Goal: Task Accomplishment & Management: Manage account settings

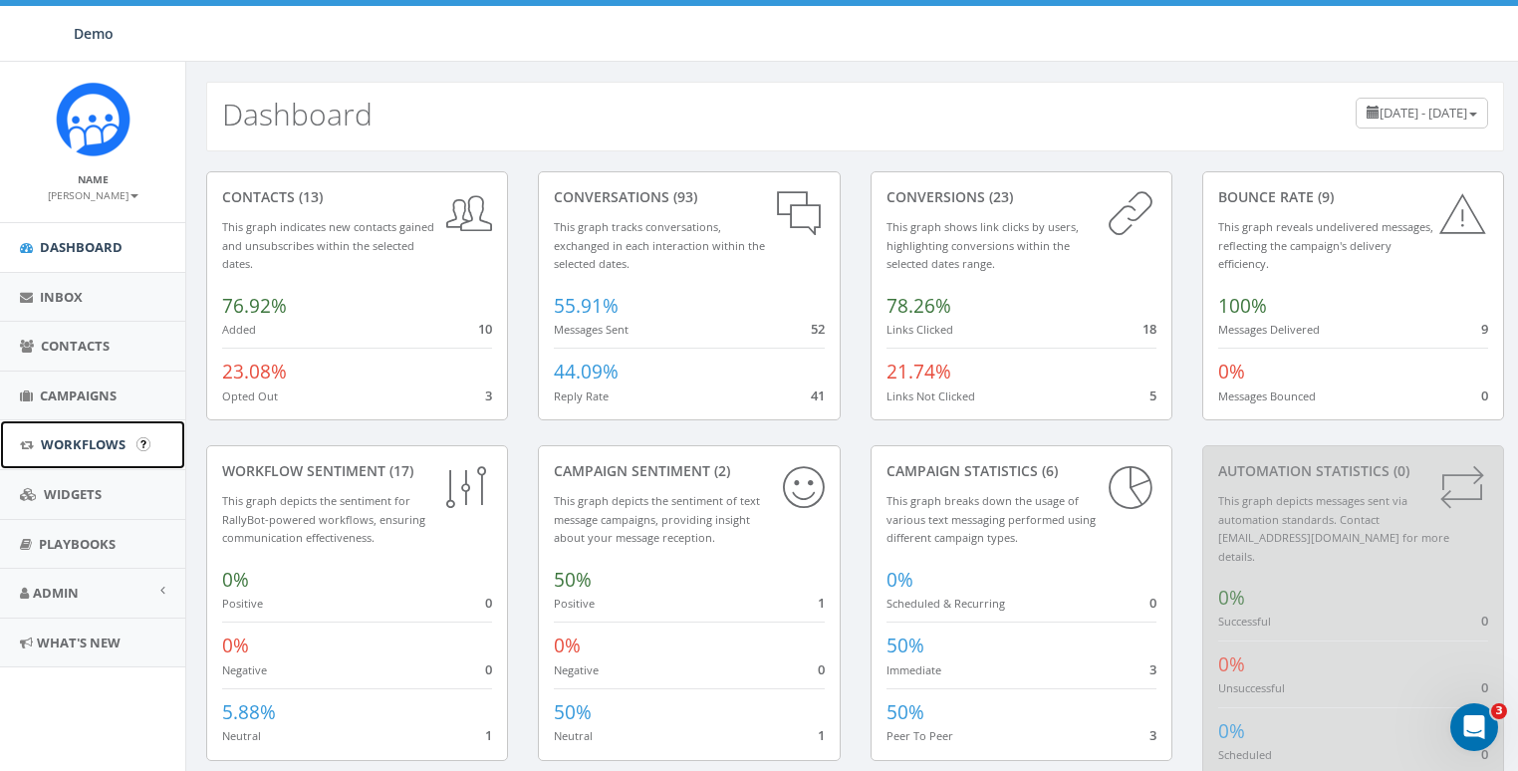
click at [77, 454] on link "Workflows" at bounding box center [92, 444] width 185 height 49
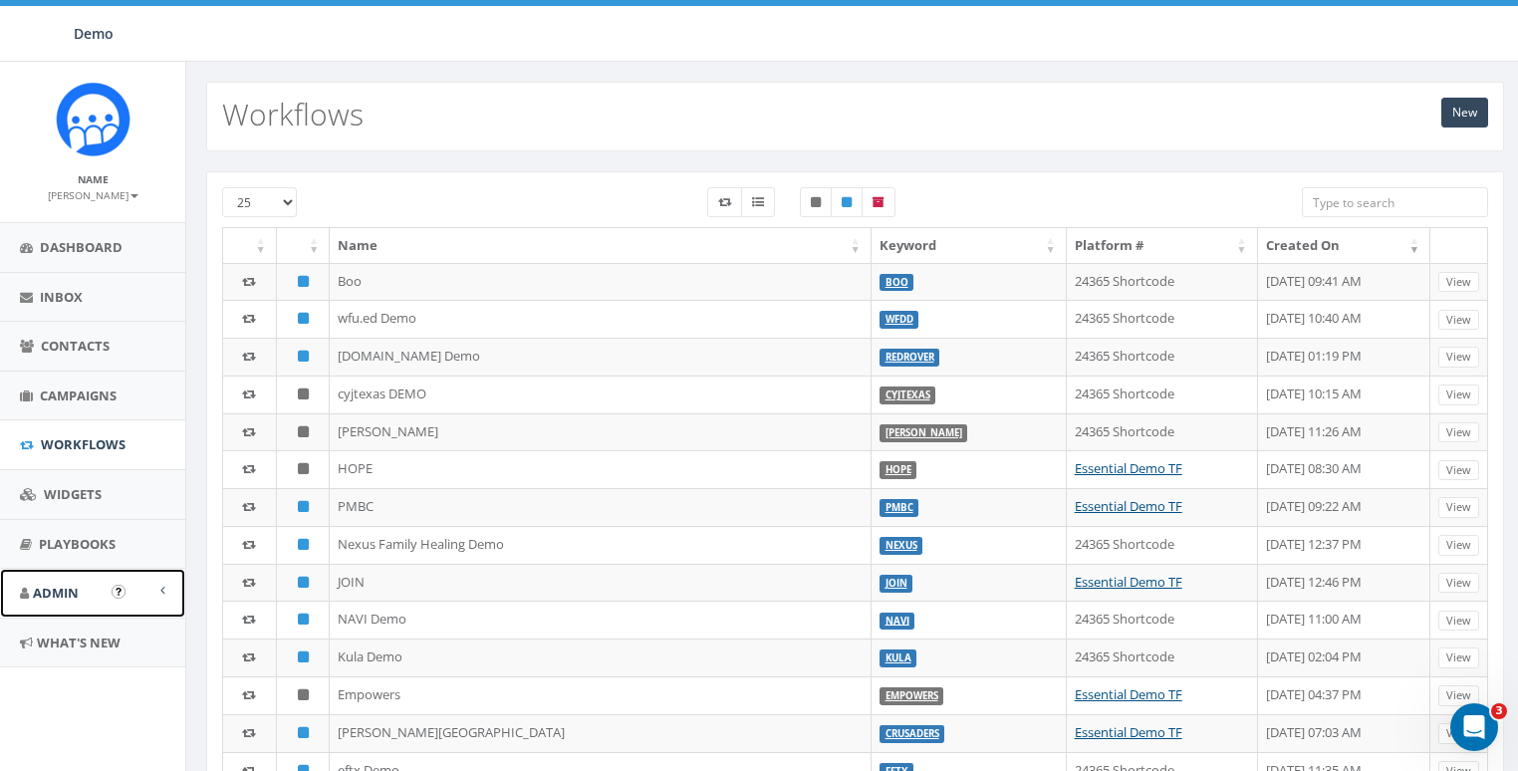
click at [59, 584] on span "Admin" at bounding box center [56, 593] width 46 height 18
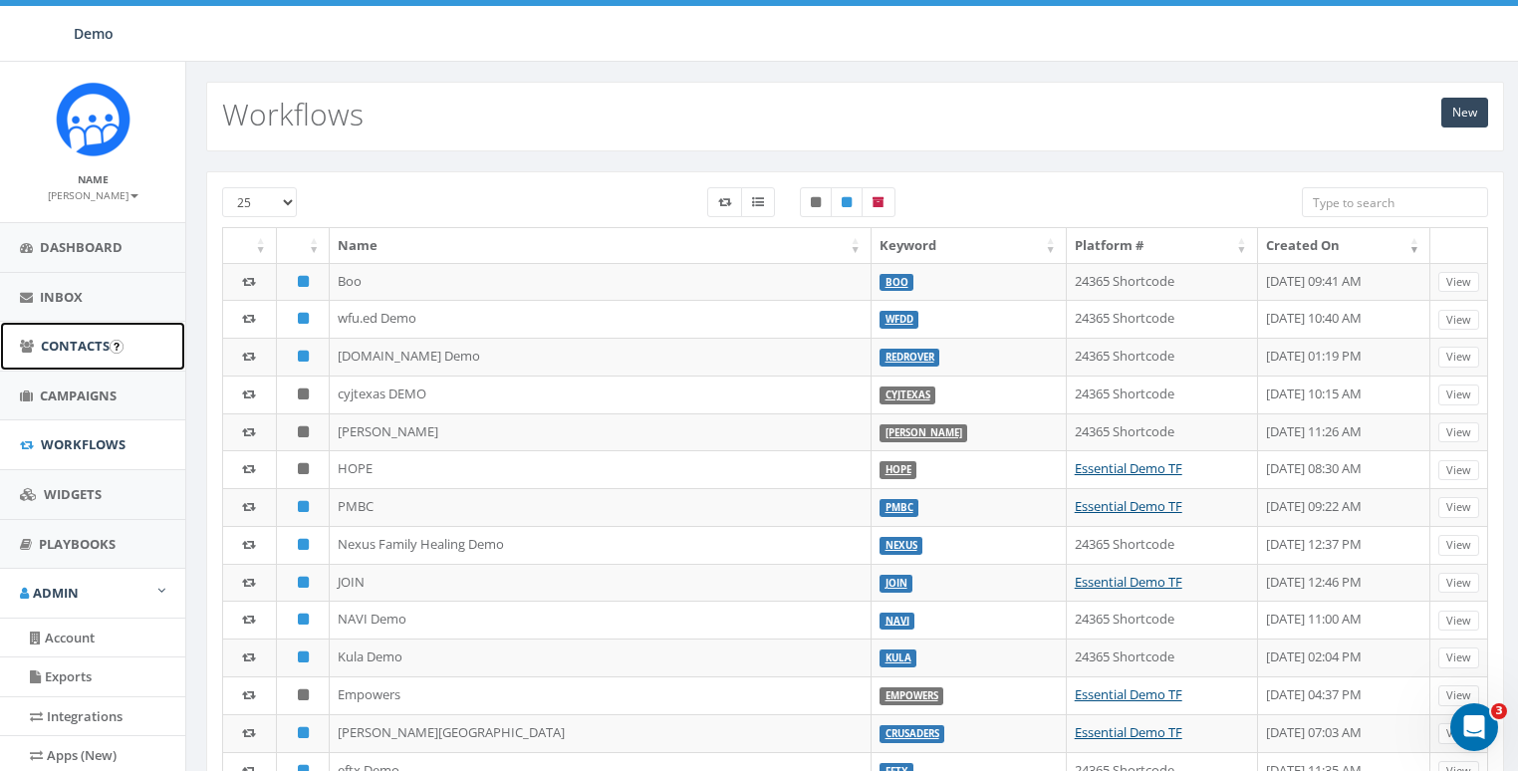
click at [71, 342] on span "Contacts" at bounding box center [75, 346] width 69 height 18
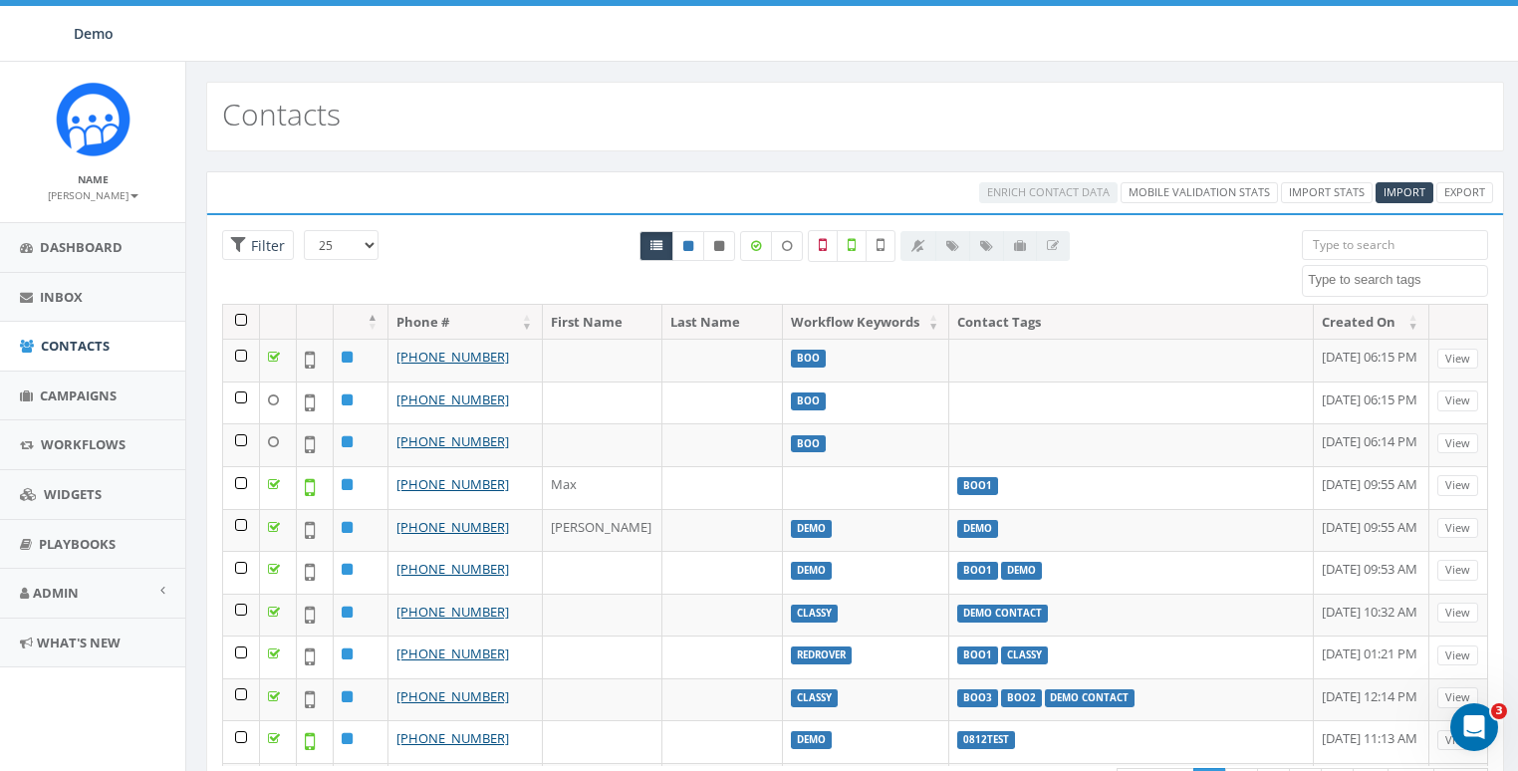
click at [1342, 277] on textarea "Search" at bounding box center [1396, 280] width 179 height 18
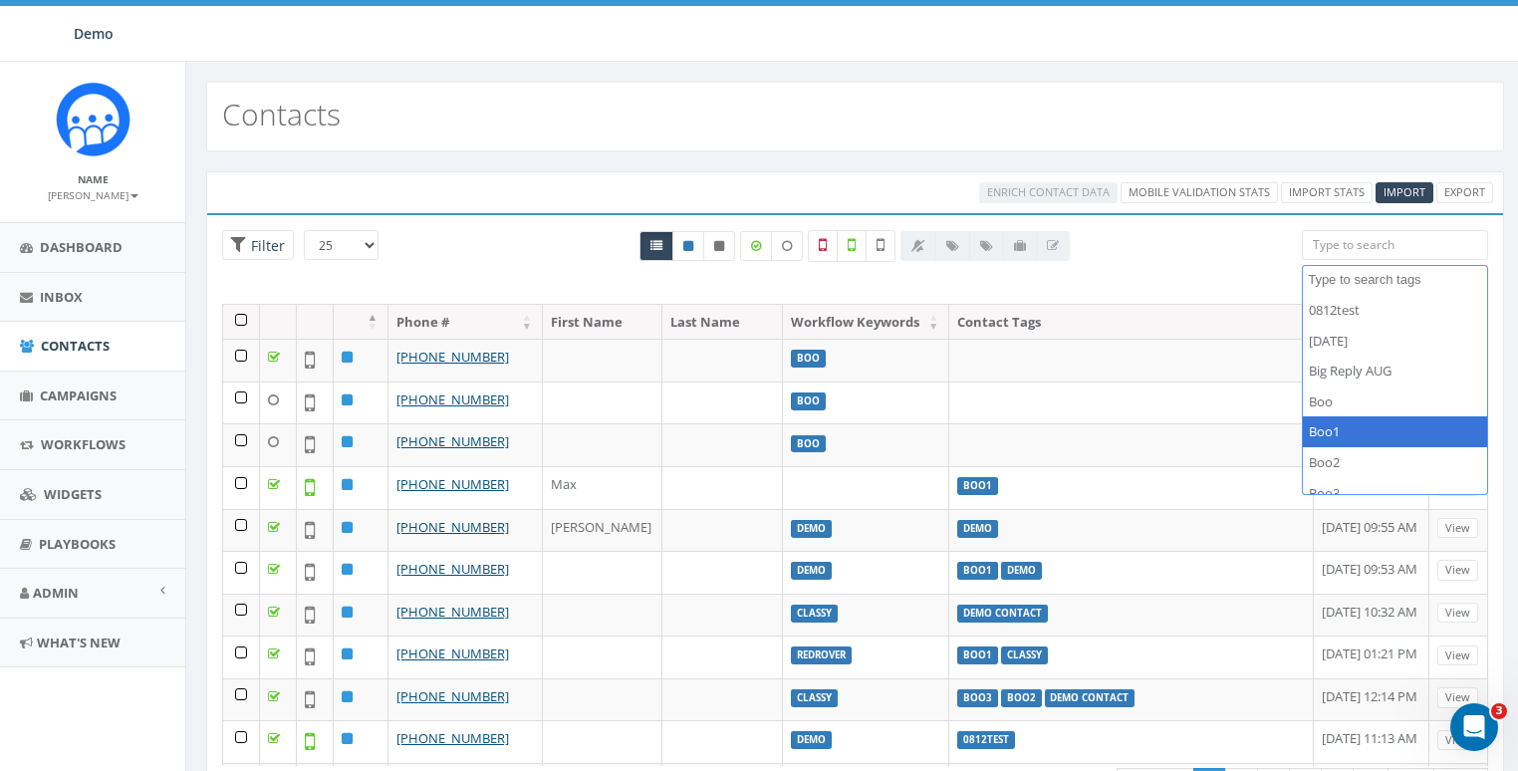
select select "Boo1"
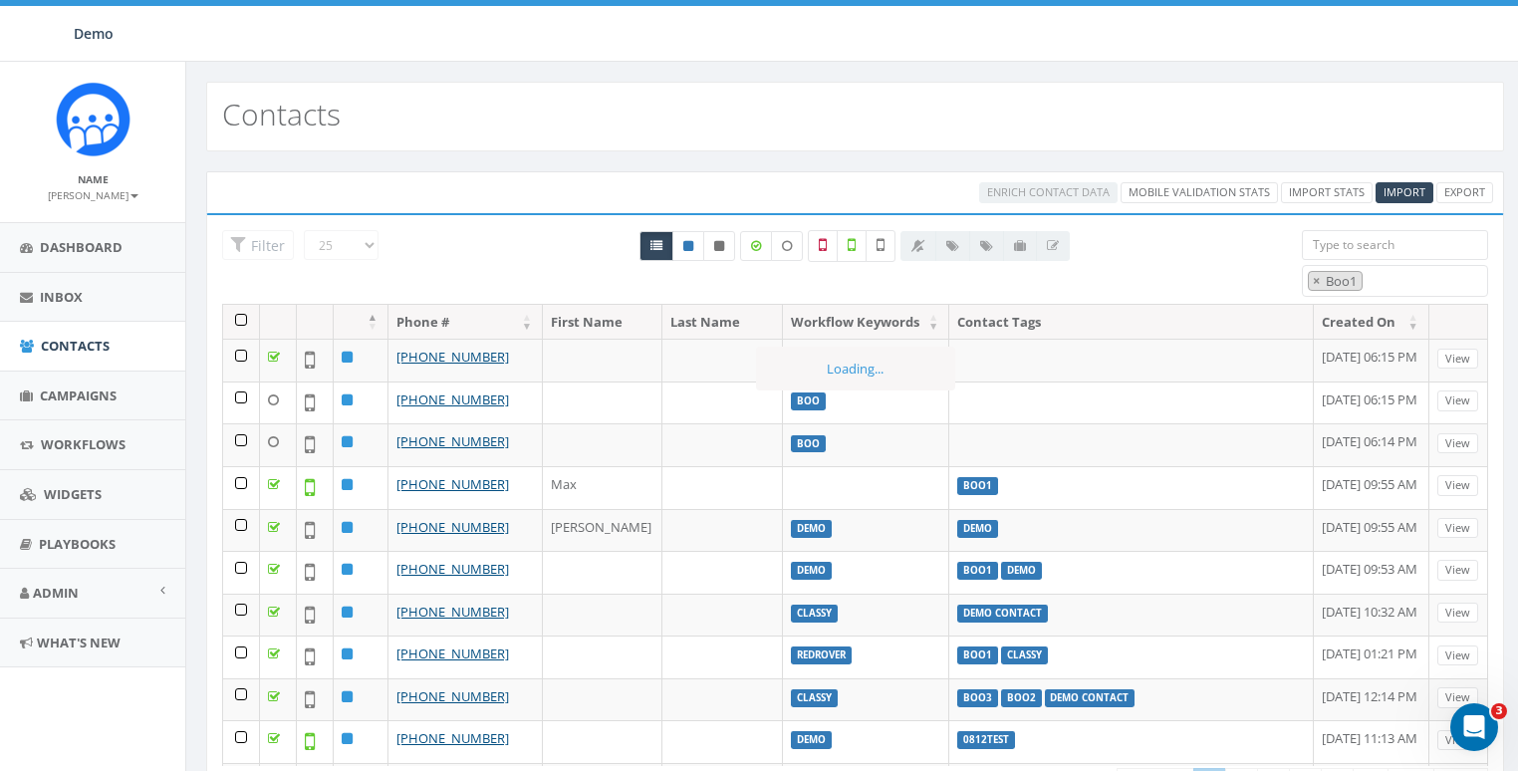
scroll to position [68, 0]
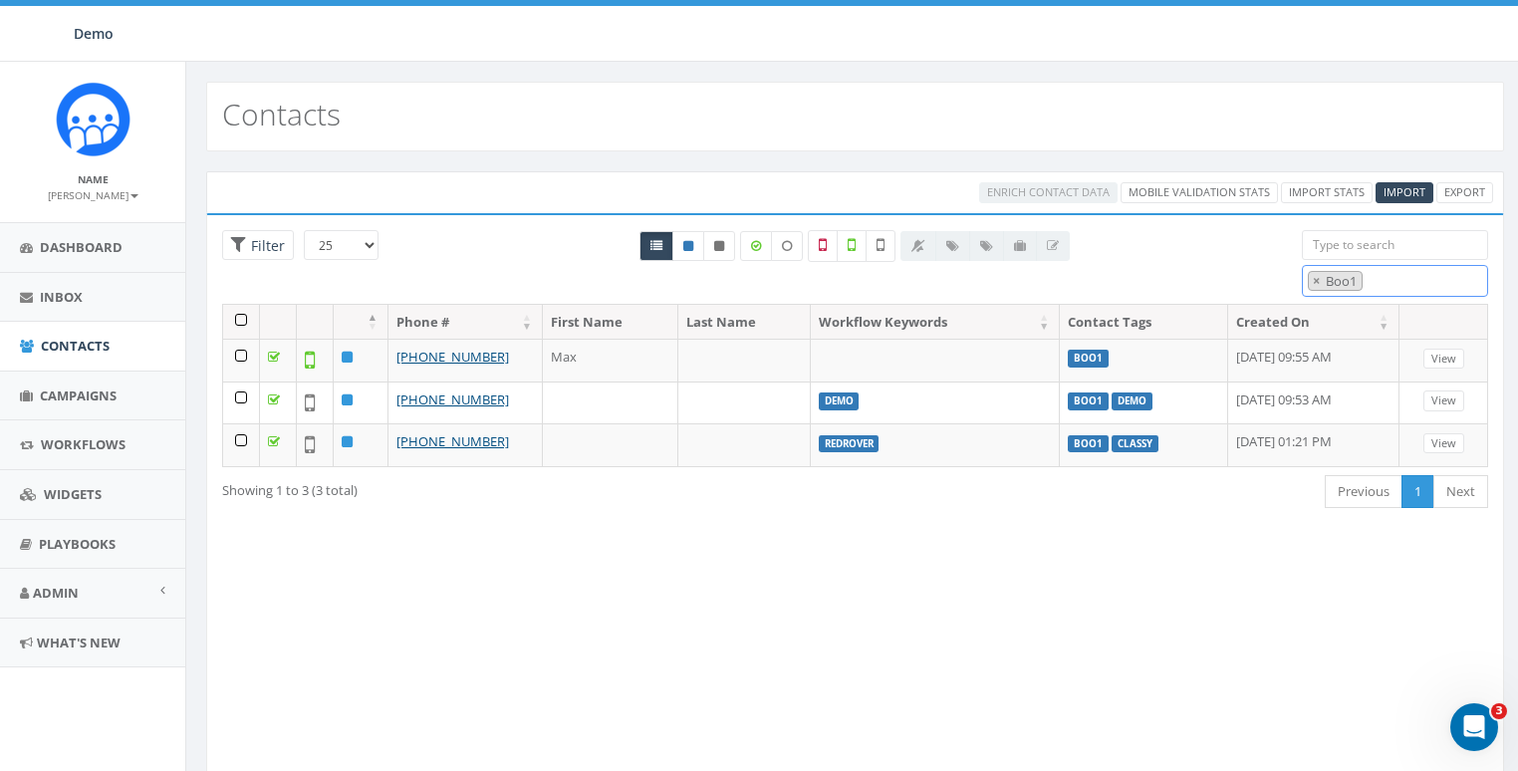
click at [1387, 286] on span "× Boo1" at bounding box center [1394, 281] width 186 height 33
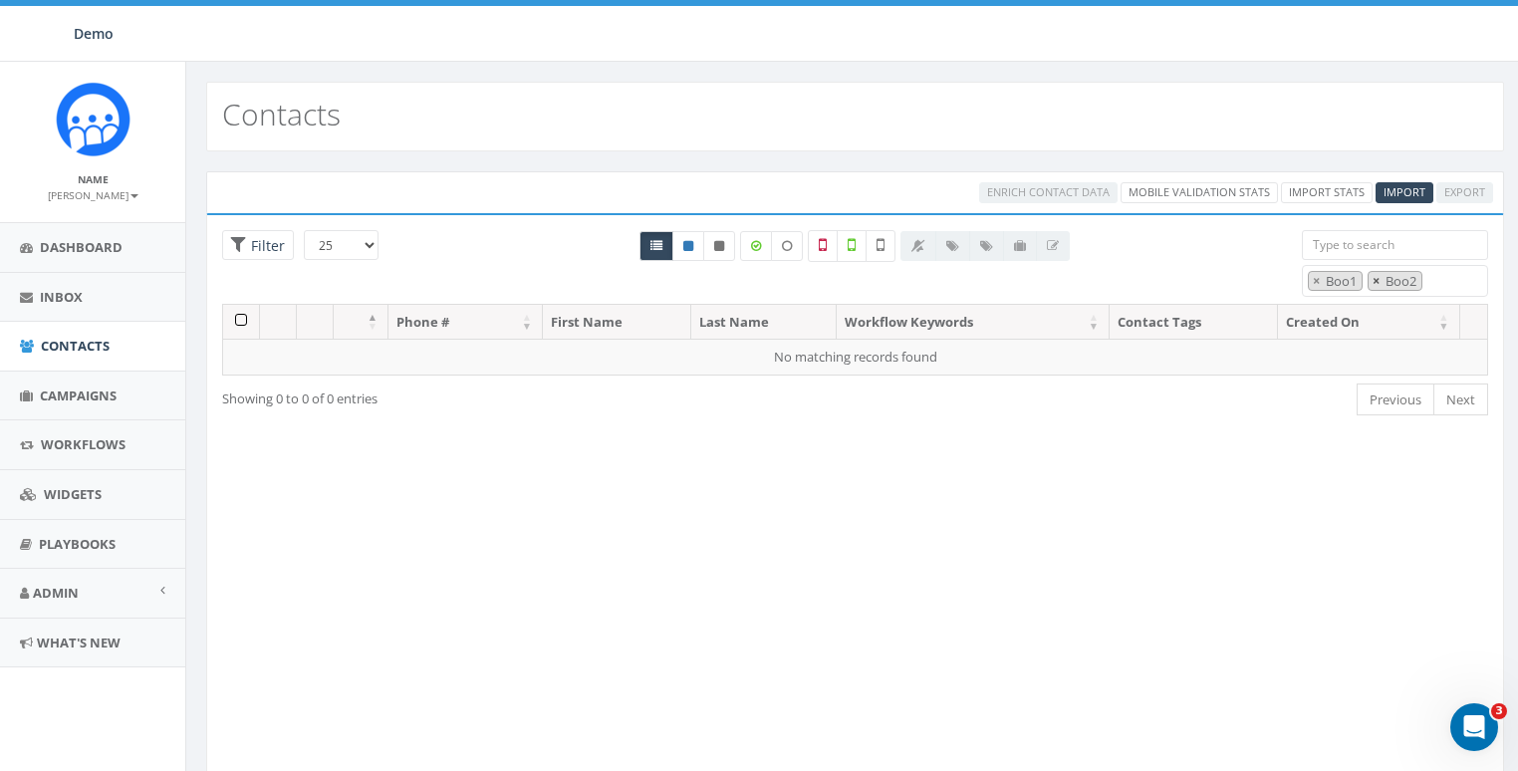
click at [1372, 274] on span "×" at bounding box center [1375, 281] width 7 height 18
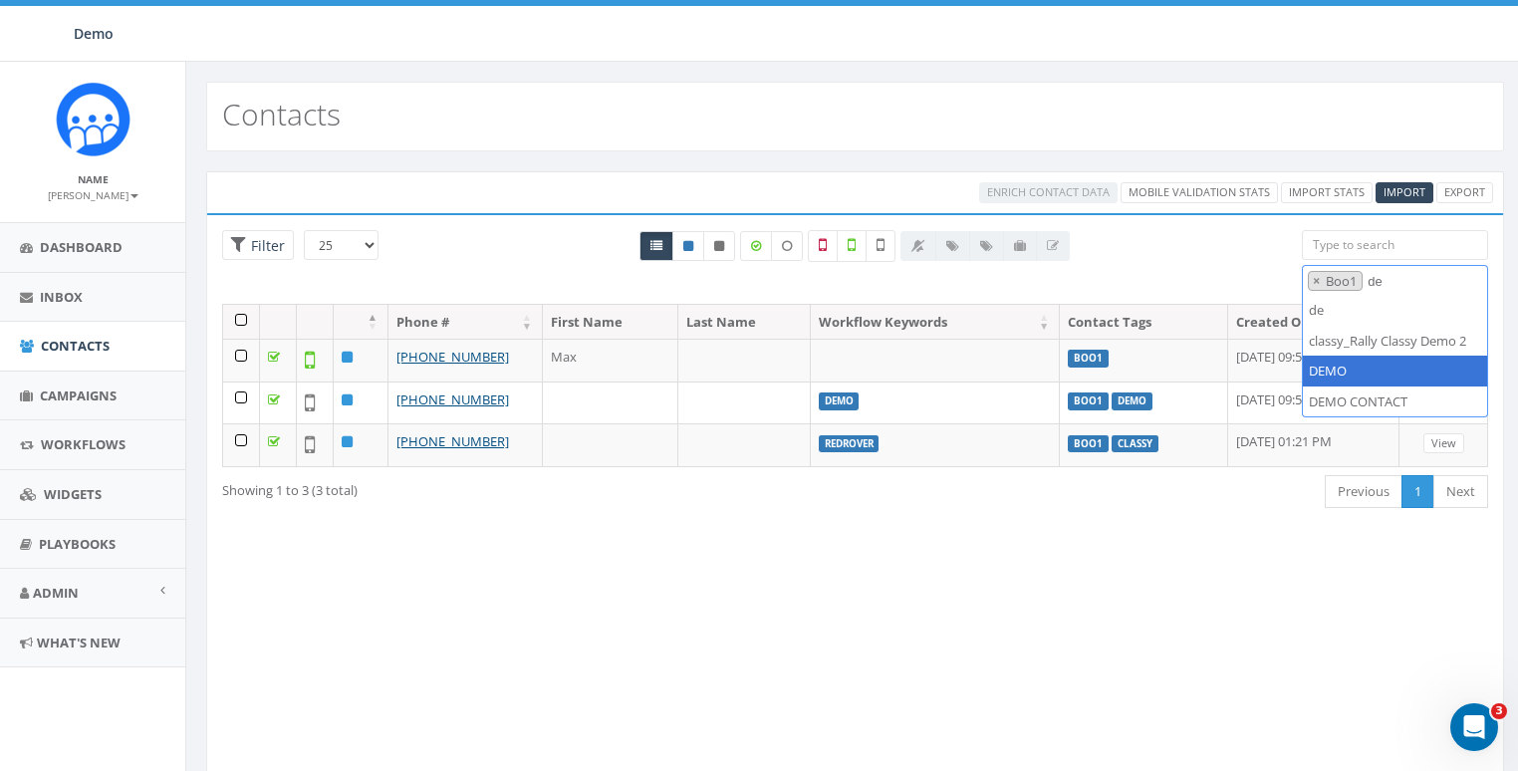
type textarea "de"
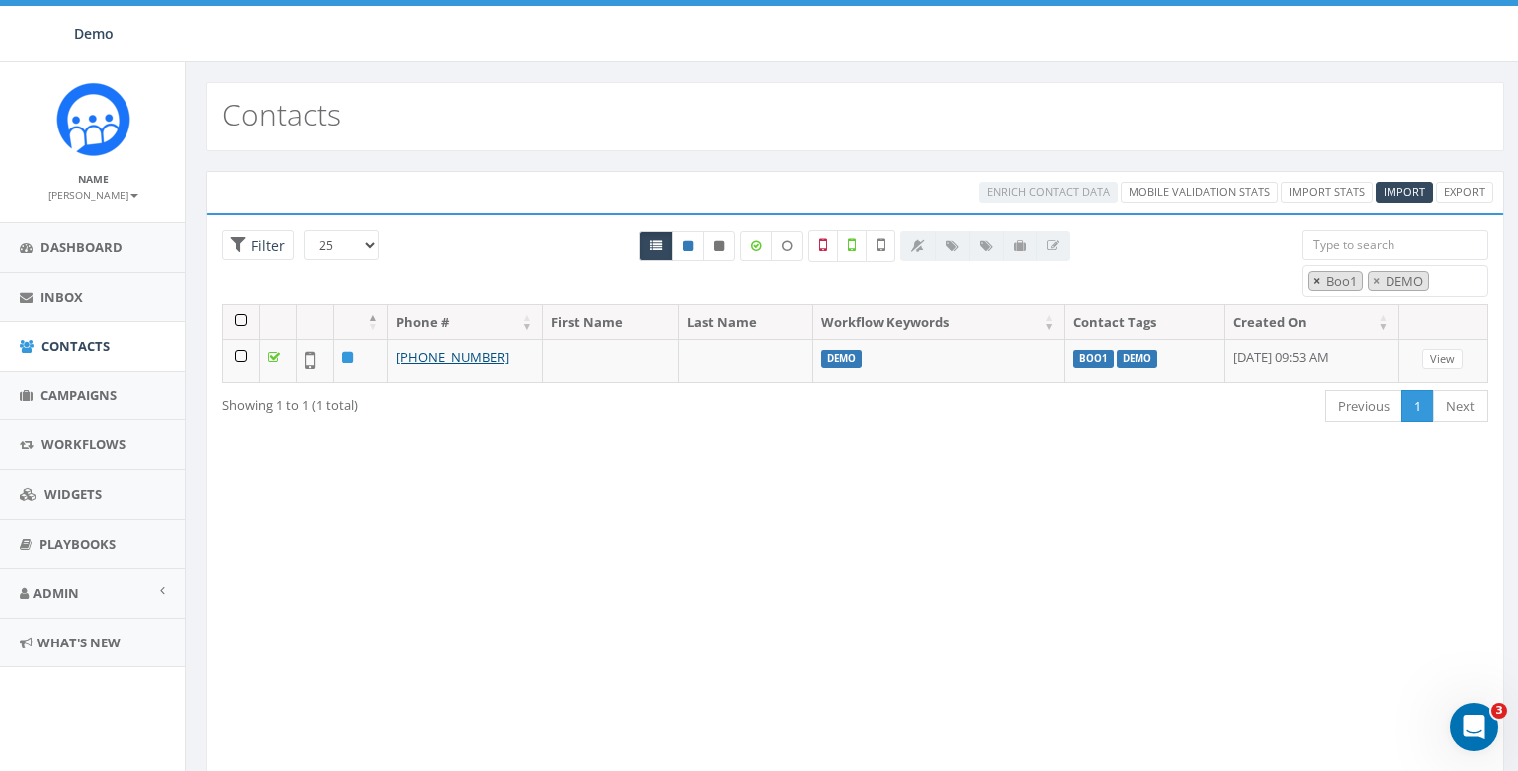
click at [1312, 279] on span "×" at bounding box center [1315, 281] width 7 height 18
select select "DEMO"
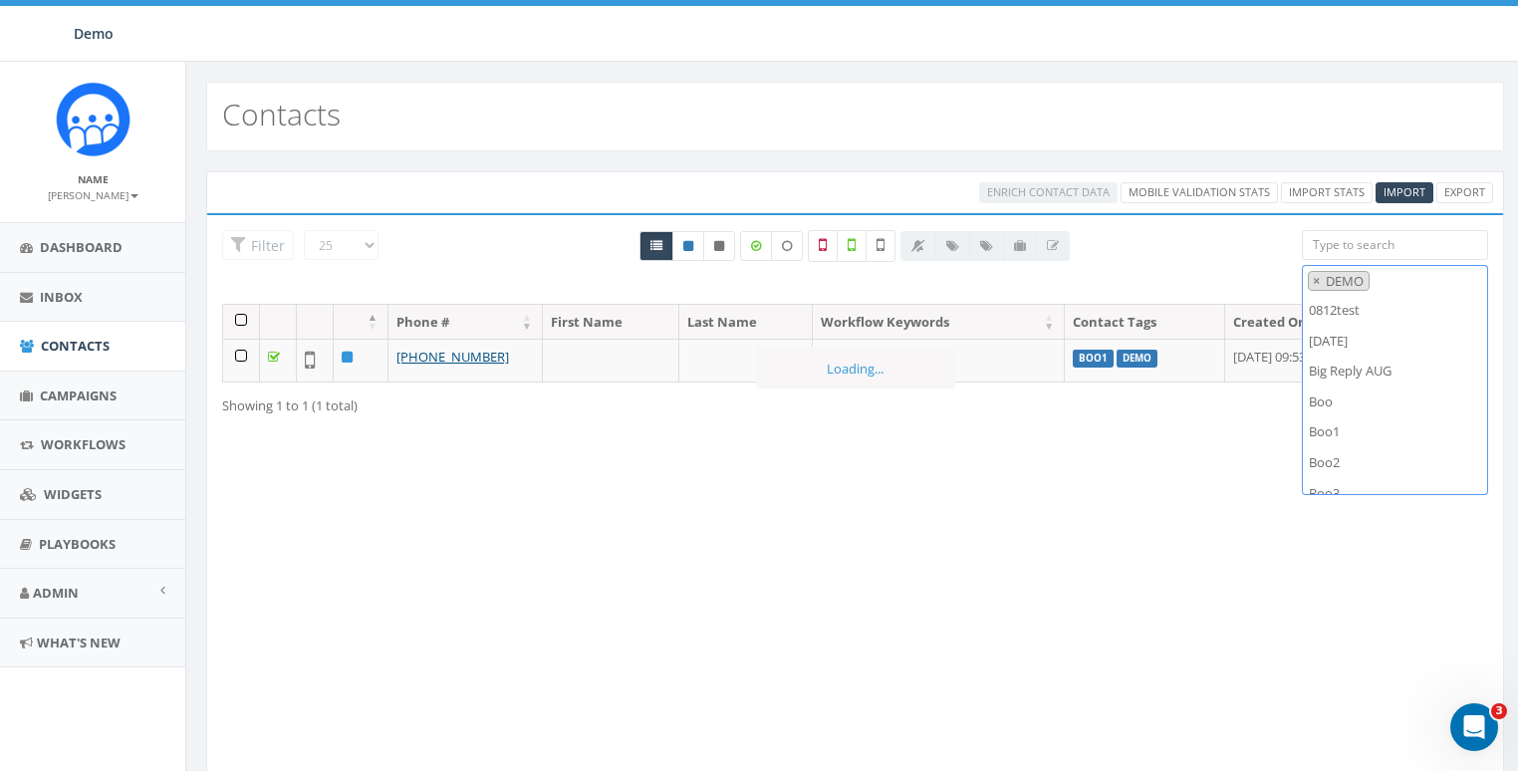
scroll to position [329, 0]
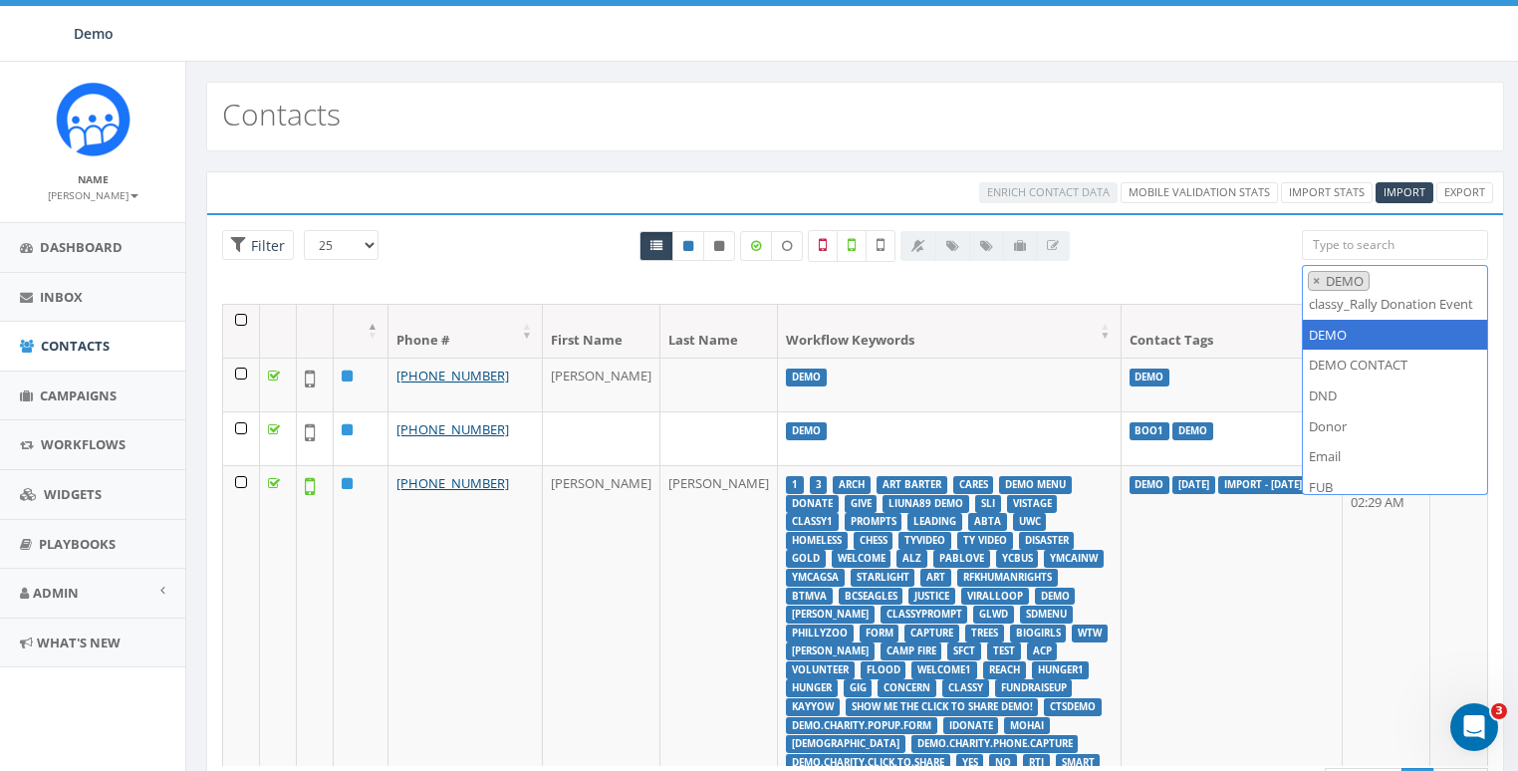
click at [1312, 279] on span "×" at bounding box center [1315, 281] width 7 height 18
select select
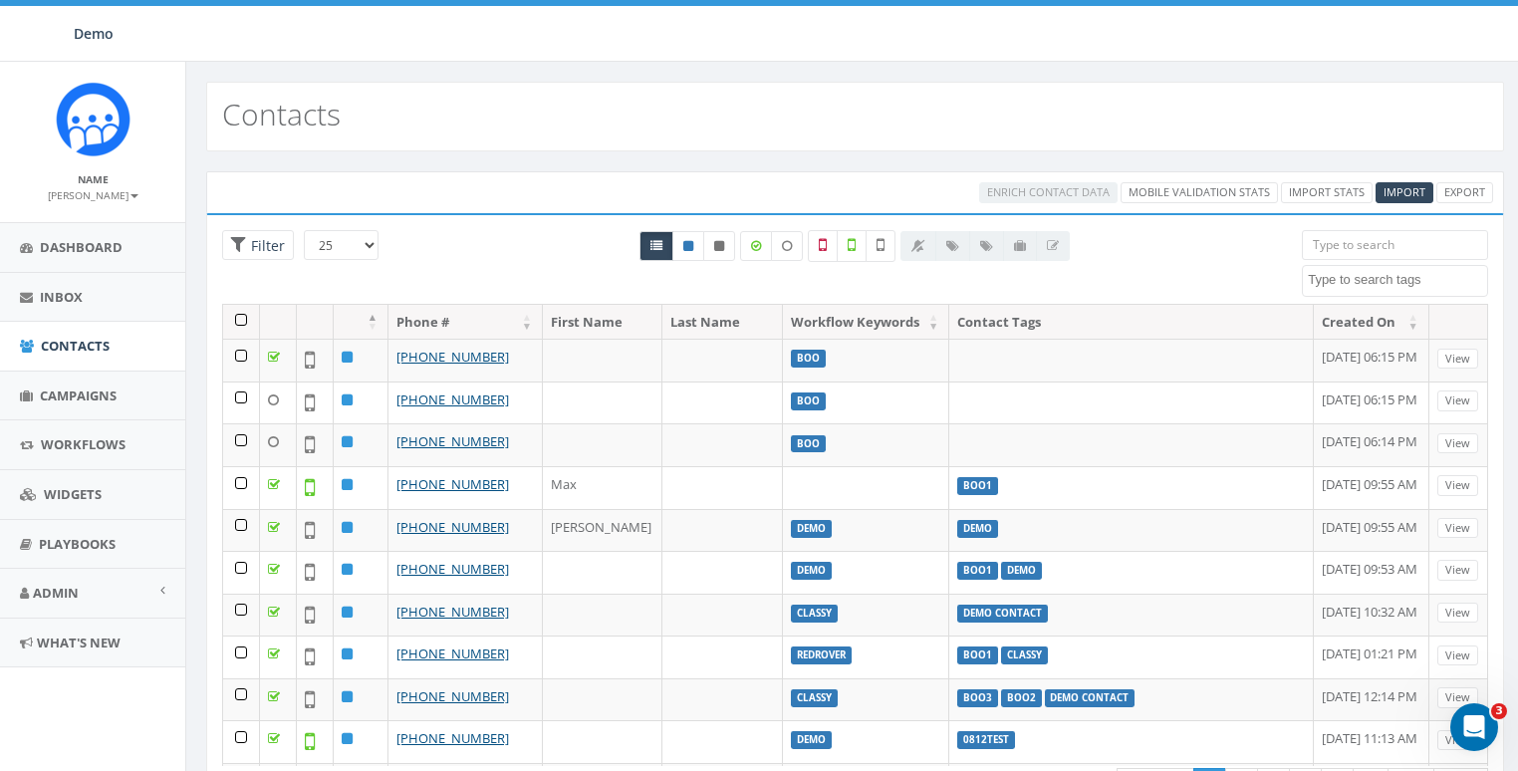
click at [1202, 253] on div "All 0 contact(s) on current page All 3 contact(s) filtered" at bounding box center [854, 267] width 863 height 74
click at [78, 400] on span "Campaigns" at bounding box center [78, 395] width 77 height 18
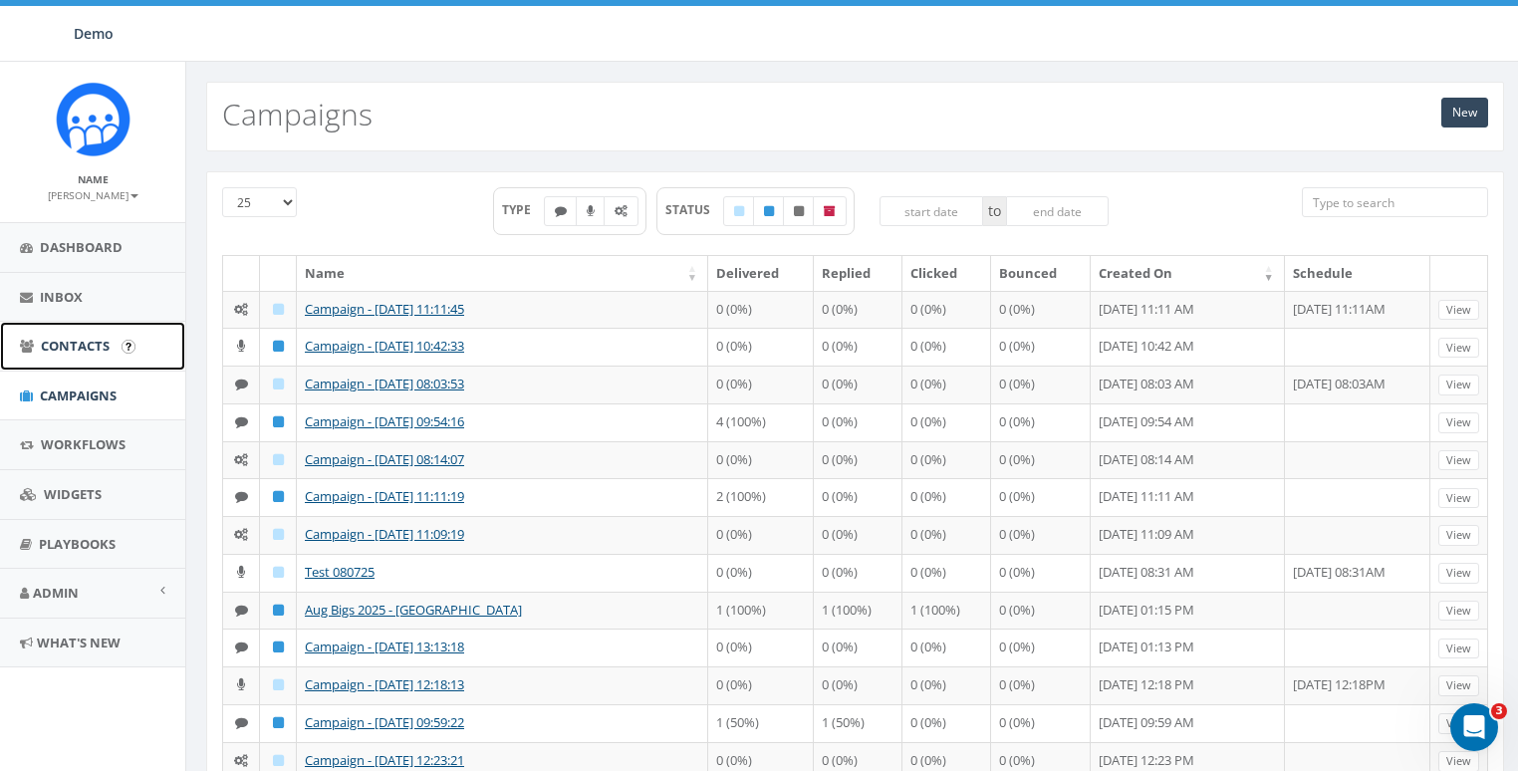
click at [77, 349] on span "Contacts" at bounding box center [75, 346] width 69 height 18
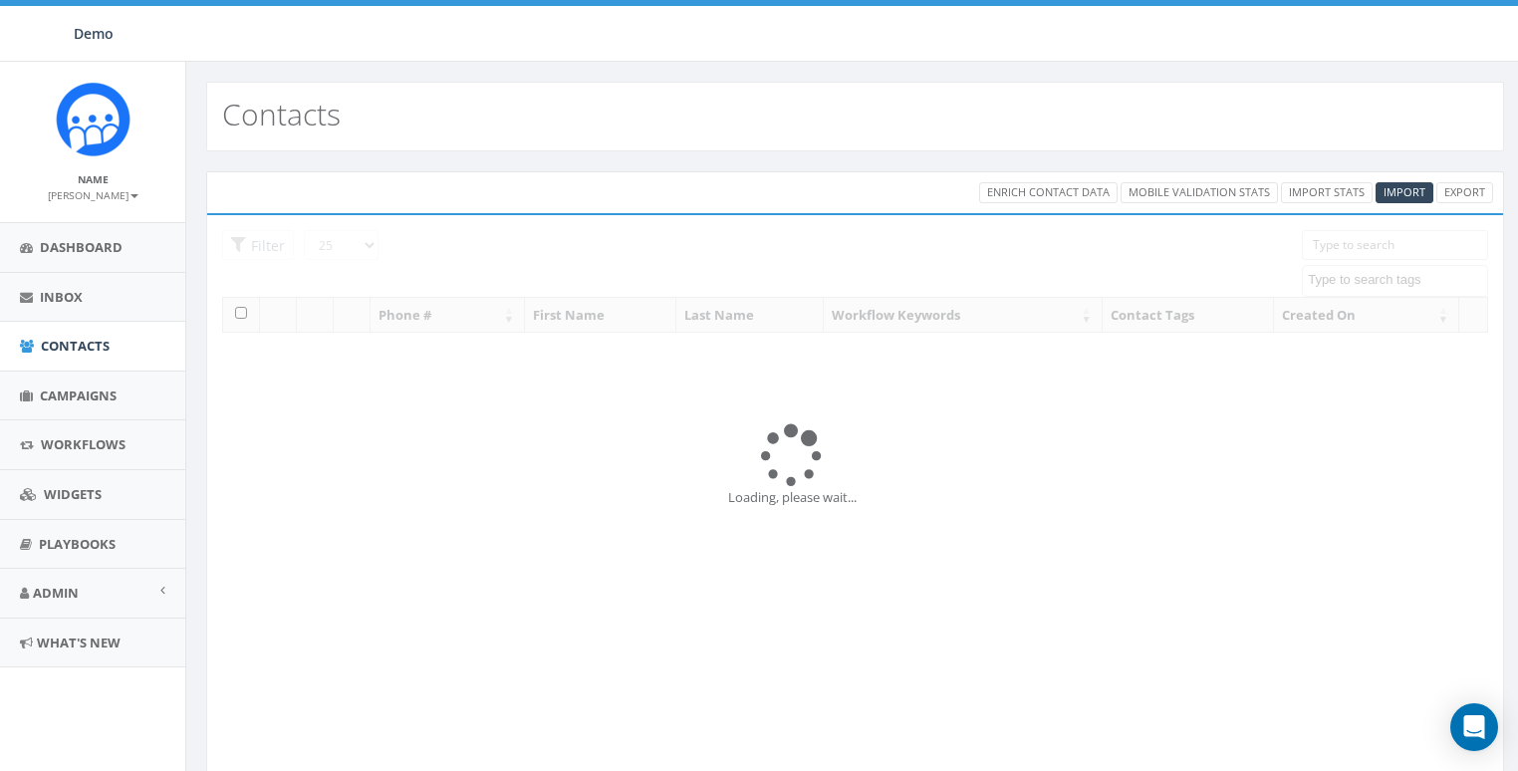
select select
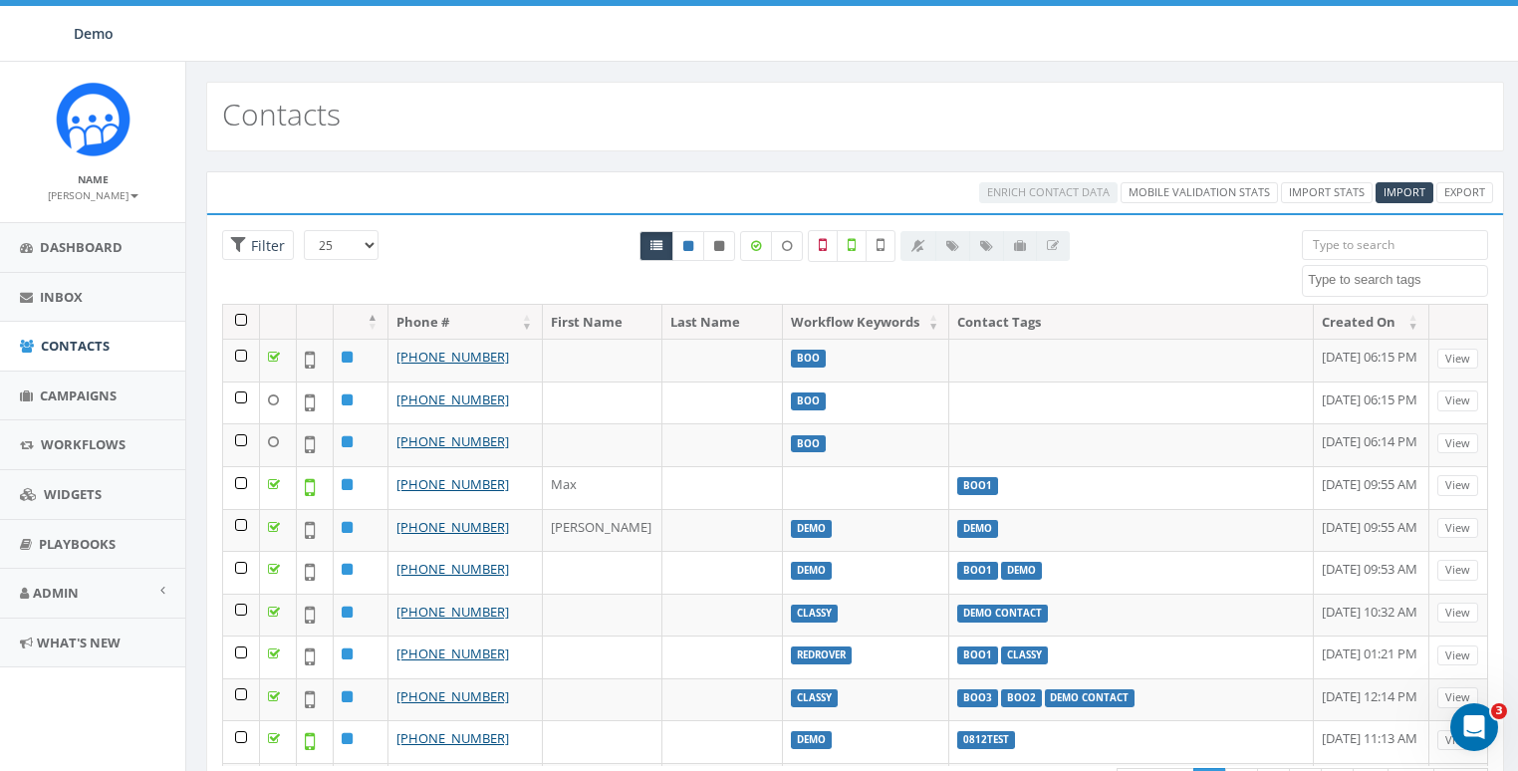
click at [1377, 277] on textarea "Search" at bounding box center [1396, 280] width 179 height 18
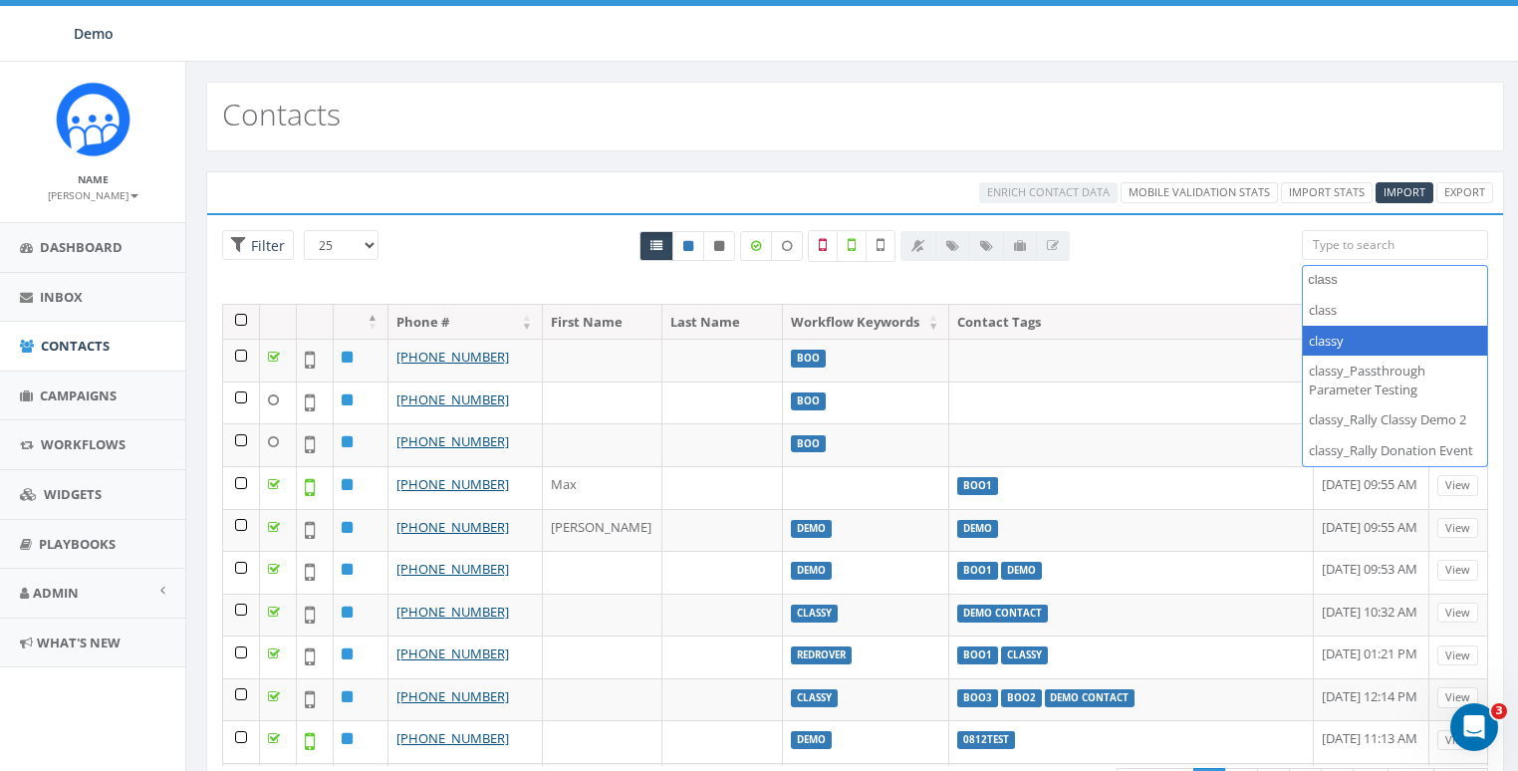
type textarea "class"
select select "classy"
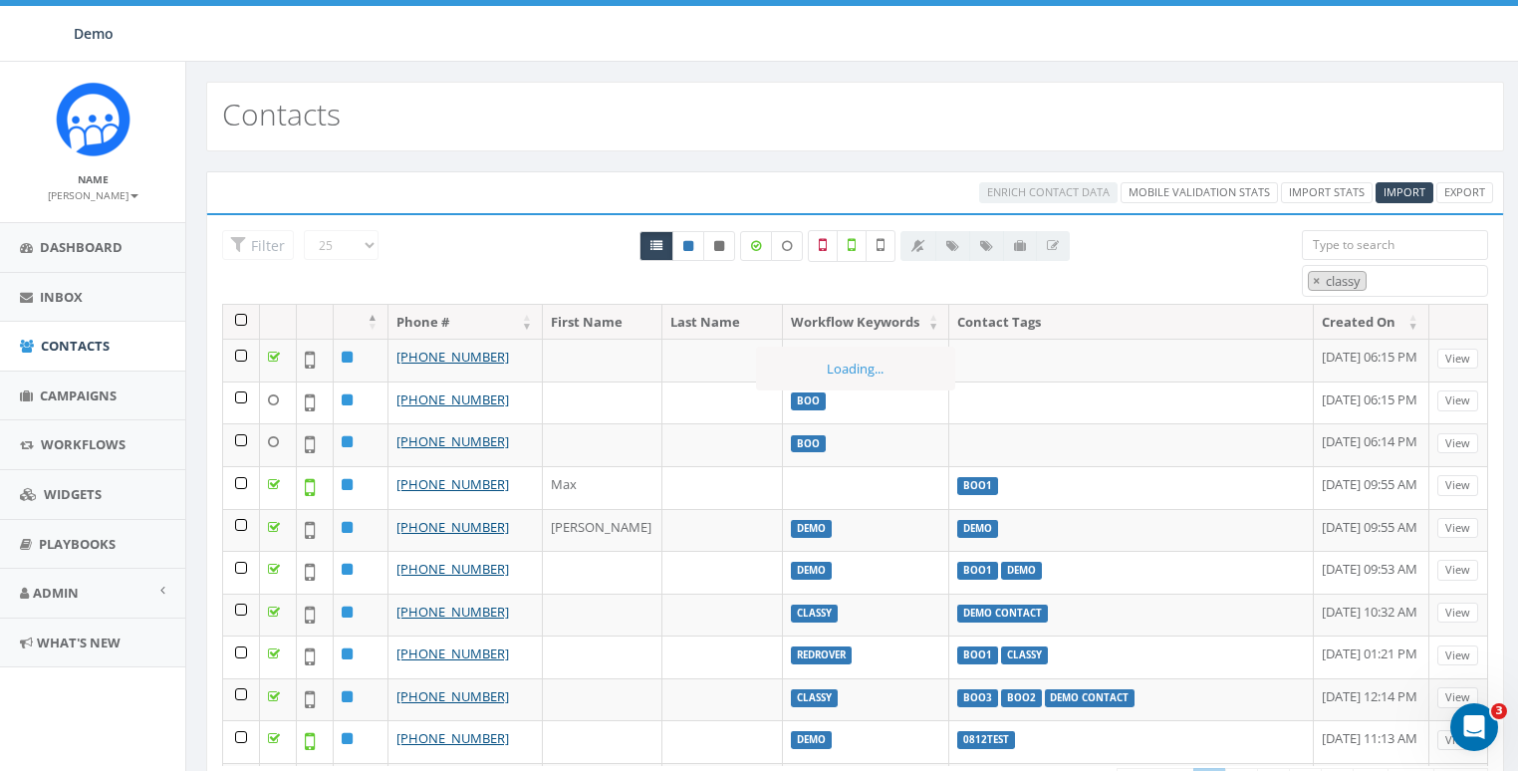
scroll to position [118, 0]
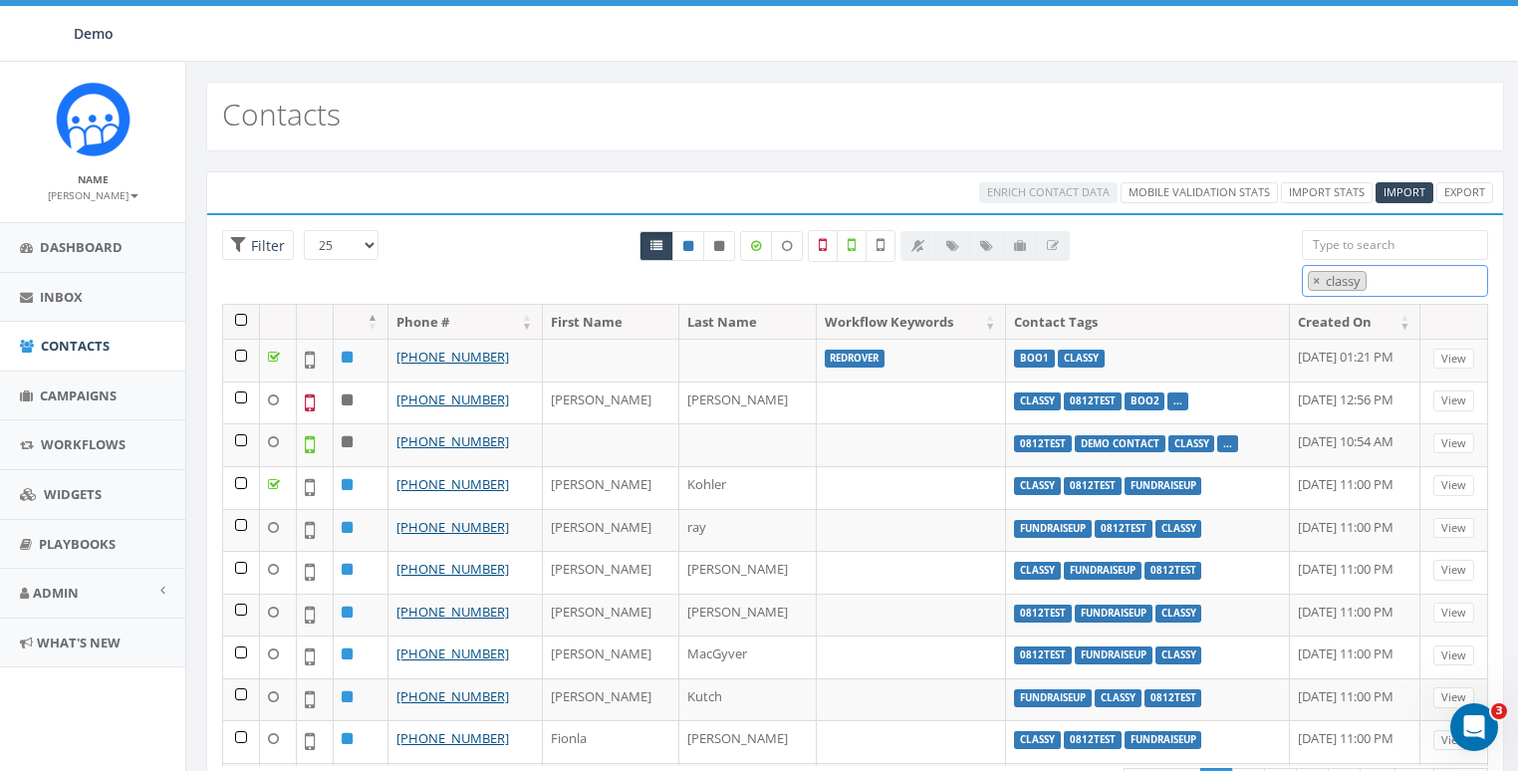
click at [1407, 280] on span "× classy" at bounding box center [1394, 281] width 186 height 33
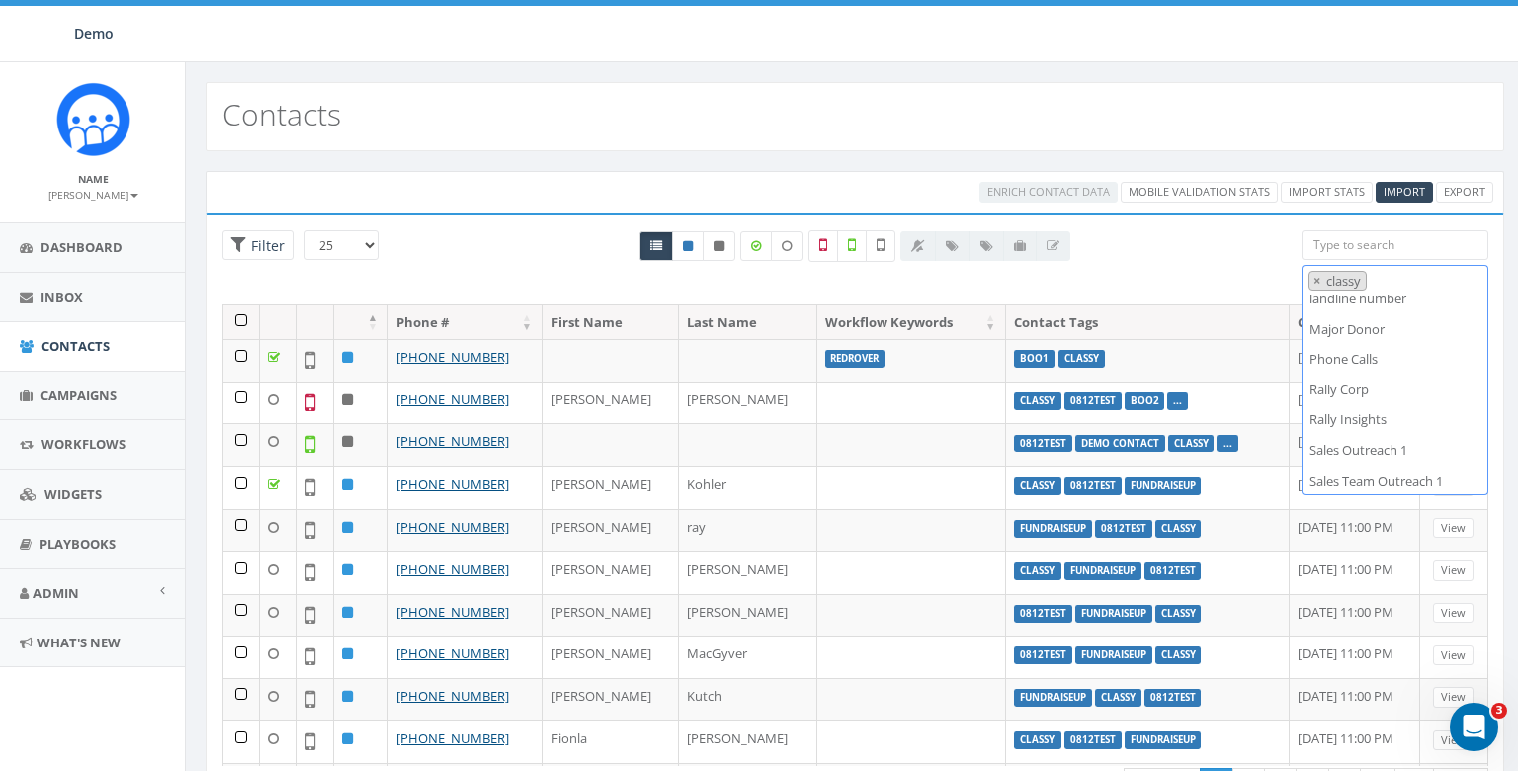
click at [1222, 86] on div "Contacts" at bounding box center [854, 117] width 1297 height 70
click at [1318, 278] on span "×" at bounding box center [1315, 281] width 7 height 18
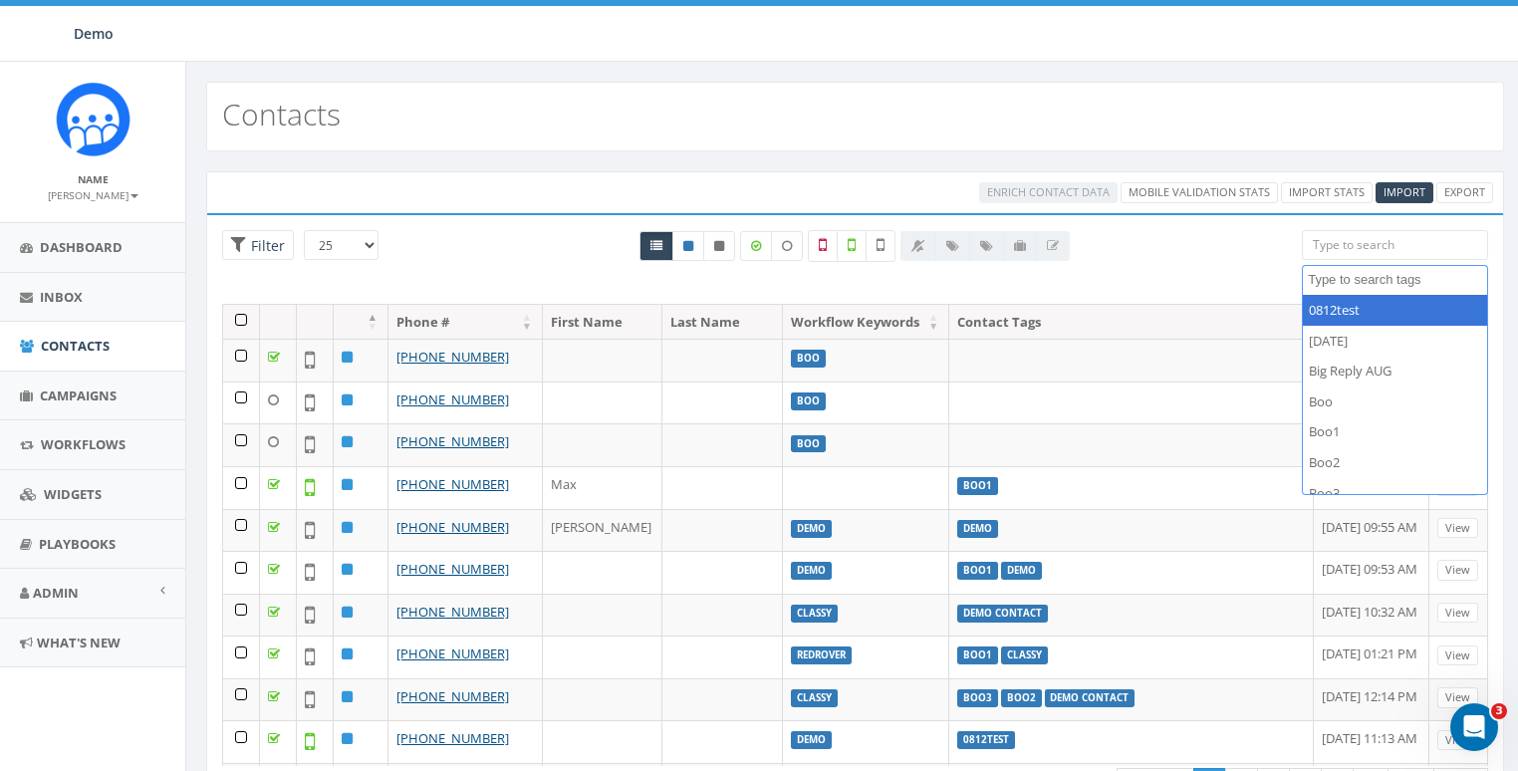
click at [1202, 240] on div "All 0 contact(s) on current page All 253 contact(s) filtered" at bounding box center [854, 267] width 863 height 74
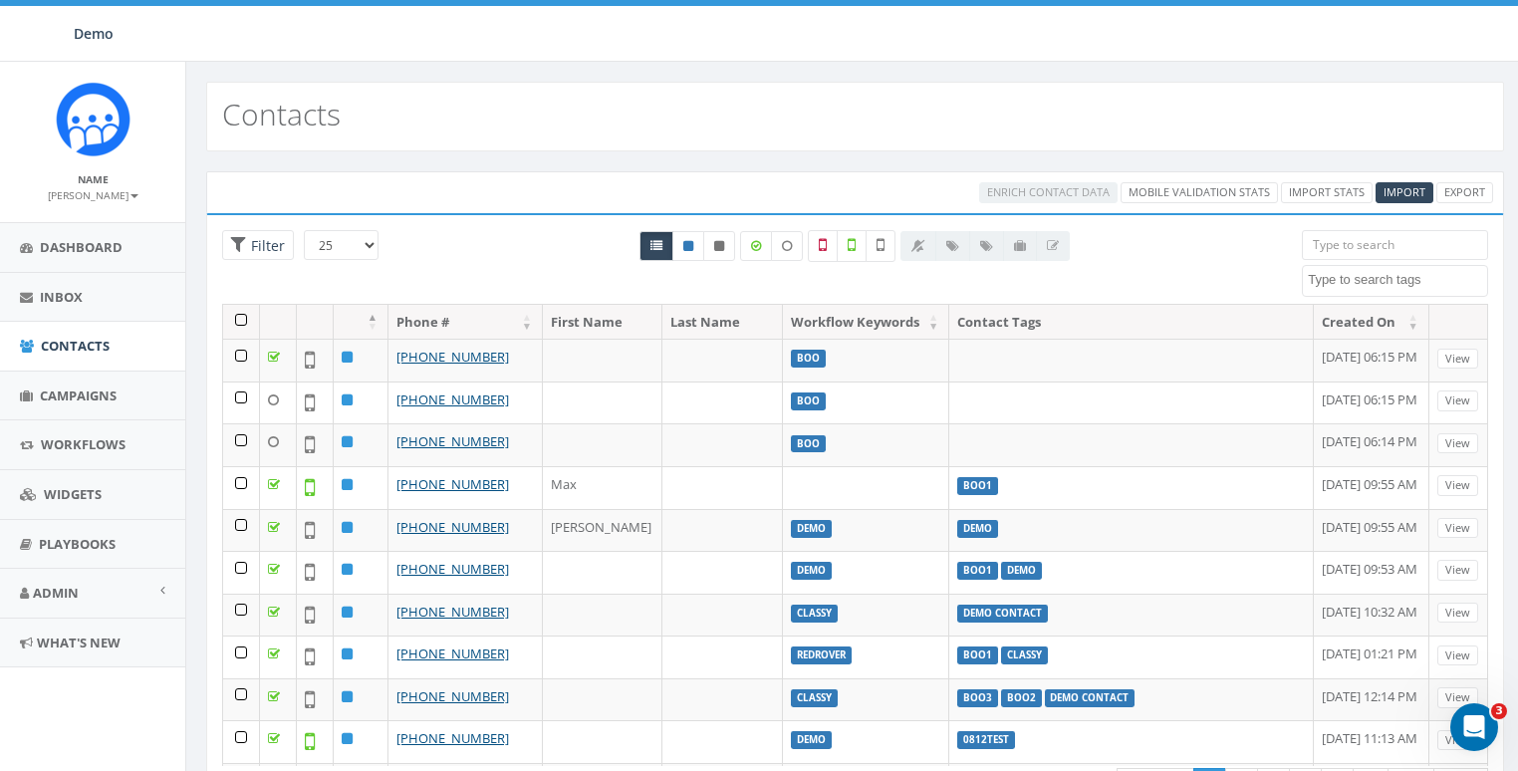
click at [1307, 279] on textarea "Search" at bounding box center [1396, 280] width 179 height 18
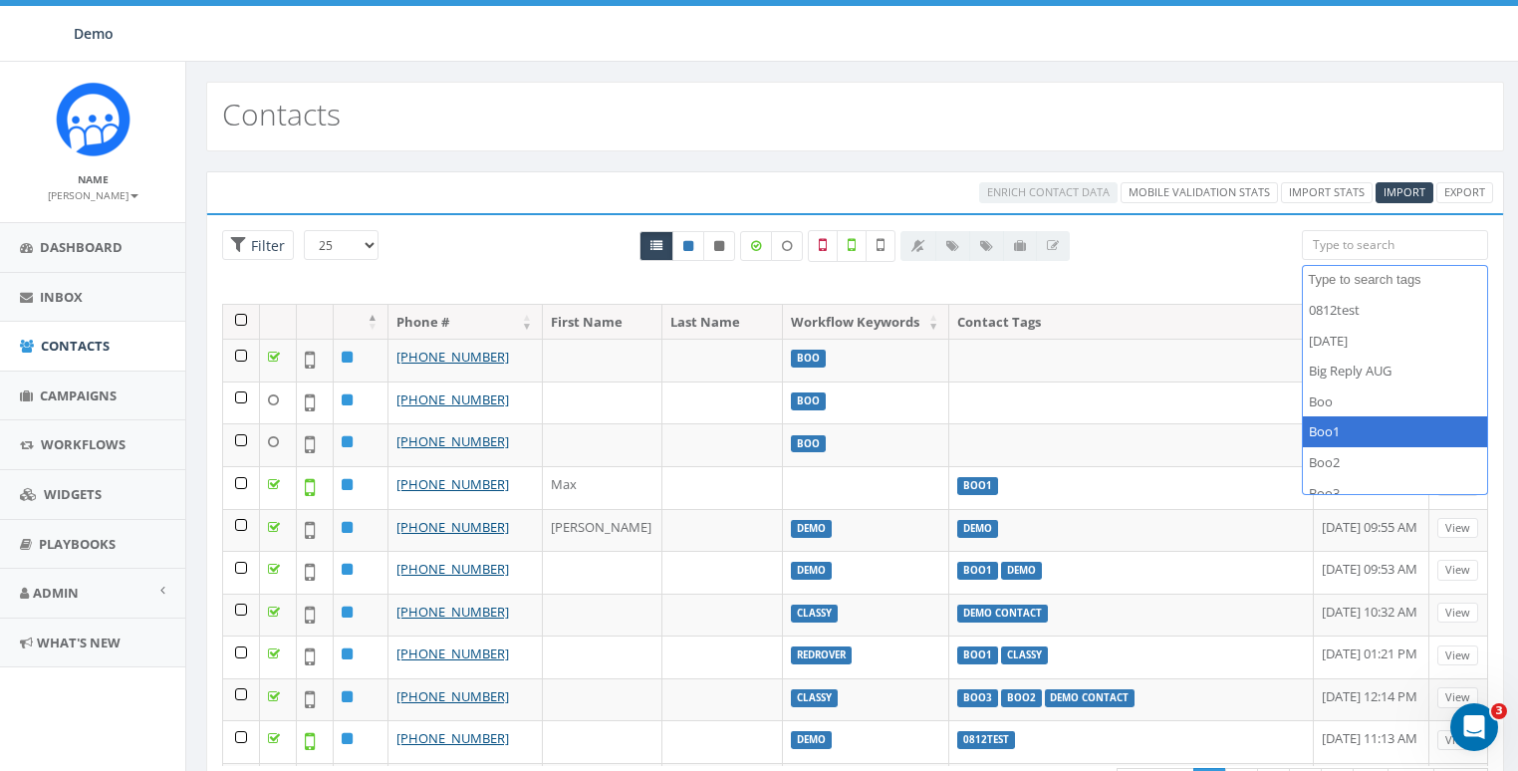
select select "Boo1"
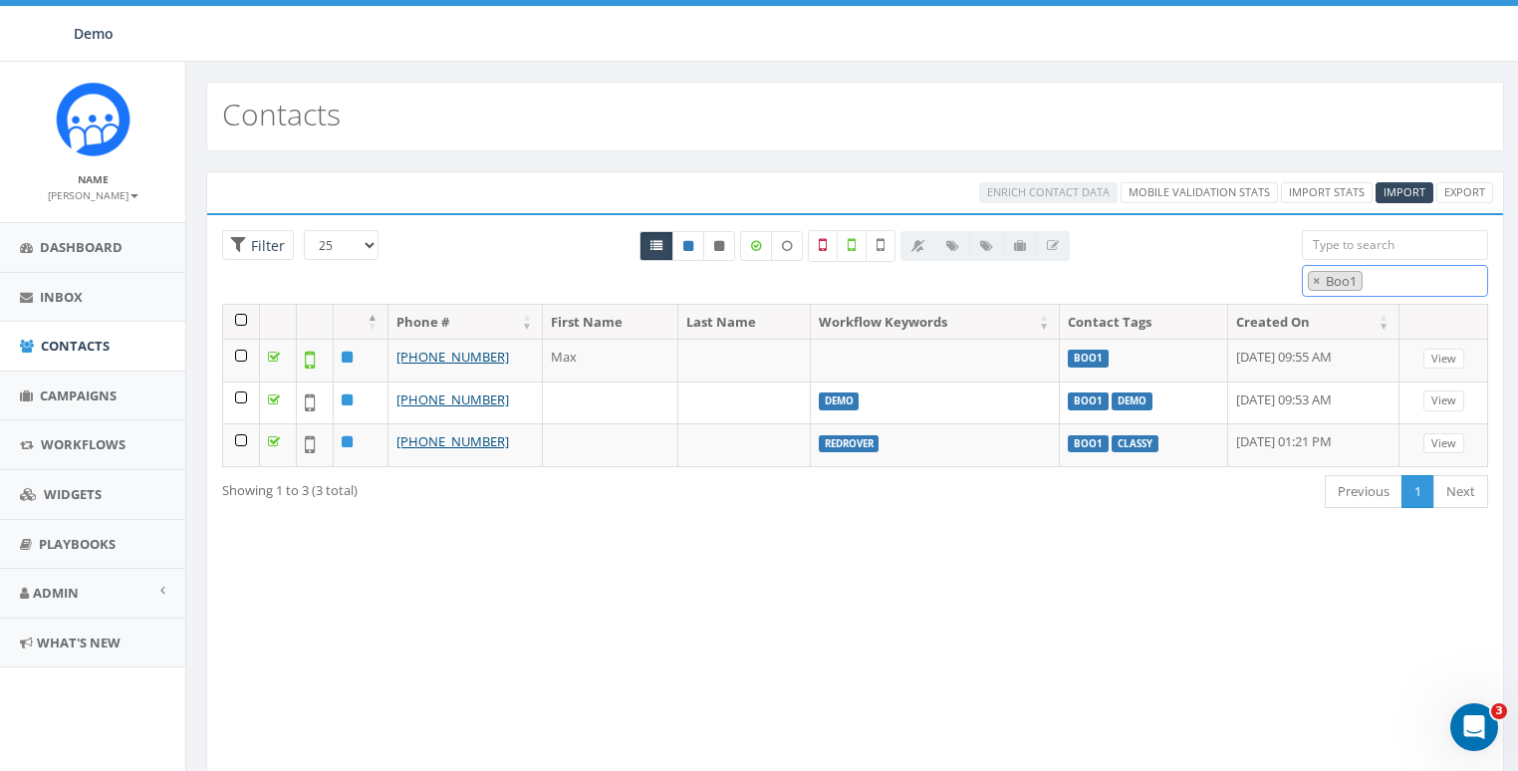
click at [1397, 270] on span "× Boo1" at bounding box center [1394, 281] width 186 height 33
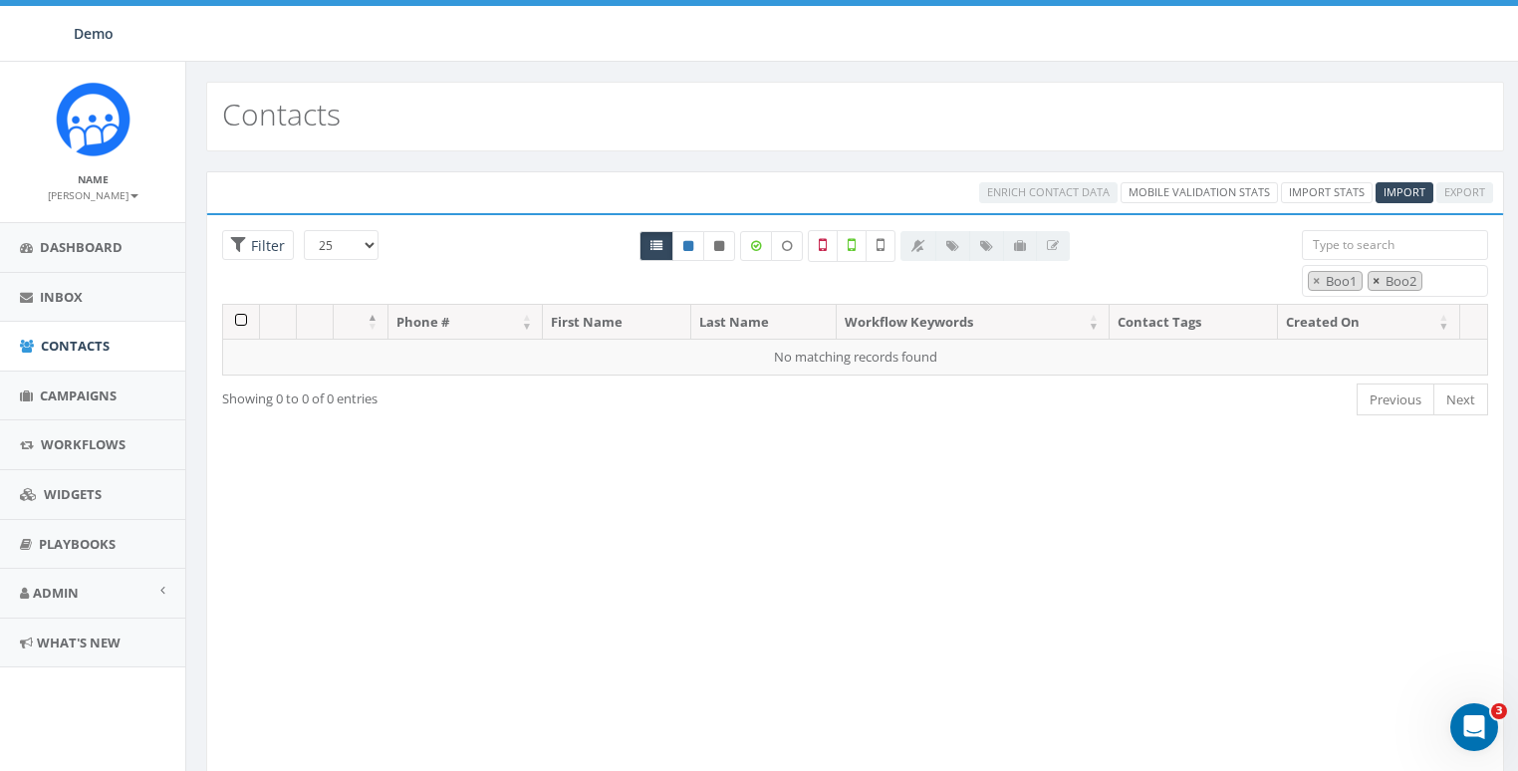
click at [1373, 282] on span "×" at bounding box center [1375, 281] width 7 height 18
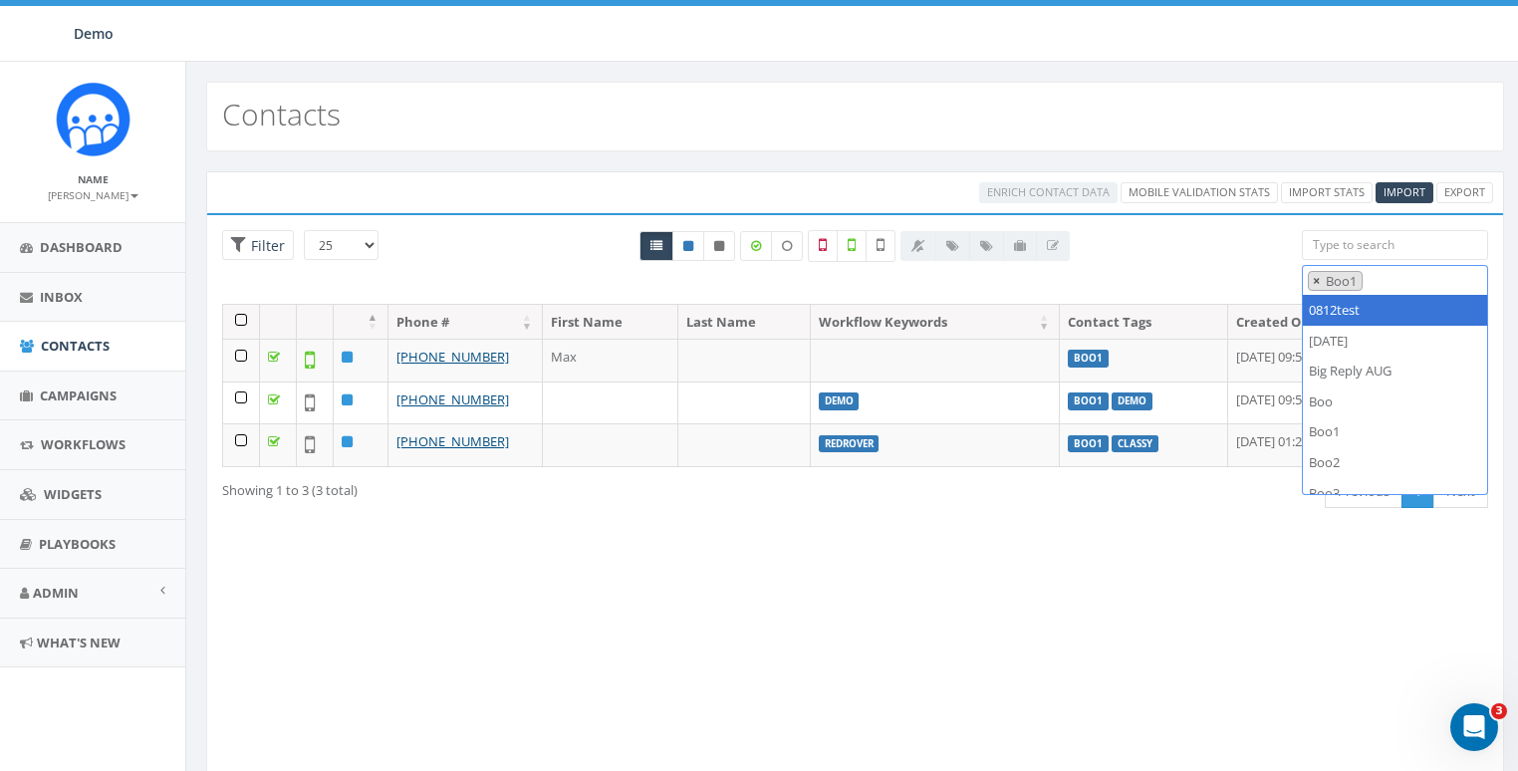
click at [1313, 275] on span "×" at bounding box center [1315, 281] width 7 height 18
select select
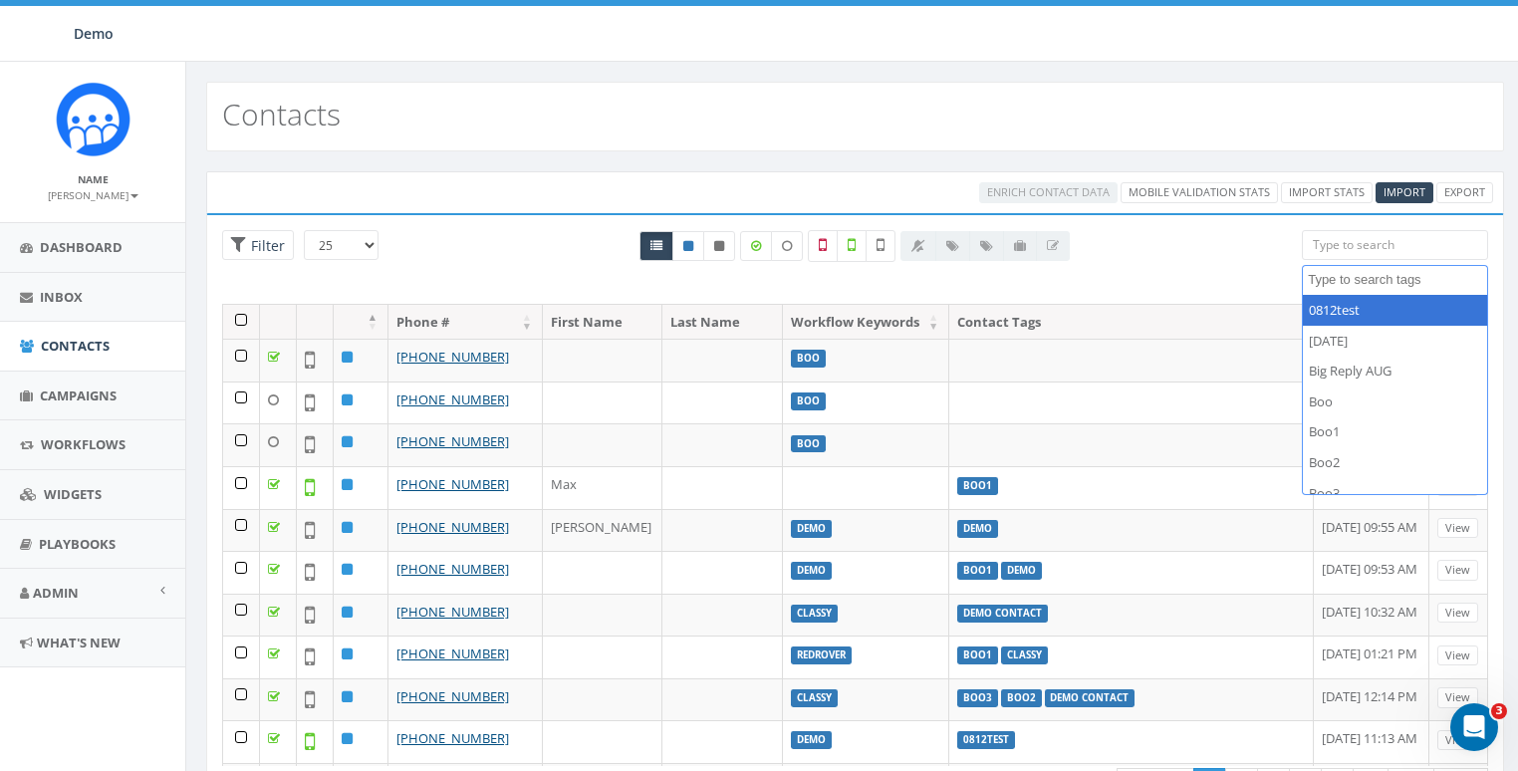
click at [1183, 246] on div "All 0 contact(s) on current page All 3 contact(s) filtered" at bounding box center [854, 267] width 863 height 74
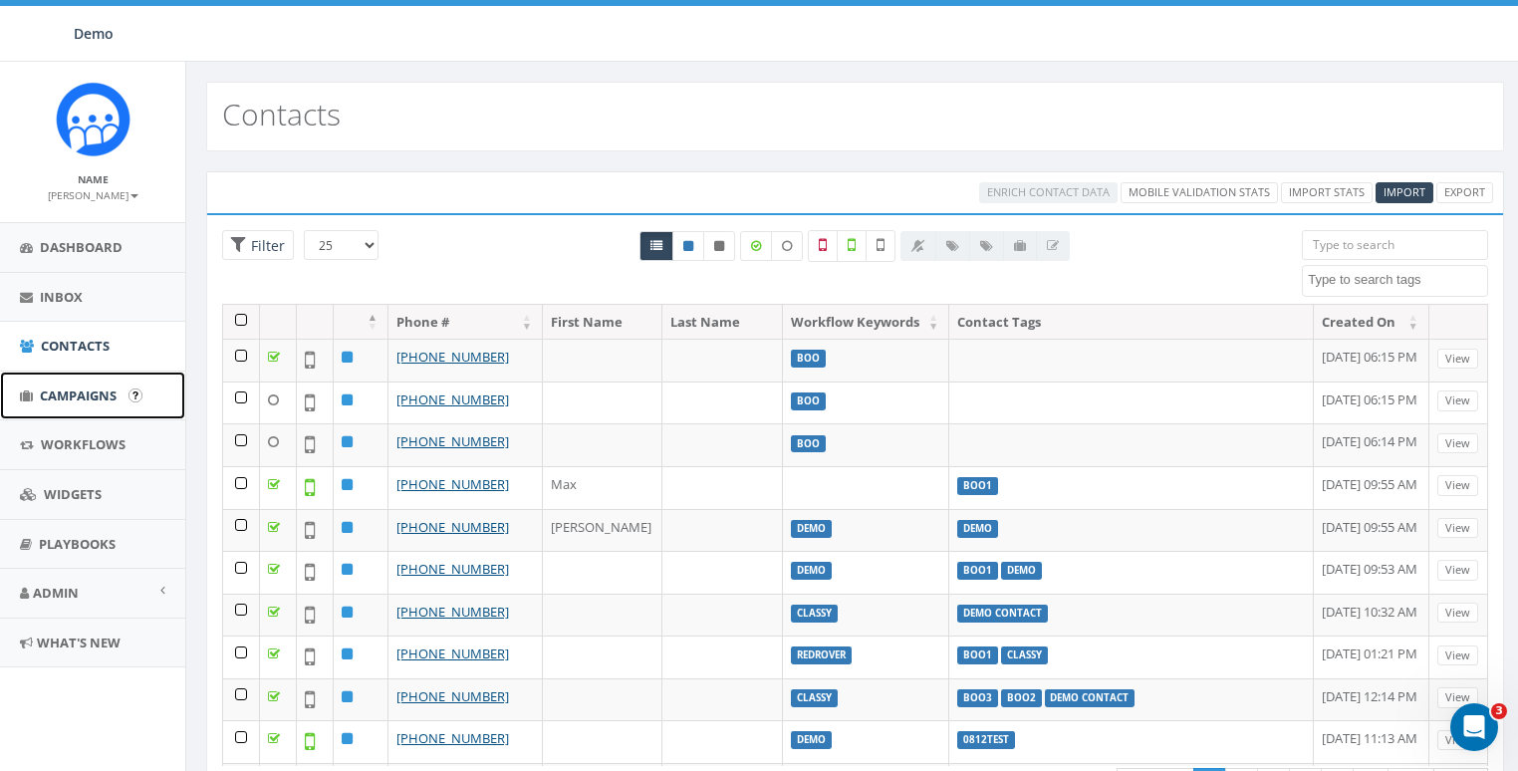
click at [72, 387] on span "Campaigns" at bounding box center [78, 395] width 77 height 18
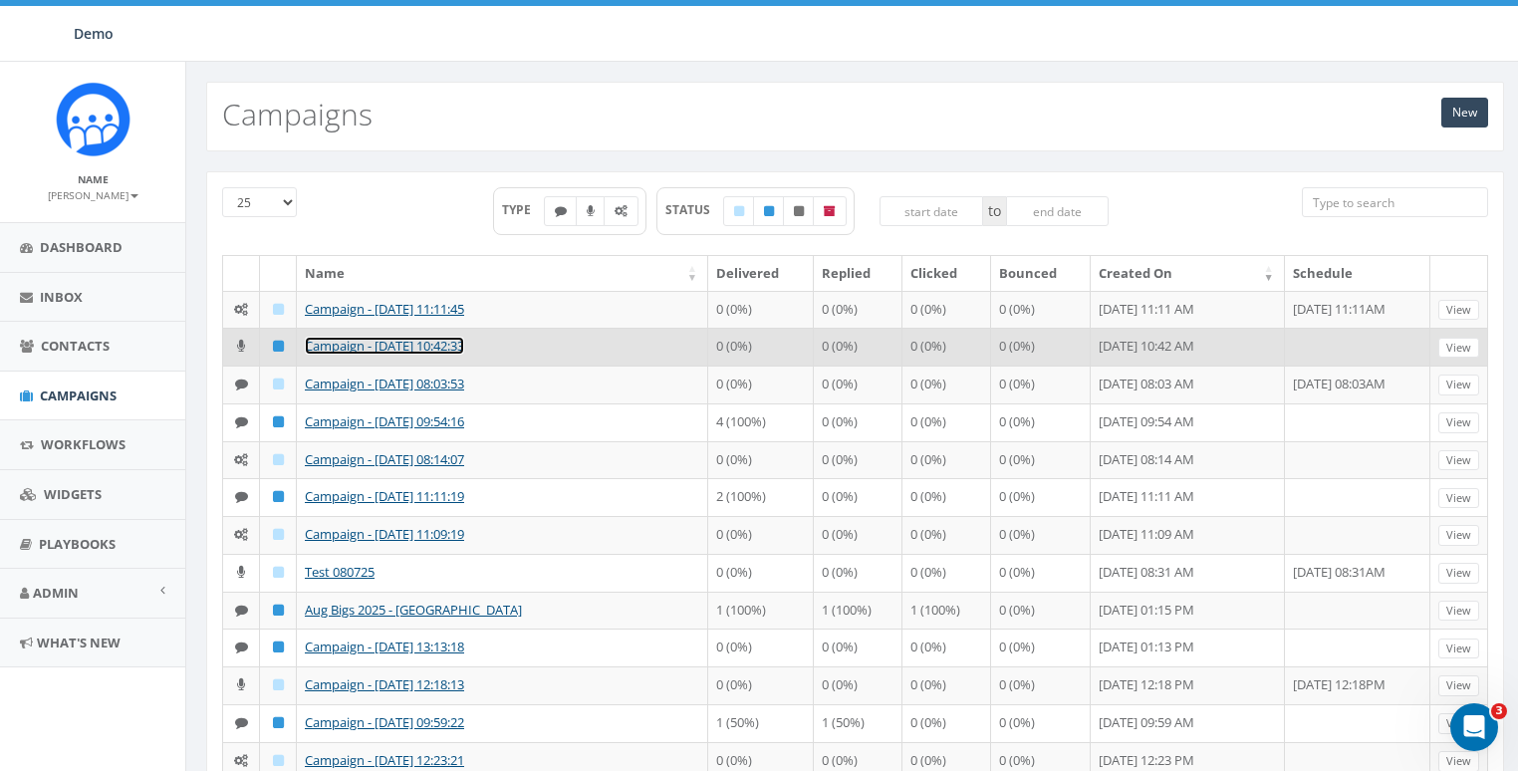
click at [350, 354] on link "Campaign - [DATE] 10:42:33" at bounding box center [384, 346] width 159 height 18
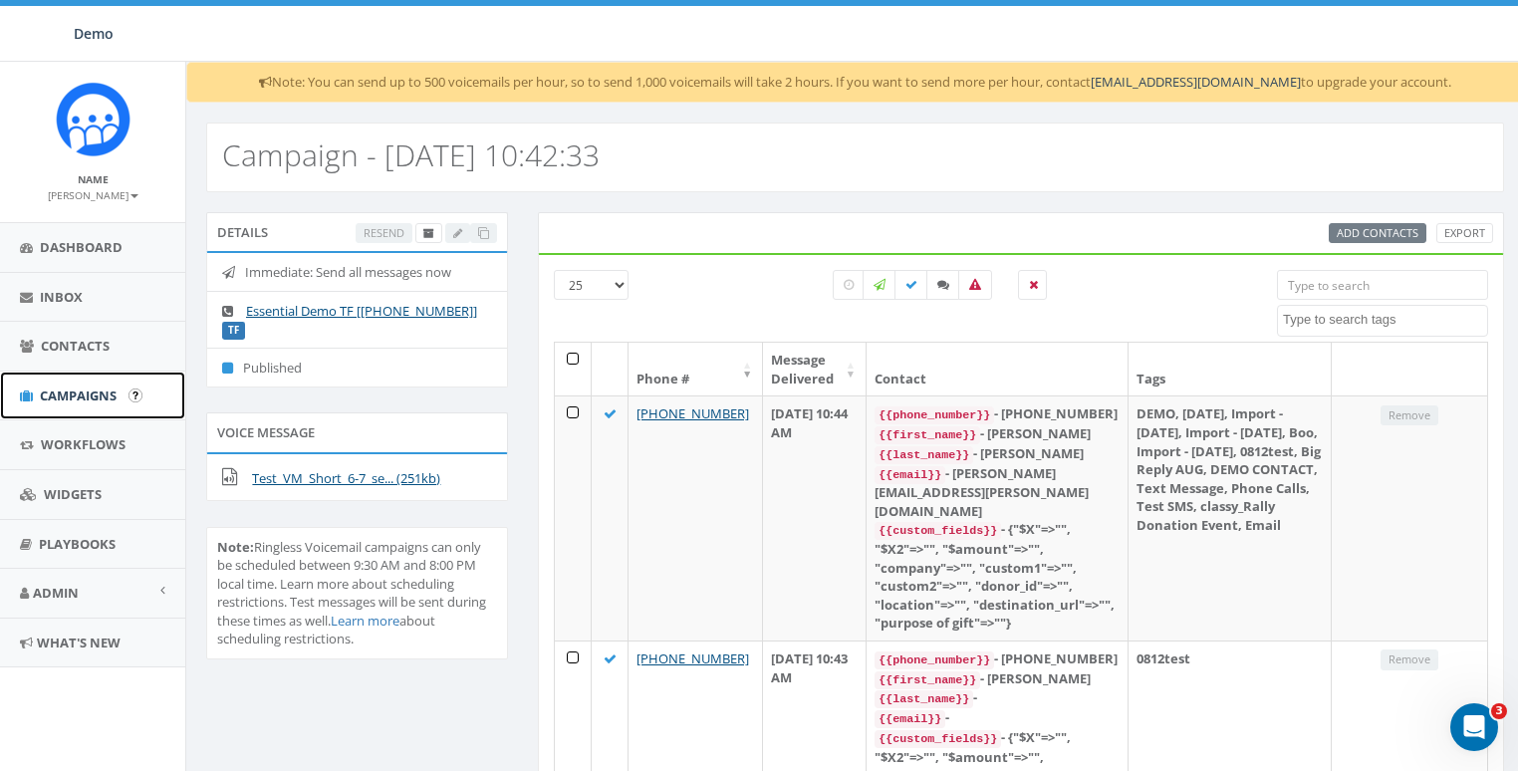
click at [95, 386] on span "Campaigns" at bounding box center [78, 395] width 77 height 18
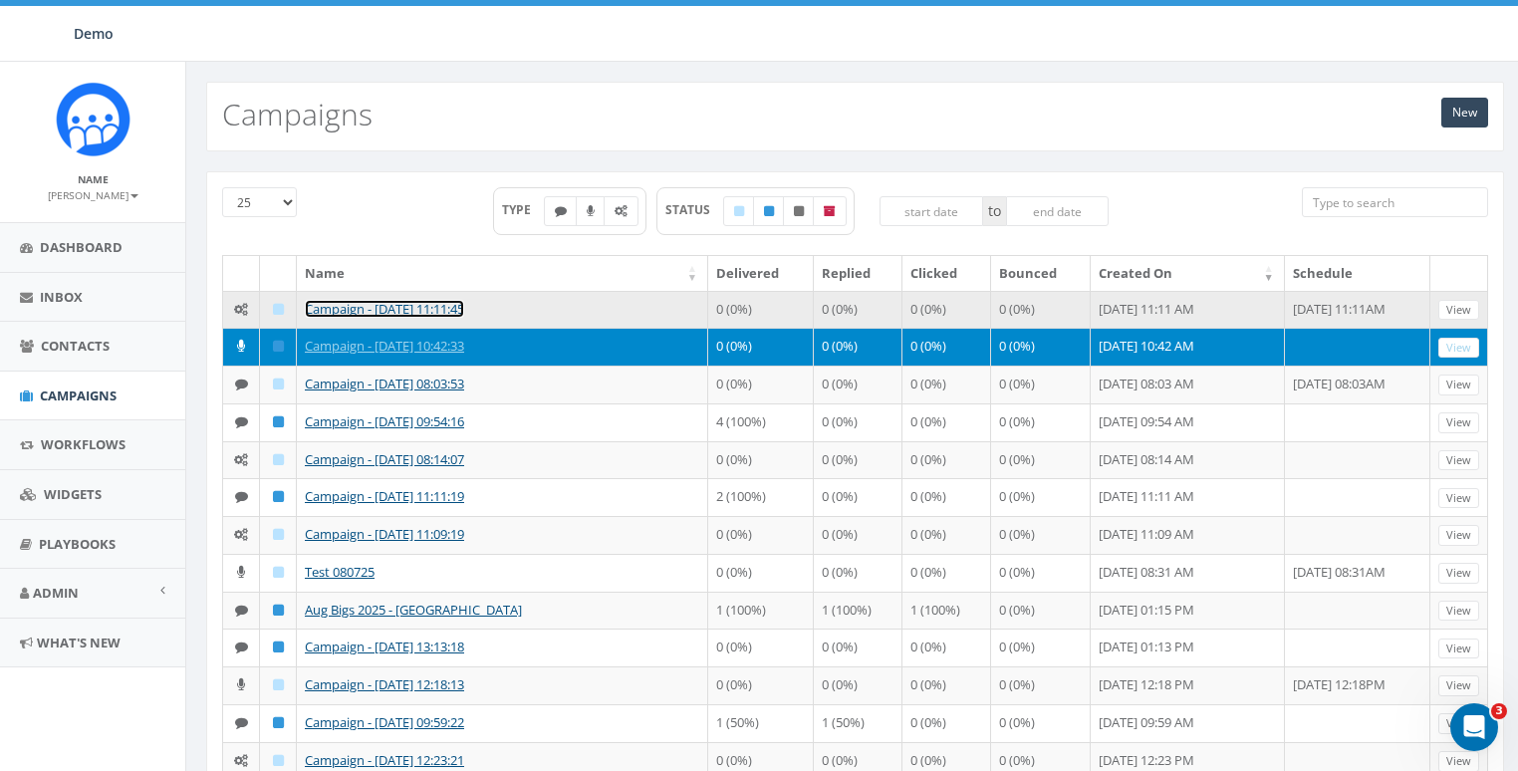
click at [363, 310] on link "Campaign - [DATE] 11:11:45" at bounding box center [384, 309] width 159 height 18
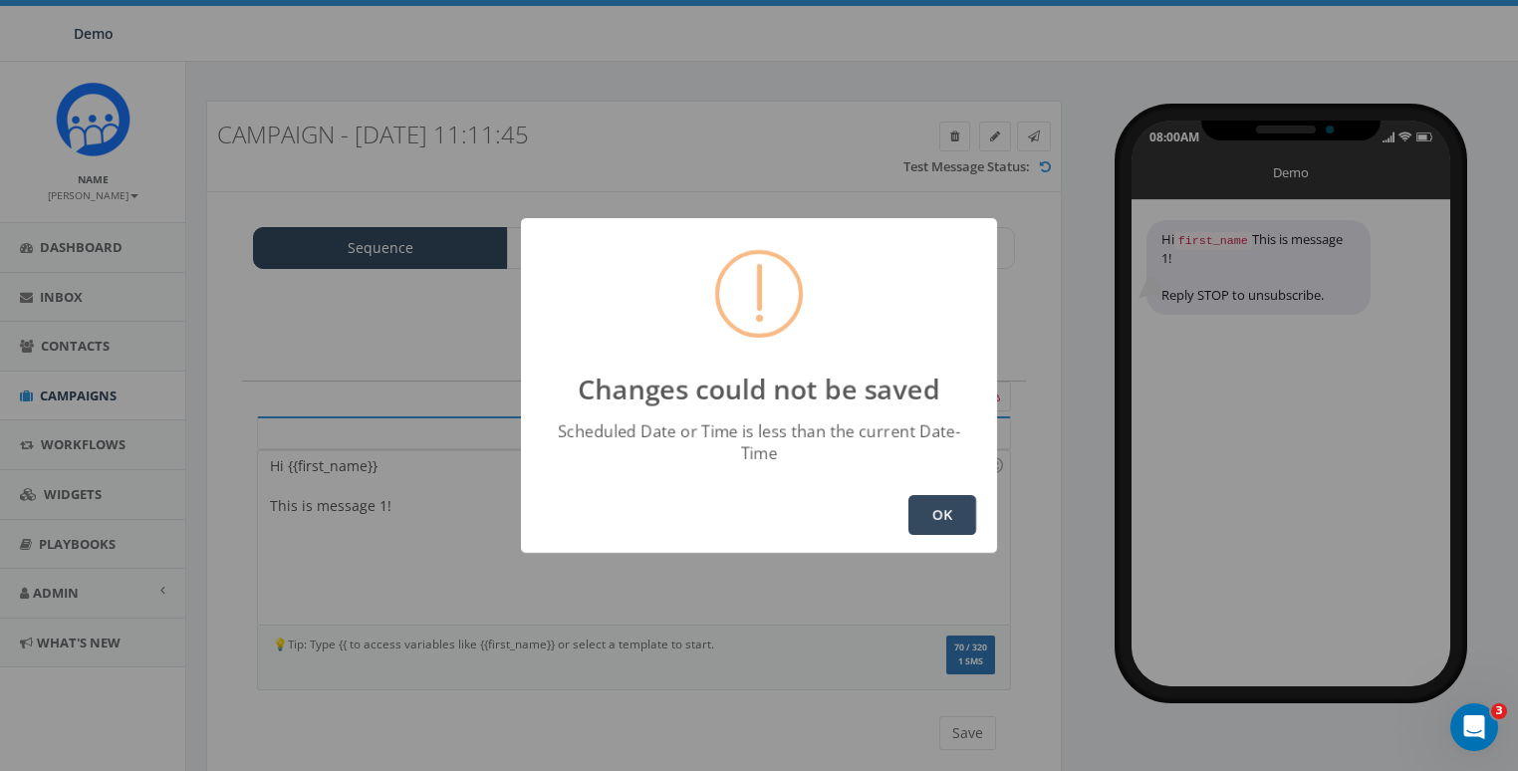
click at [938, 518] on button "OK" at bounding box center [942, 515] width 68 height 40
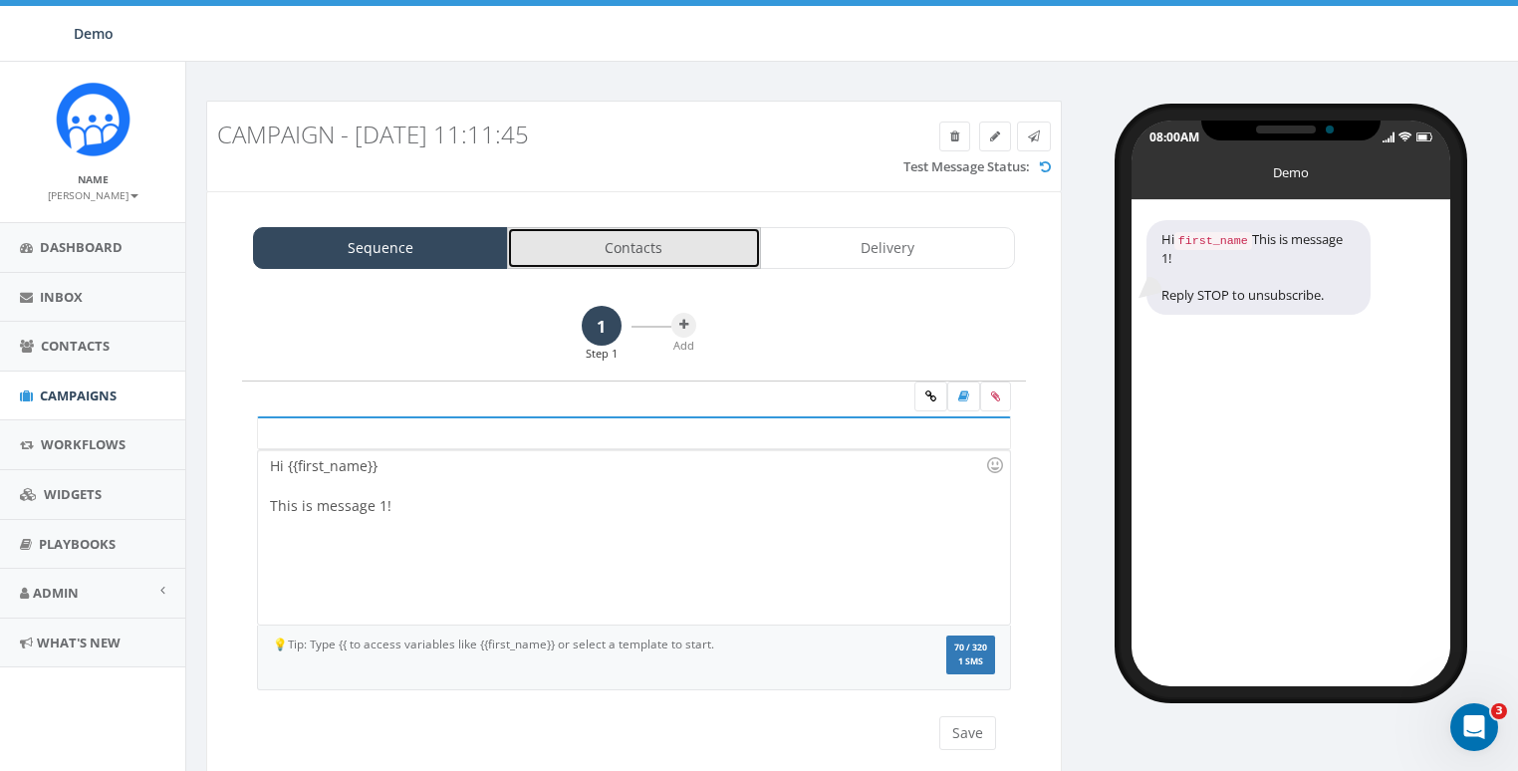
click at [627, 231] on link "Contacts" at bounding box center [634, 248] width 255 height 42
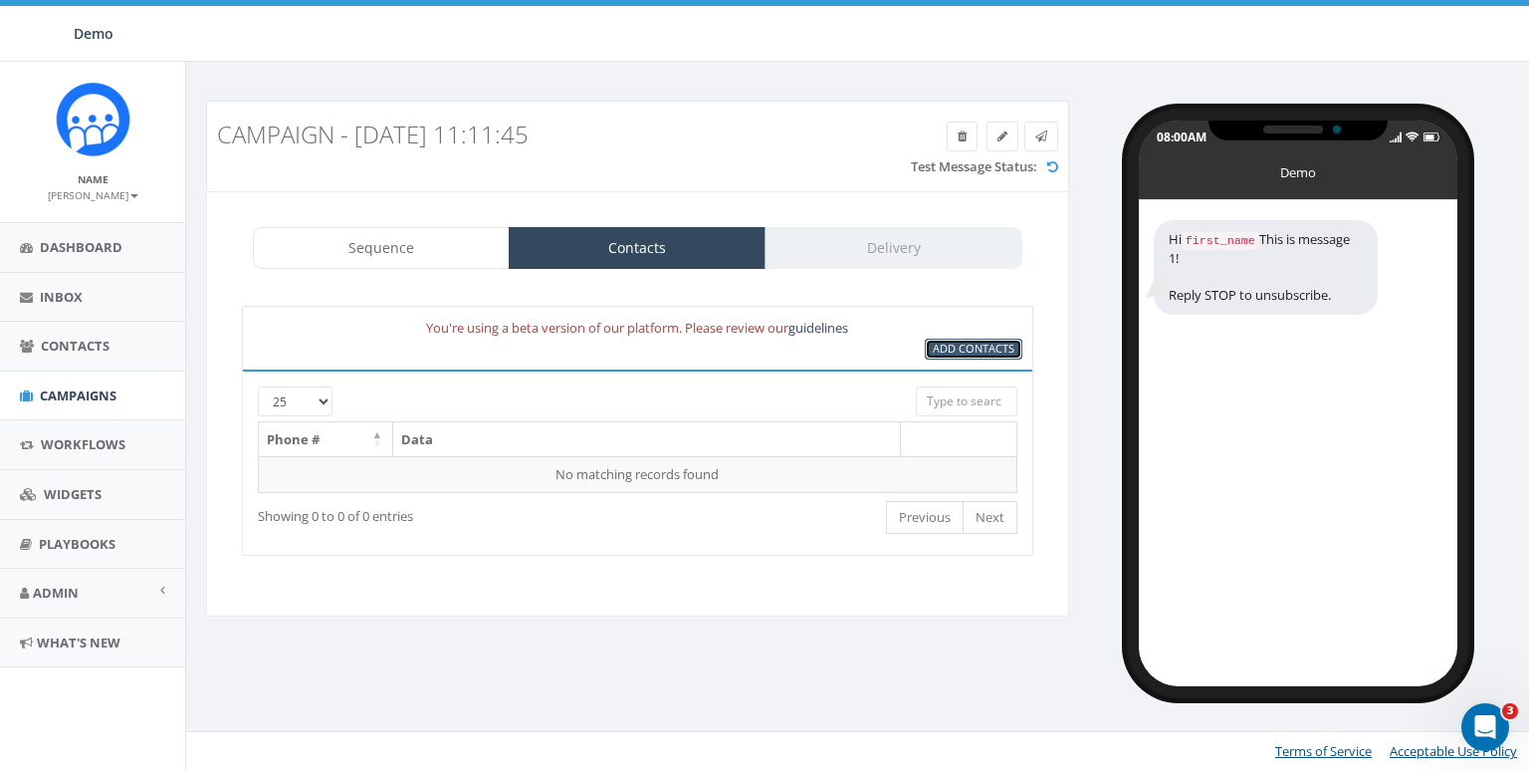
click at [958, 350] on span "Add Contacts" at bounding box center [974, 348] width 82 height 15
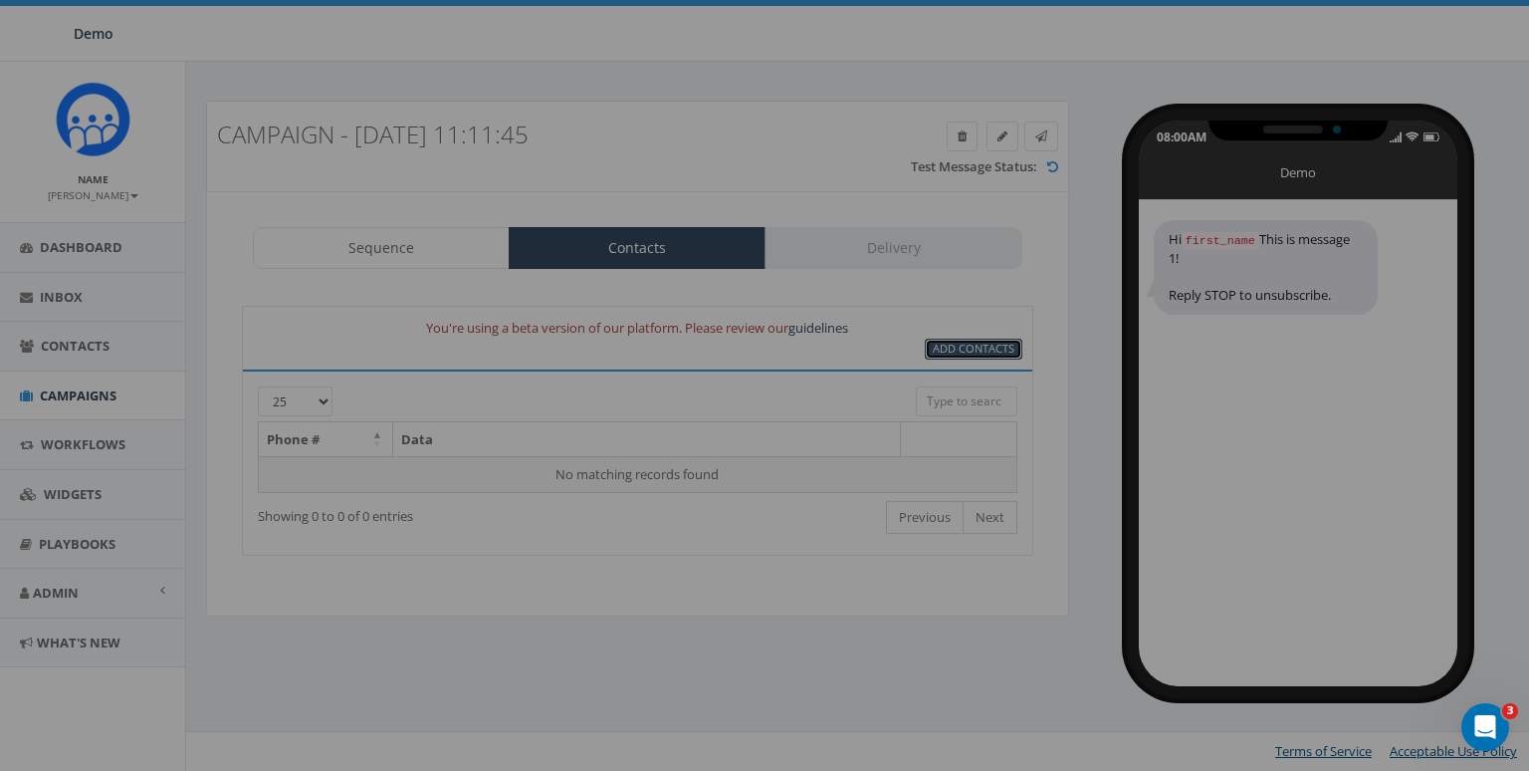
select select
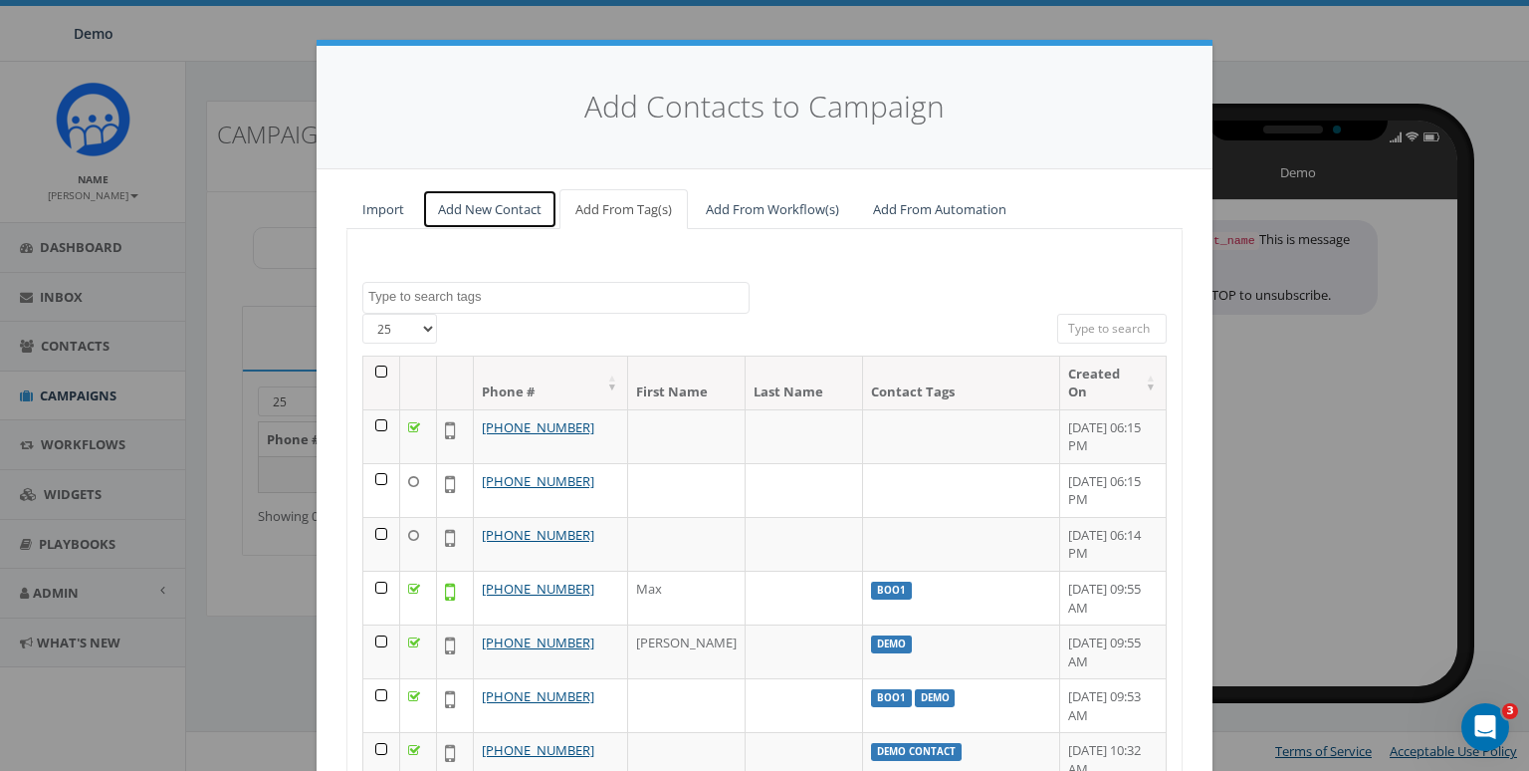
click at [496, 213] on link "Add New Contact" at bounding box center [489, 209] width 135 height 41
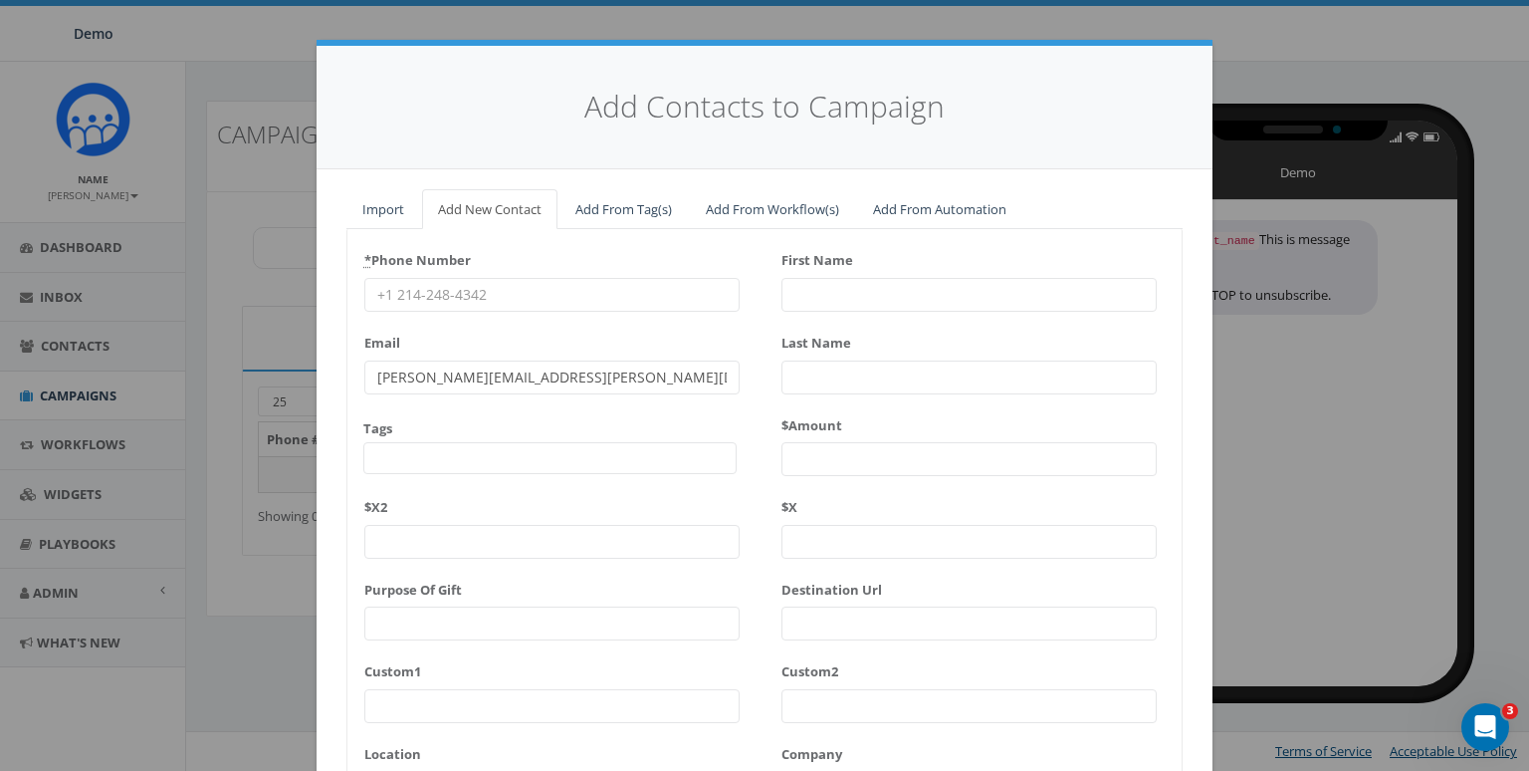
click at [548, 384] on input "joe.bob@demo.charity" at bounding box center [551, 377] width 375 height 34
click at [520, 309] on input "* Phone Number" at bounding box center [551, 295] width 375 height 34
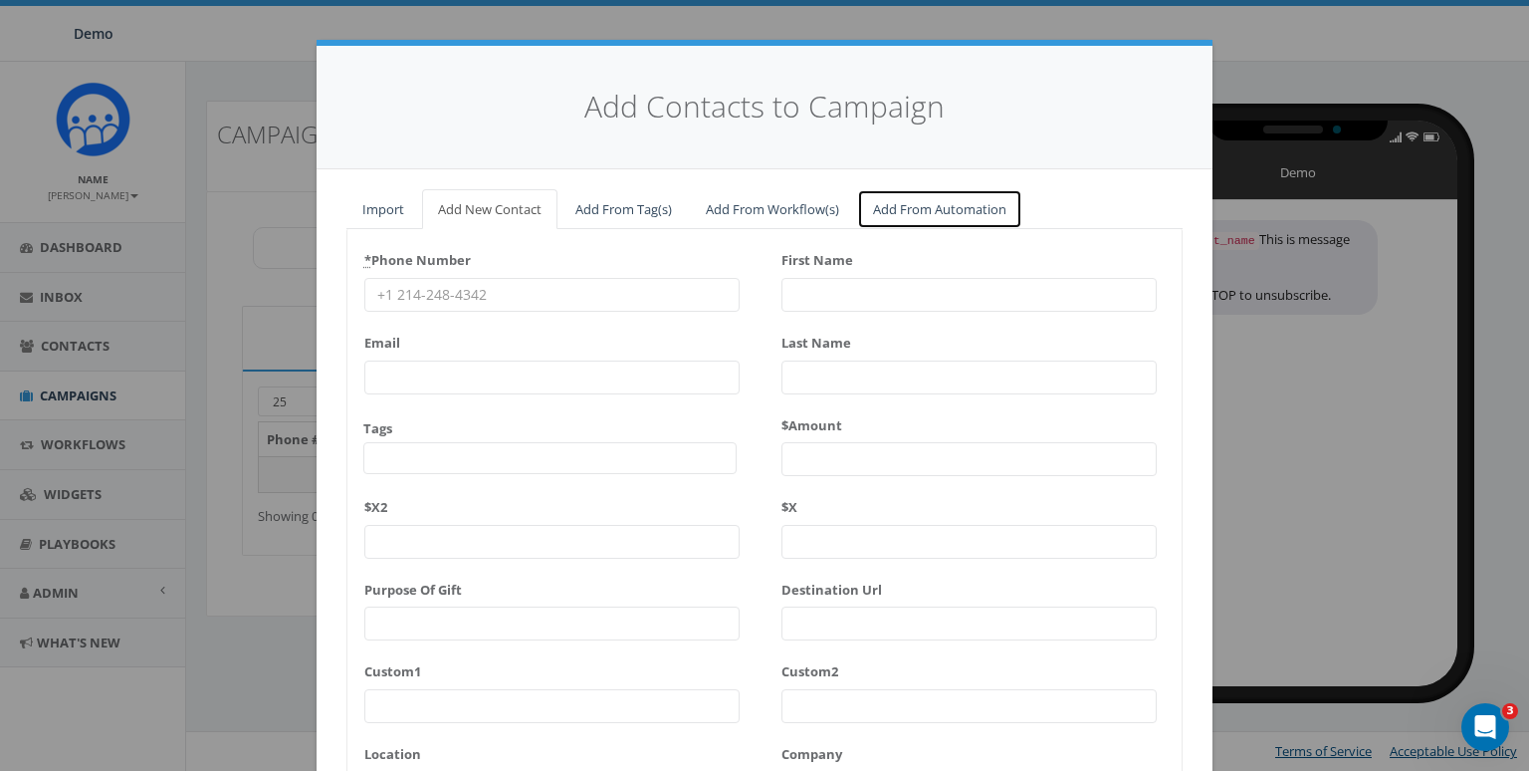
click at [926, 214] on link "Add From Automation" at bounding box center [939, 209] width 165 height 41
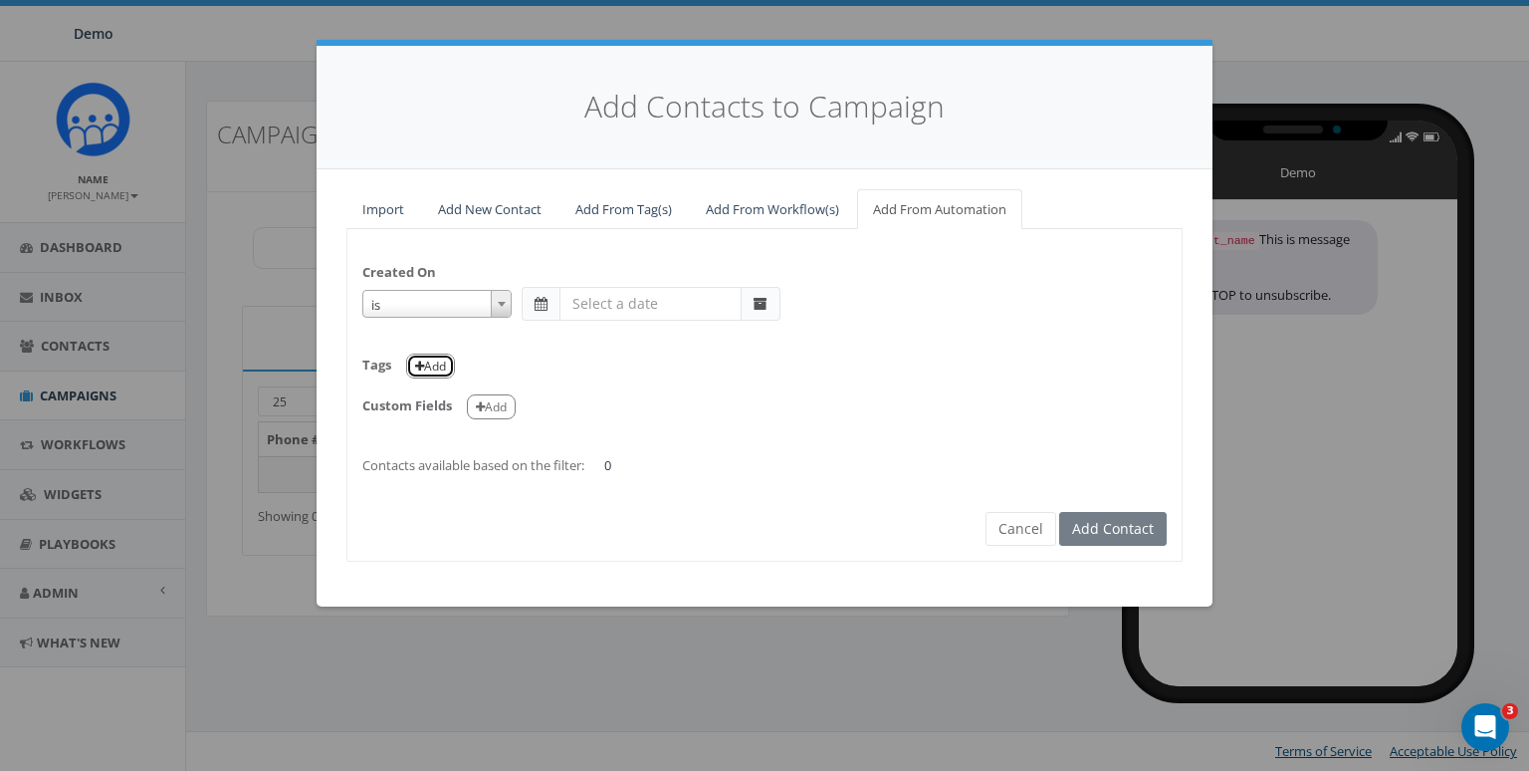
click at [425, 365] on button "Add" at bounding box center [430, 365] width 49 height 25
select select
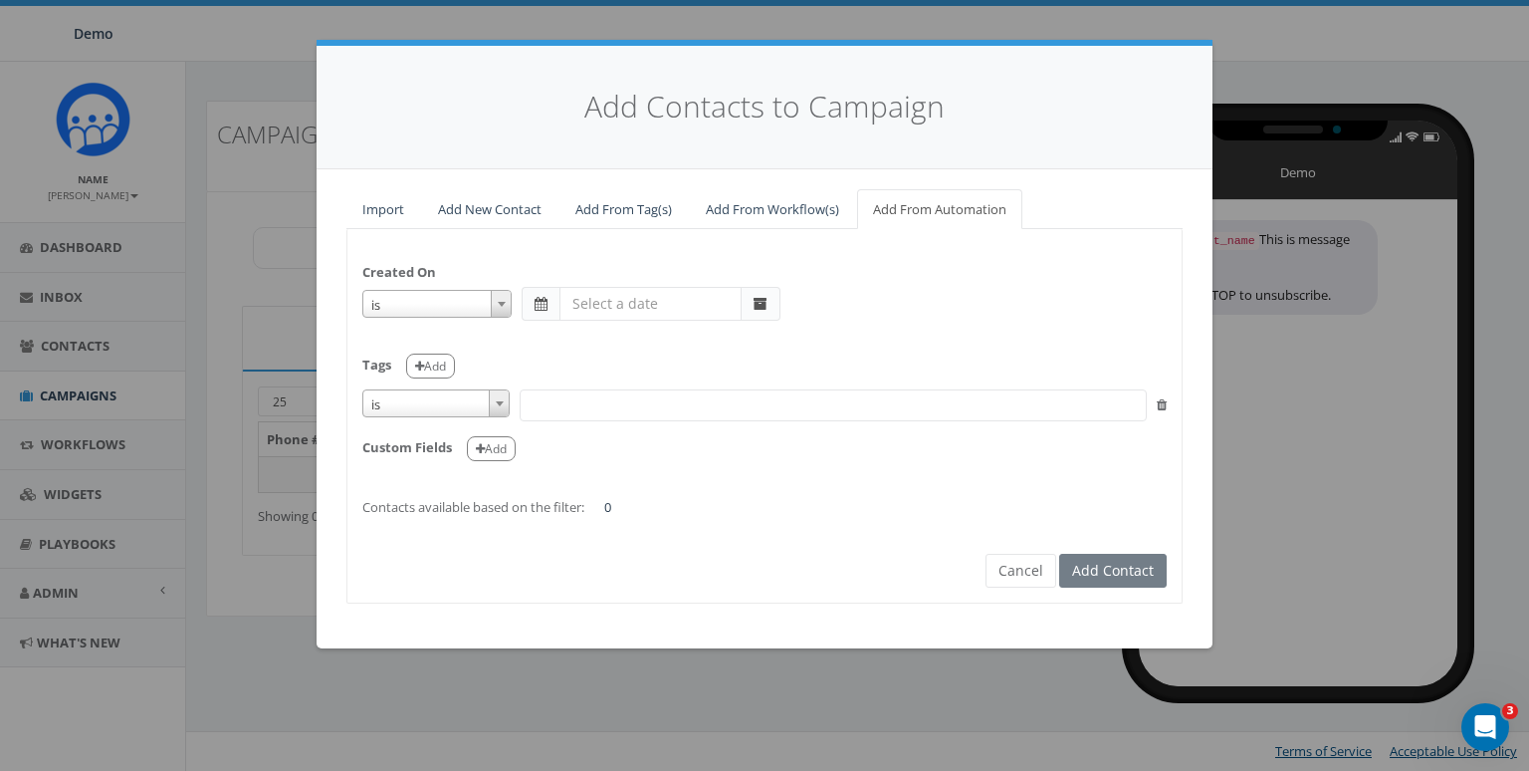
click at [464, 408] on span "is" at bounding box center [435, 404] width 145 height 28
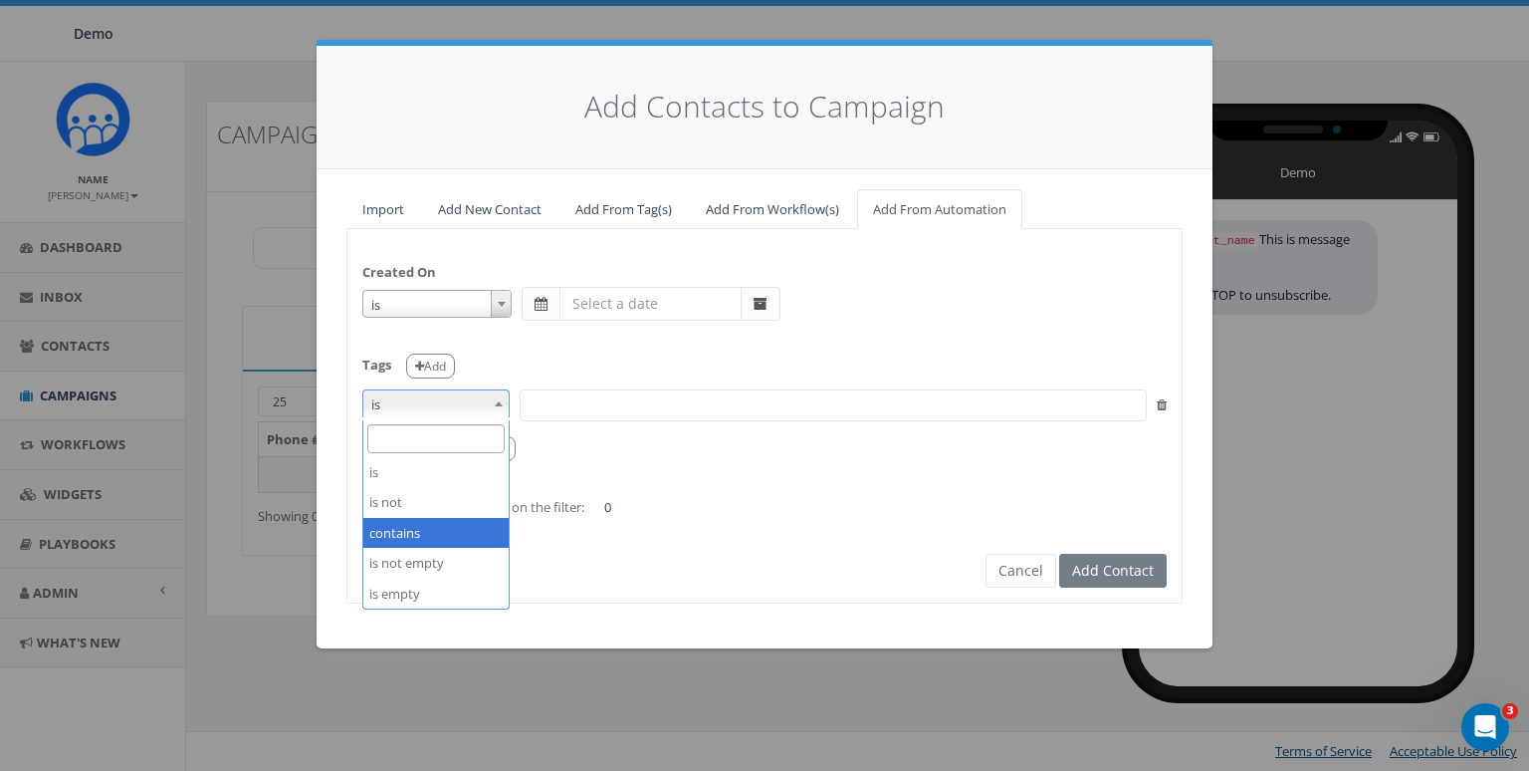
select select "contains"
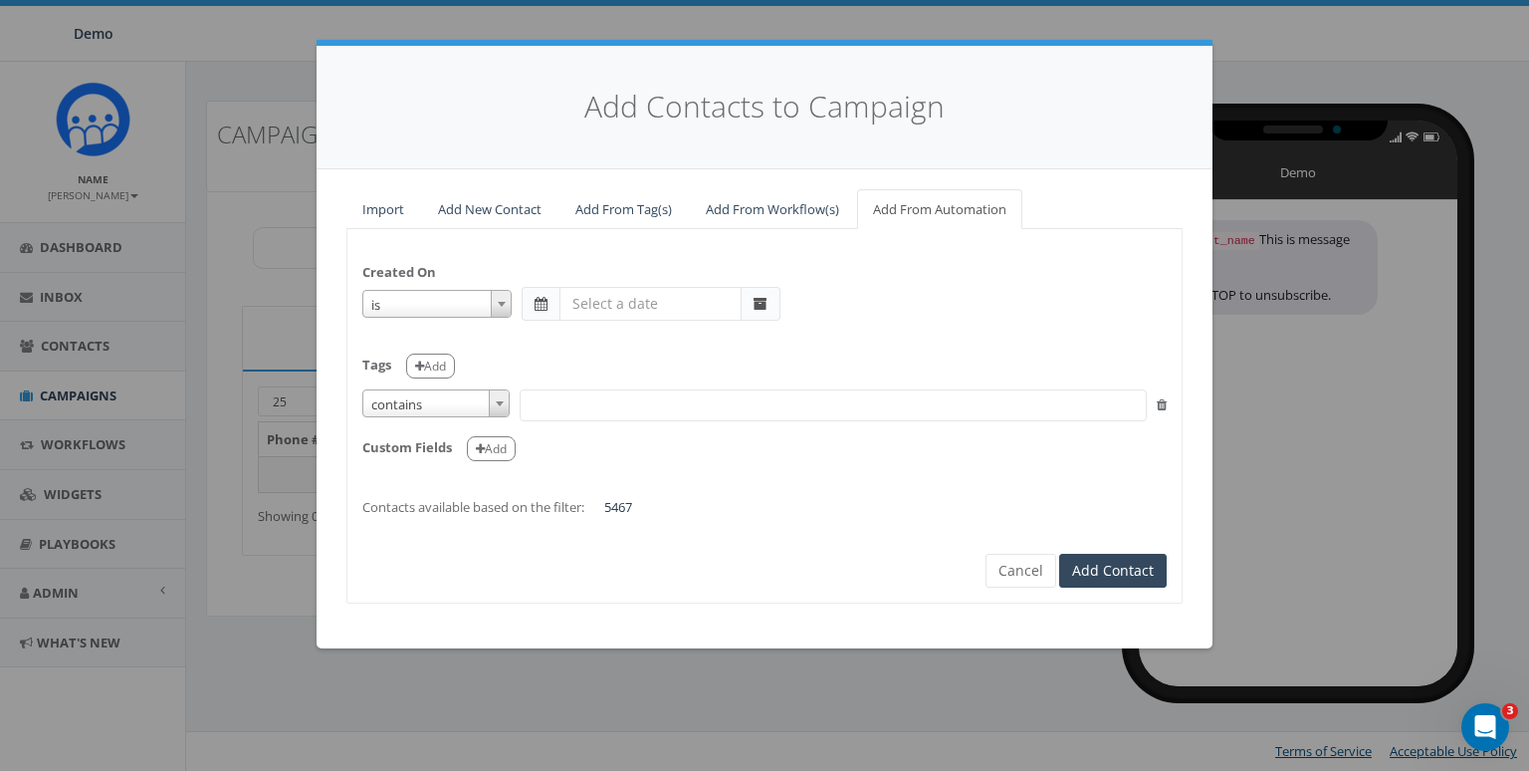
click at [588, 405] on span at bounding box center [833, 405] width 627 height 32
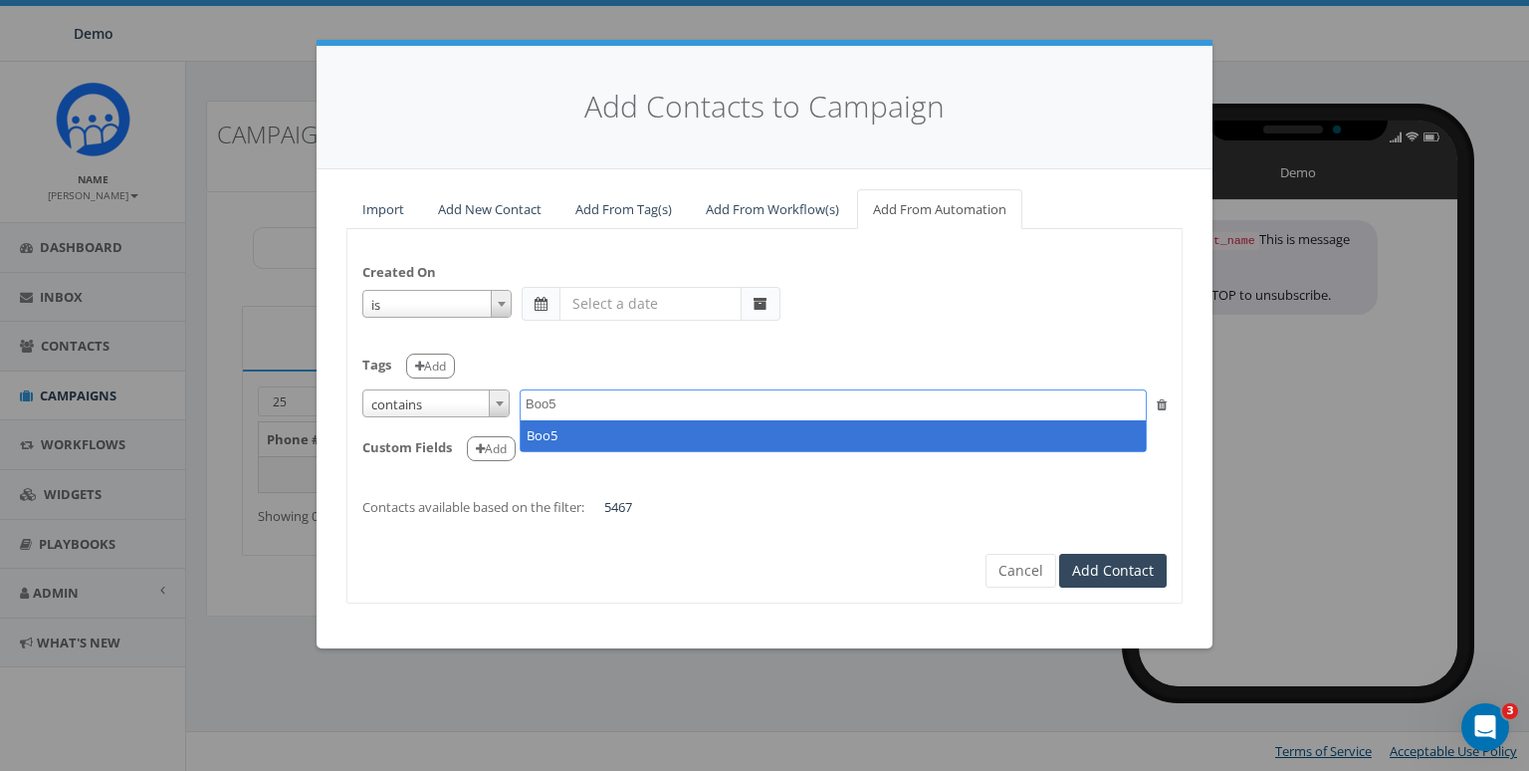
type textarea "Boo5"
select select "Boo5"
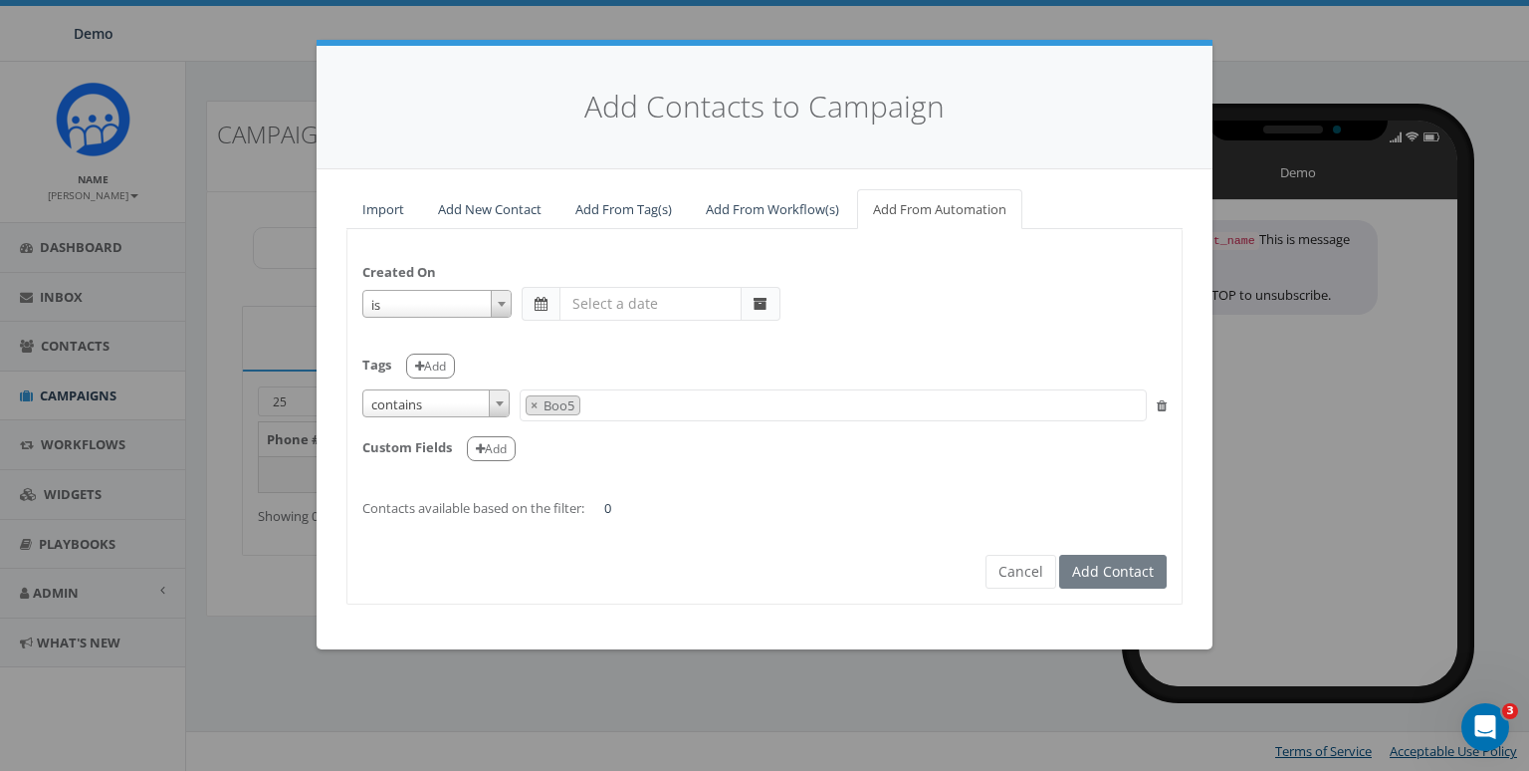
click at [550, 436] on div "Custom Fields Add" at bounding box center [764, 441] width 805 height 41
click at [532, 298] on span at bounding box center [541, 304] width 38 height 34
click at [761, 297] on span at bounding box center [761, 304] width 14 height 14
click at [679, 301] on input "text" at bounding box center [651, 304] width 182 height 34
click at [612, 399] on td "1" at bounding box center [609, 401] width 30 height 30
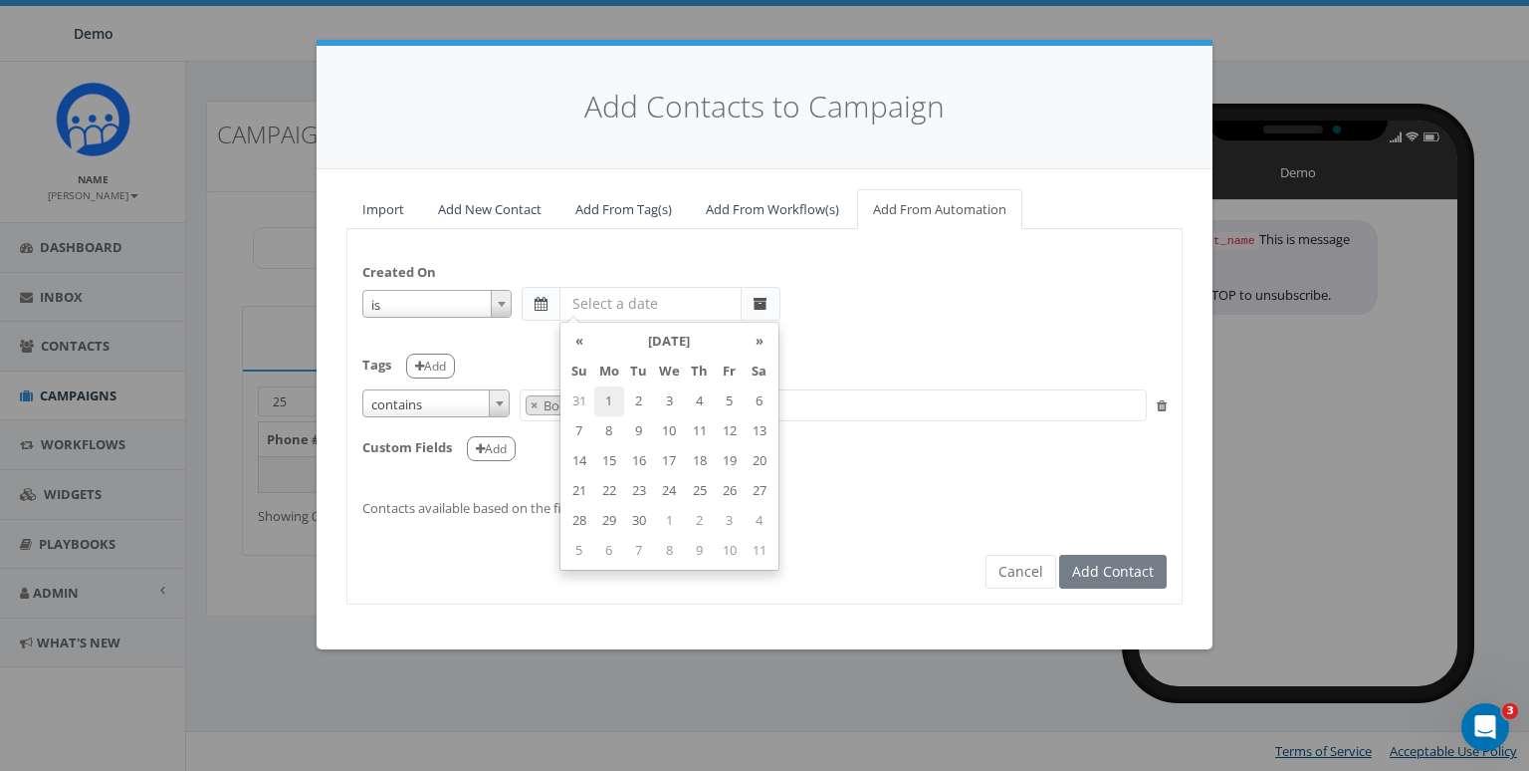
type input "2025-09-01"
click at [908, 541] on form "Created On is is on or before is on or after is before is after is not is 2025-…" at bounding box center [764, 399] width 805 height 310
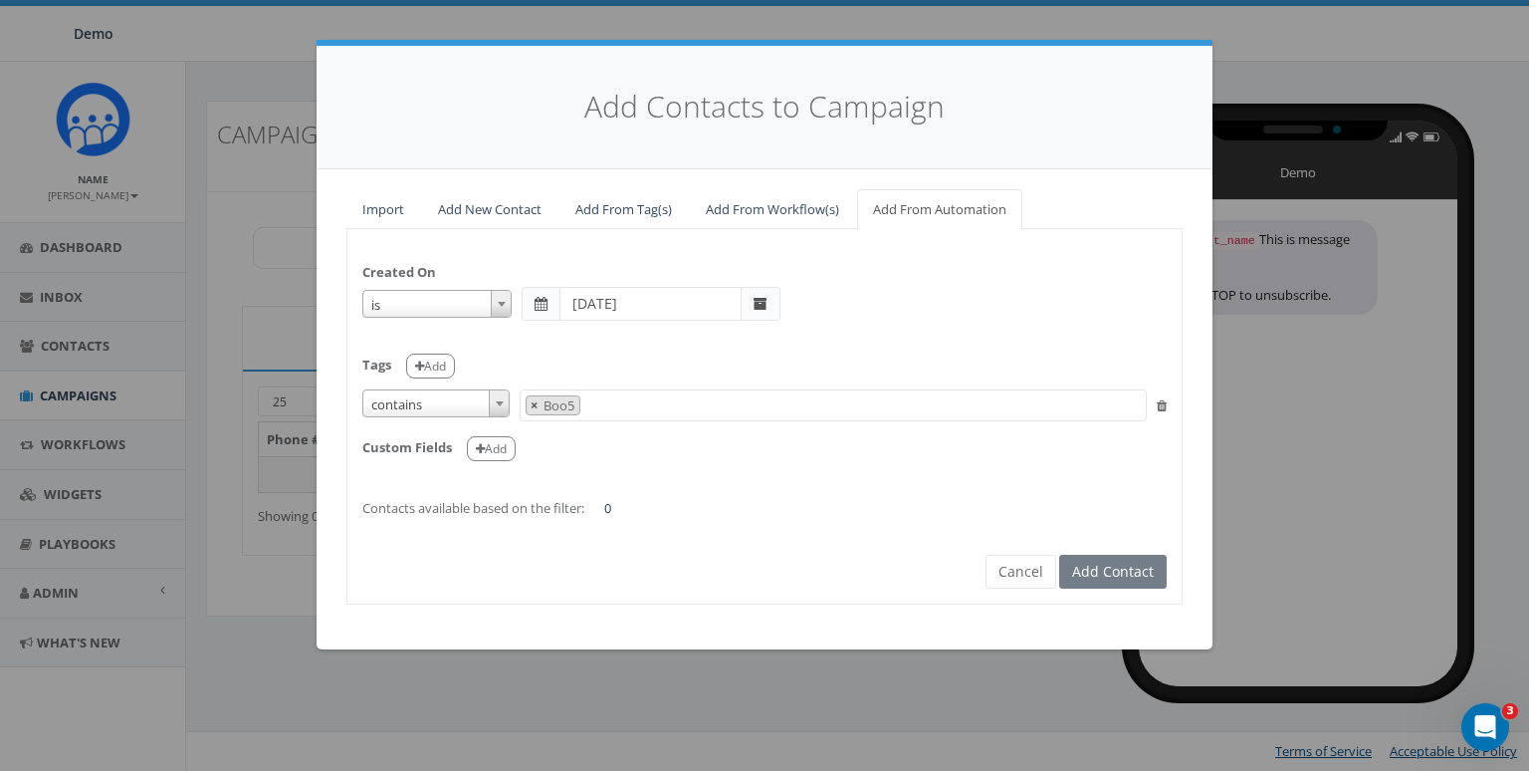
click at [535, 406] on span "×" at bounding box center [534, 405] width 7 height 18
select select
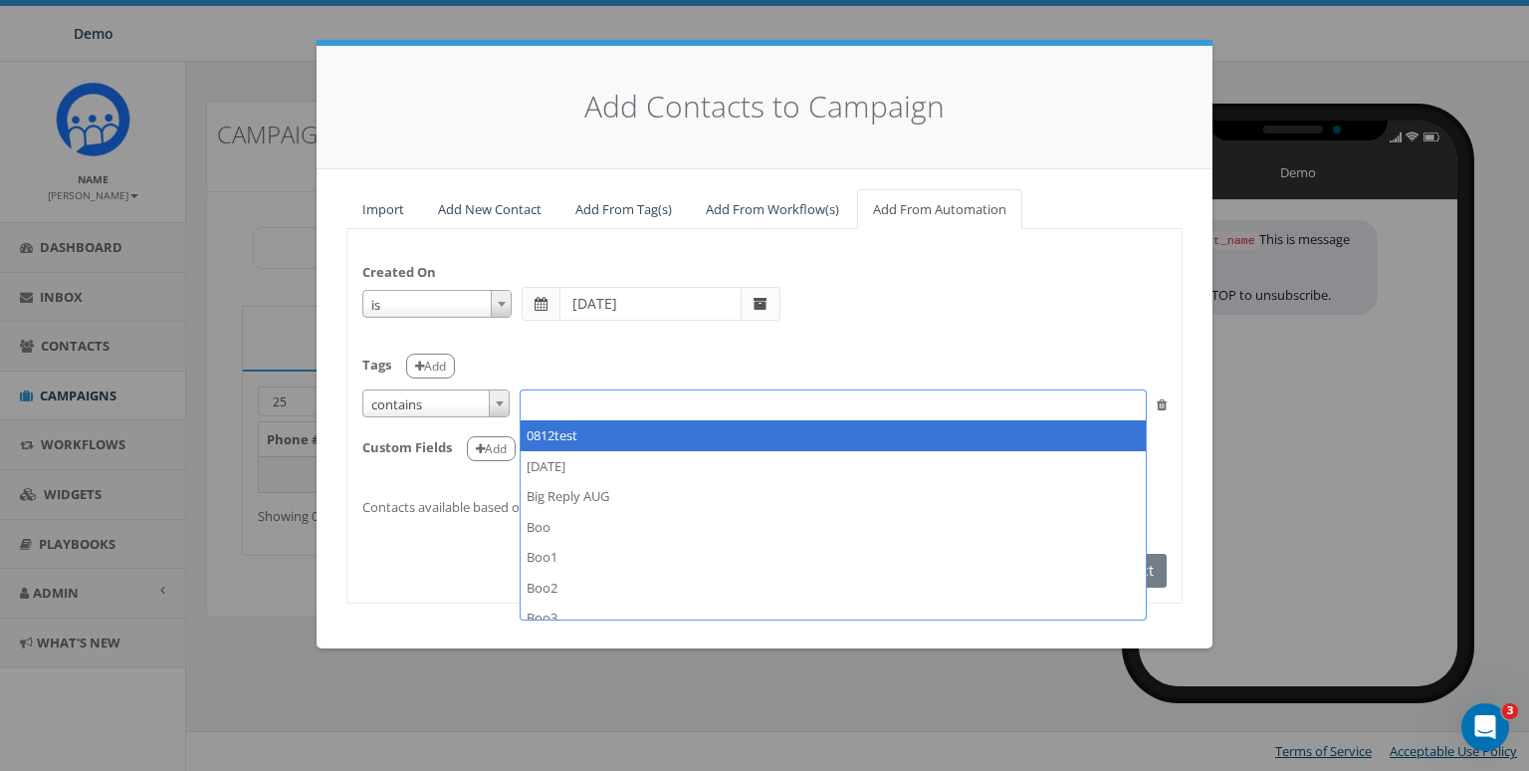
click at [565, 401] on span at bounding box center [833, 405] width 627 height 32
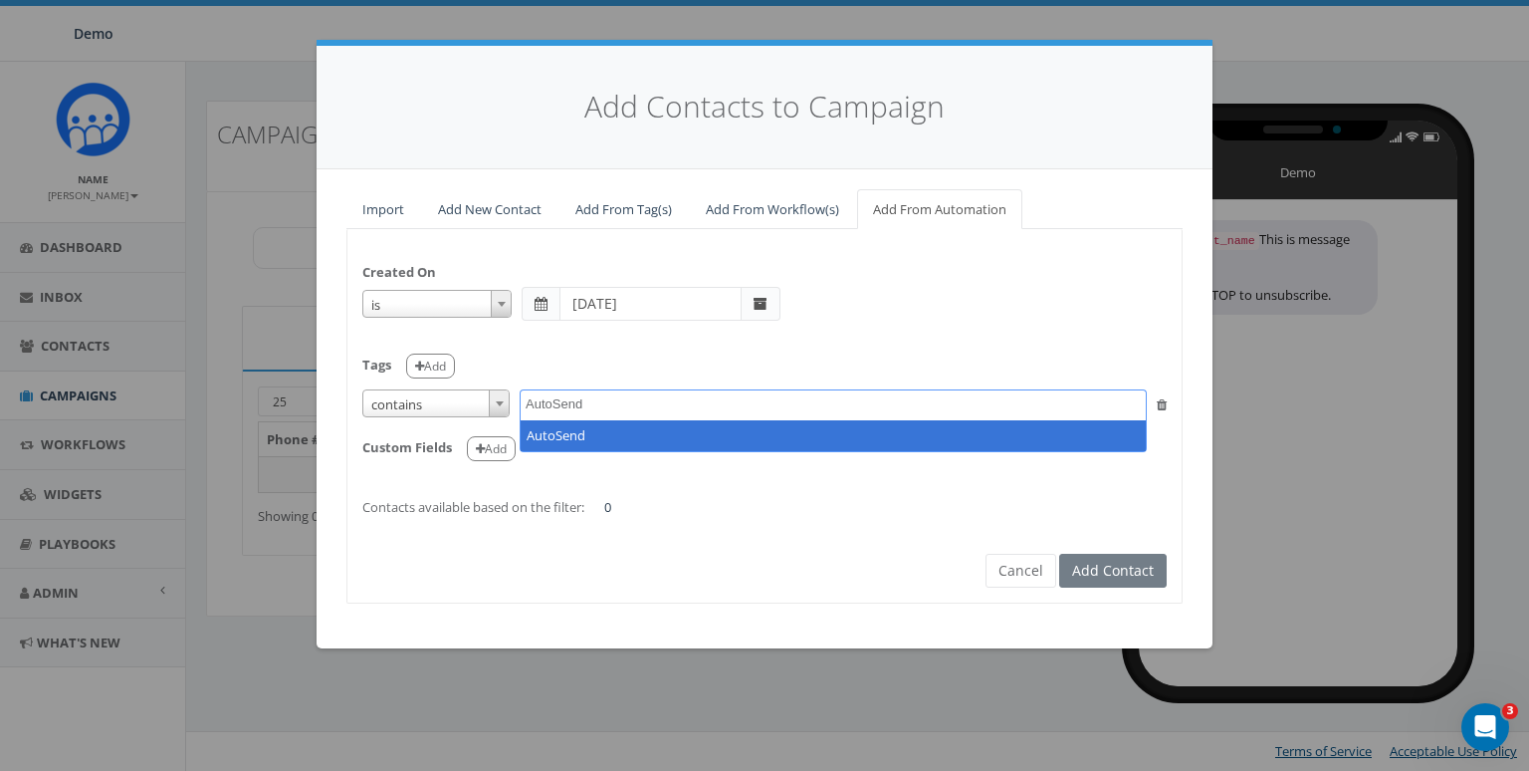
type textarea "AutoSend"
select select "AutoSend"
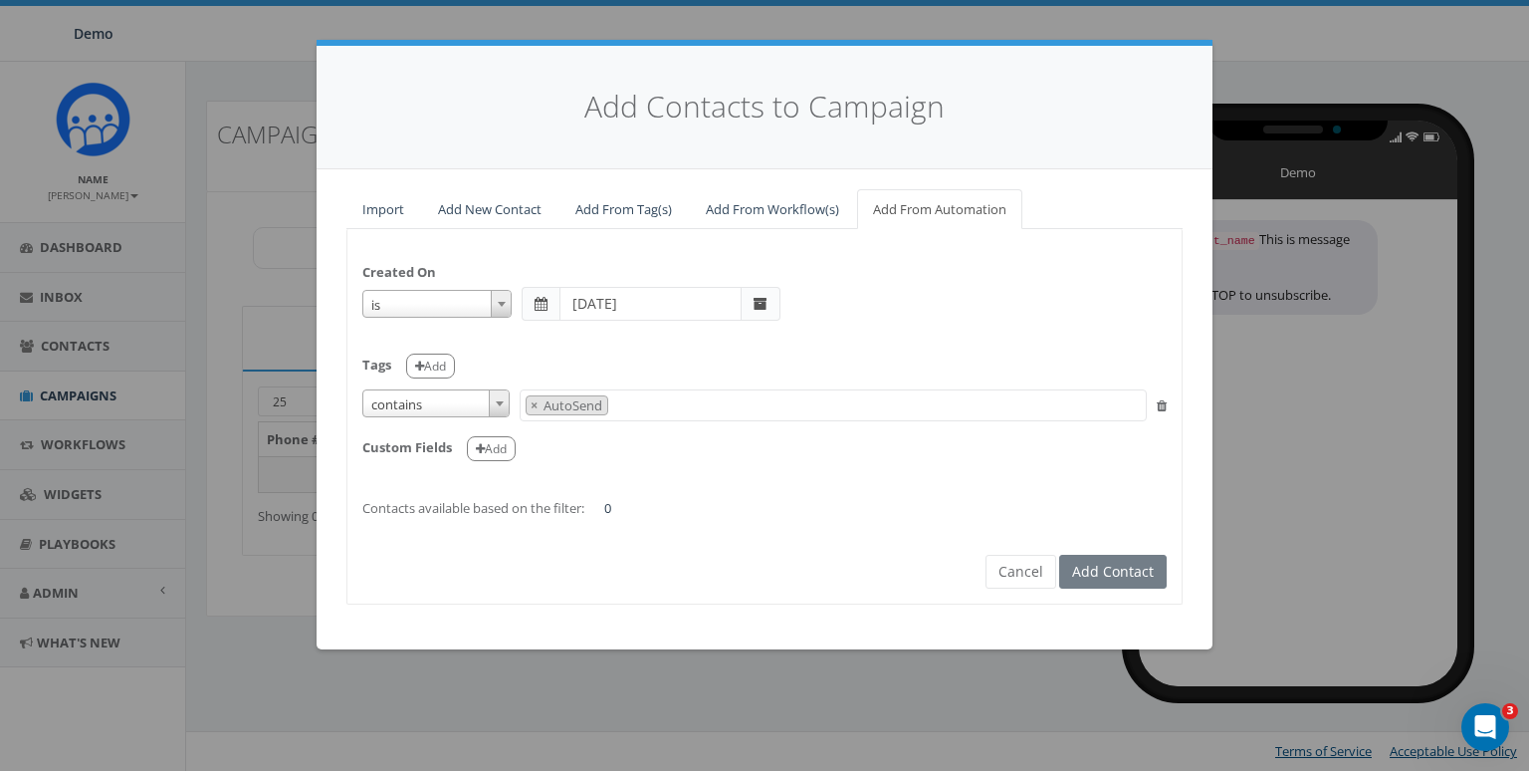
scroll to position [765, 0]
click at [725, 484] on div "Created On is is on or before is on or after is before is after is not is 2025-…" at bounding box center [765, 380] width 834 height 273
drag, startPoint x: 359, startPoint y: 508, endPoint x: 536, endPoint y: 516, distance: 176.4
click at [536, 516] on form "Created On is is on or before is on or after is before is after is not is 2025-…" at bounding box center [764, 399] width 805 height 310
click at [624, 504] on div "Created On is is on or before is on or after is before is after is not is 2025-…" at bounding box center [765, 380] width 834 height 273
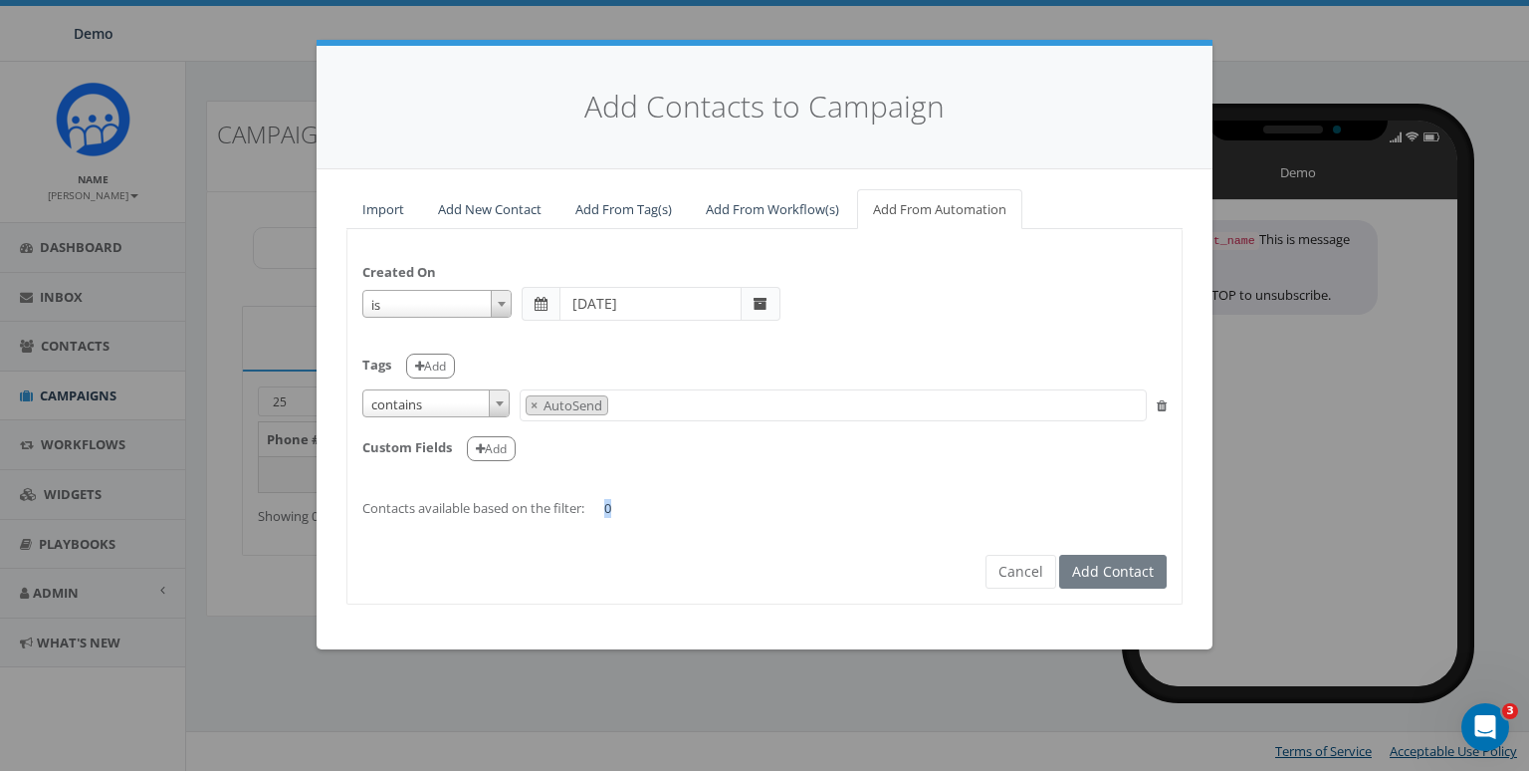
drag, startPoint x: 610, startPoint y: 506, endPoint x: 633, endPoint y: 506, distance: 22.9
click at [633, 506] on div "Created On is is on or before is on or after is before is after is not is 2025-…" at bounding box center [765, 380] width 834 height 273
click at [773, 510] on div "Created On is is on or before is on or after is before is after is not is 2025-…" at bounding box center [765, 380] width 834 height 273
click at [484, 306] on span "is" at bounding box center [436, 305] width 147 height 28
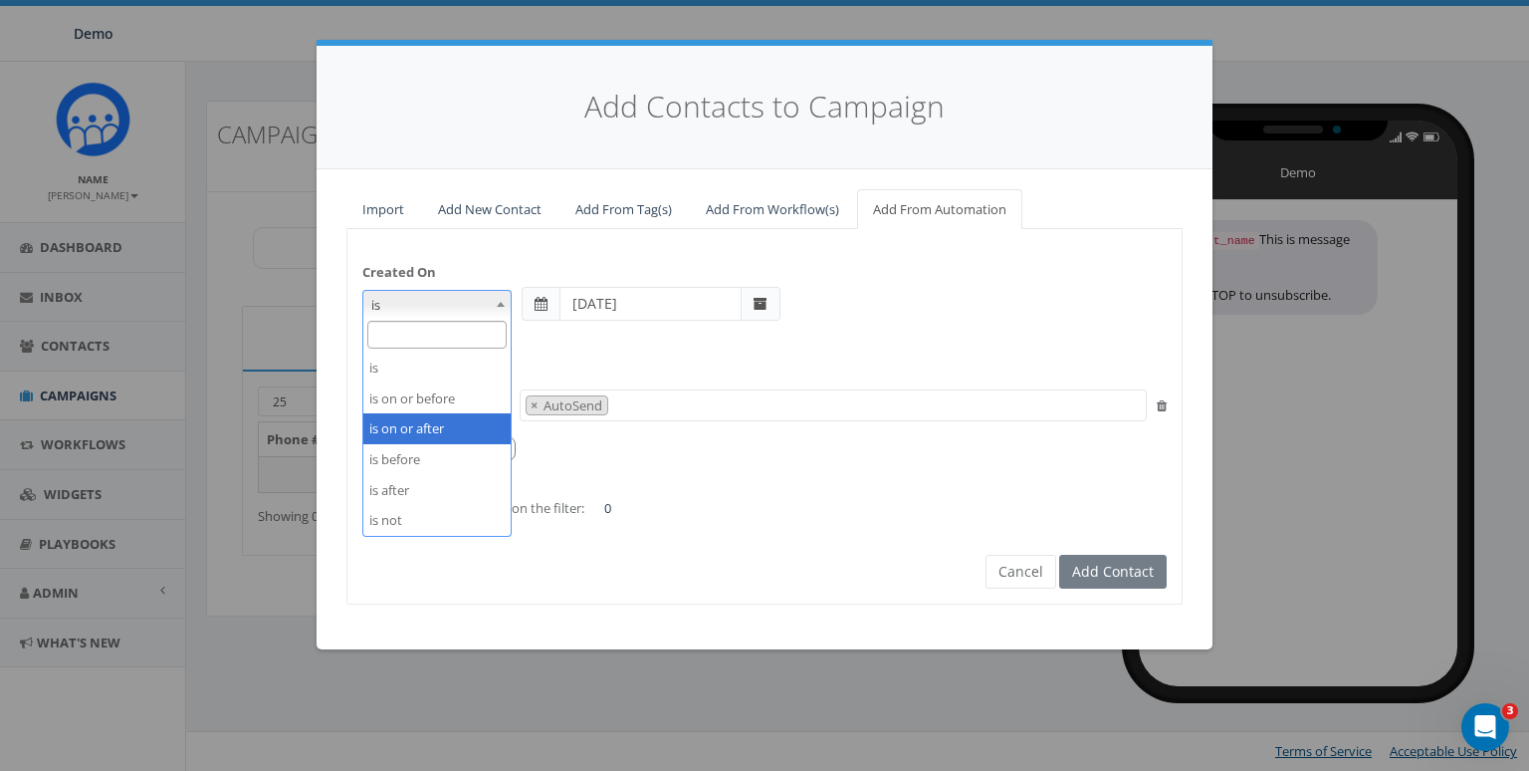
select select "is on or after"
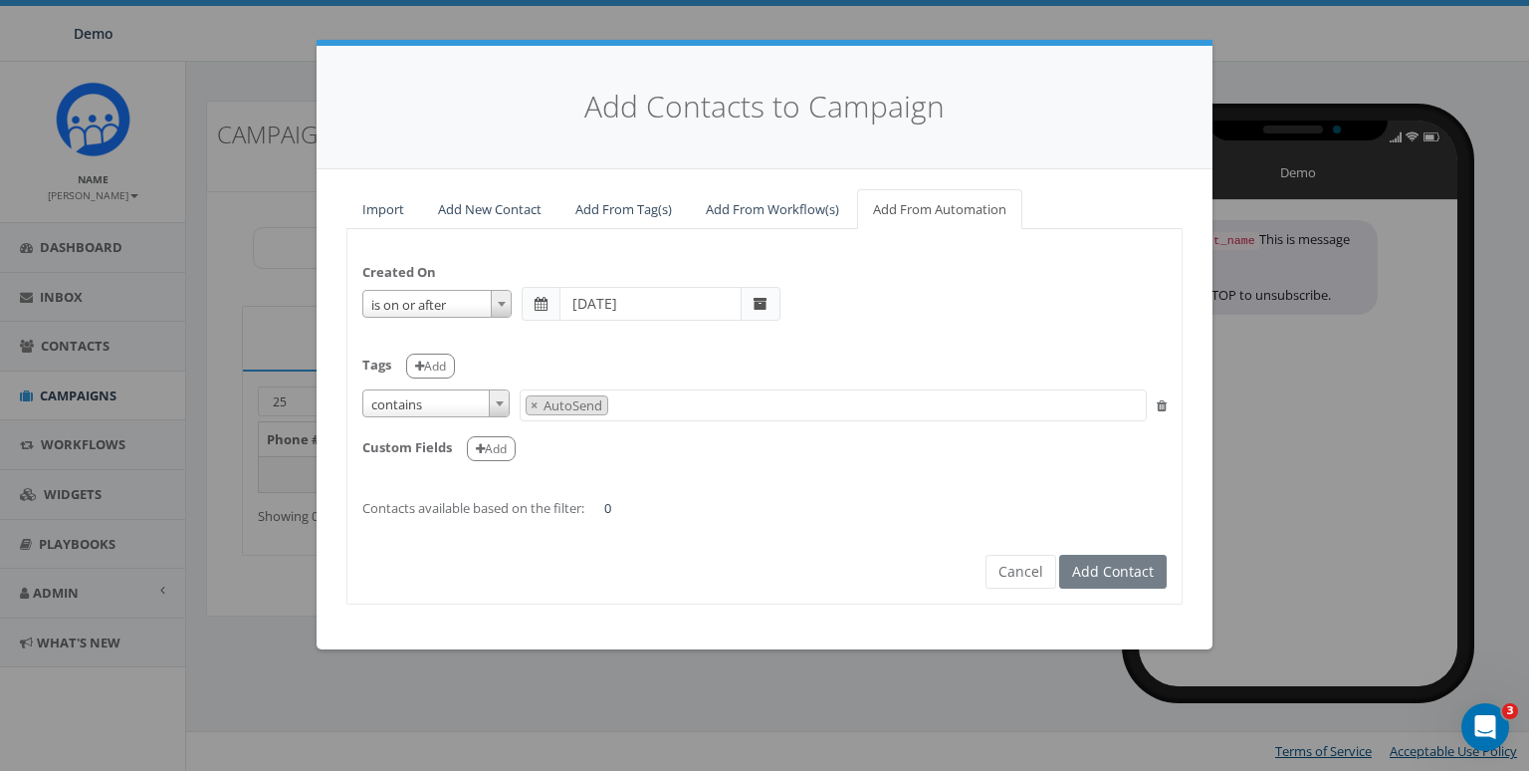
click at [1013, 506] on div "Created On is is on or before is on or after is before is after is not is on or…" at bounding box center [765, 380] width 834 height 273
click at [481, 211] on link "Add New Contact" at bounding box center [489, 209] width 135 height 41
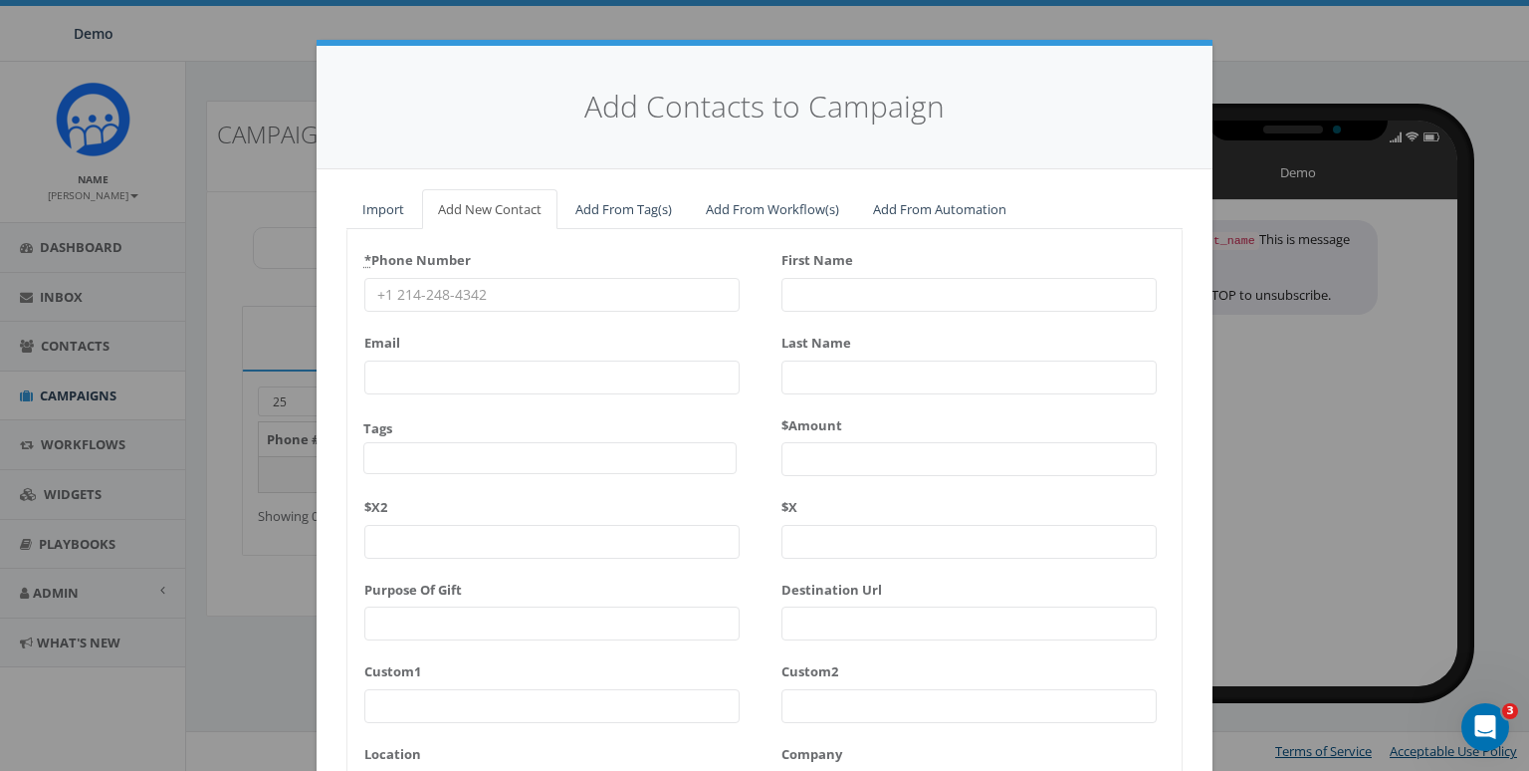
click at [468, 285] on input "* Phone Number" at bounding box center [551, 295] width 375 height 34
type input "8587365358"
type input "James"
type input "Martin"
click at [459, 341] on div "Email" at bounding box center [551, 361] width 375 height 68
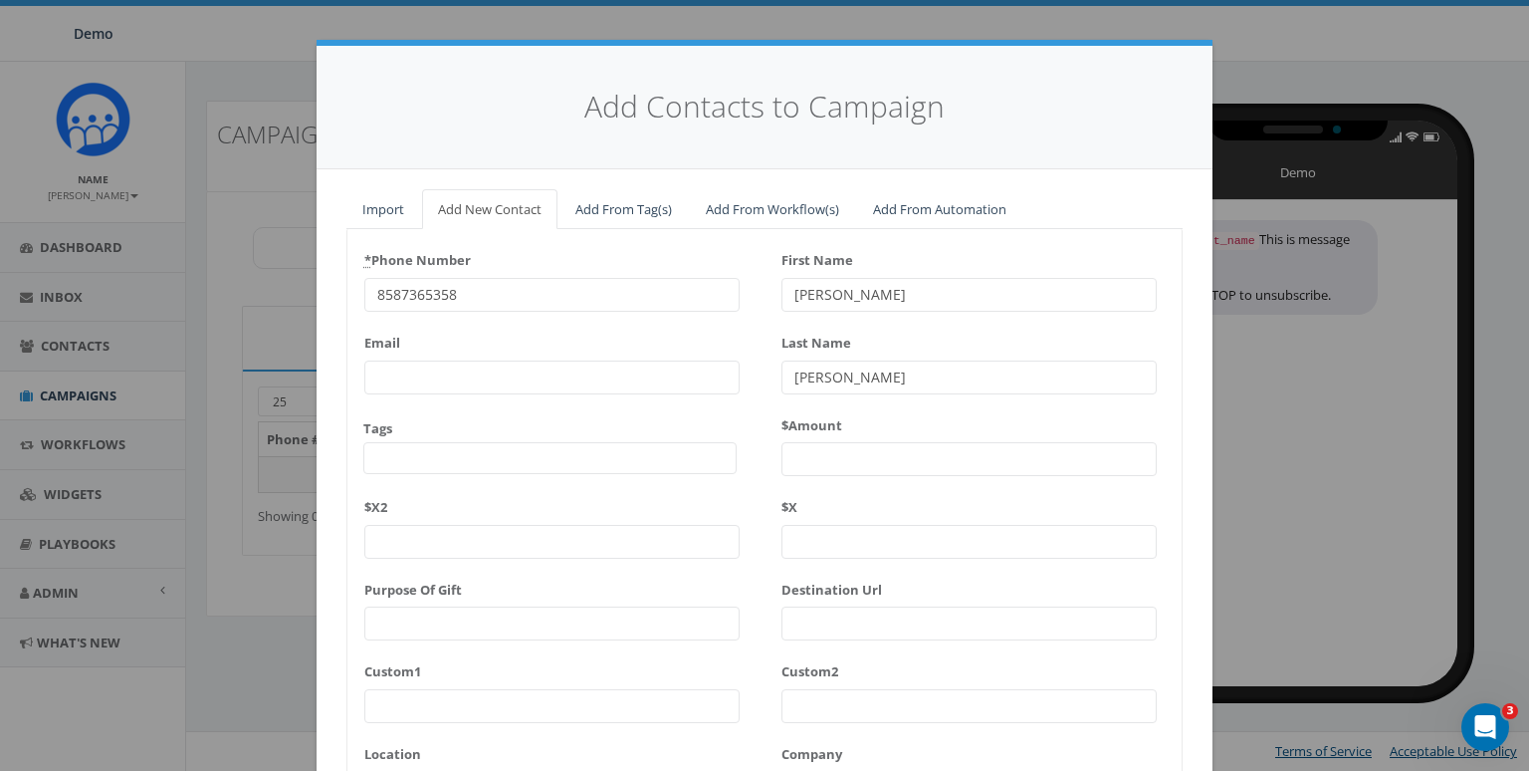
click at [478, 304] on input "8587365358" at bounding box center [551, 295] width 375 height 34
click at [507, 323] on div "* Phone Number 8587365358 Email Tags 0812test 2025/08/27 Big Reply AUG Boo Boo1…" at bounding box center [551, 614] width 375 height 740
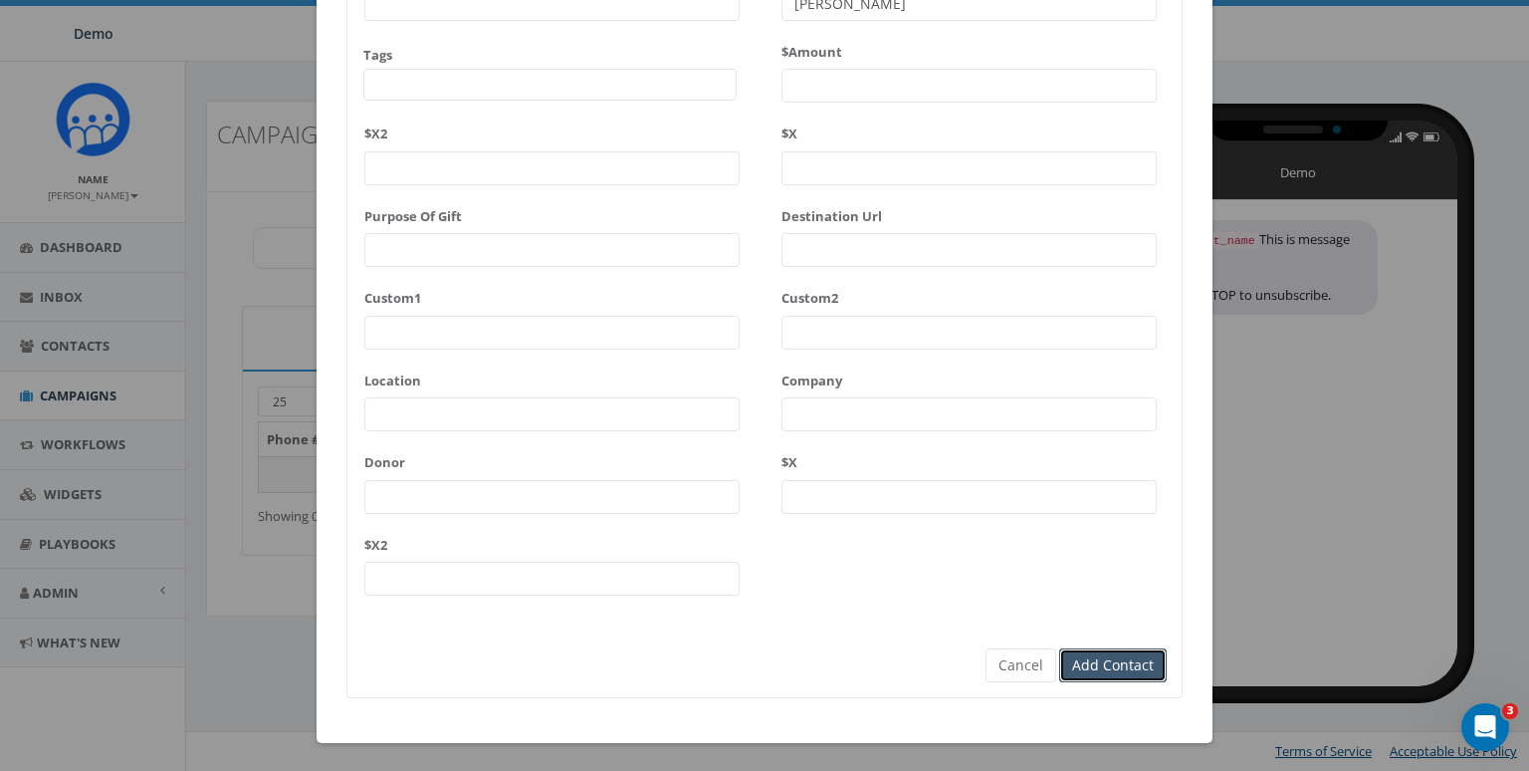
click at [1105, 668] on input "Add Contact" at bounding box center [1113, 665] width 108 height 34
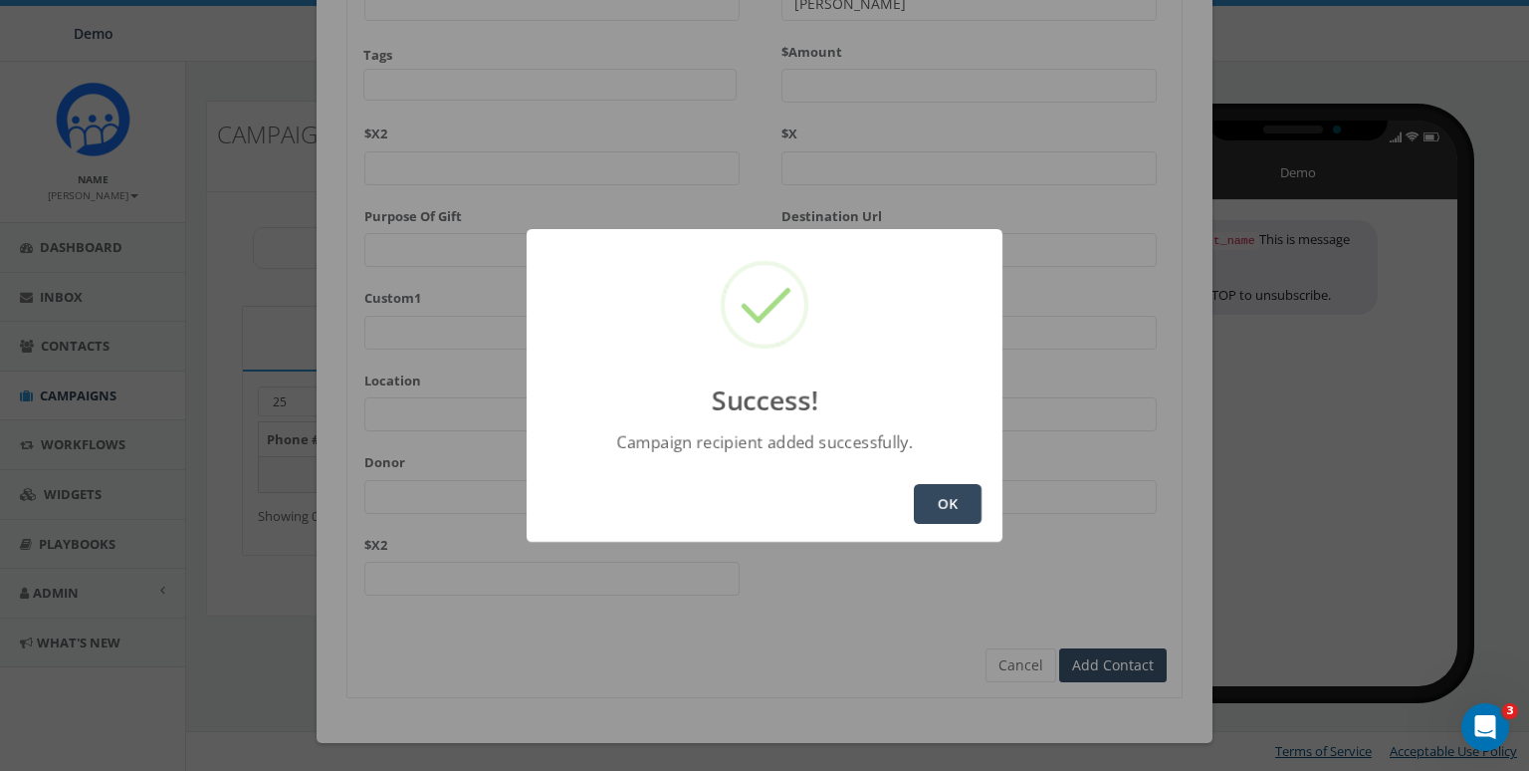
click at [949, 505] on button "OK" at bounding box center [948, 504] width 68 height 40
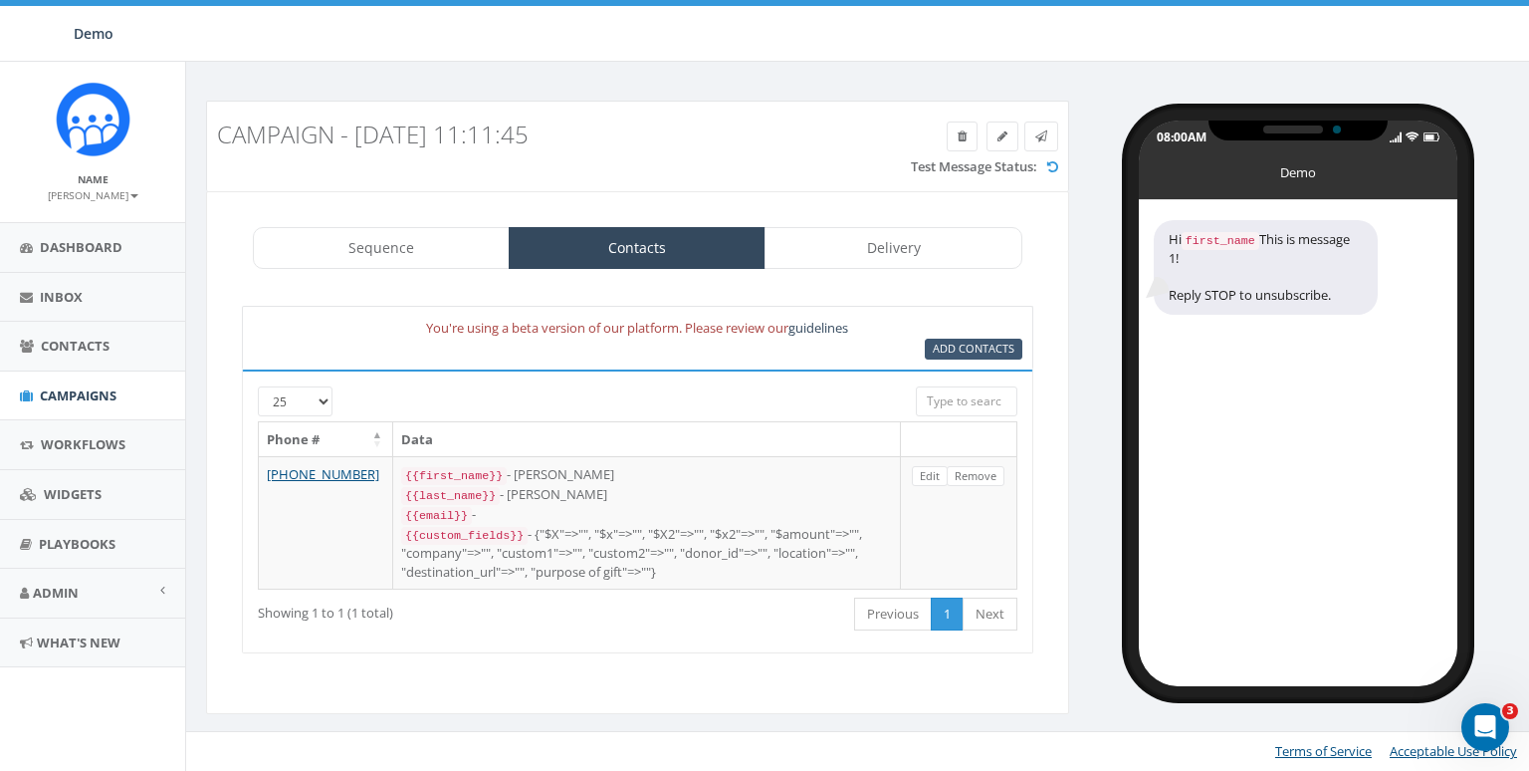
click at [977, 359] on div "You're using a beta version of our platform. Please review our guidelines Add C…" at bounding box center [638, 338] width 792 height 64
click at [978, 350] on span "Add Contacts" at bounding box center [974, 348] width 82 height 15
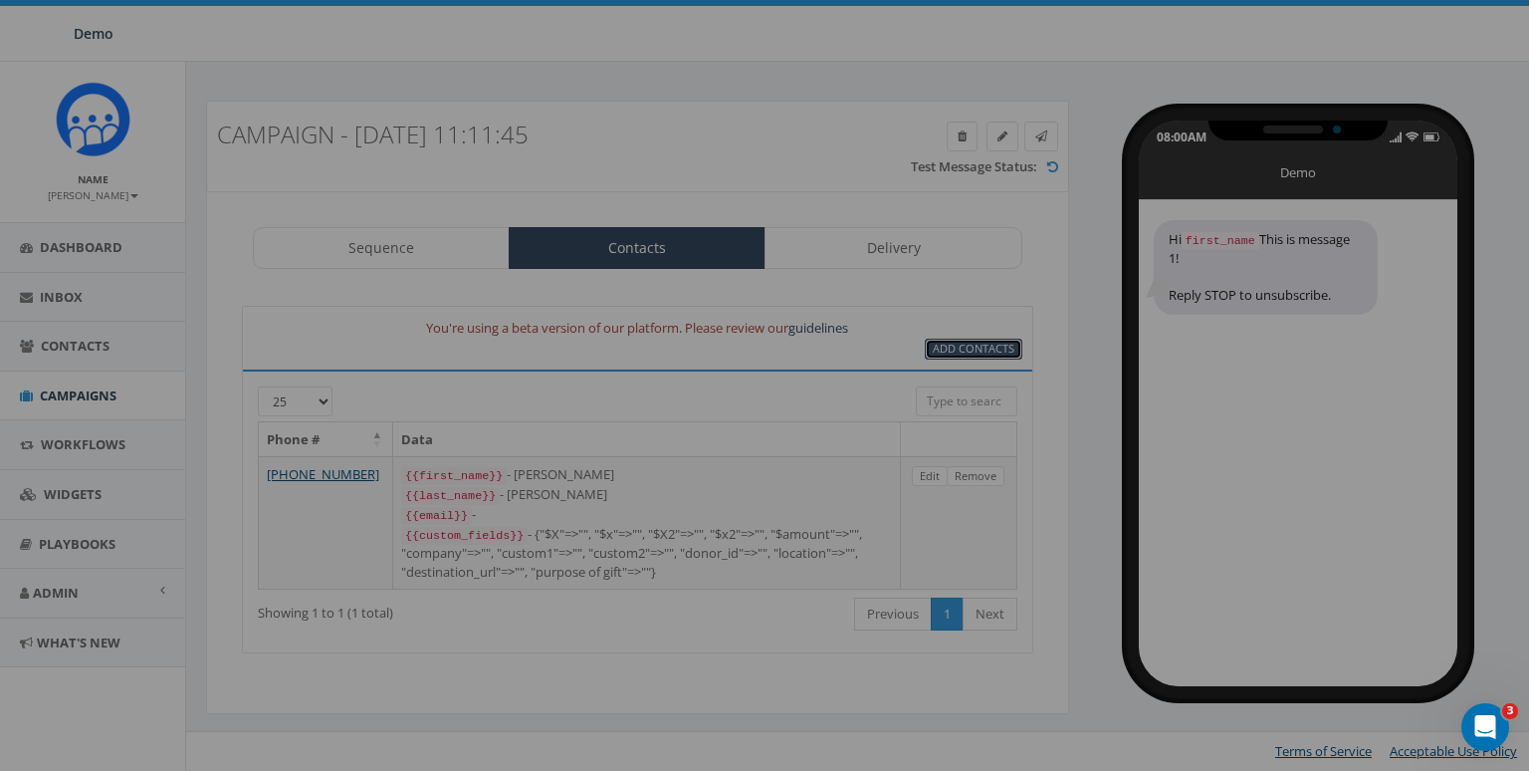
scroll to position [0, 0]
select select
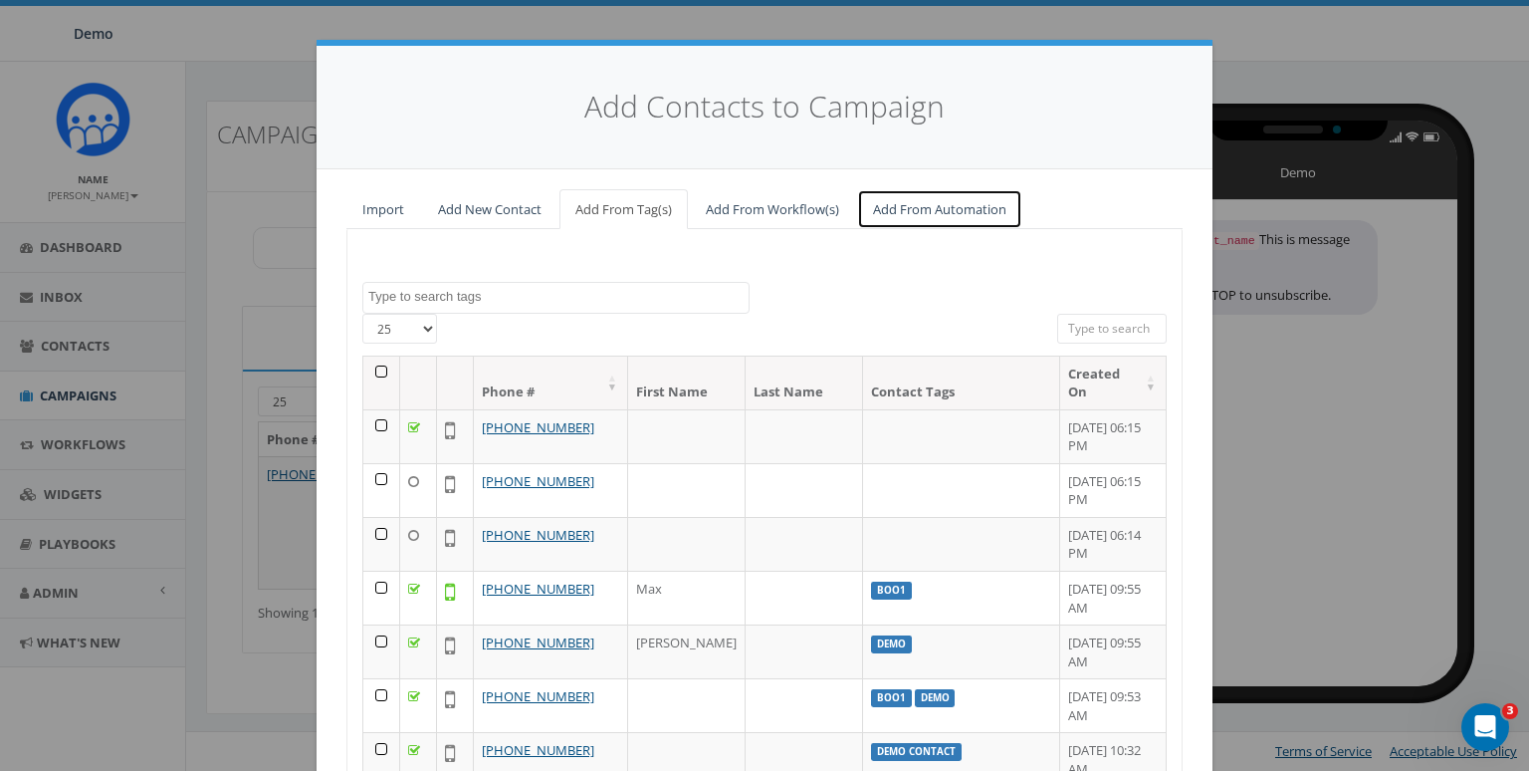
click at [910, 208] on link "Add From Automation" at bounding box center [939, 209] width 165 height 41
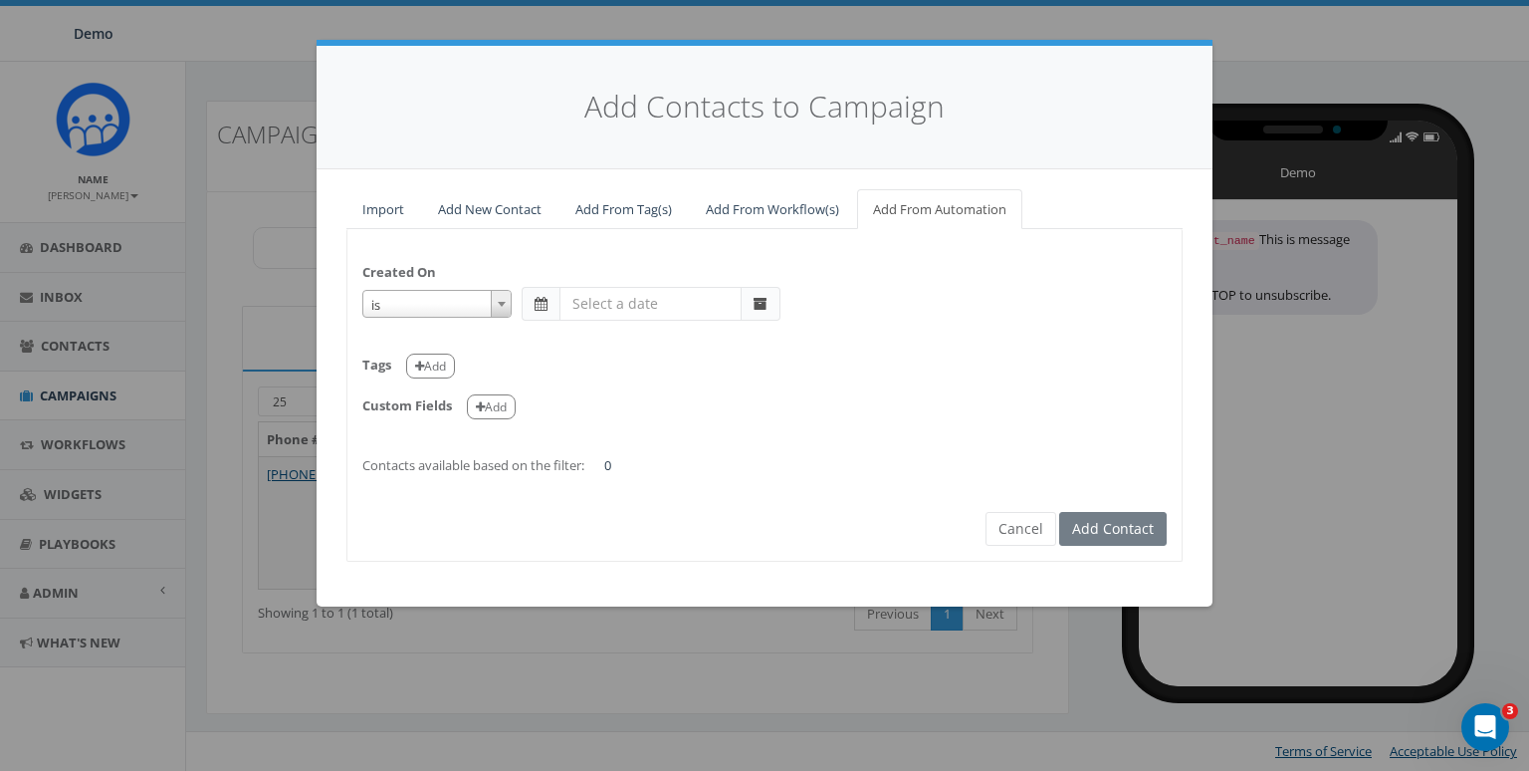
drag, startPoint x: 476, startPoint y: 294, endPoint x: 445, endPoint y: 303, distance: 32.1
click at [476, 295] on span "is" at bounding box center [436, 305] width 147 height 28
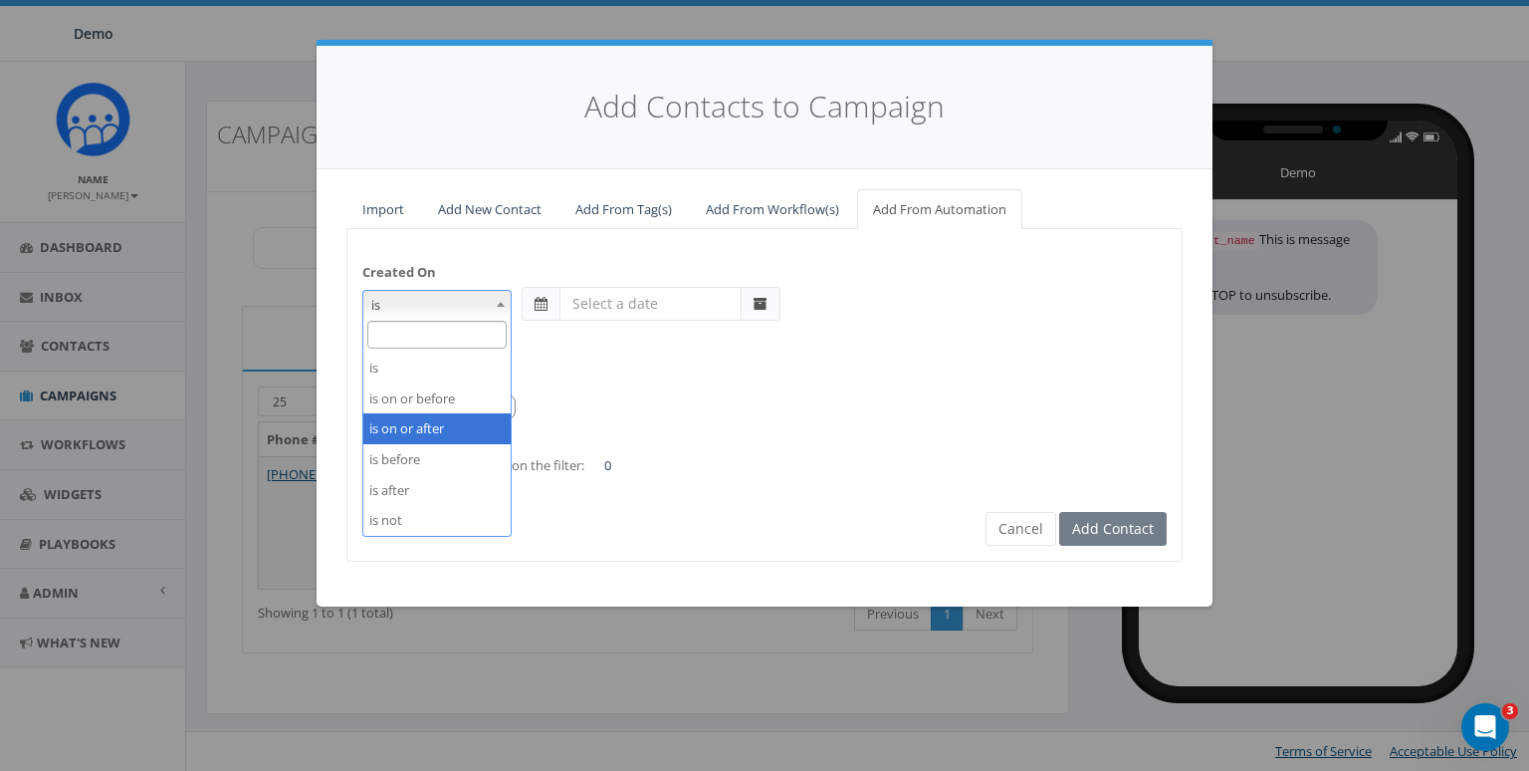
select select "is on or after"
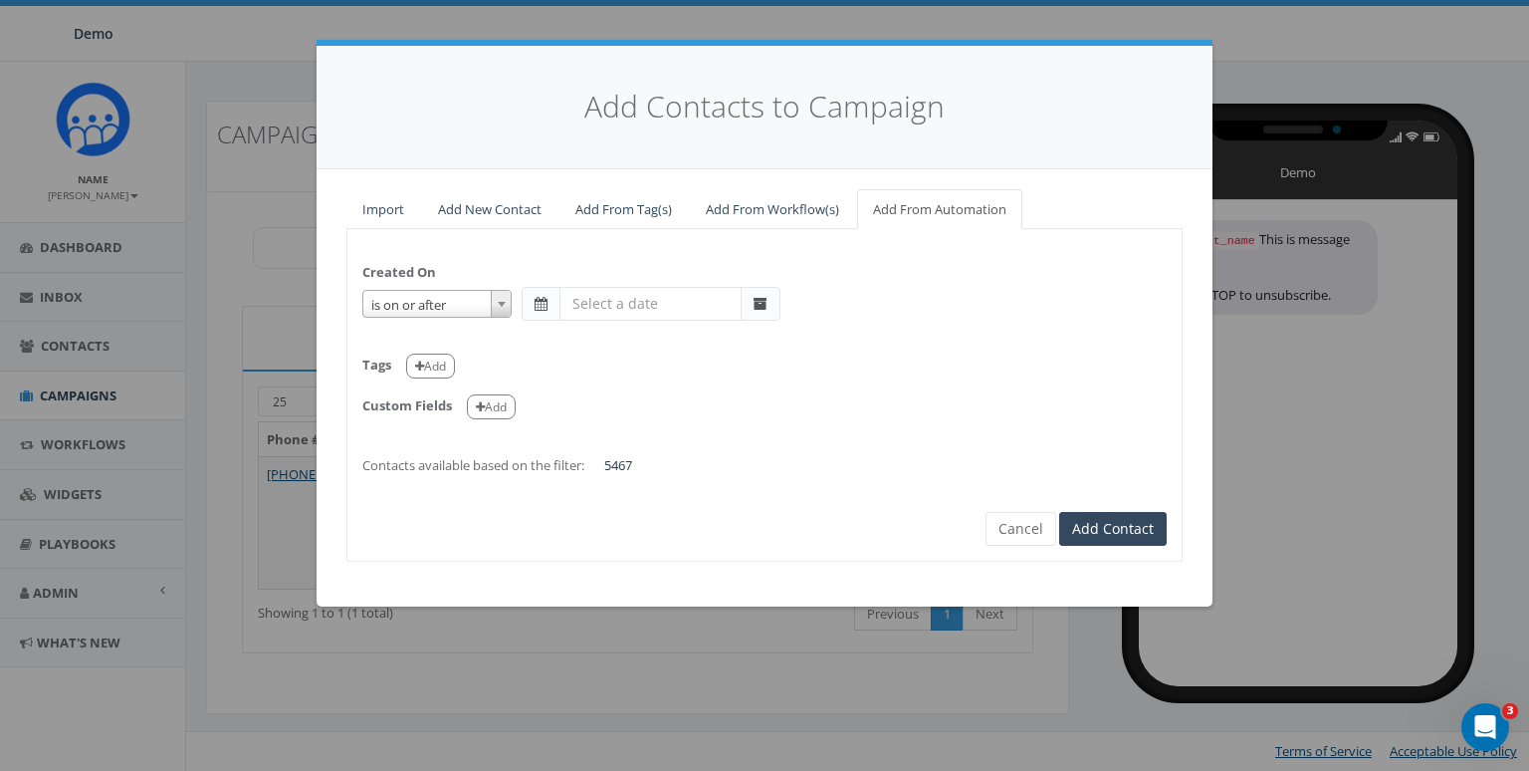
click at [535, 308] on span at bounding box center [541, 304] width 13 height 14
click at [644, 315] on input "text" at bounding box center [651, 304] width 182 height 34
click at [602, 401] on td "1" at bounding box center [609, 401] width 30 height 30
type input "2025-09-01"
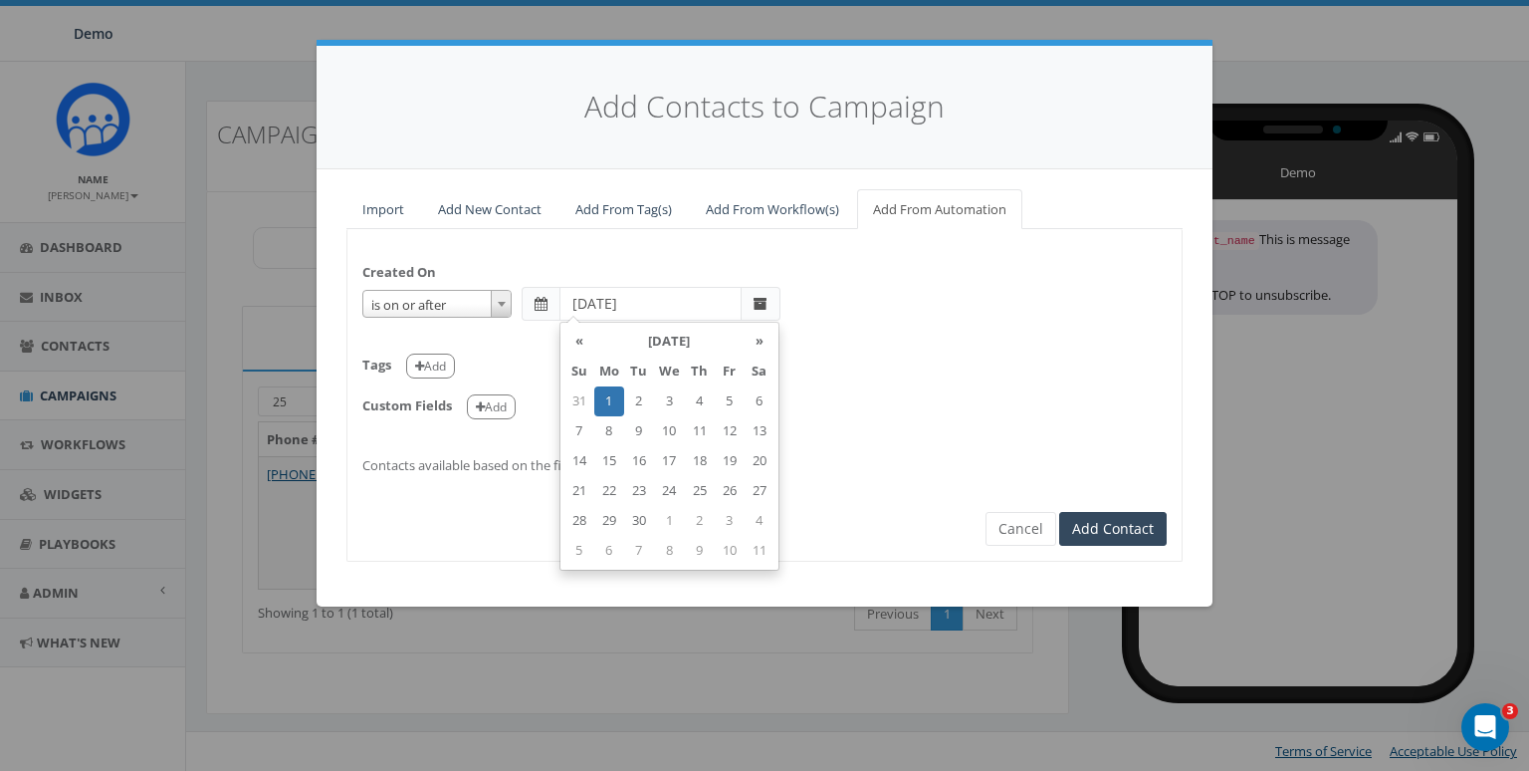
click at [506, 351] on div "Tags Add" at bounding box center [764, 359] width 805 height 41
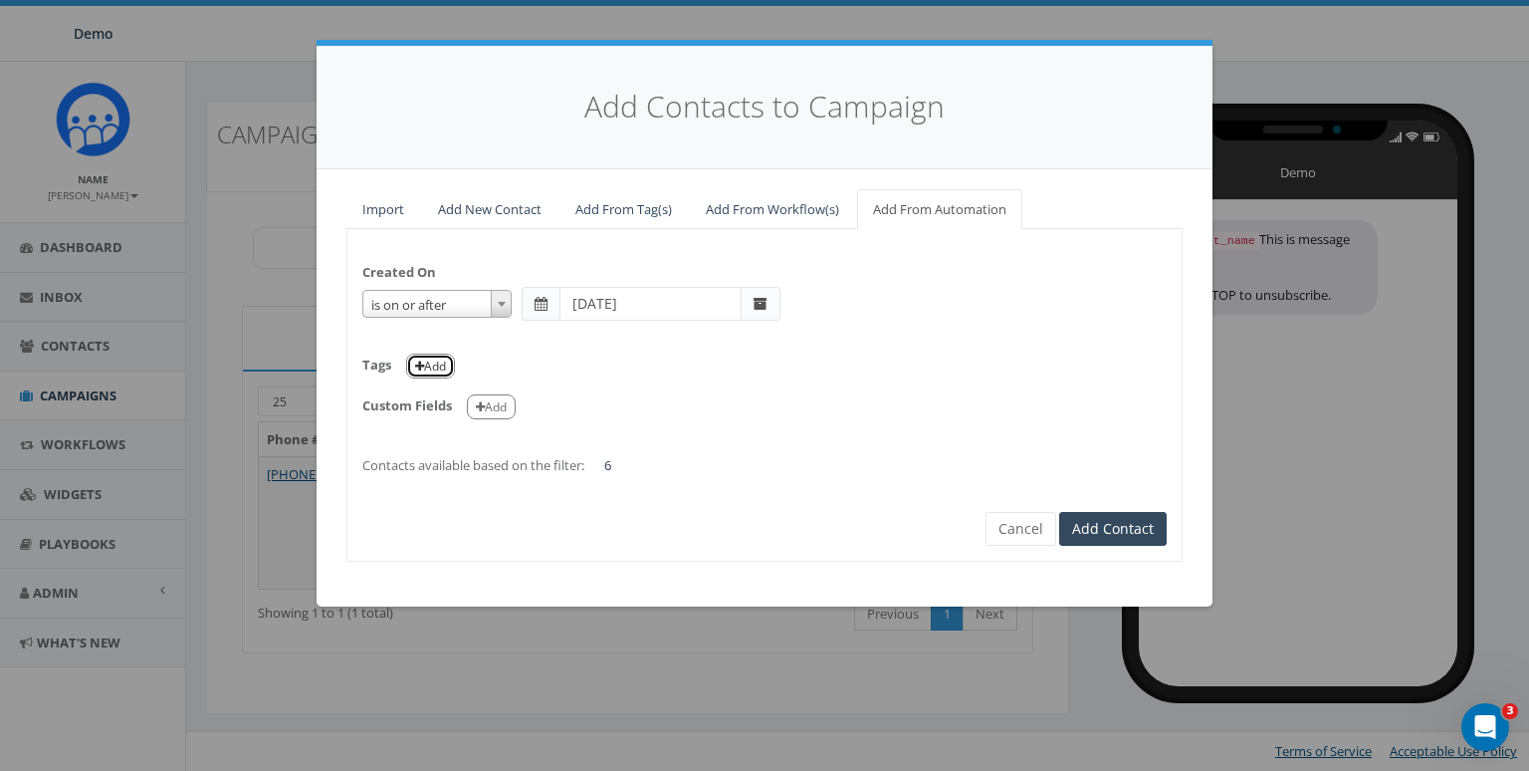
click at [451, 374] on button "Add" at bounding box center [430, 365] width 49 height 25
select select
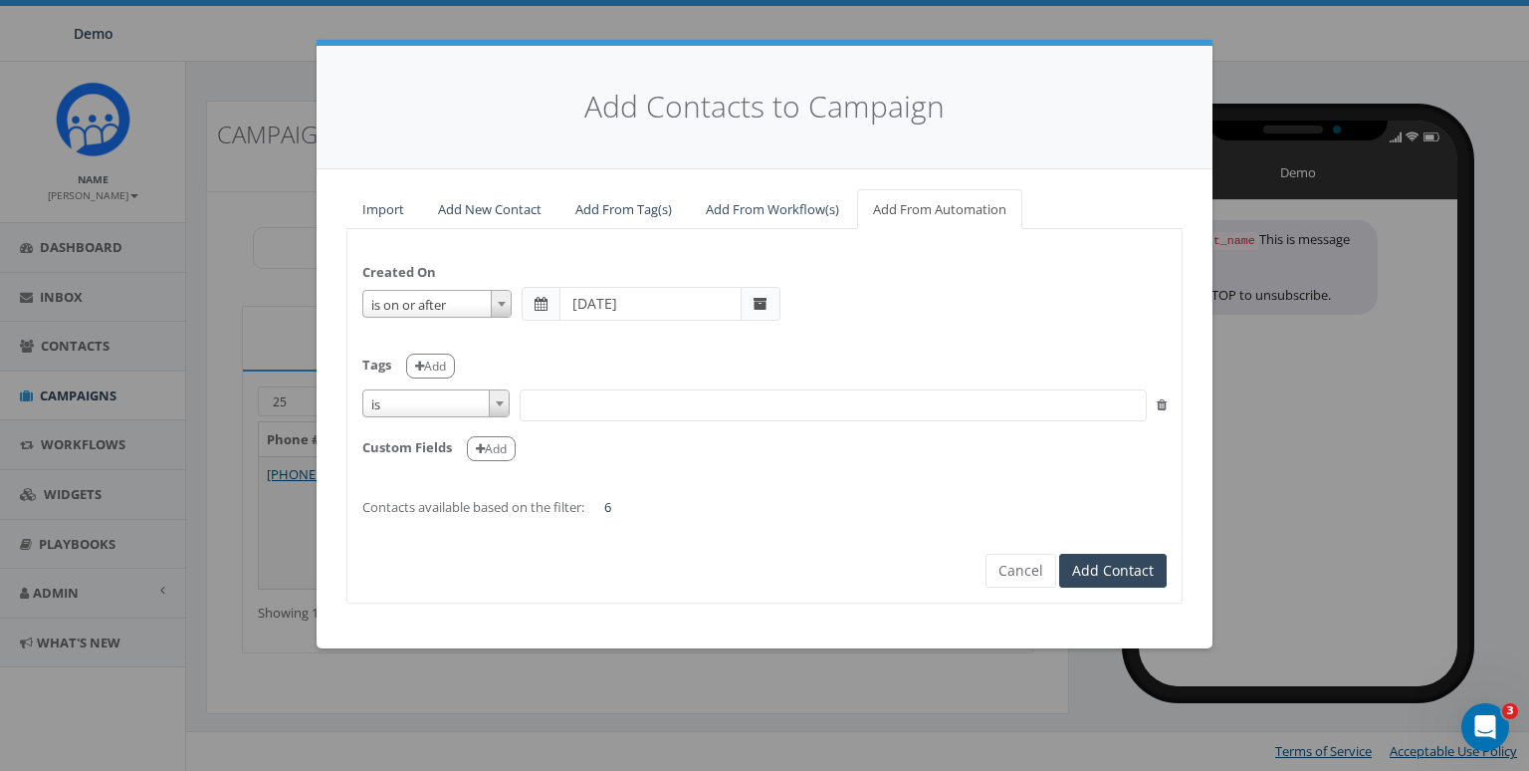
click at [438, 401] on span "is" at bounding box center [435, 404] width 145 height 28
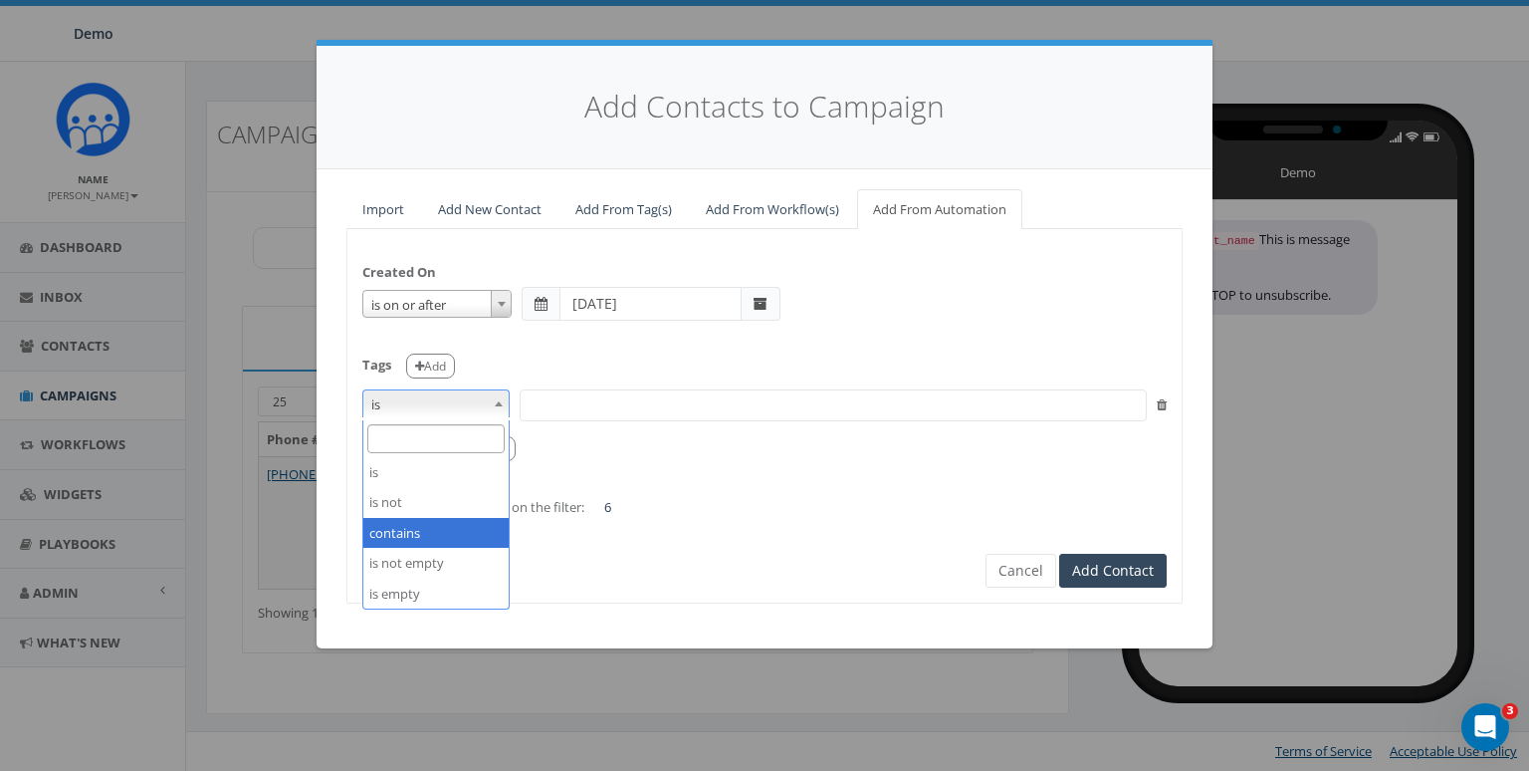
select select "contains"
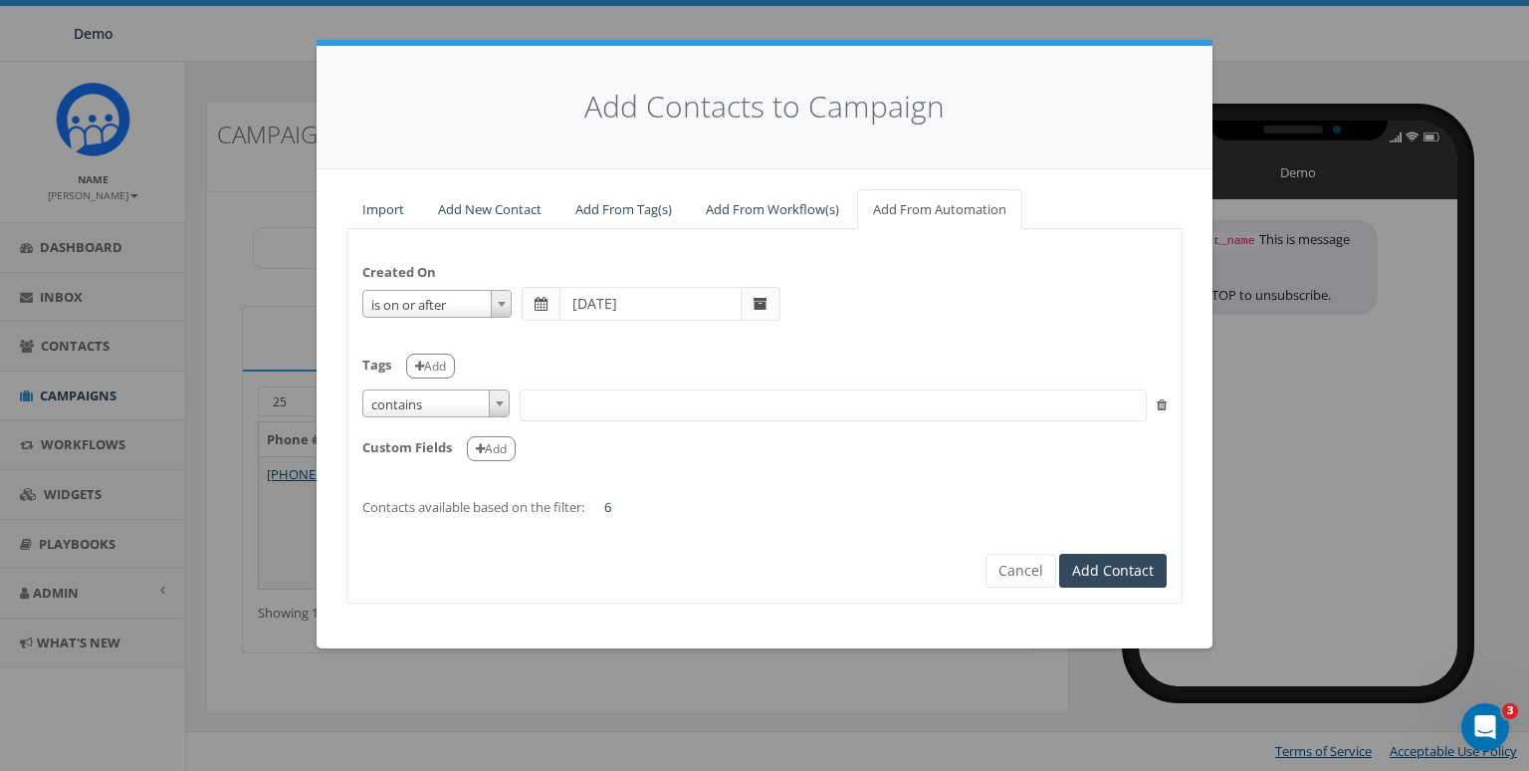
click at [622, 395] on span at bounding box center [833, 405] width 627 height 32
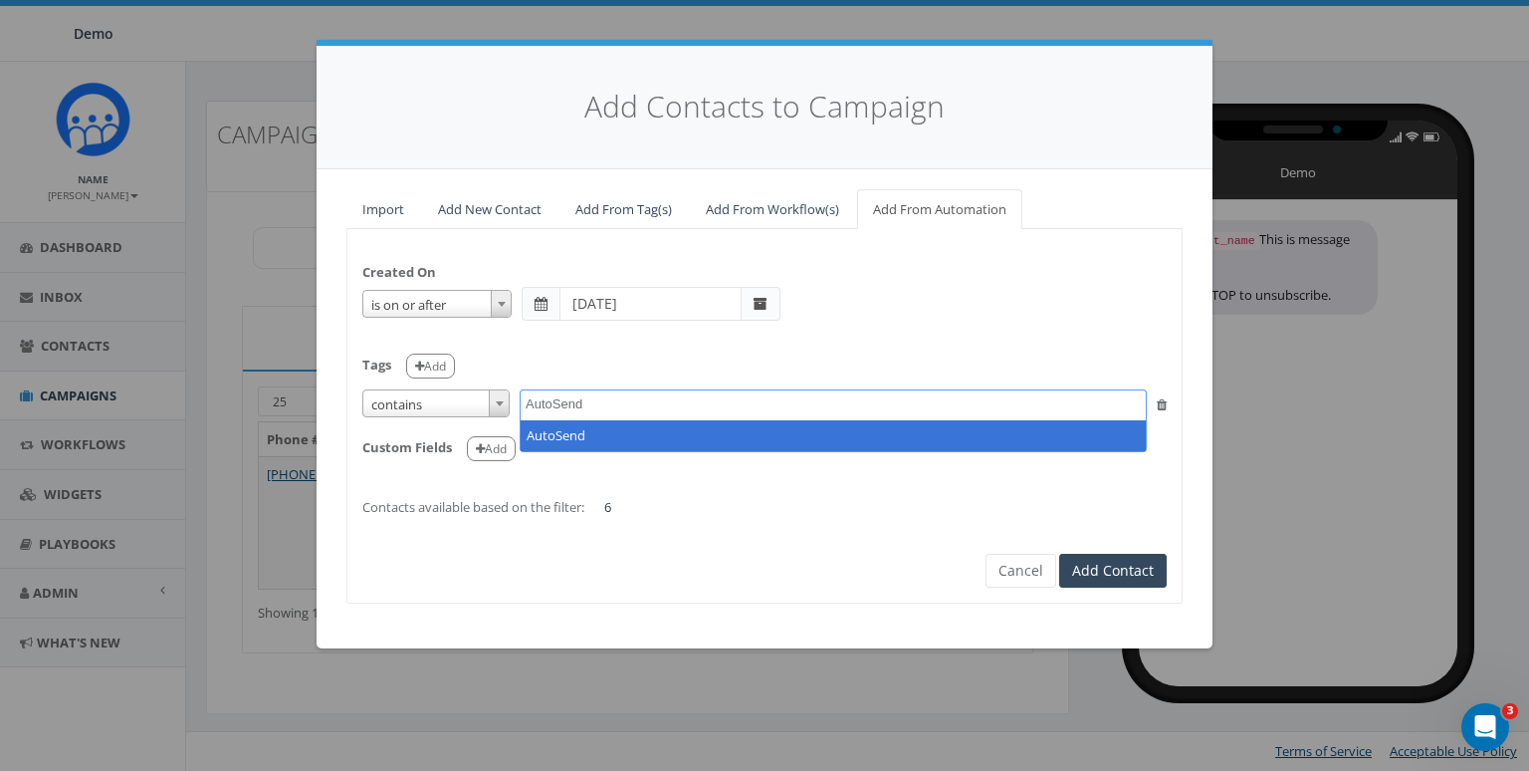
type textarea "AutoSend"
select select "AutoSend"
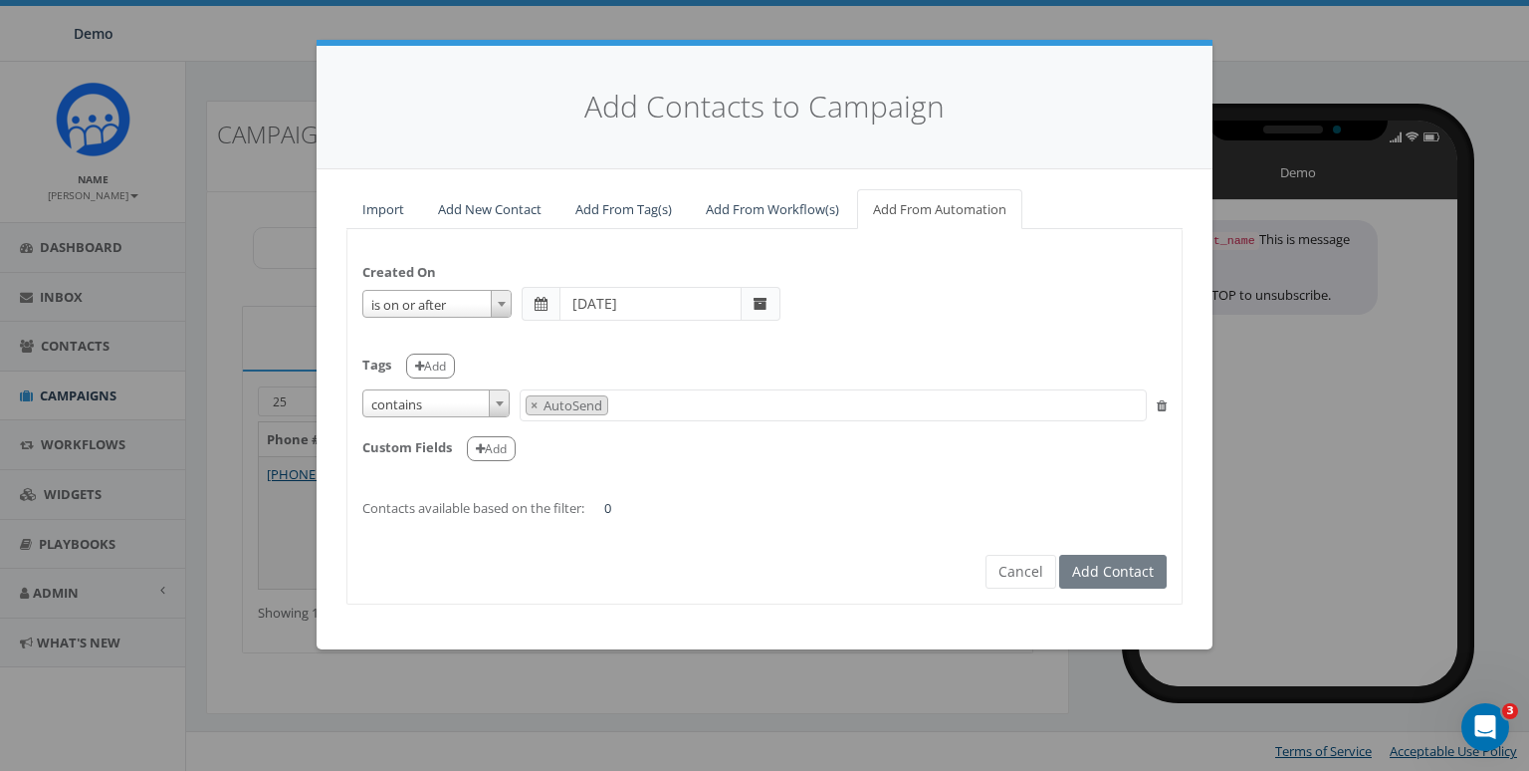
click at [797, 583] on div "Created On is is on or before is on or after is before is after is not is on or…" at bounding box center [765, 416] width 836 height 374
click at [1024, 500] on div "Created On is is on or before is on or after is before is after is not is on or…" at bounding box center [765, 380] width 834 height 273
click at [1020, 573] on button "Cancel" at bounding box center [1021, 572] width 71 height 34
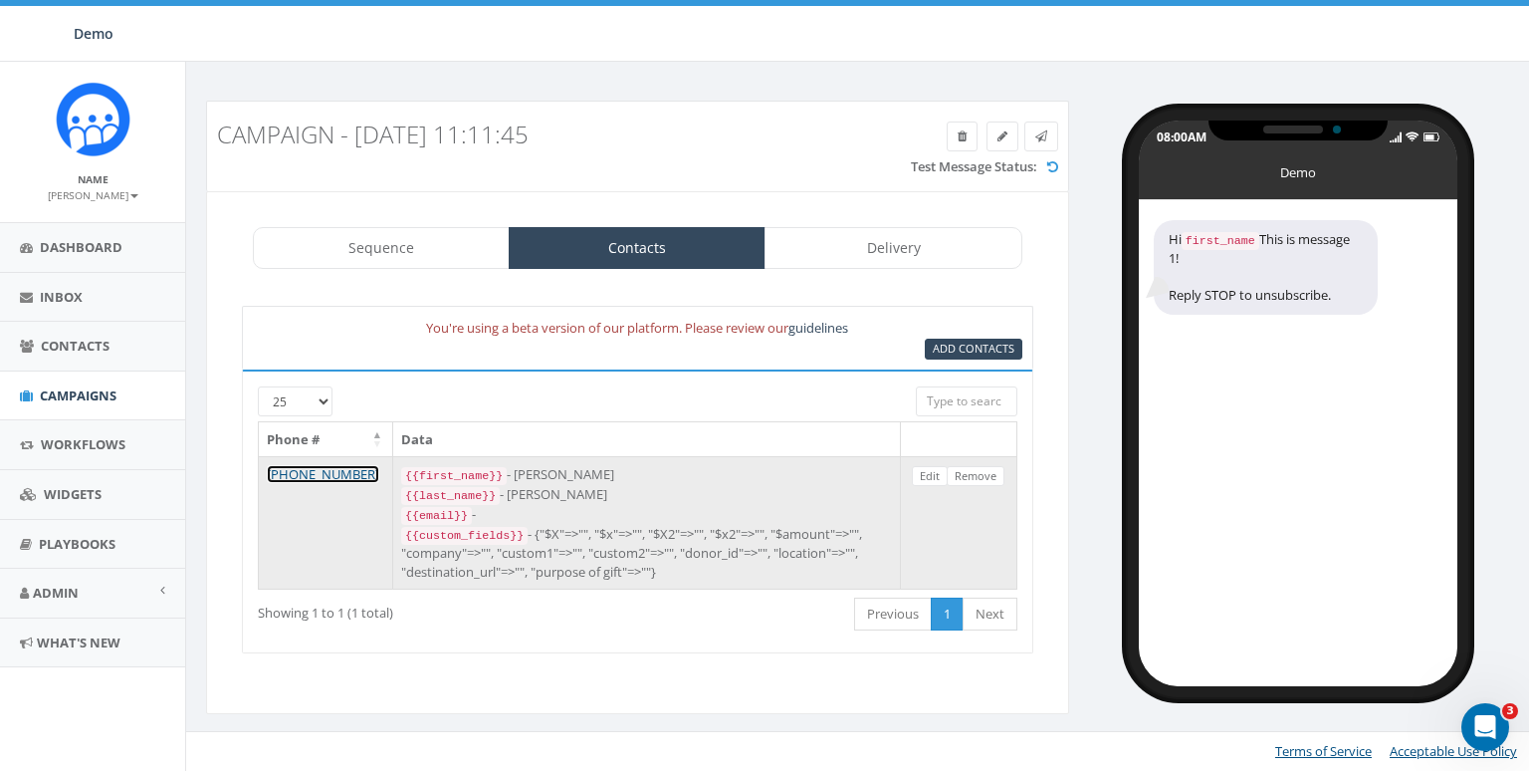
click at [317, 465] on link "+1 858-736-5358" at bounding box center [323, 474] width 113 height 18
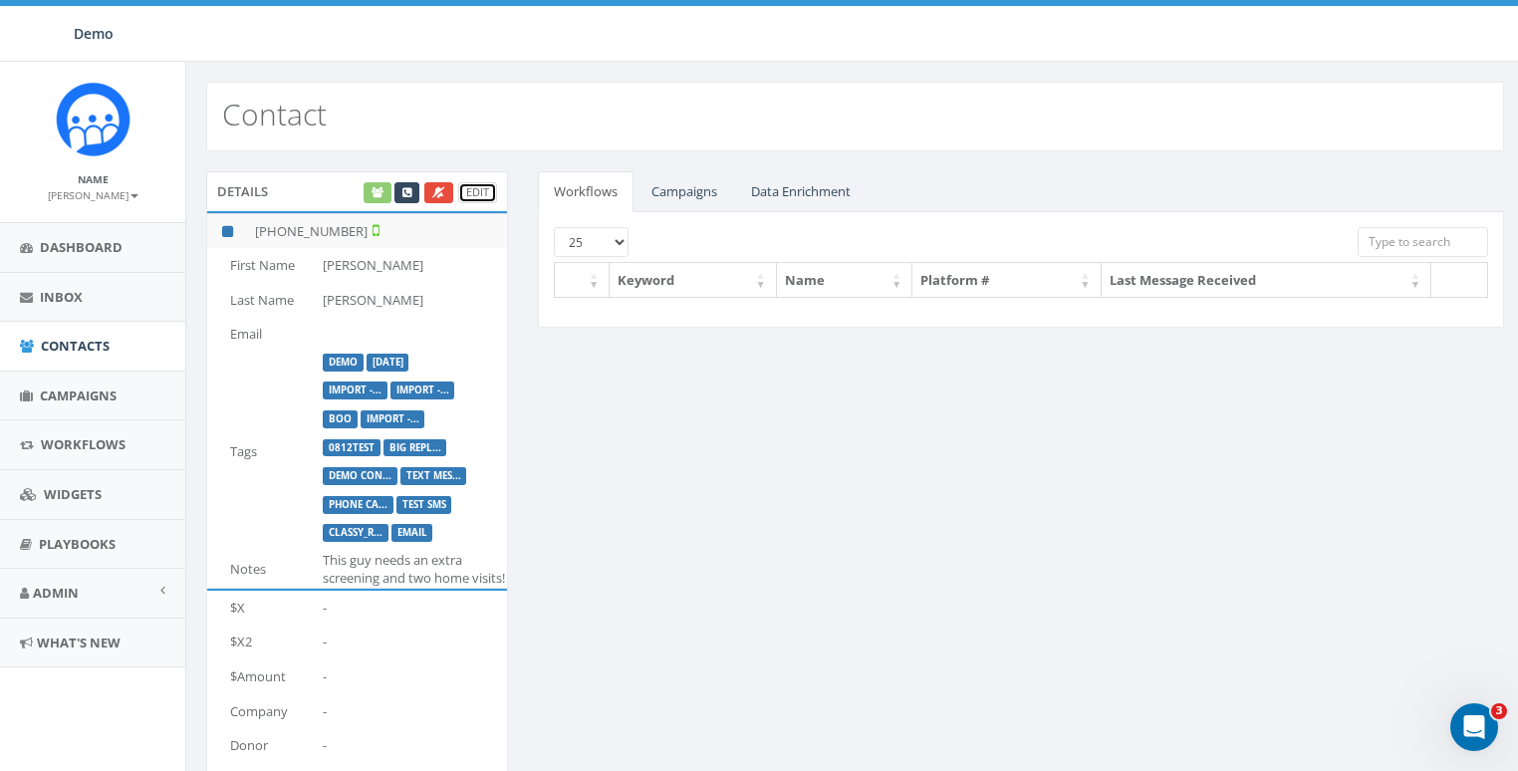
click at [485, 196] on link "Edit" at bounding box center [477, 192] width 39 height 21
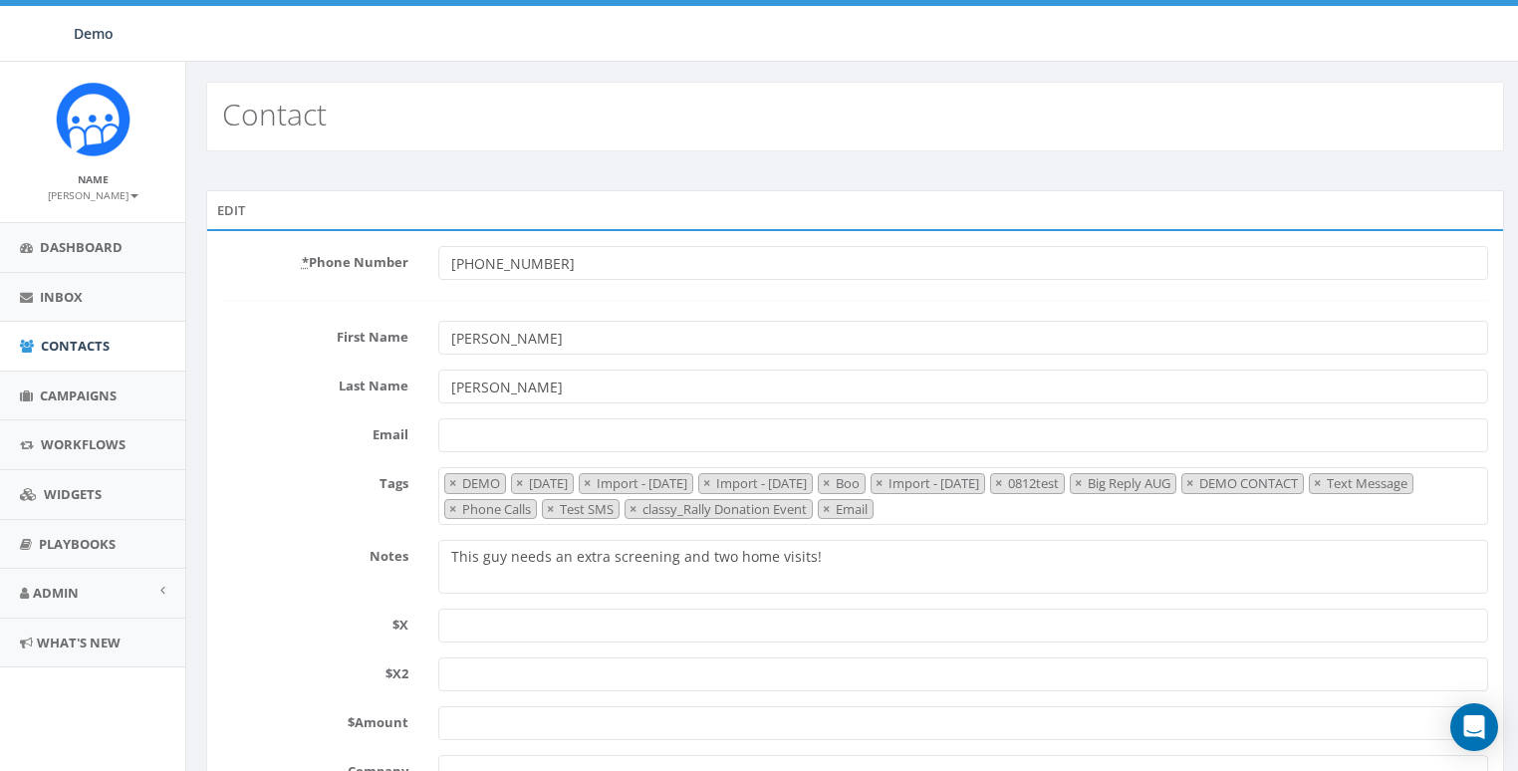
select select "DEMO"
click at [1111, 501] on span "× DEMO × [DATE] × Import - [DATE] × Import - [DATE] × Boo × Import - [DATE] × 0…" at bounding box center [963, 496] width 1051 height 58
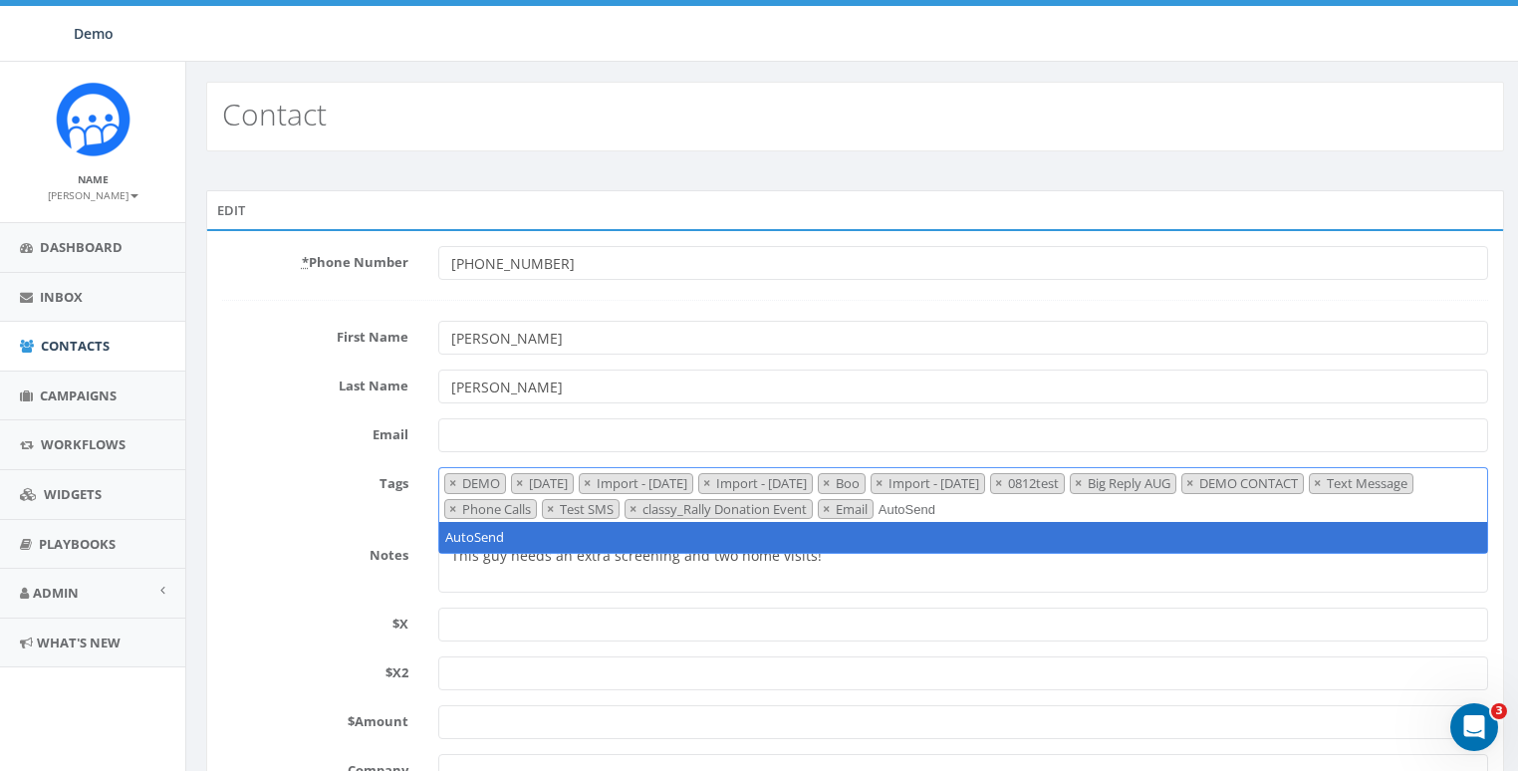
type textarea "AutoSend"
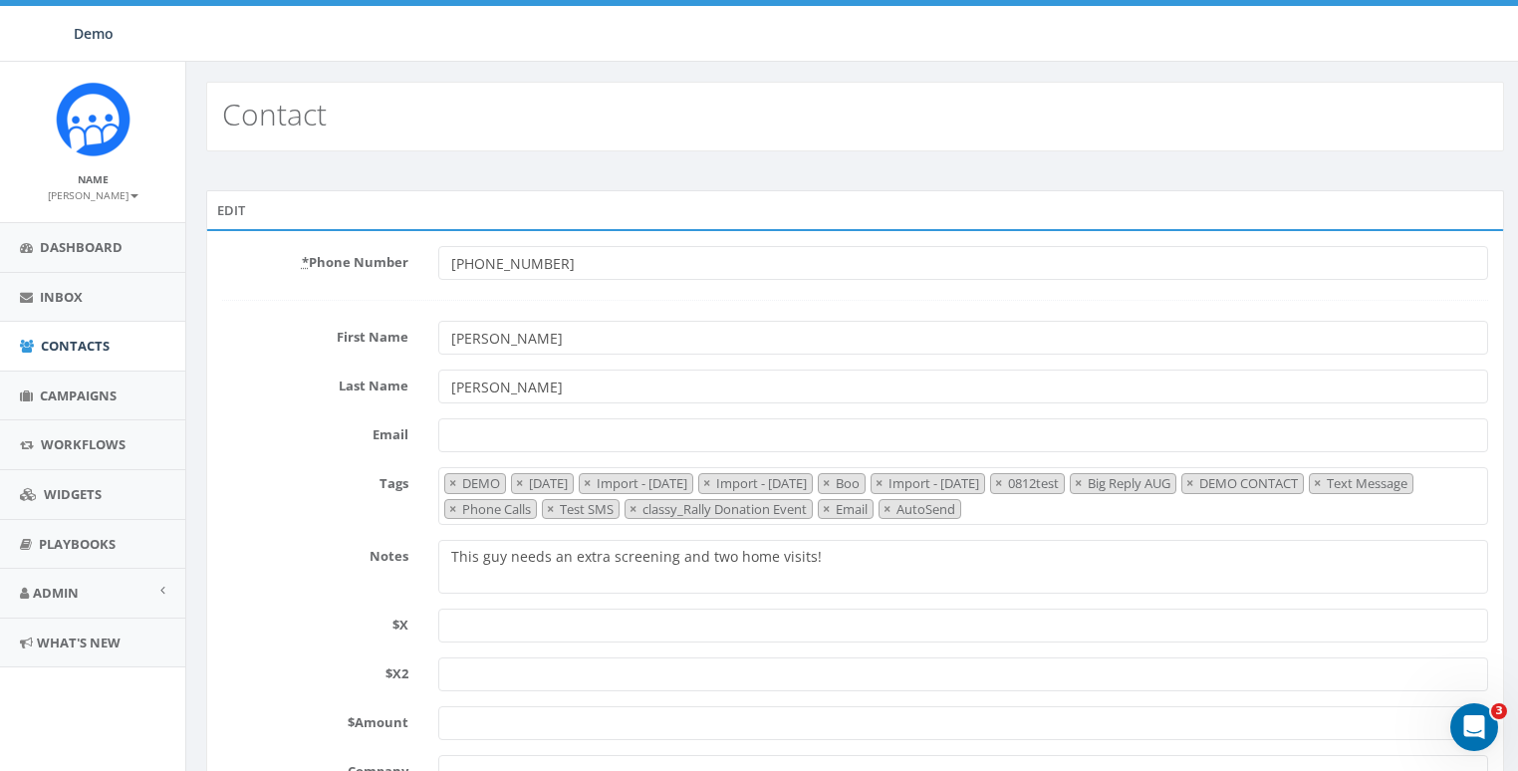
scroll to position [458, 0]
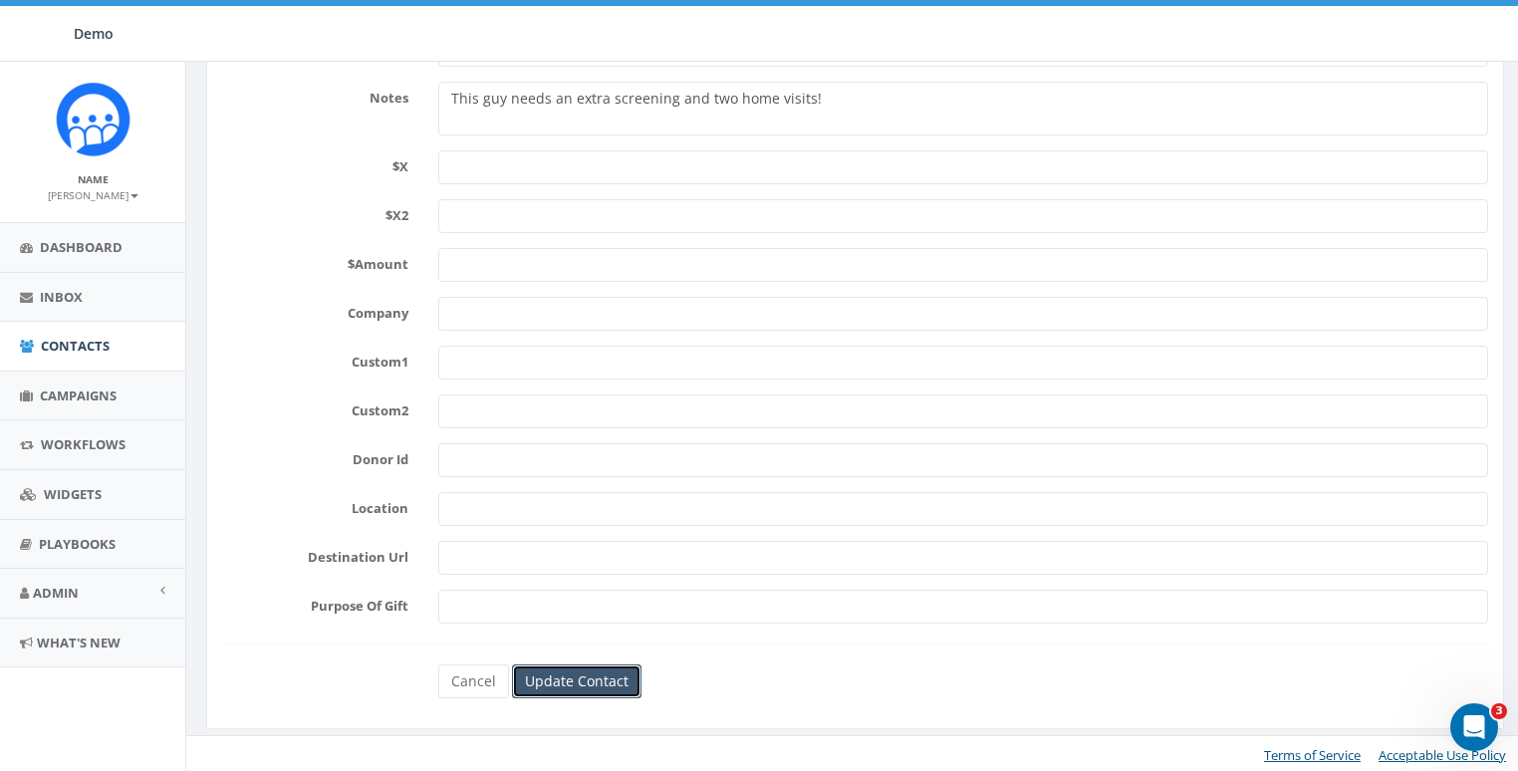
click at [584, 675] on input "Update Contact" at bounding box center [576, 681] width 129 height 34
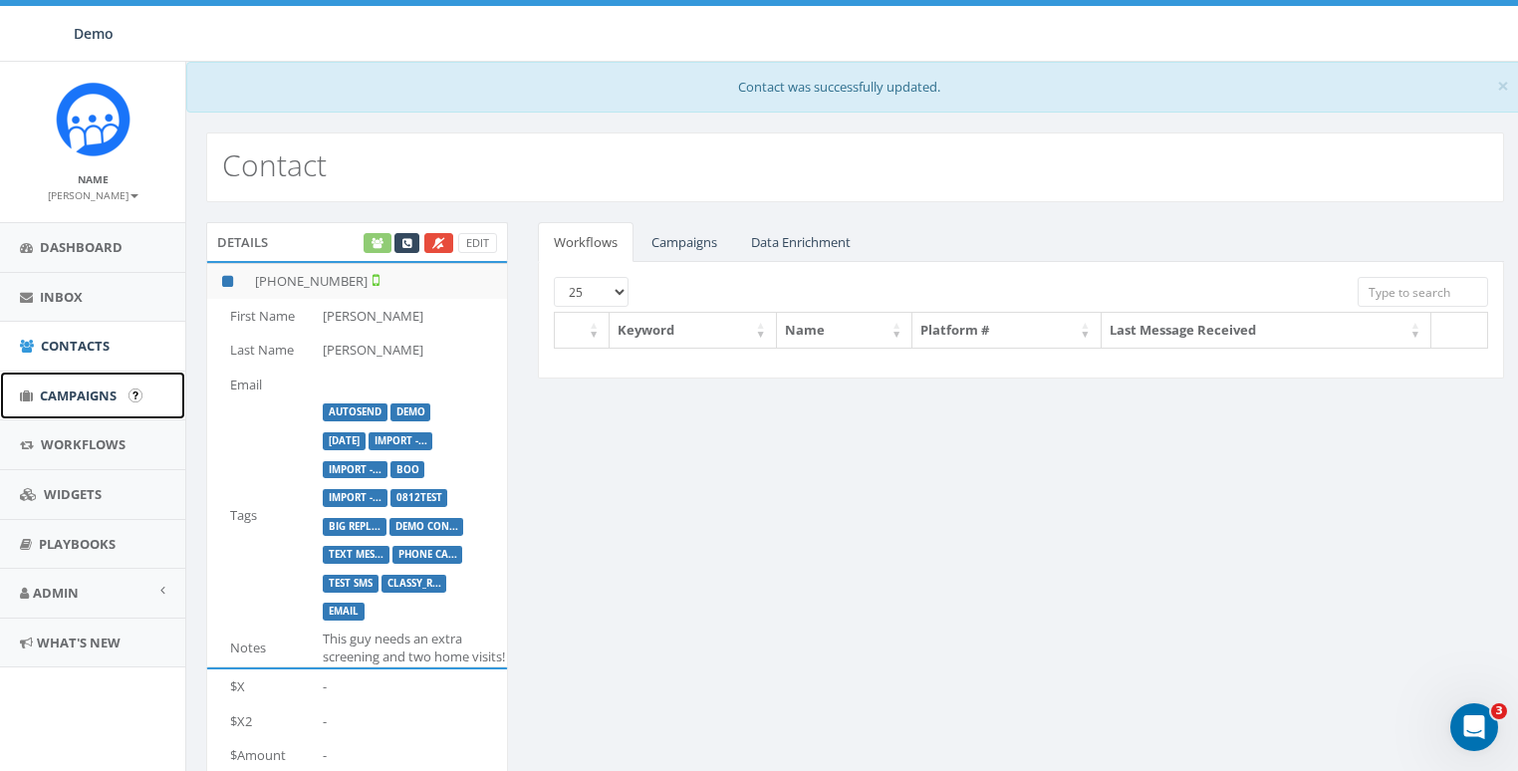
click at [41, 390] on span "Campaigns" at bounding box center [78, 395] width 77 height 18
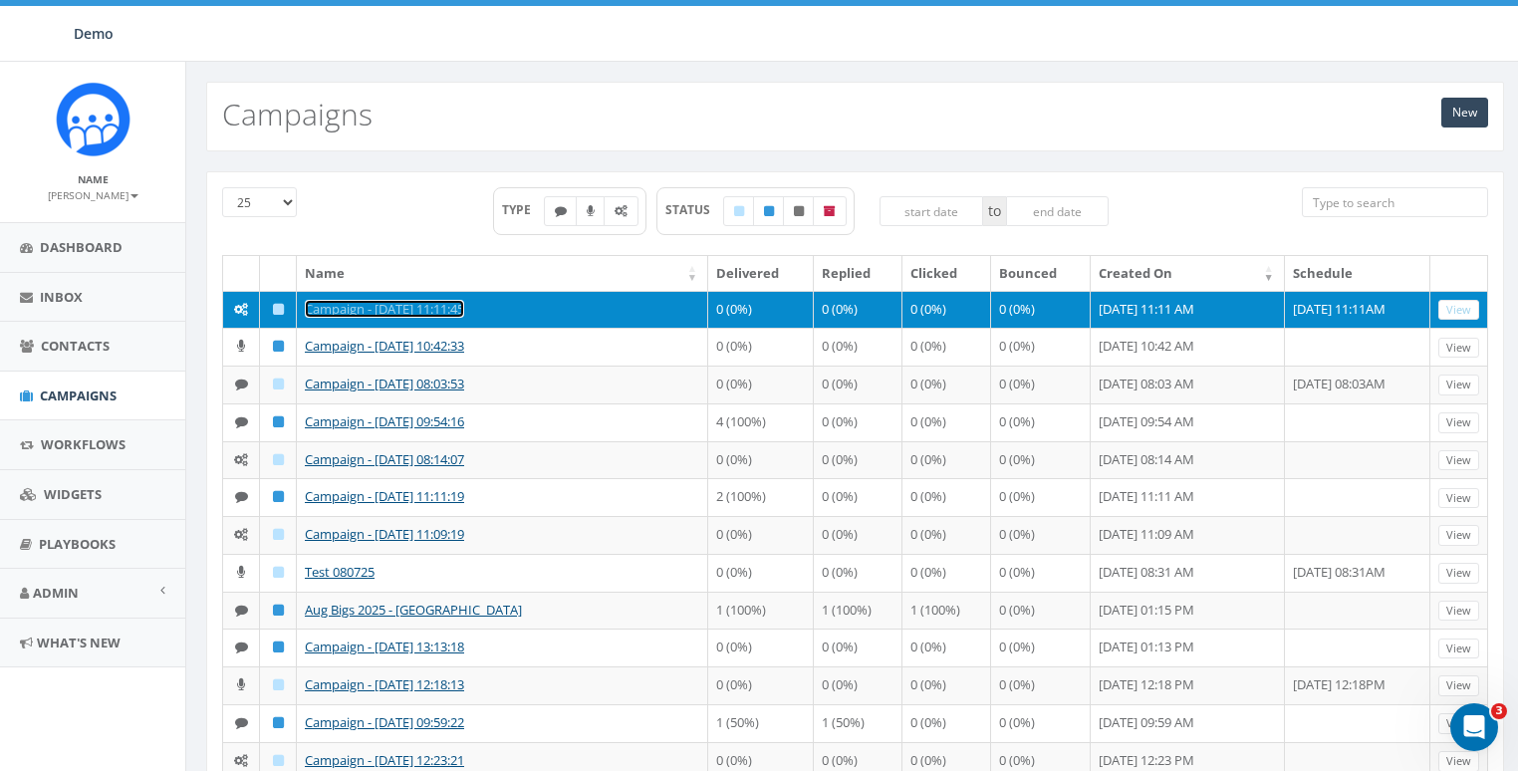
click at [369, 304] on link "Campaign - [DATE] 11:11:45" at bounding box center [384, 309] width 159 height 18
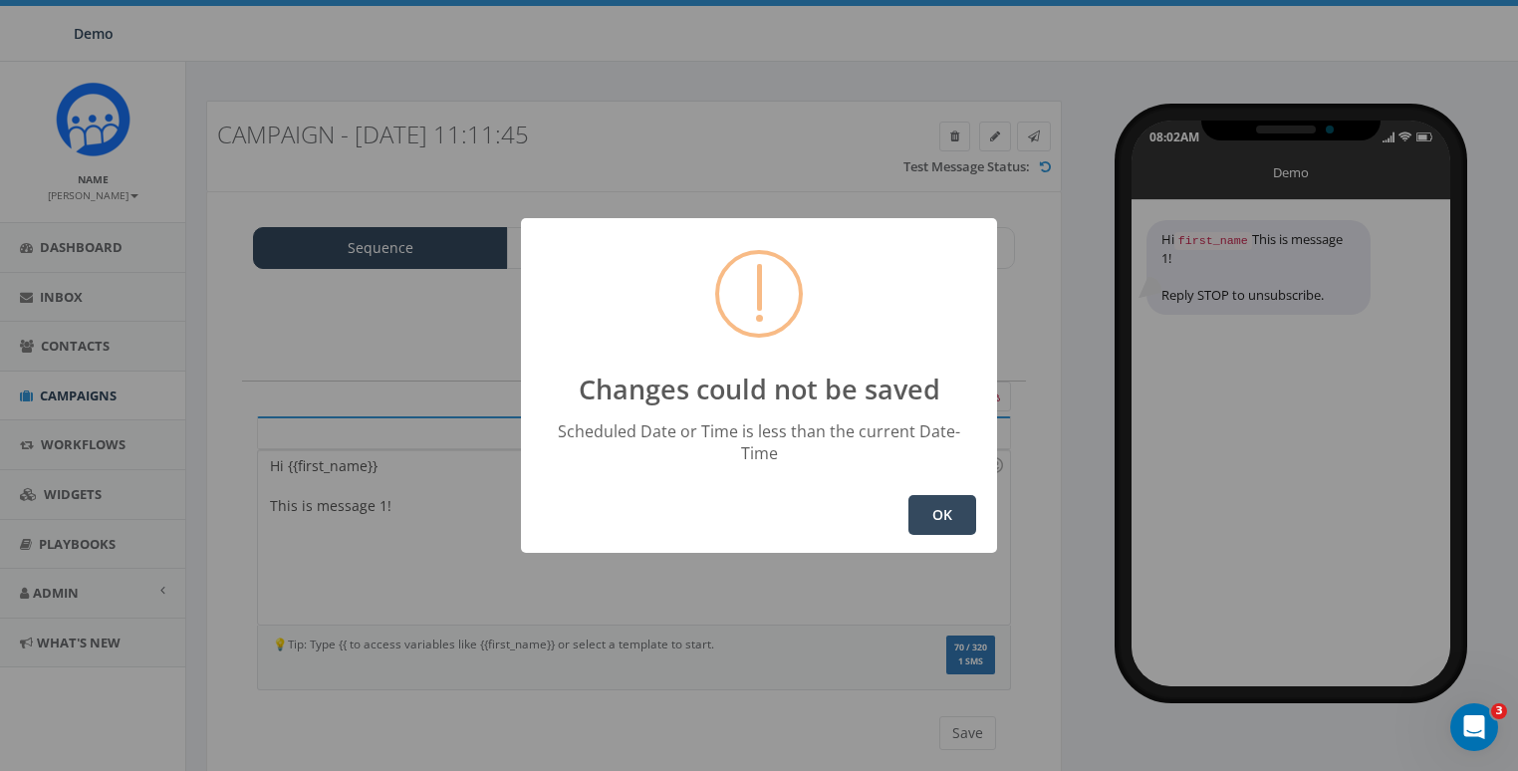
click at [959, 503] on button "OK" at bounding box center [942, 515] width 68 height 40
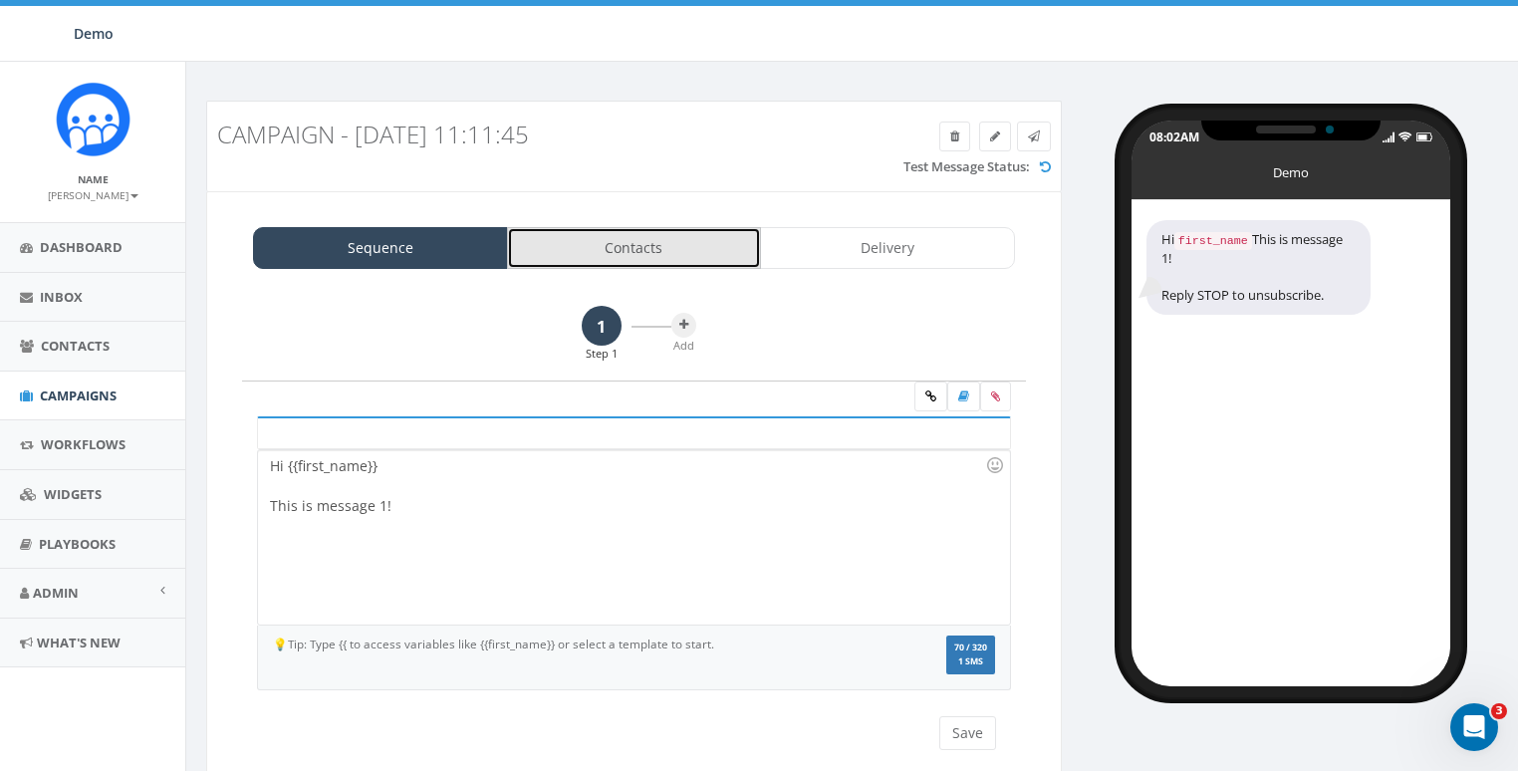
click at [646, 237] on link "Contacts" at bounding box center [634, 248] width 255 height 42
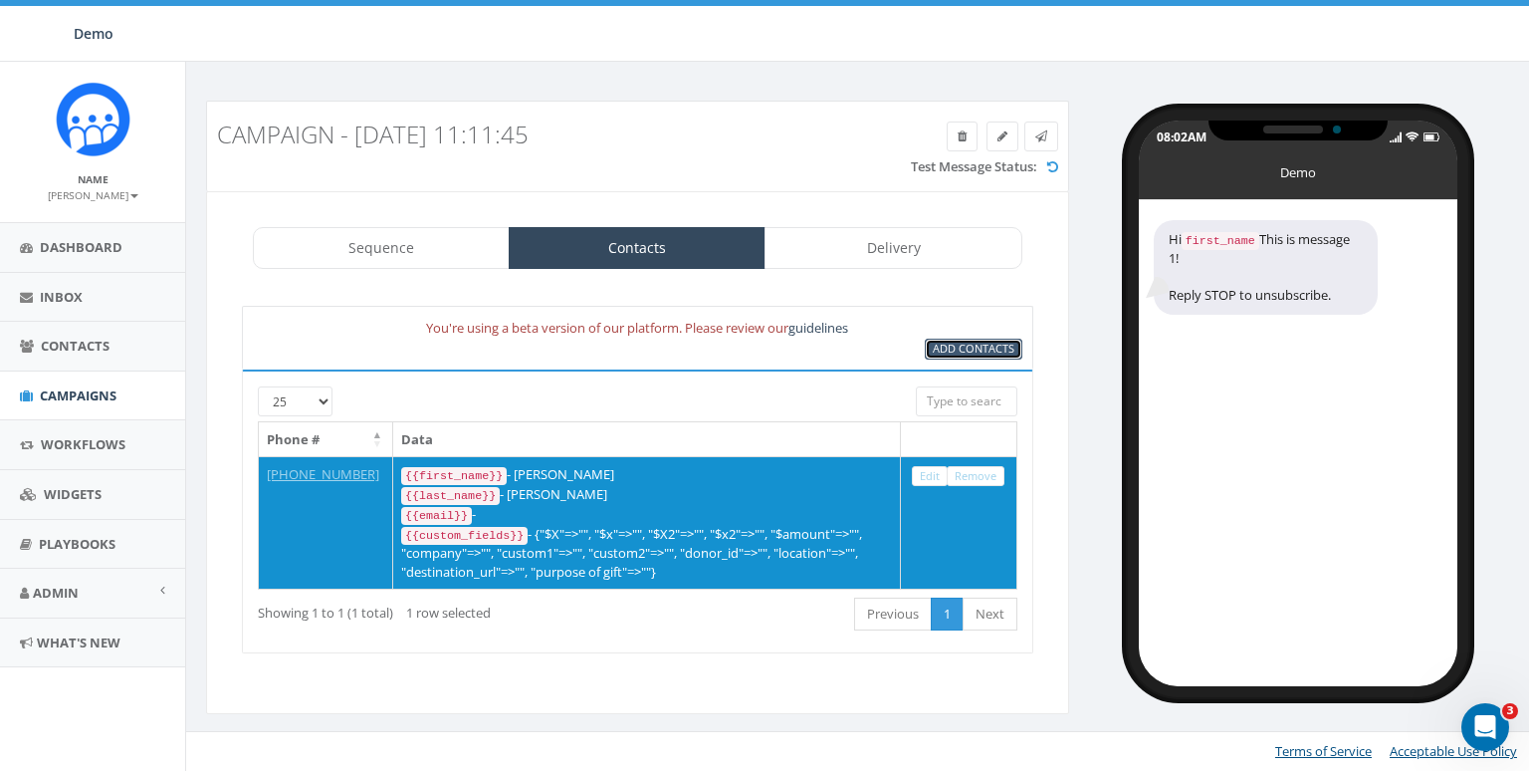
click at [979, 351] on span "Add Contacts" at bounding box center [974, 348] width 82 height 15
select select
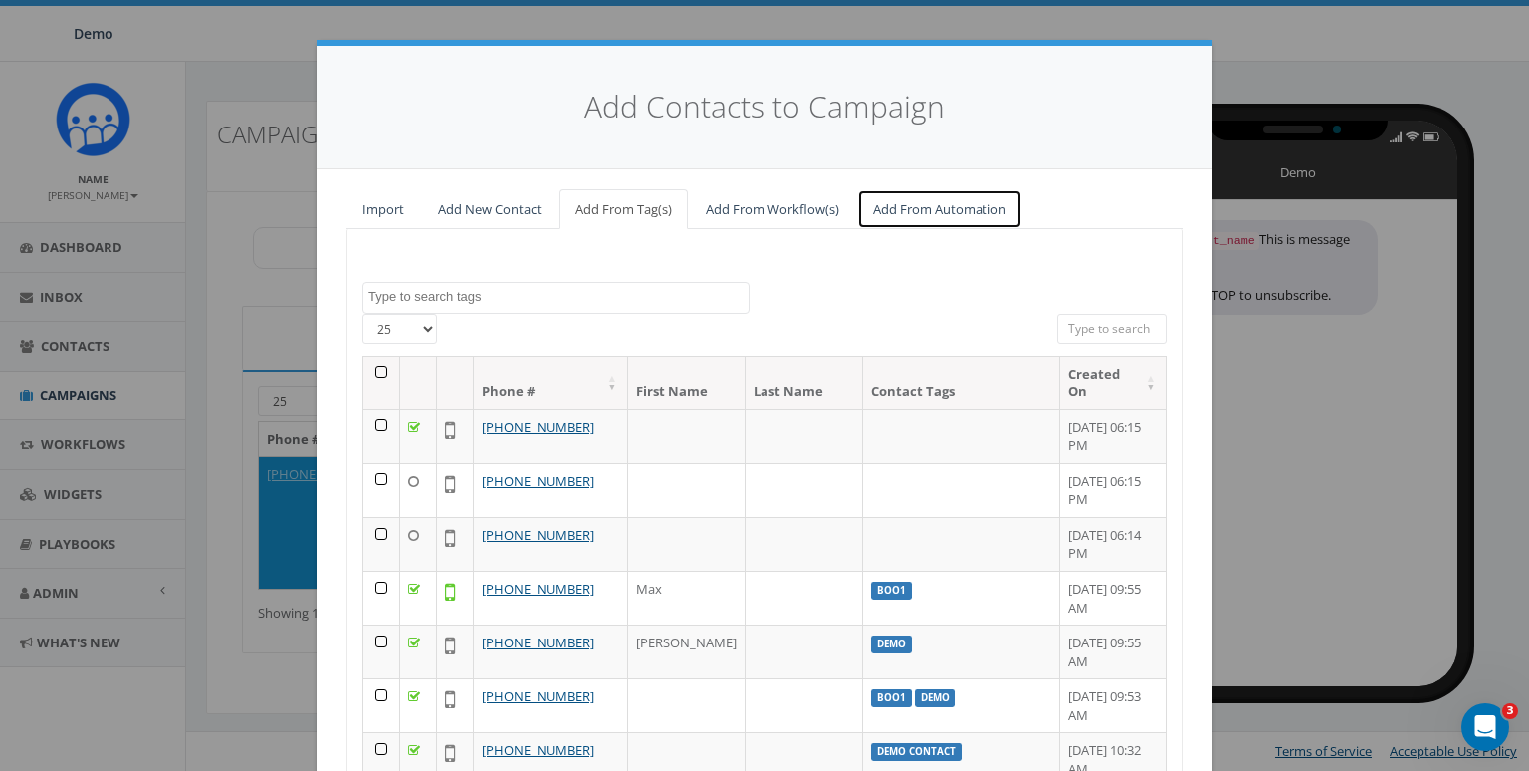
click at [922, 217] on link "Add From Automation" at bounding box center [939, 209] width 165 height 41
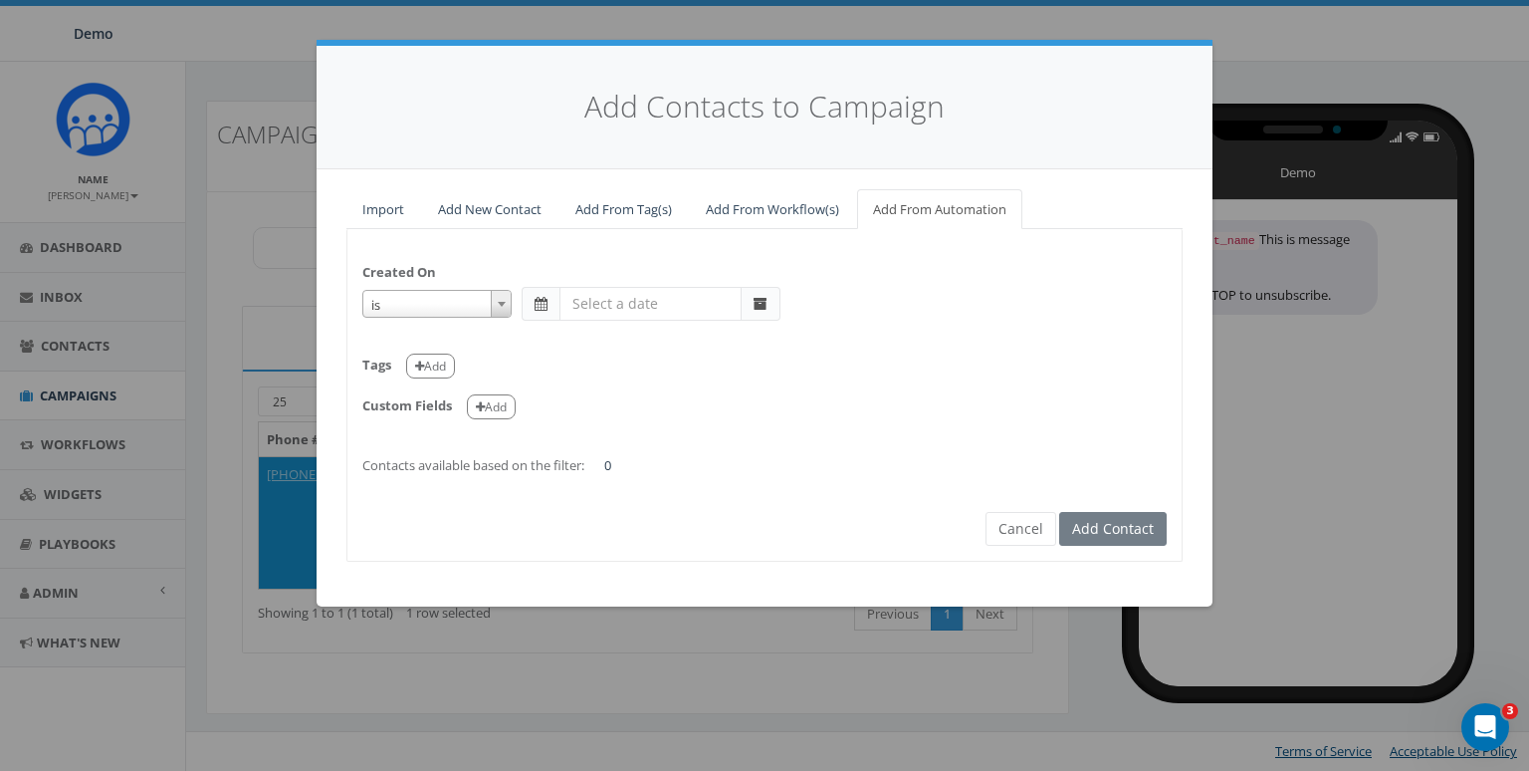
click at [420, 300] on span "is" at bounding box center [436, 305] width 147 height 28
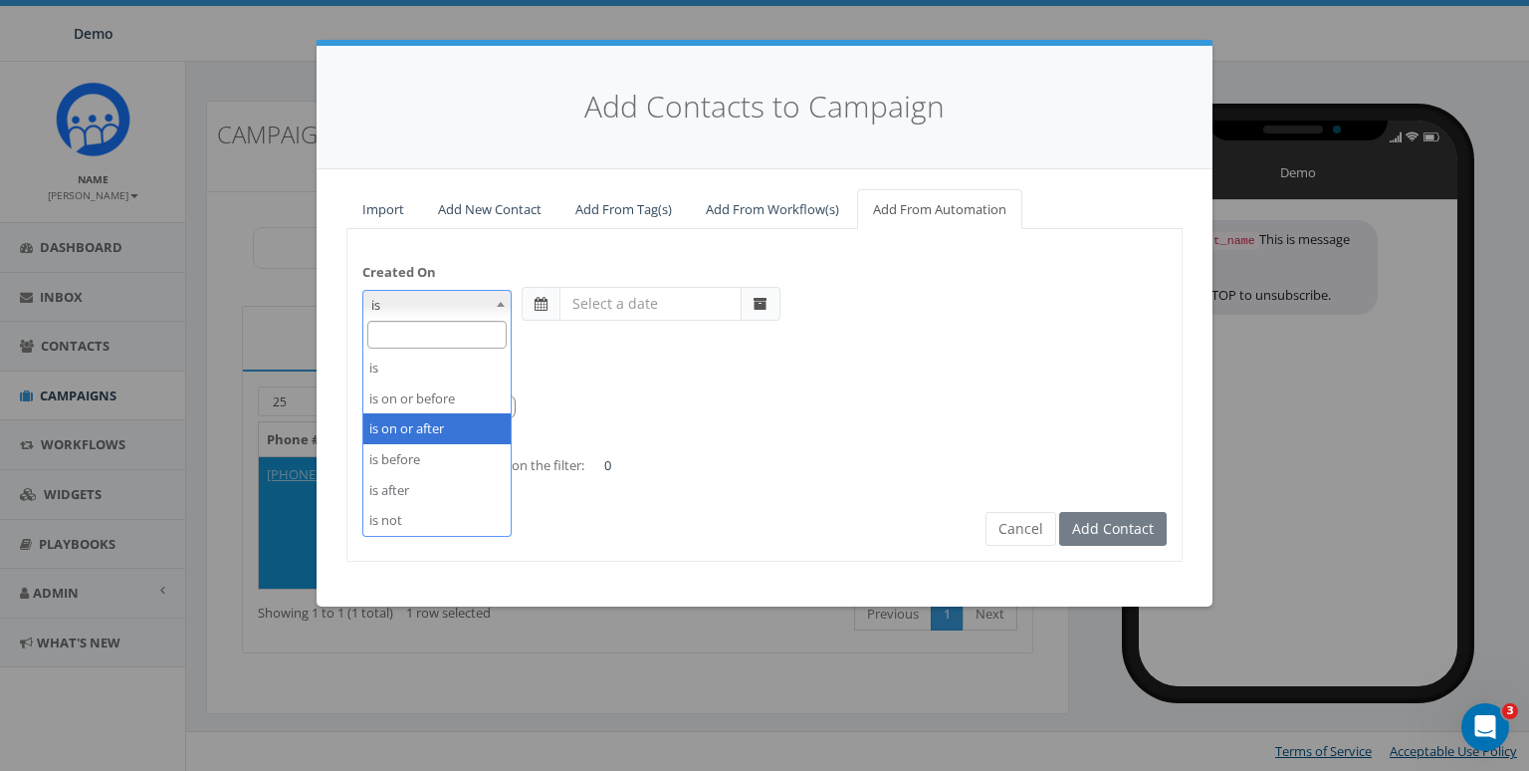
select select "is on or after"
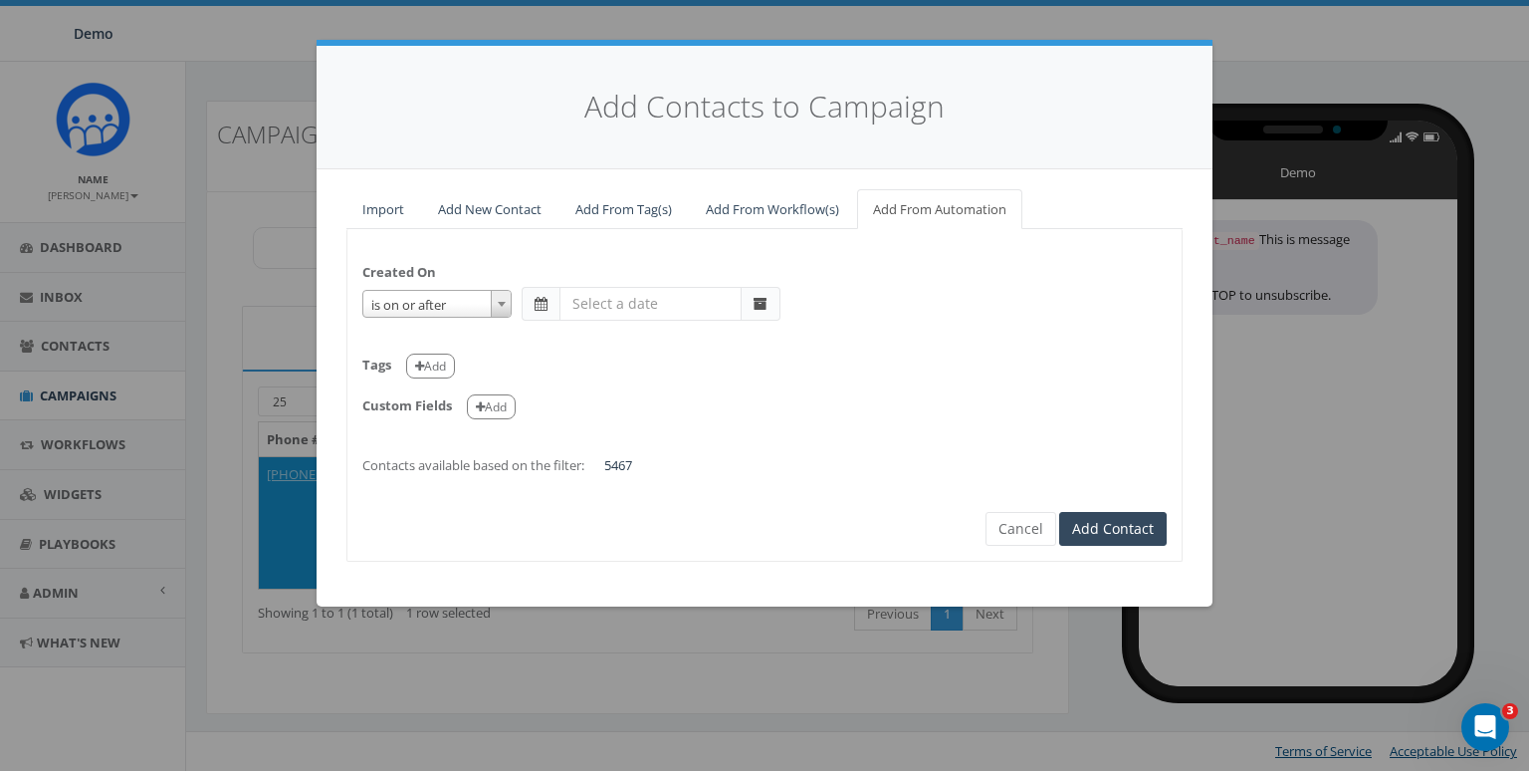
click at [549, 304] on span at bounding box center [541, 304] width 38 height 34
click at [629, 304] on input "text" at bounding box center [651, 304] width 182 height 34
click at [607, 398] on td "1" at bounding box center [609, 401] width 30 height 30
type input "2025-09-01"
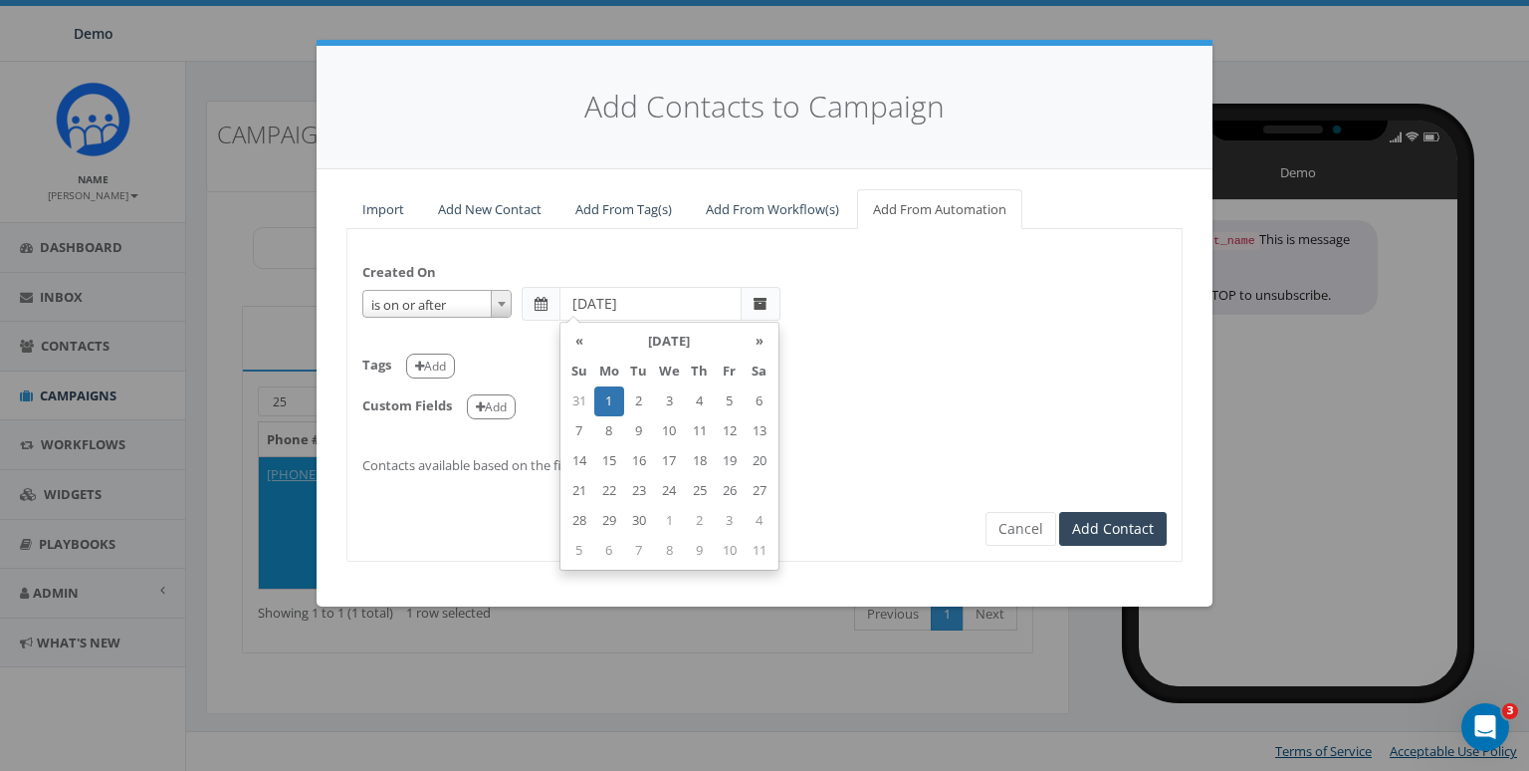
drag, startPoint x: 887, startPoint y: 416, endPoint x: 613, endPoint y: 418, distance: 273.8
click at [887, 416] on div "Custom Fields Add" at bounding box center [764, 399] width 805 height 41
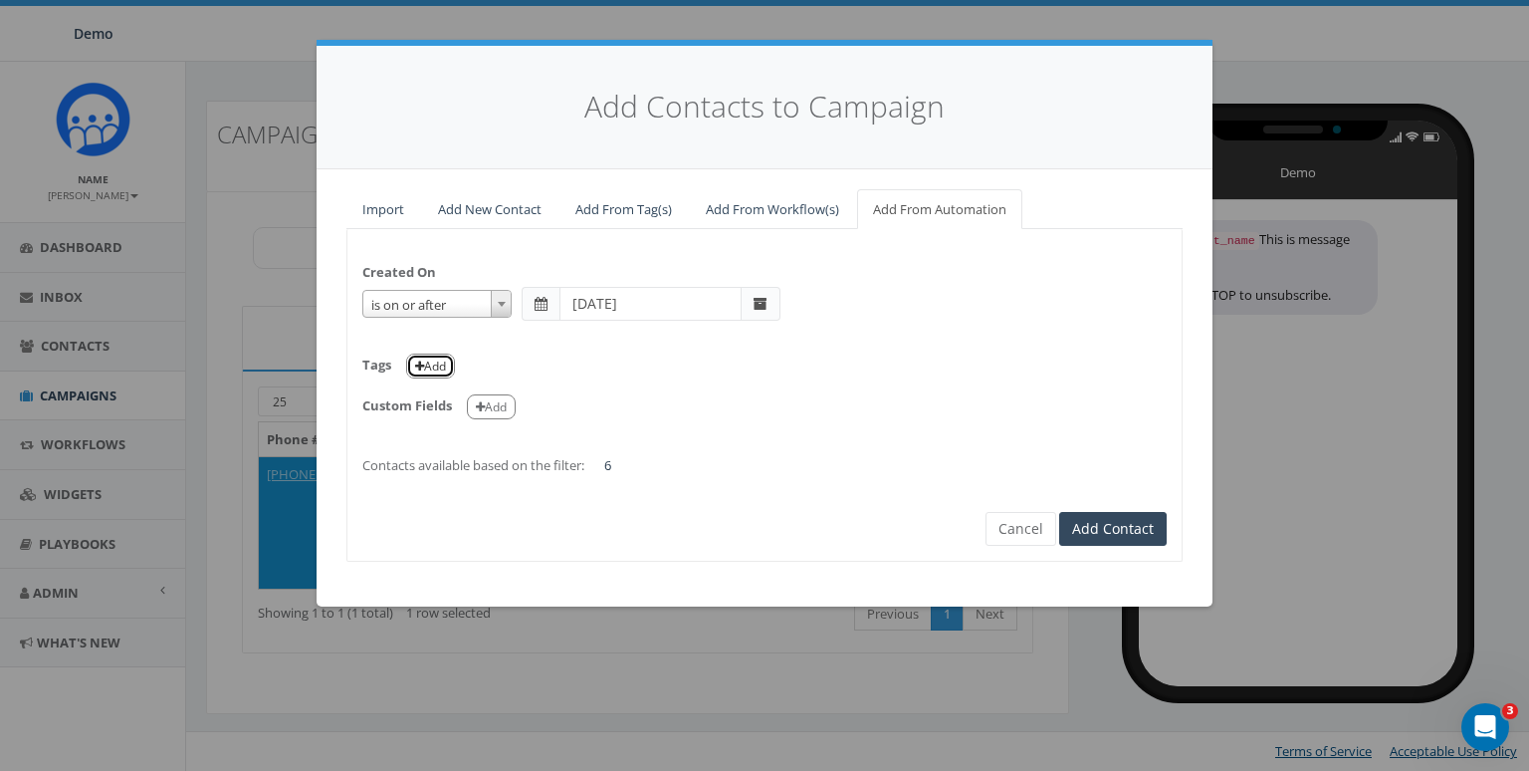
click at [417, 353] on button "Add" at bounding box center [430, 365] width 49 height 25
select select
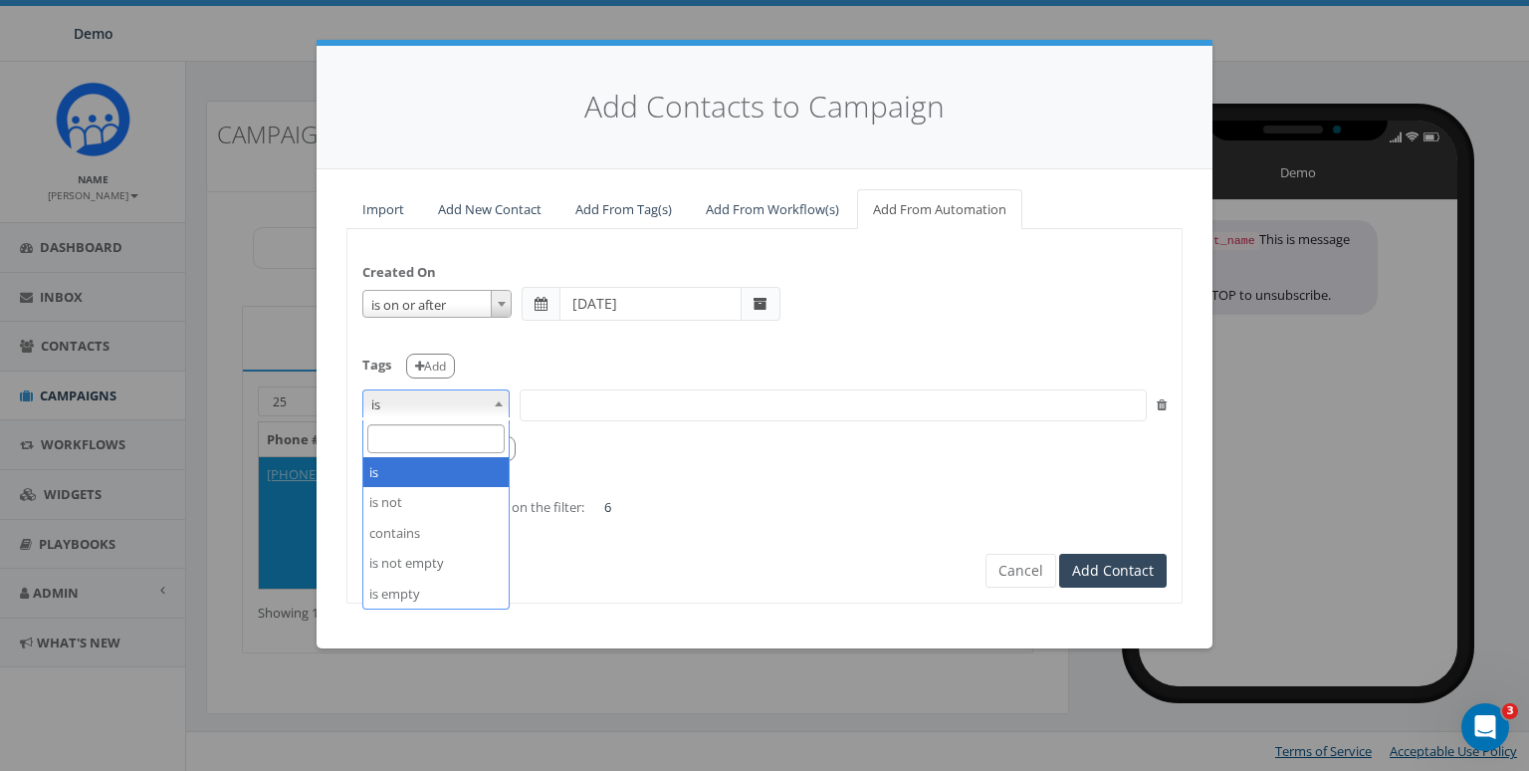
click at [428, 399] on span "is" at bounding box center [435, 404] width 145 height 28
select select "contains"
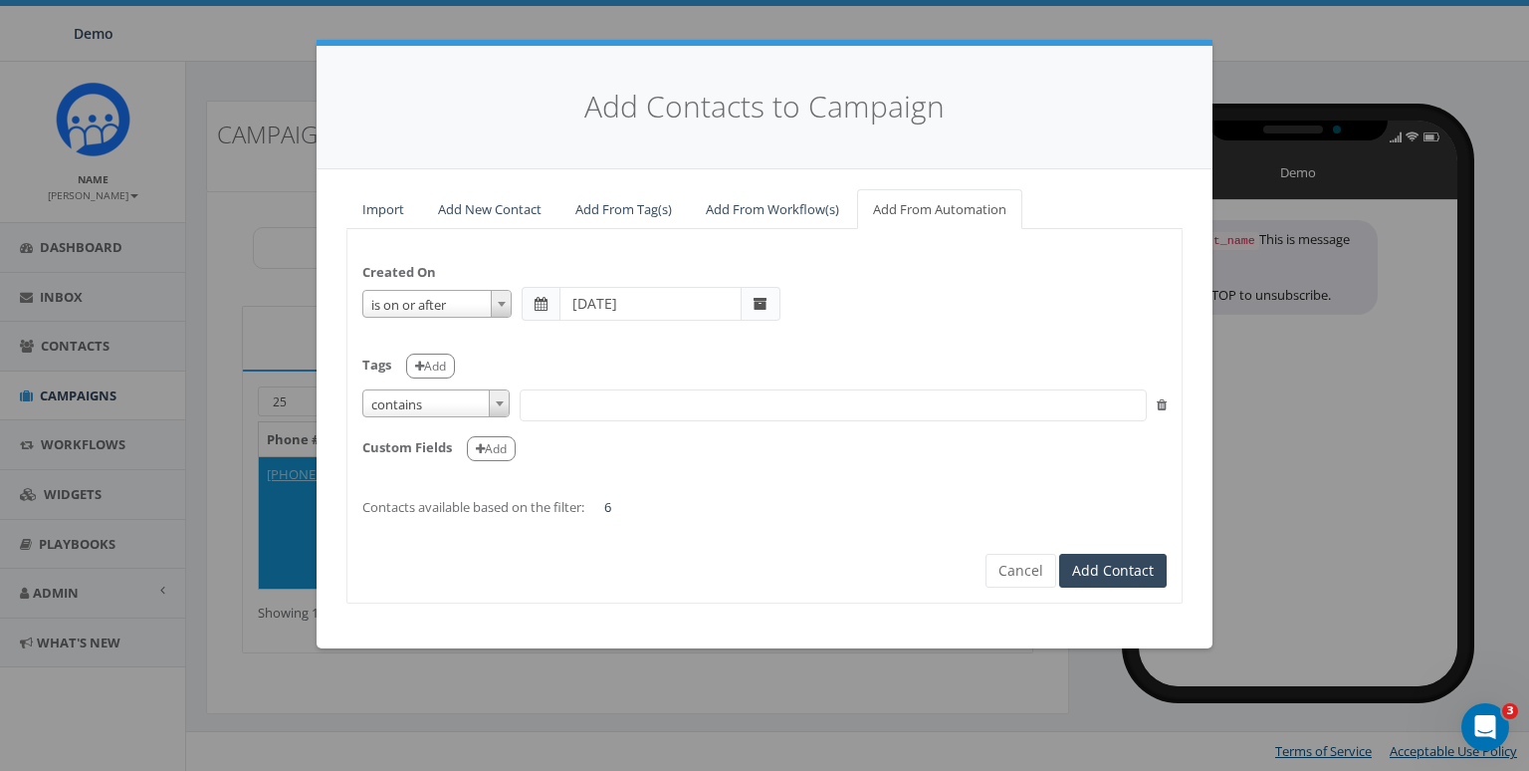
click at [556, 413] on span at bounding box center [833, 405] width 627 height 32
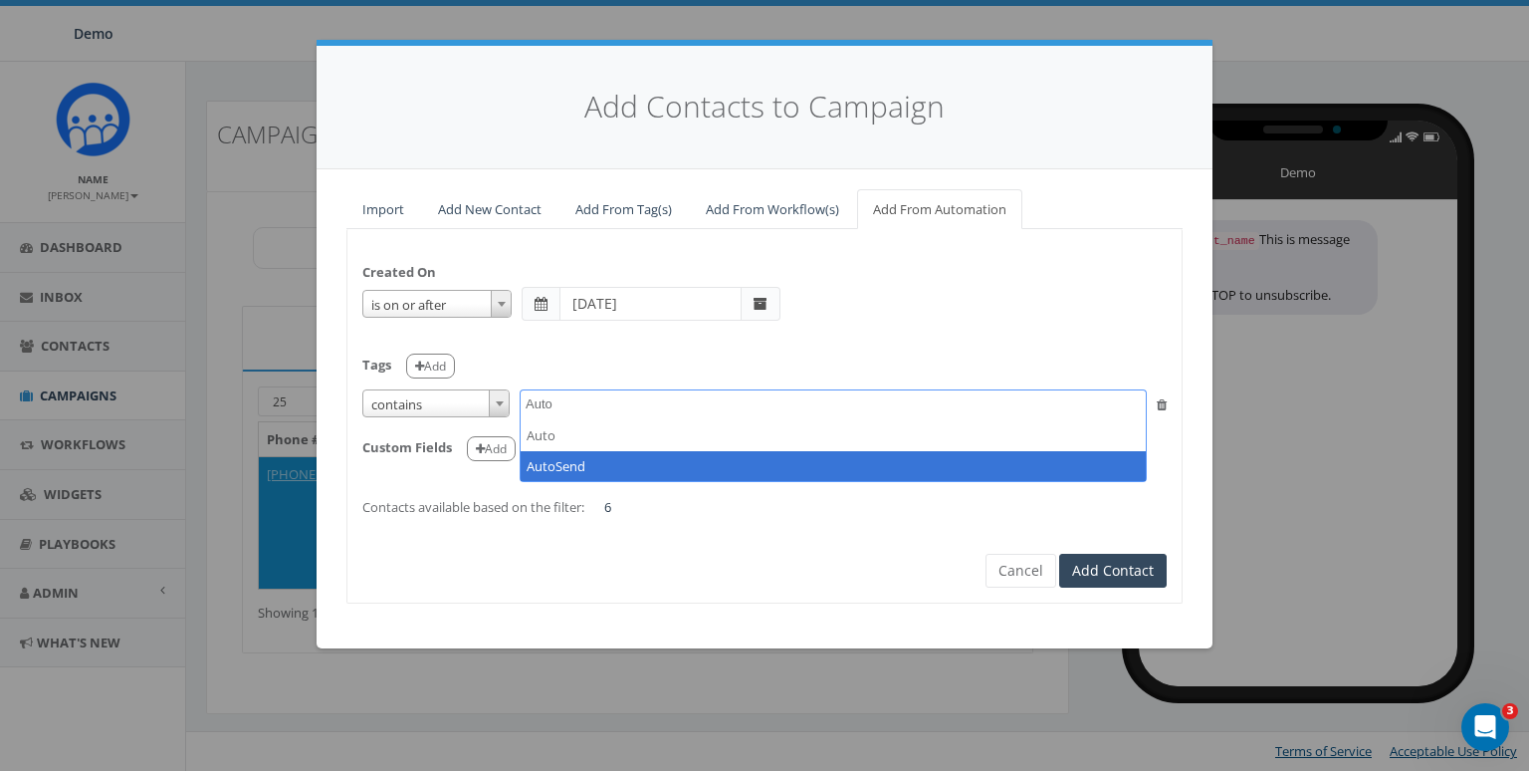
type textarea "Auto"
select select "AutoSend"
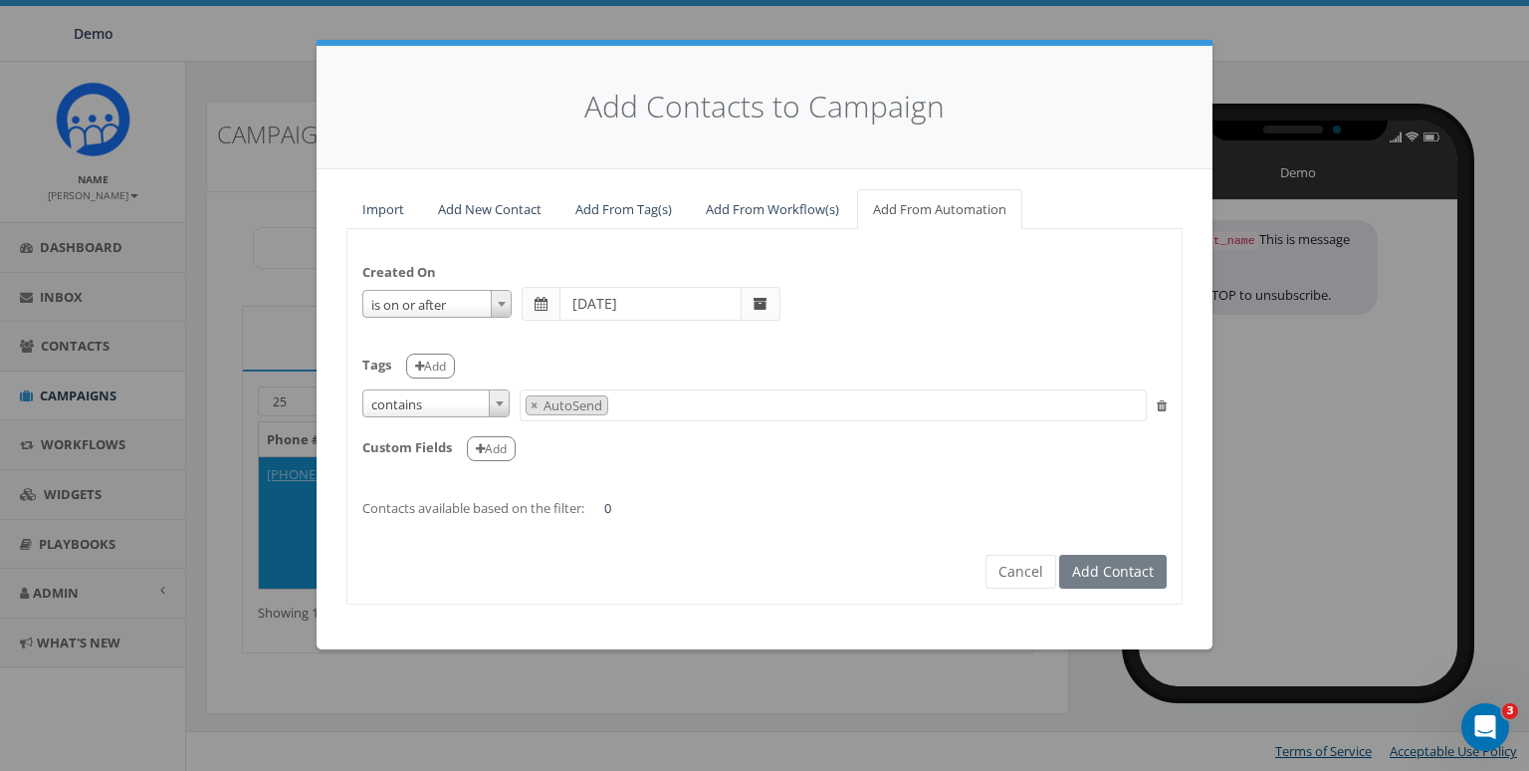
click at [792, 506] on div "Created On is is on or before is on or after is before is after is not is on or…" at bounding box center [765, 380] width 834 height 273
click at [1011, 571] on button "Cancel" at bounding box center [1021, 572] width 71 height 34
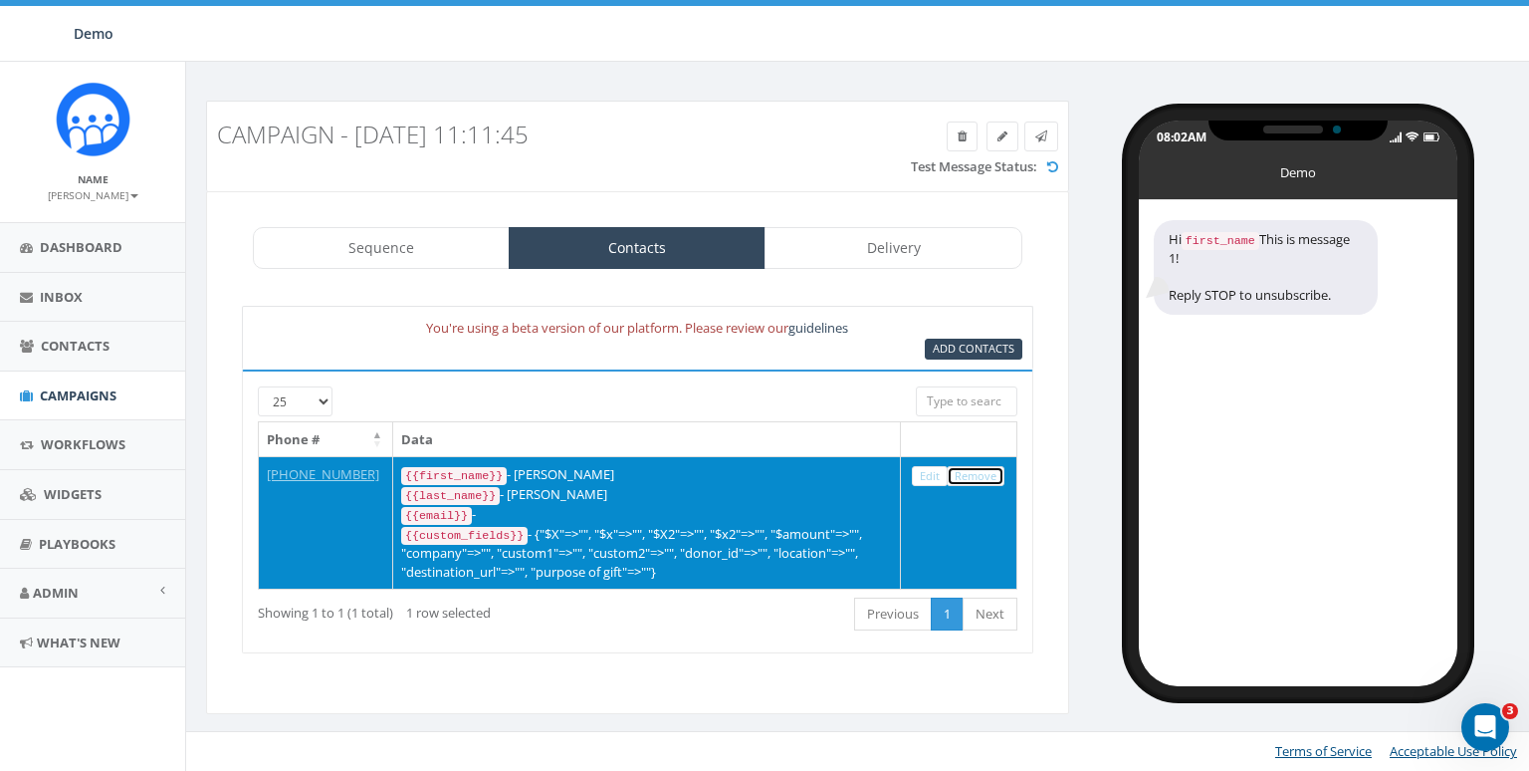
click at [978, 475] on link "Remove" at bounding box center [976, 476] width 58 height 21
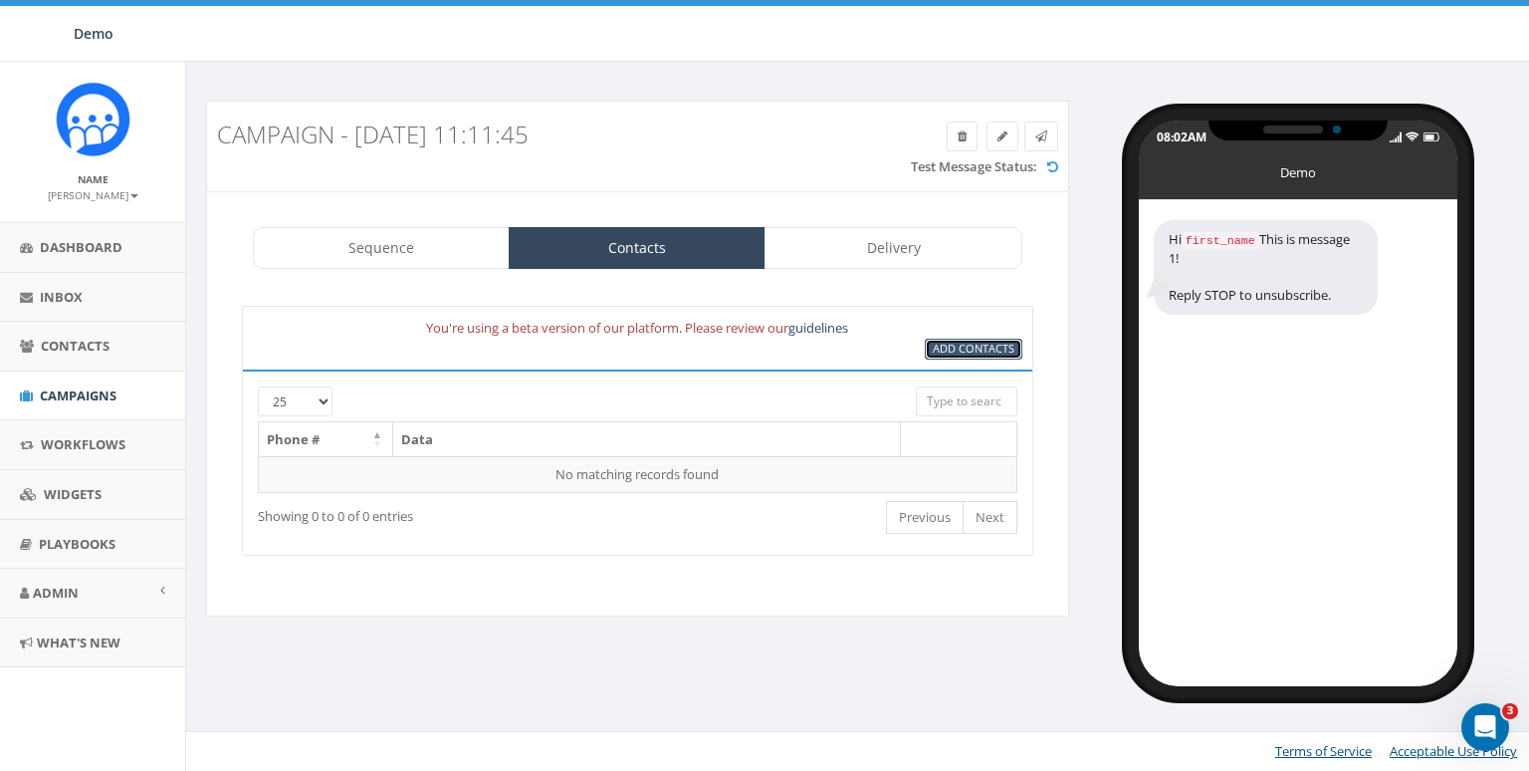
click at [967, 349] on span "Add Contacts" at bounding box center [974, 348] width 82 height 15
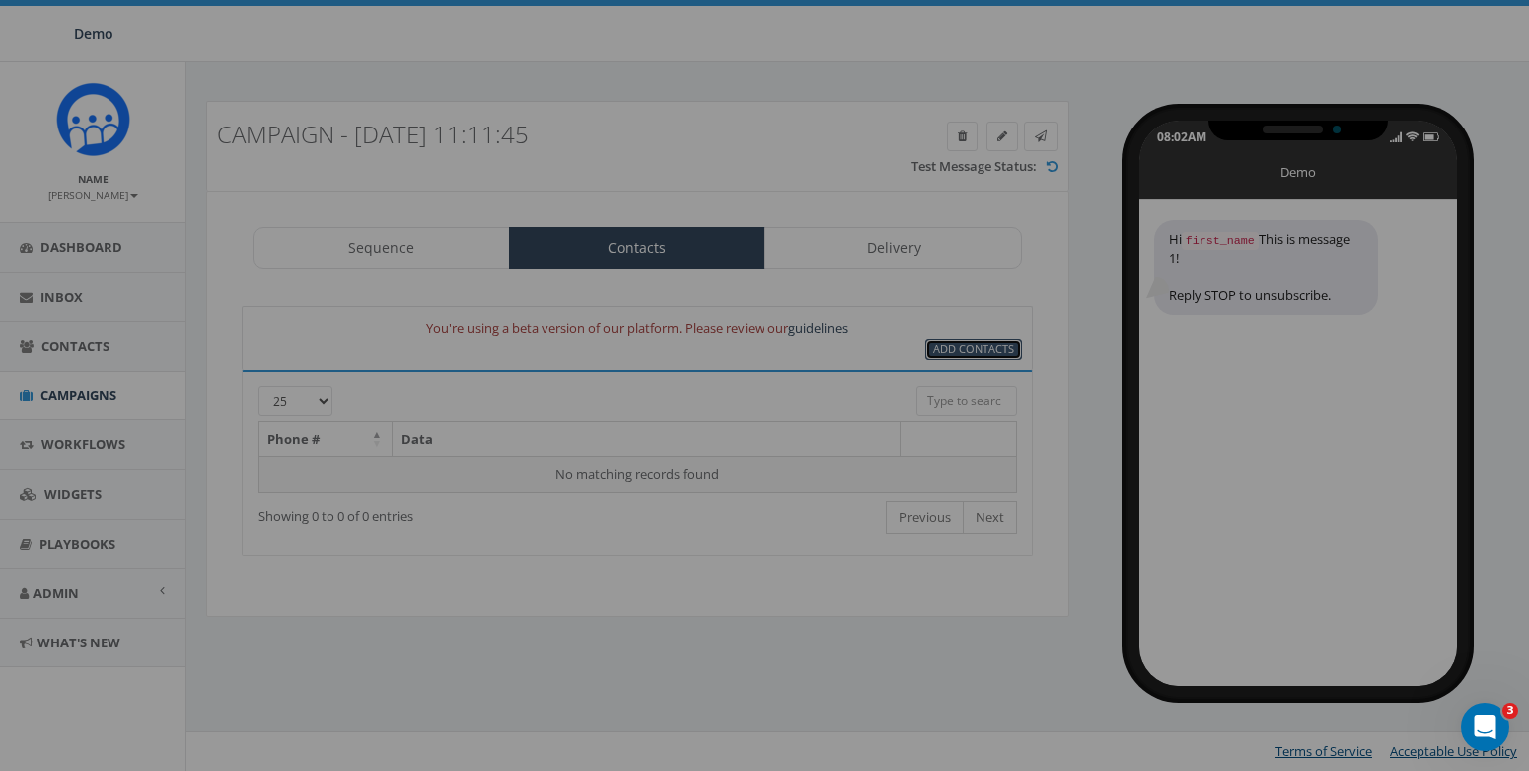
select select
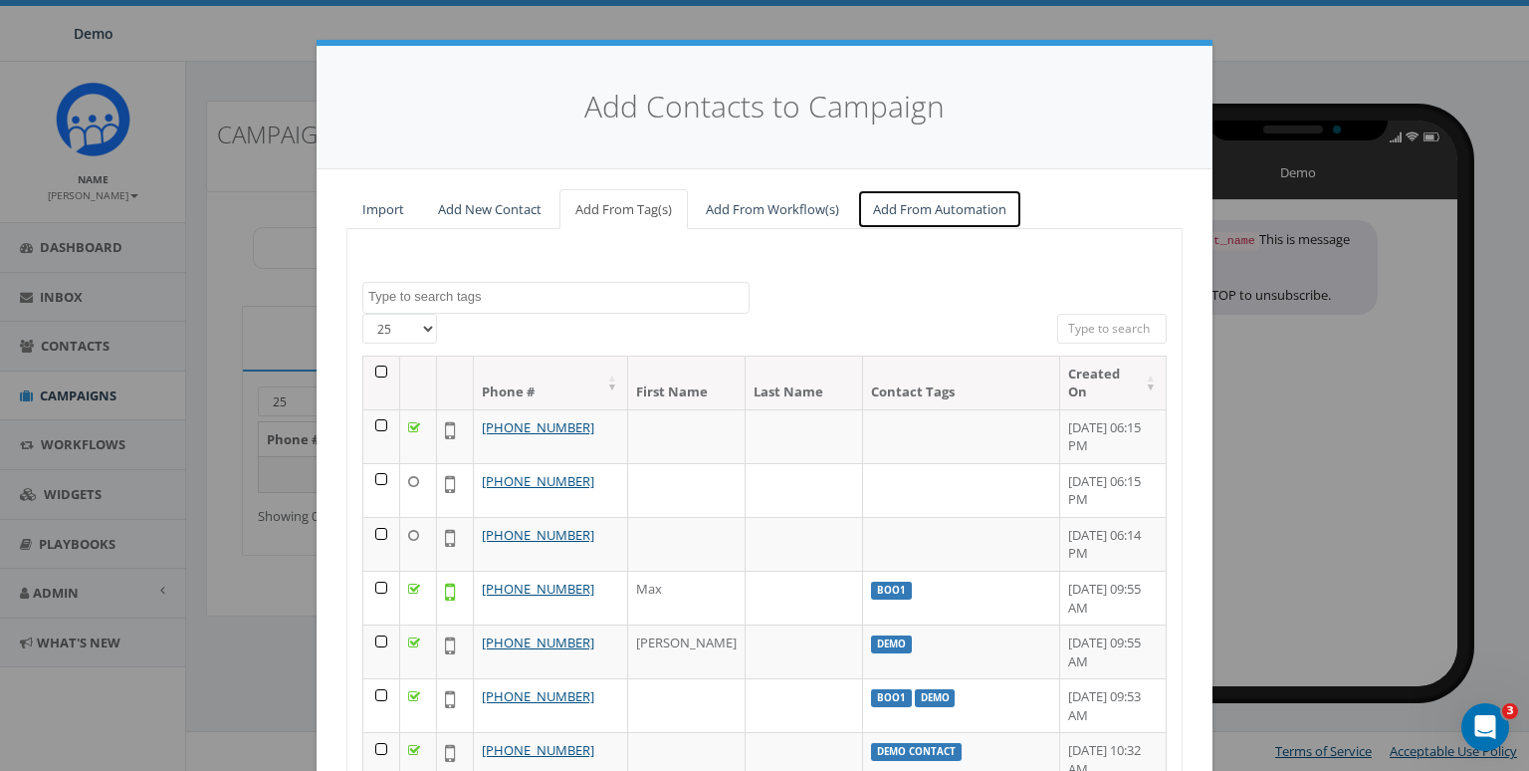
click at [922, 215] on link "Add From Automation" at bounding box center [939, 209] width 165 height 41
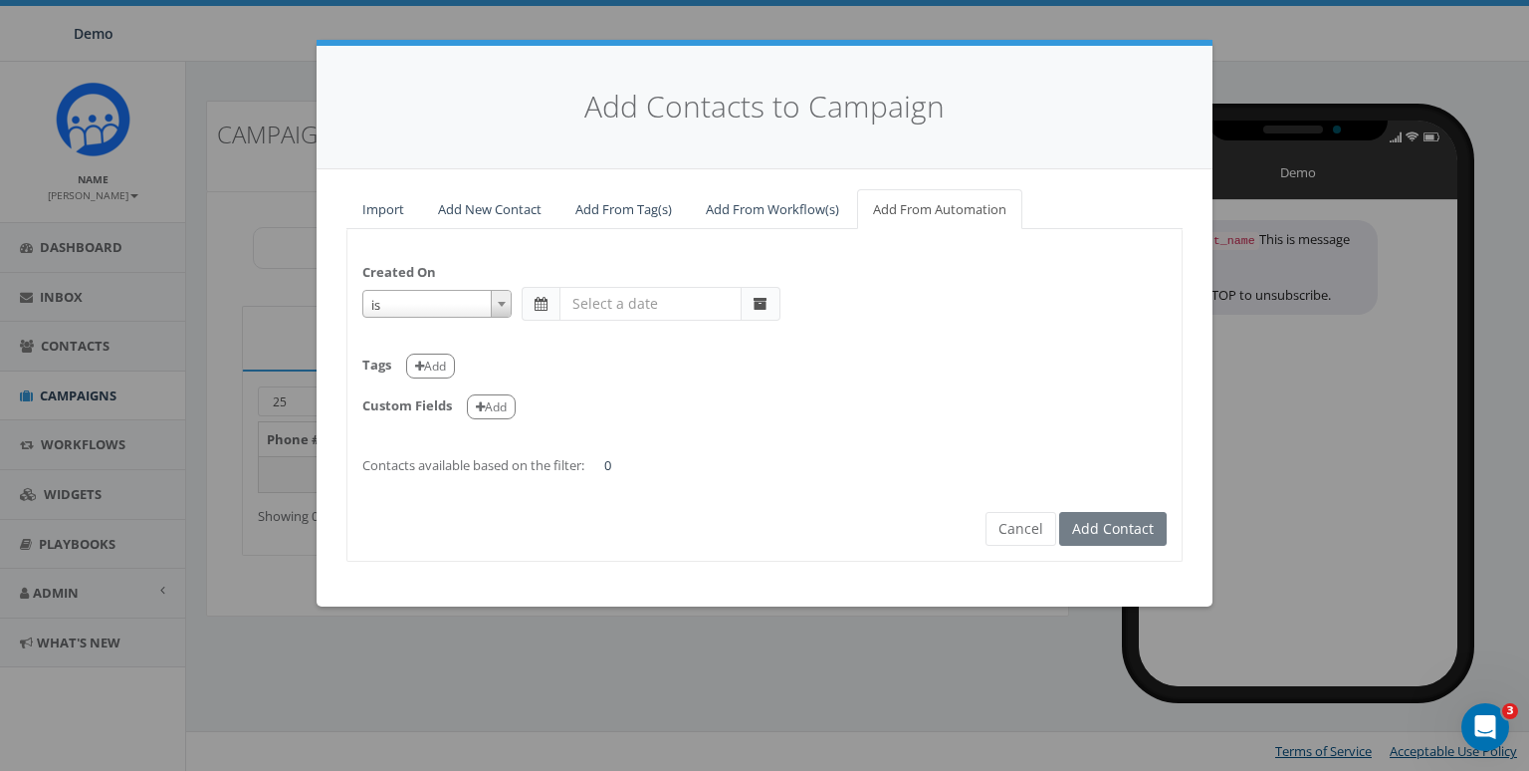
click at [480, 294] on span "is" at bounding box center [436, 305] width 147 height 28
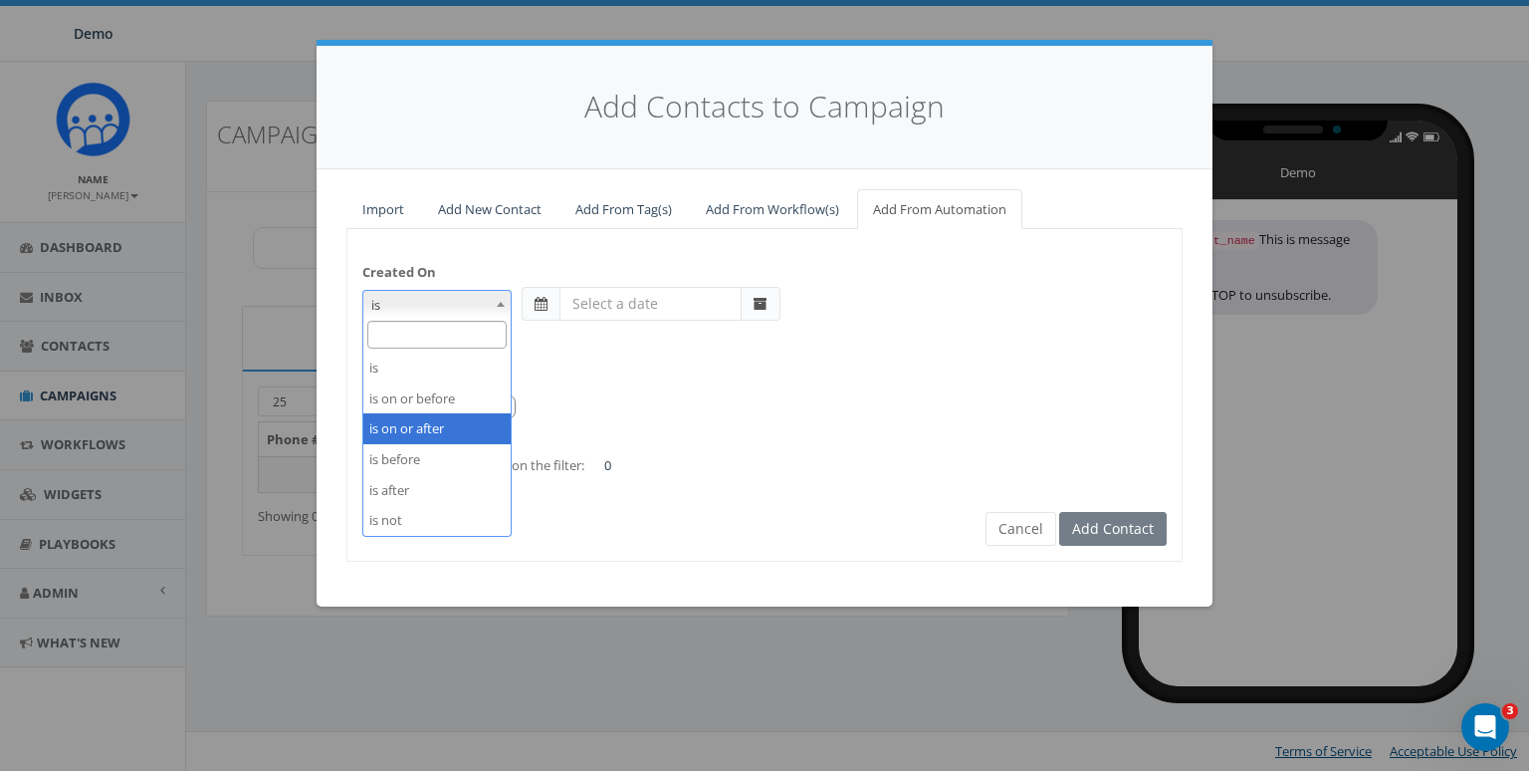
select select "is on or after"
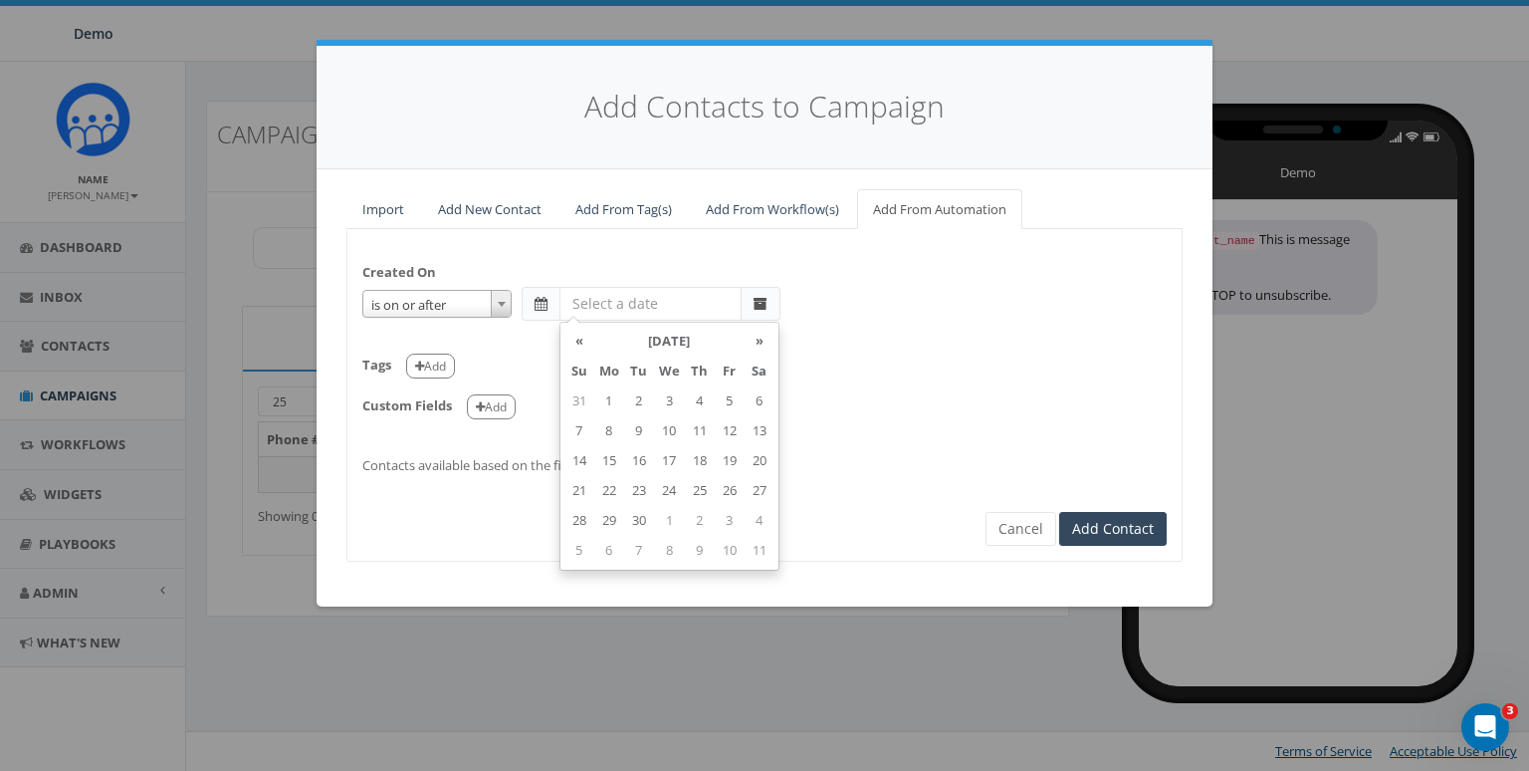
click at [657, 303] on input "text" at bounding box center [651, 304] width 182 height 34
click at [612, 394] on td "1" at bounding box center [609, 401] width 30 height 30
type input "2025-09-01"
click at [948, 434] on div "Created On is is on or before is on or after is before is after is not is on or…" at bounding box center [765, 359] width 834 height 231
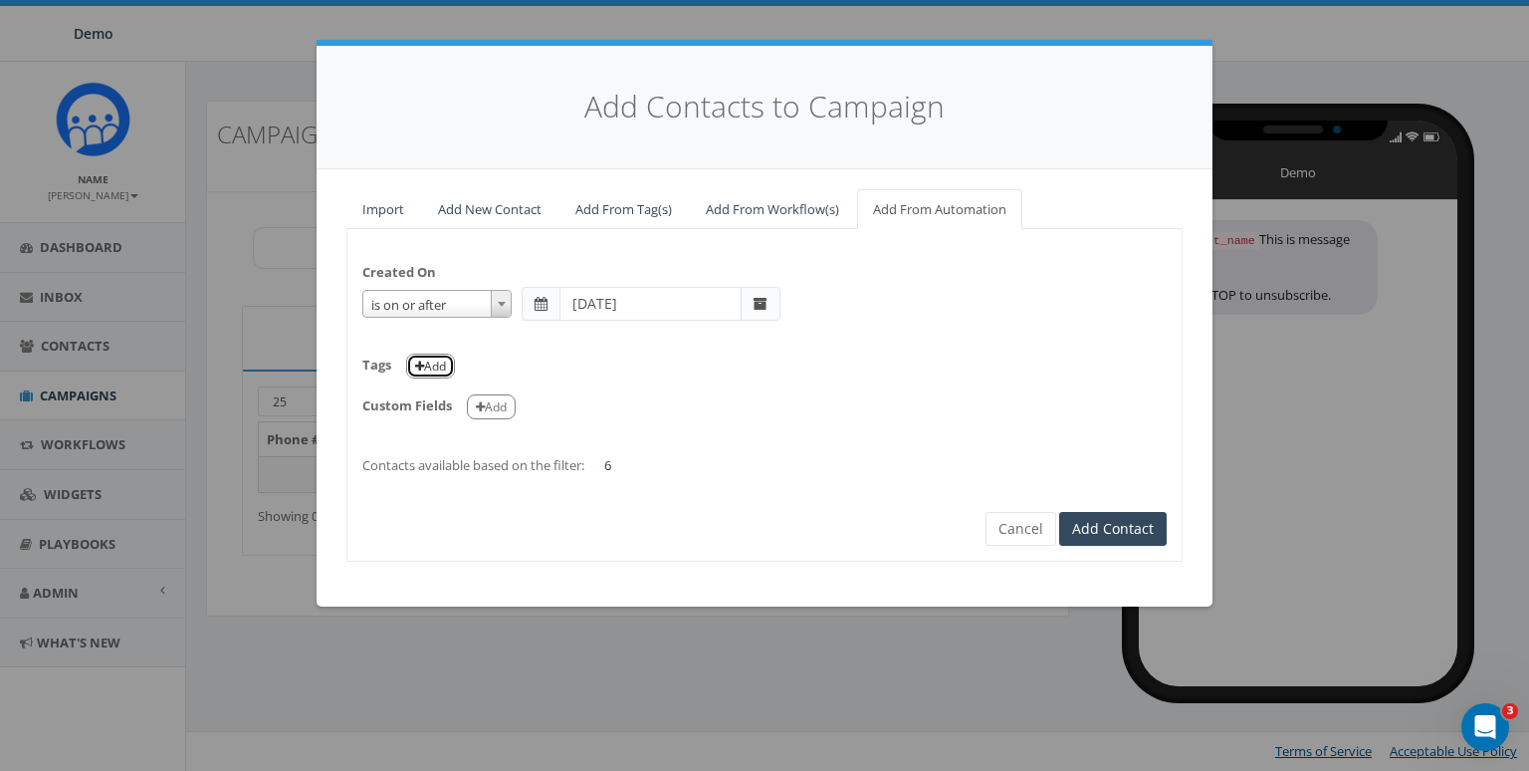
click at [430, 367] on button "Add" at bounding box center [430, 365] width 49 height 25
select select
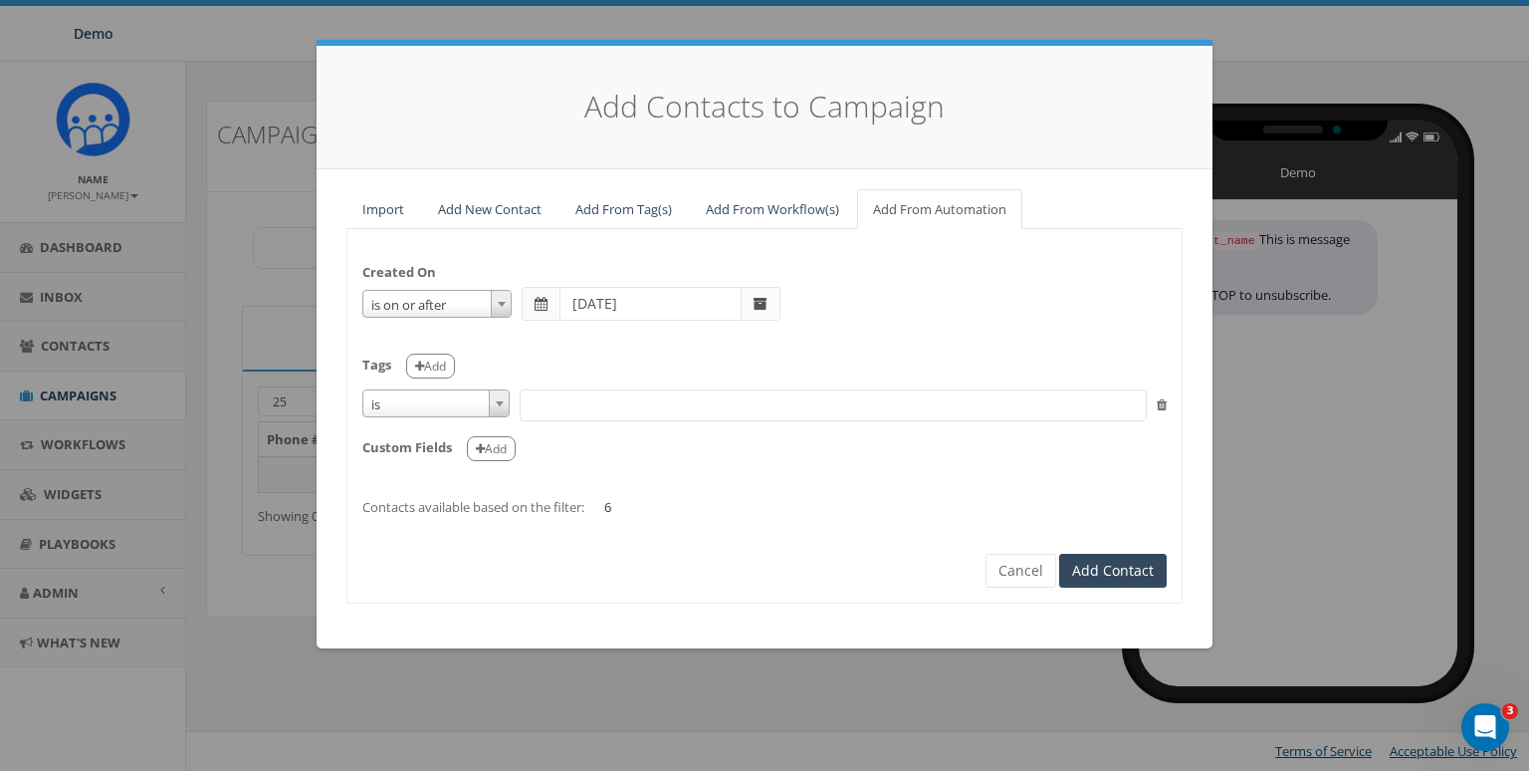
click at [434, 406] on span "is" at bounding box center [435, 404] width 145 height 28
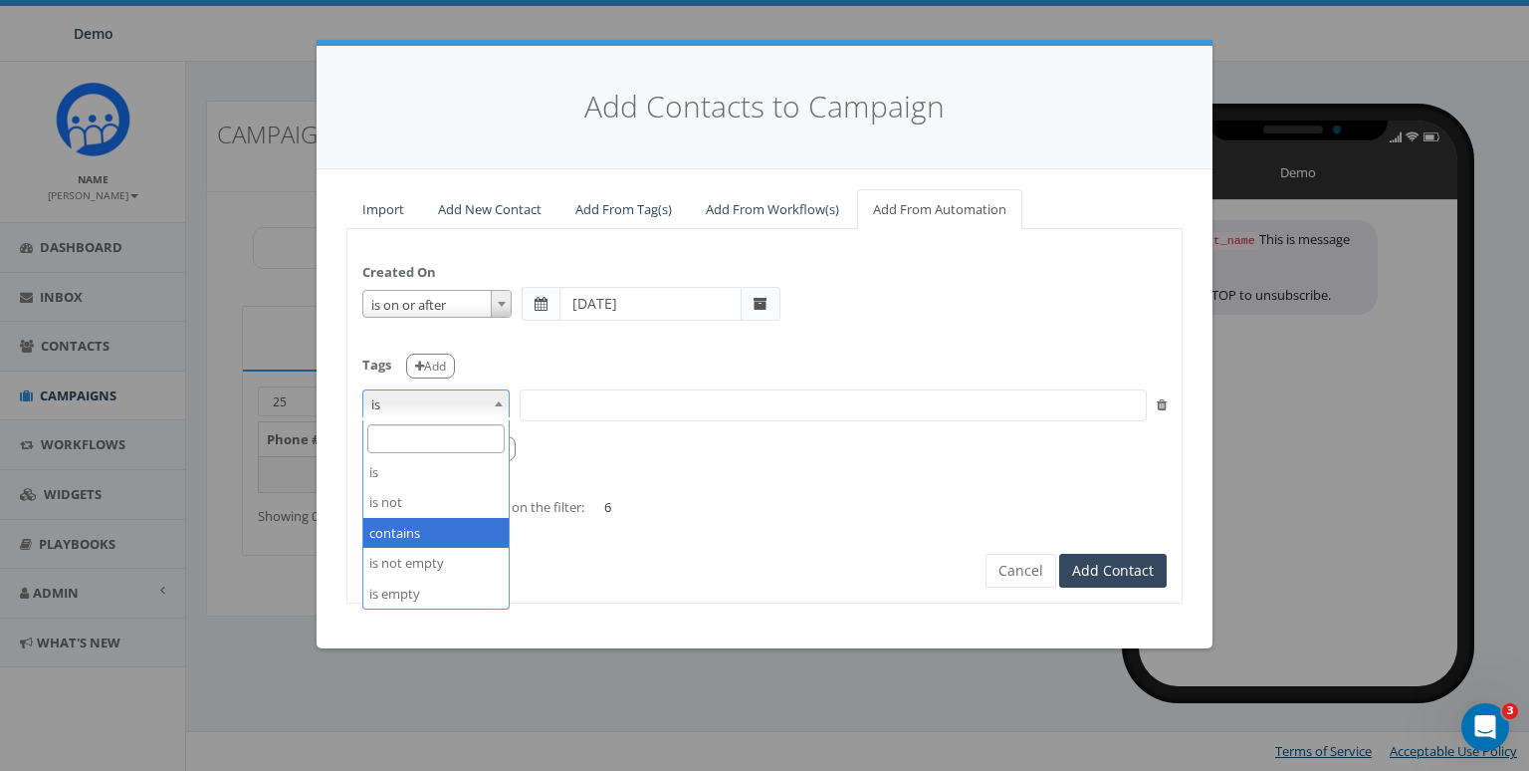
select select "contains"
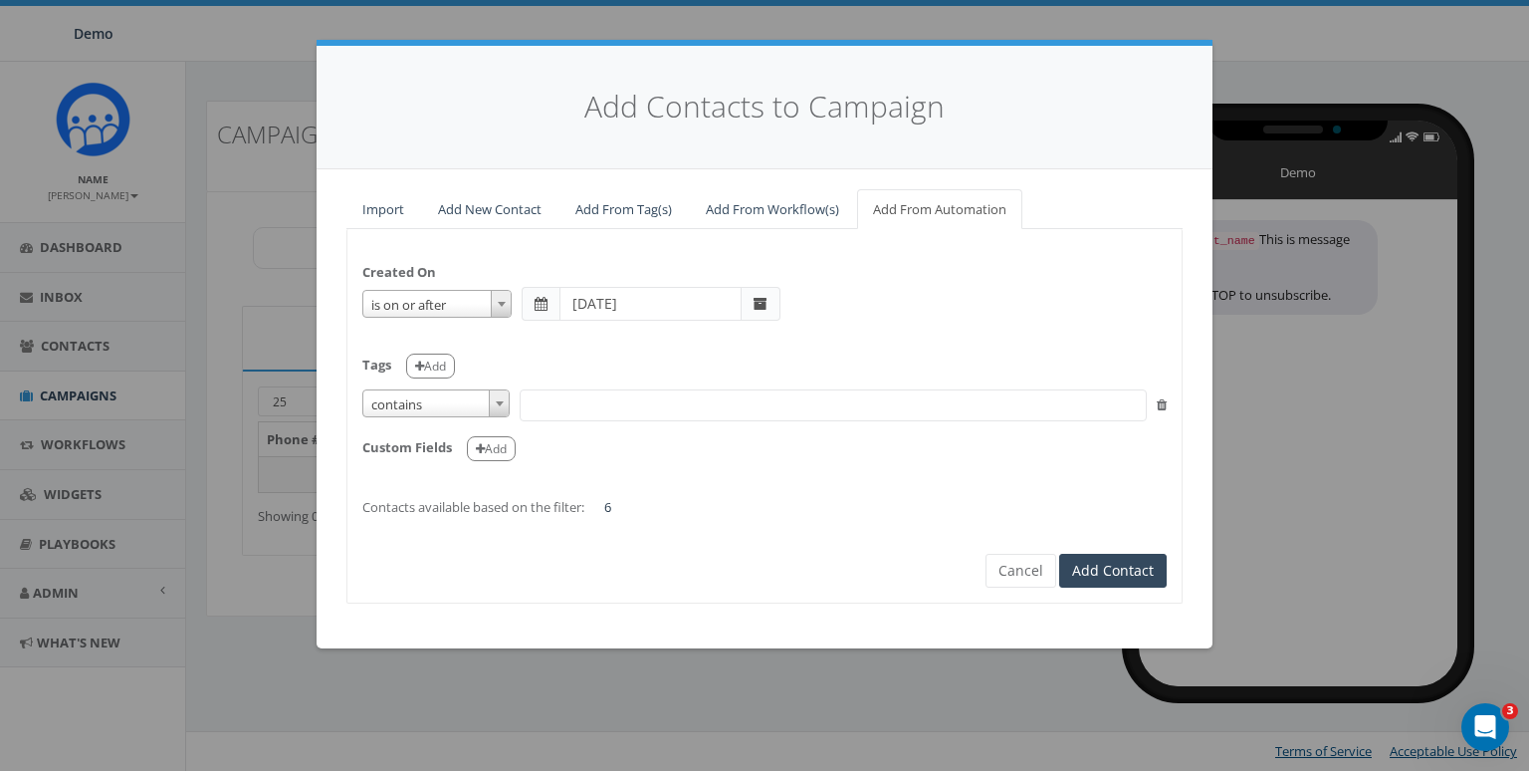
click at [610, 400] on span at bounding box center [833, 405] width 627 height 32
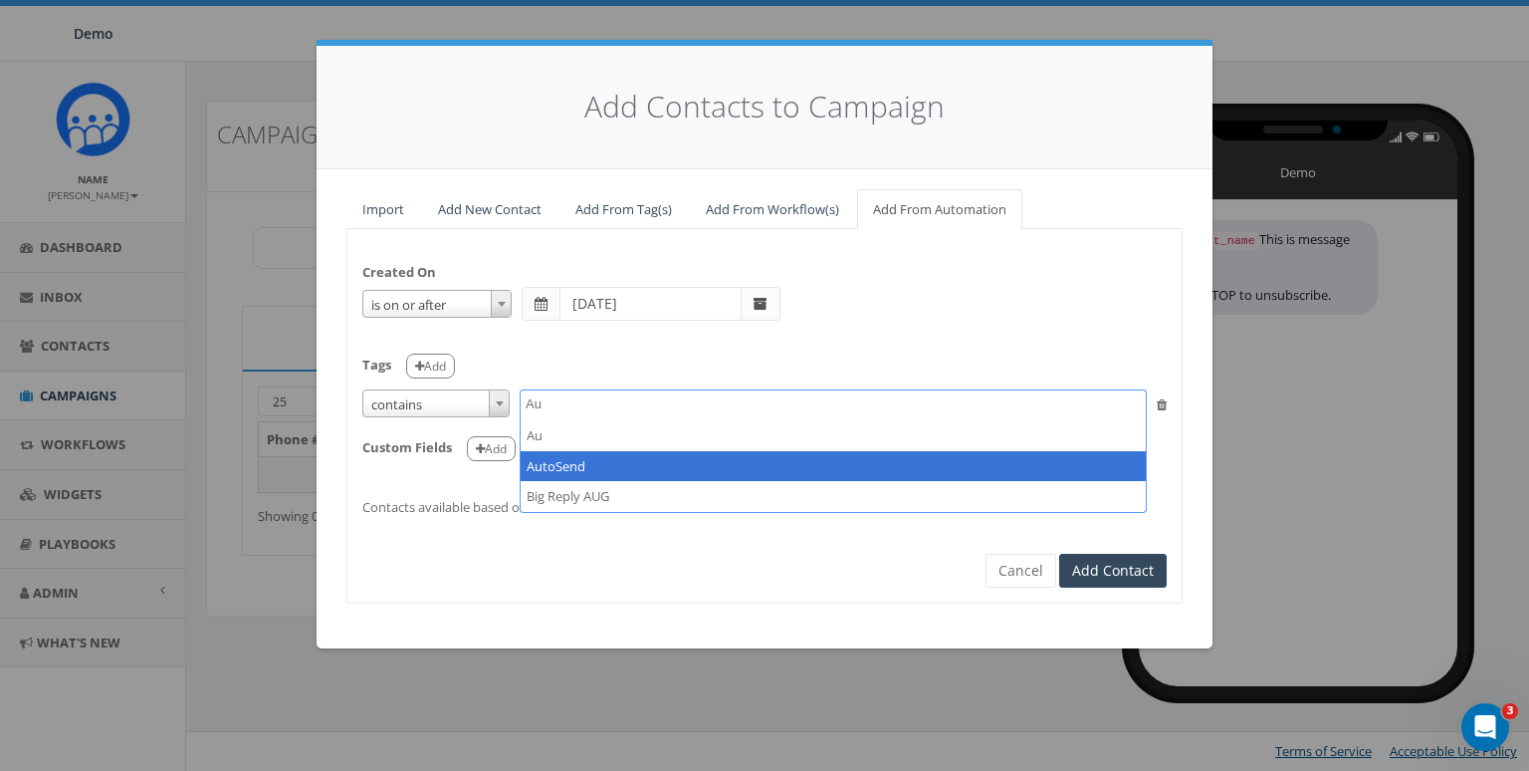
type textarea "Au"
select select "AutoSend"
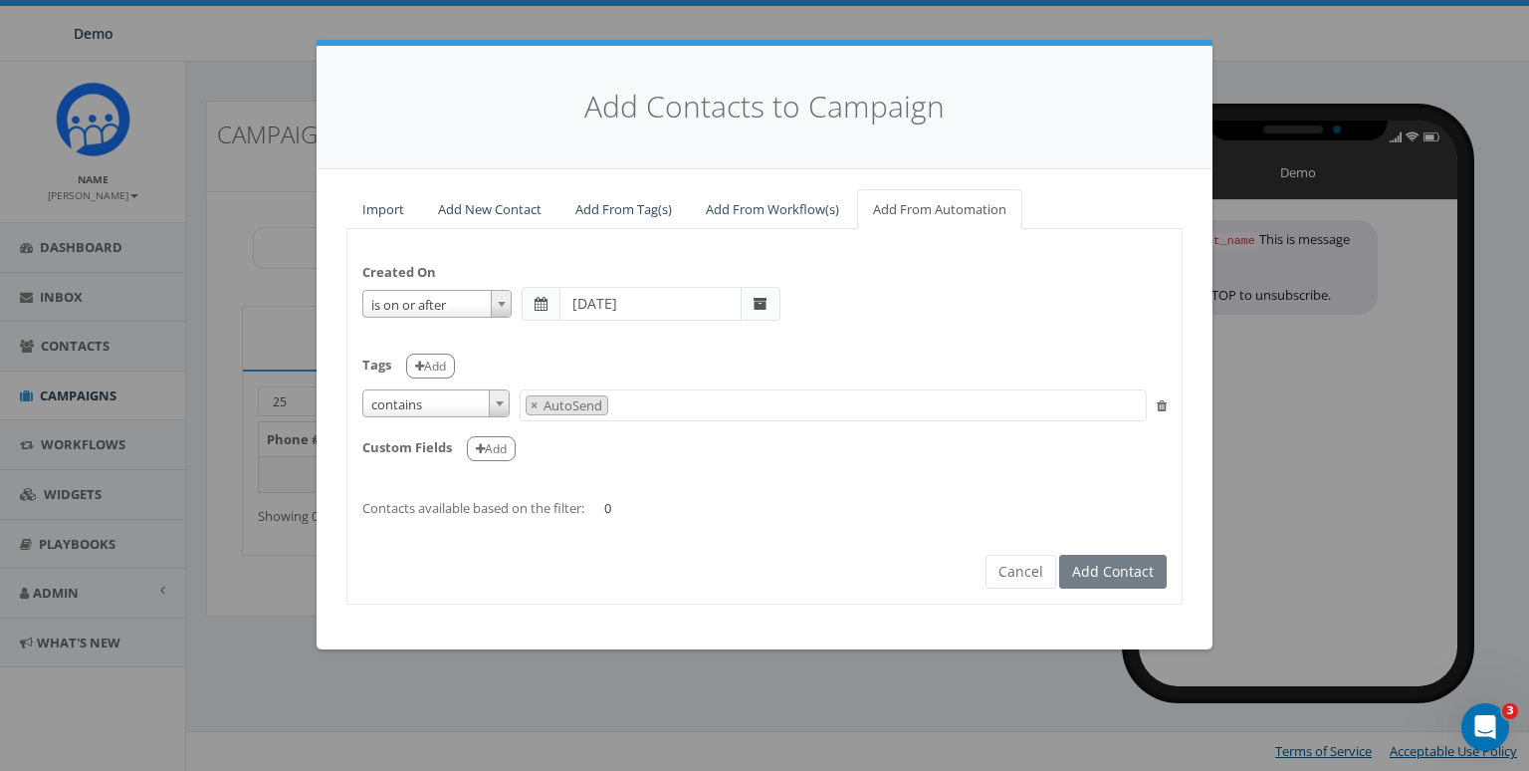
click at [861, 357] on div "Tags Add" at bounding box center [764, 359] width 805 height 41
click at [705, 535] on form "Created On is is on or before is on or after is before is after is not is on or…" at bounding box center [764, 399] width 805 height 310
click at [742, 302] on span at bounding box center [761, 304] width 39 height 34
drag, startPoint x: 993, startPoint y: 315, endPoint x: 802, endPoint y: 466, distance: 243.8
click at [993, 315] on div "is is on or before is on or after is before is after is not is on or after" at bounding box center [764, 304] width 805 height 34
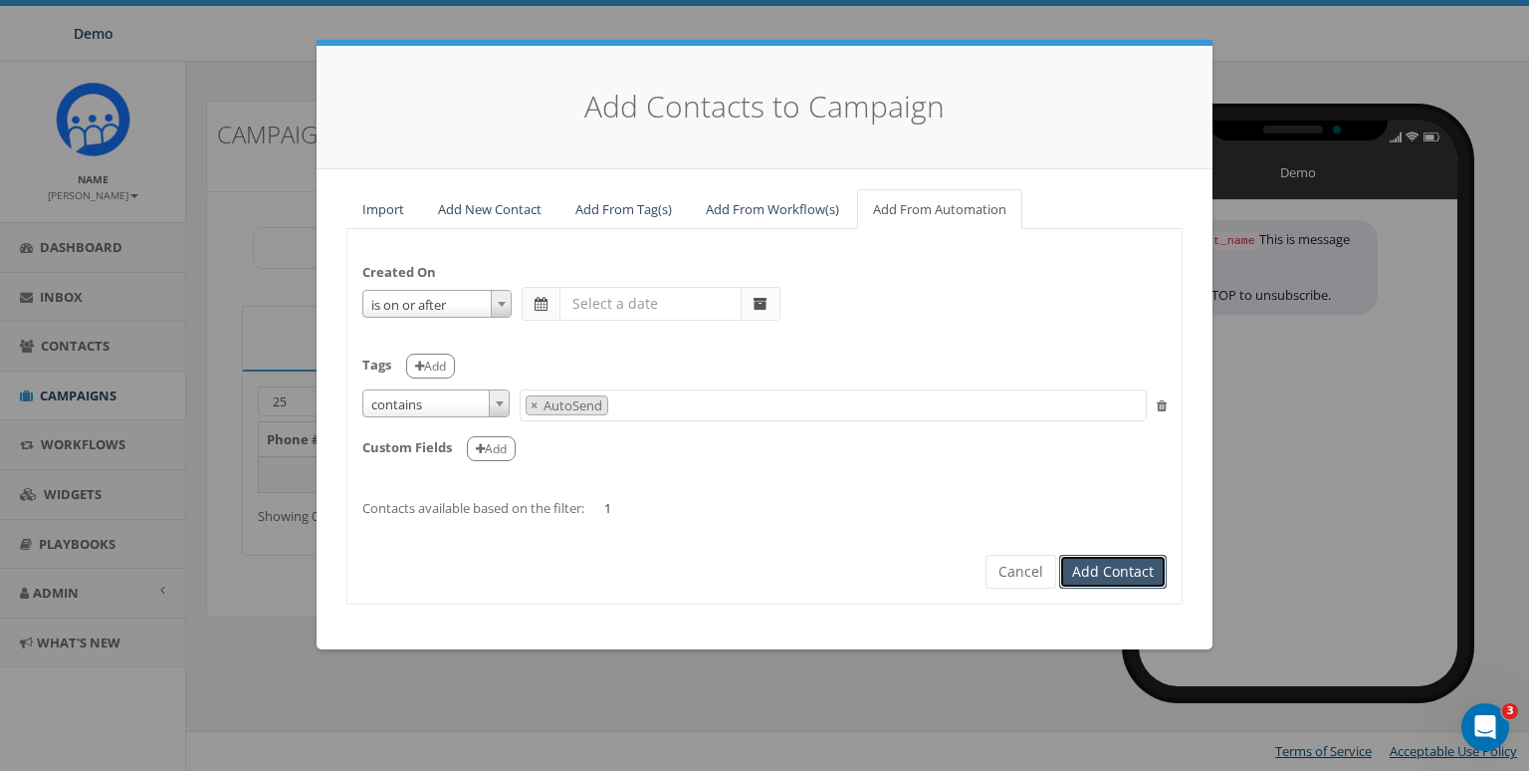
click at [1112, 566] on button "Add Contact" at bounding box center [1113, 572] width 108 height 34
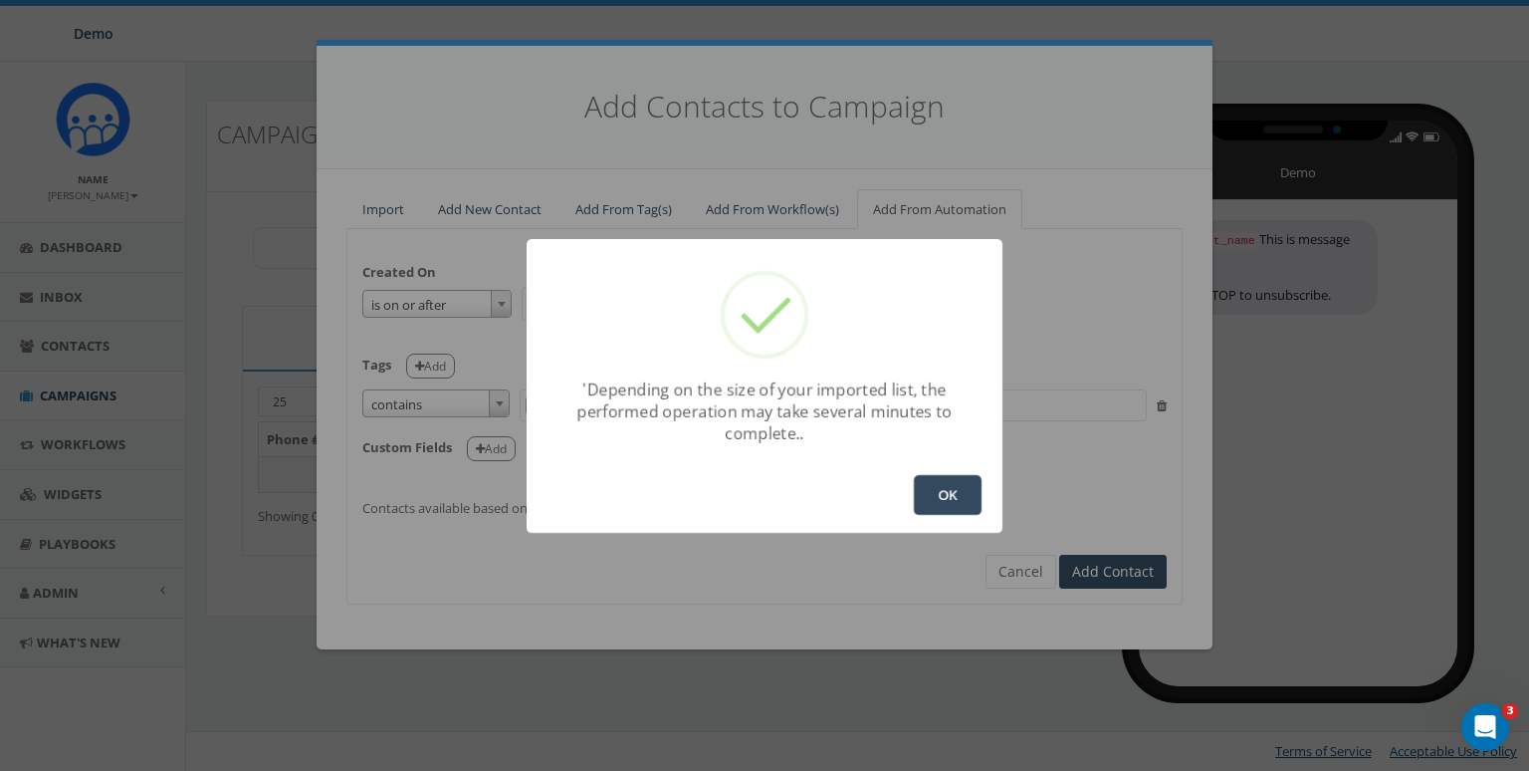
click at [956, 500] on button "OK" at bounding box center [948, 495] width 68 height 40
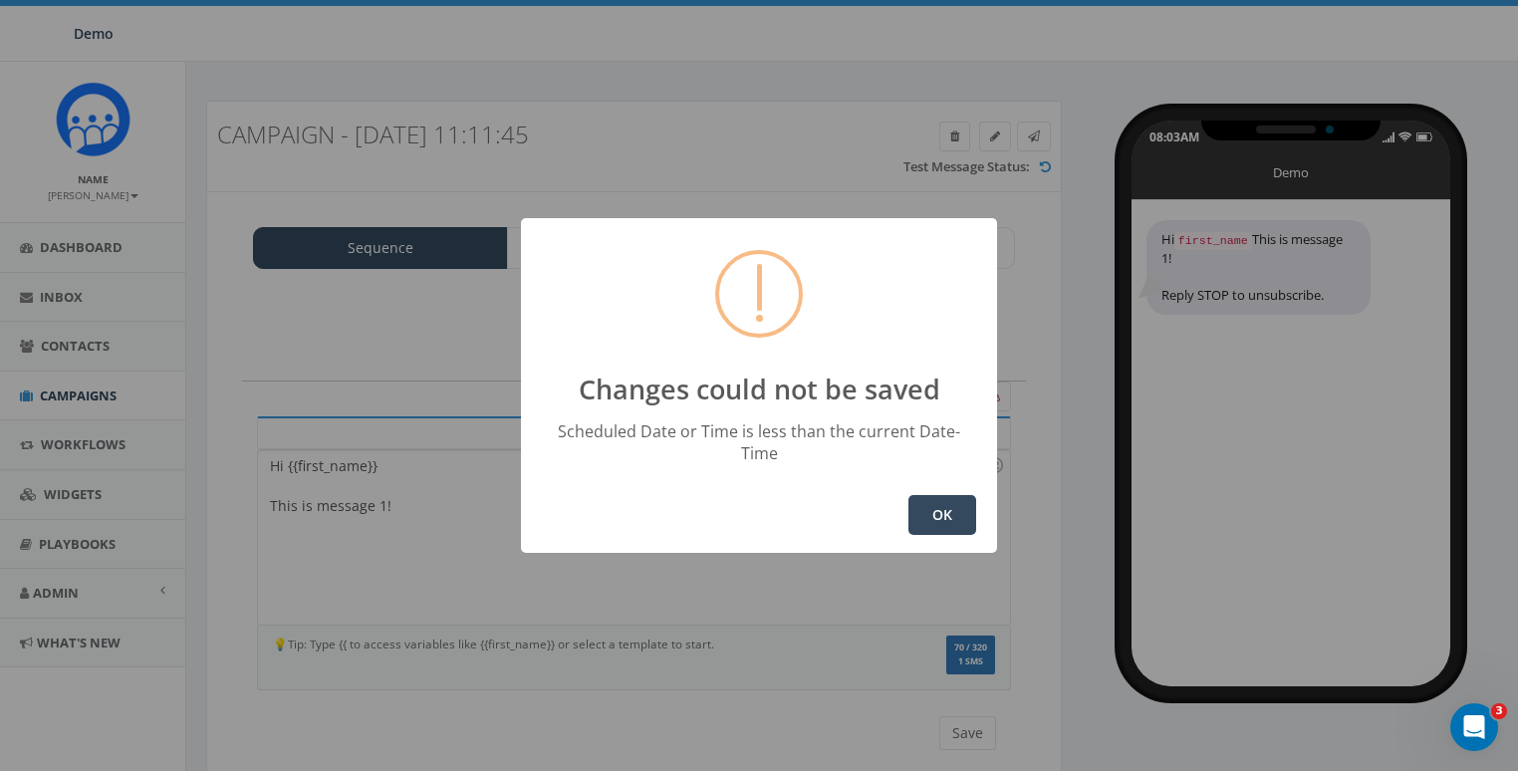
click at [950, 499] on button "OK" at bounding box center [942, 515] width 68 height 40
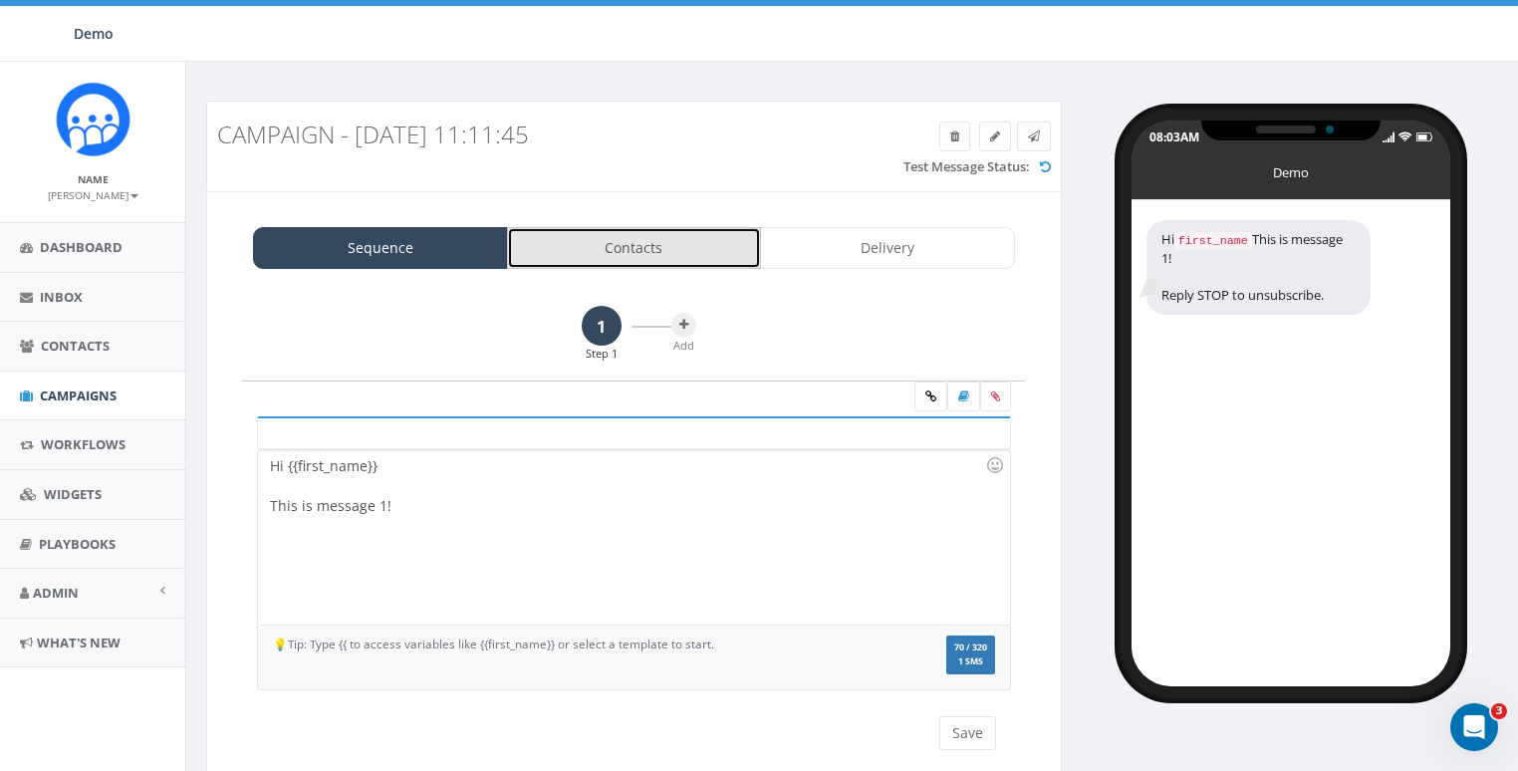
click at [655, 261] on link "Contacts" at bounding box center [634, 248] width 255 height 42
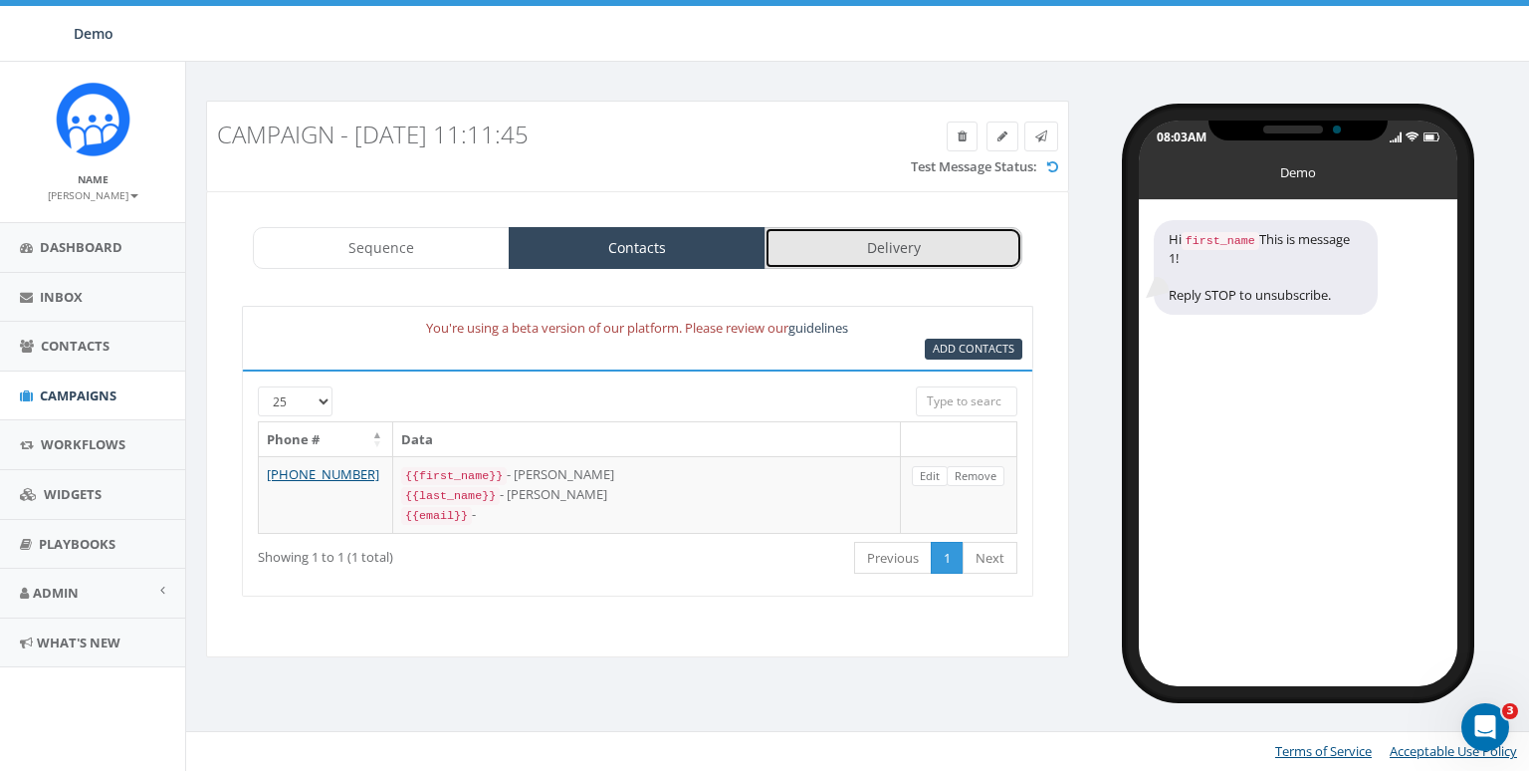
click at [843, 258] on link "Delivery" at bounding box center [893, 248] width 257 height 42
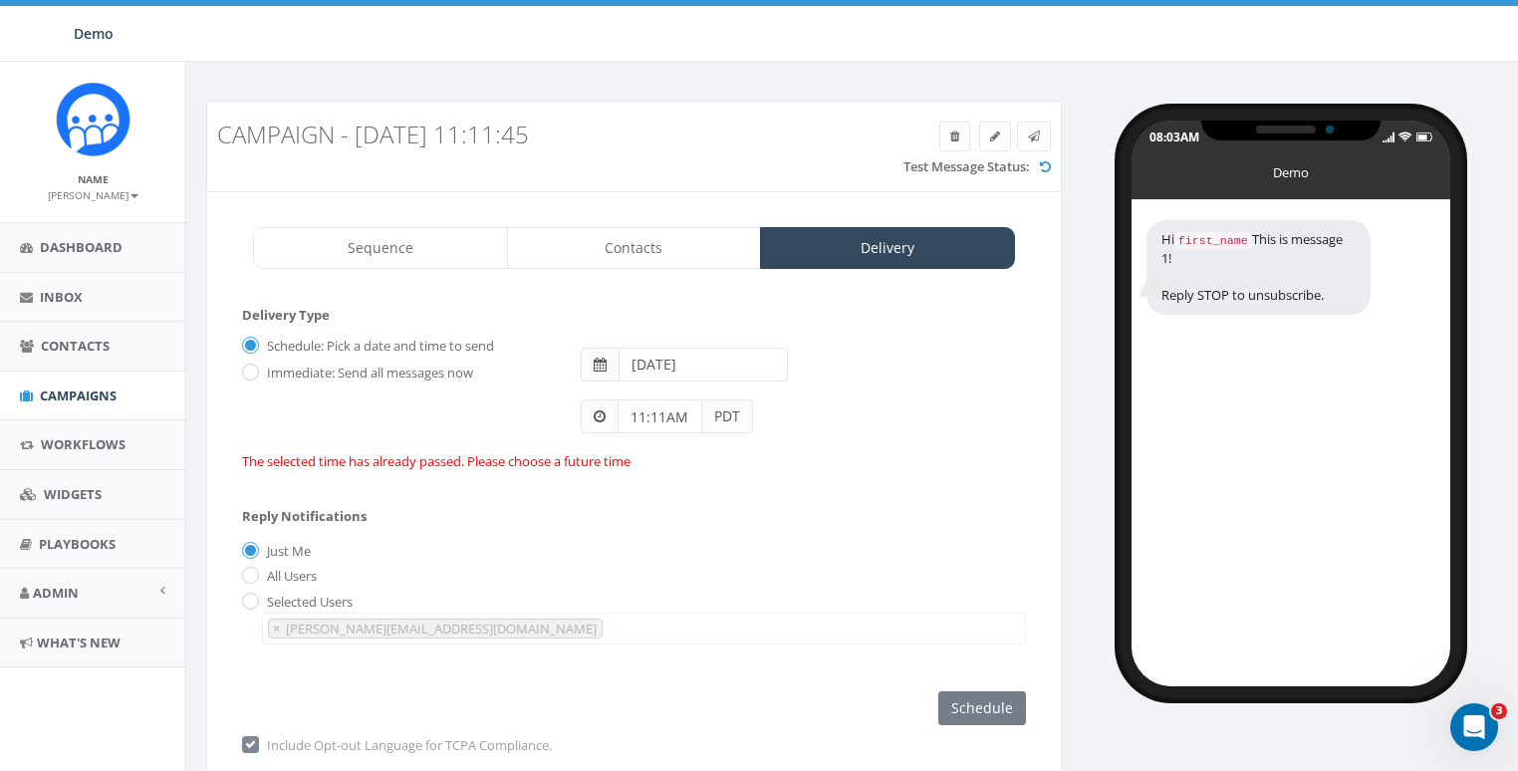
click at [285, 369] on label "Immediate: Send all messages now" at bounding box center [367, 373] width 211 height 20
click at [255, 369] on input "Immediate: Send all messages now" at bounding box center [248, 373] width 13 height 13
radio input "true"
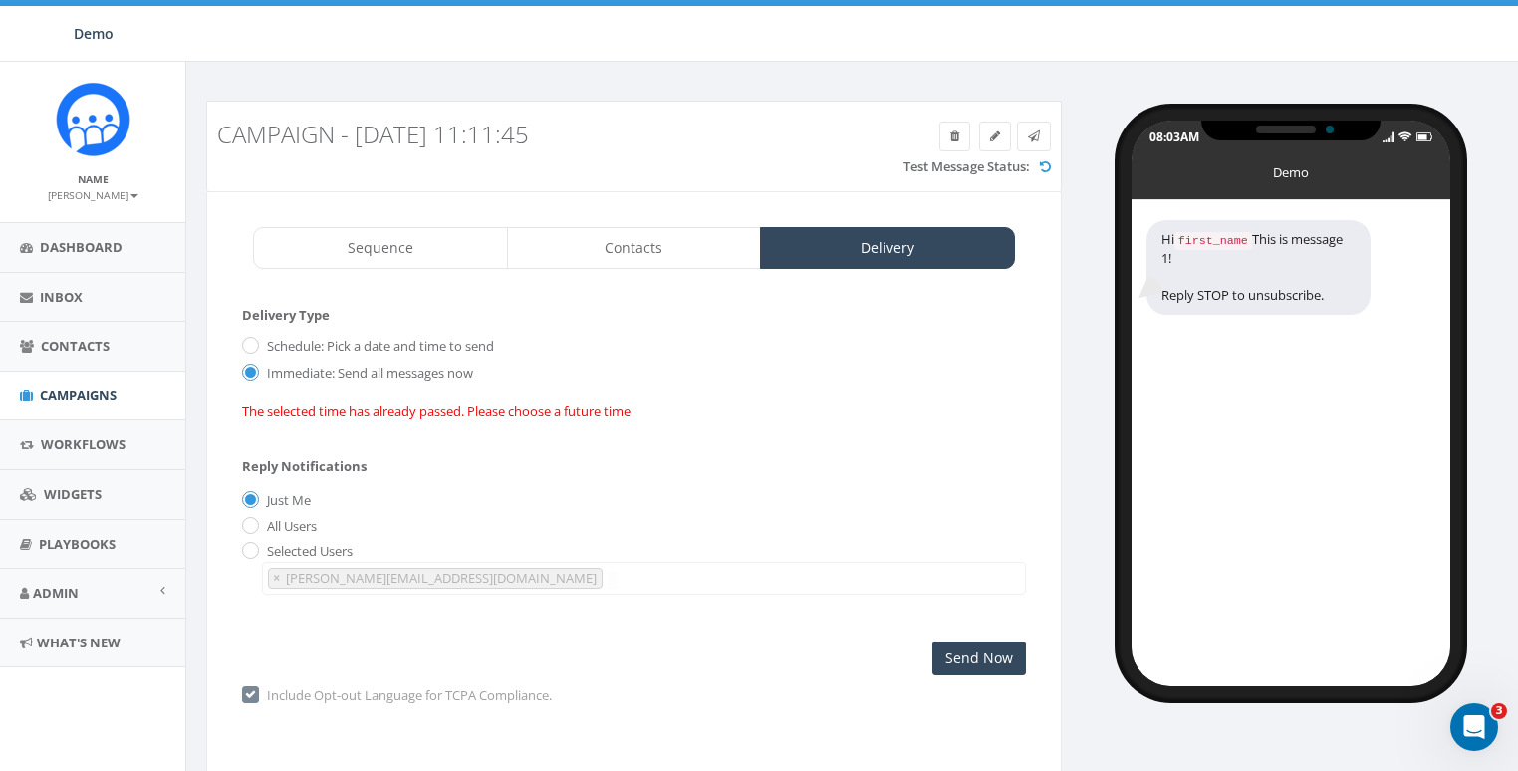
click at [283, 526] on label "All Users" at bounding box center [289, 527] width 55 height 20
click at [255, 526] on input "All Users" at bounding box center [248, 526] width 13 height 13
radio input "true"
click at [281, 496] on label "Just Me" at bounding box center [286, 501] width 49 height 20
click at [255, 496] on input "Just Me" at bounding box center [248, 501] width 13 height 13
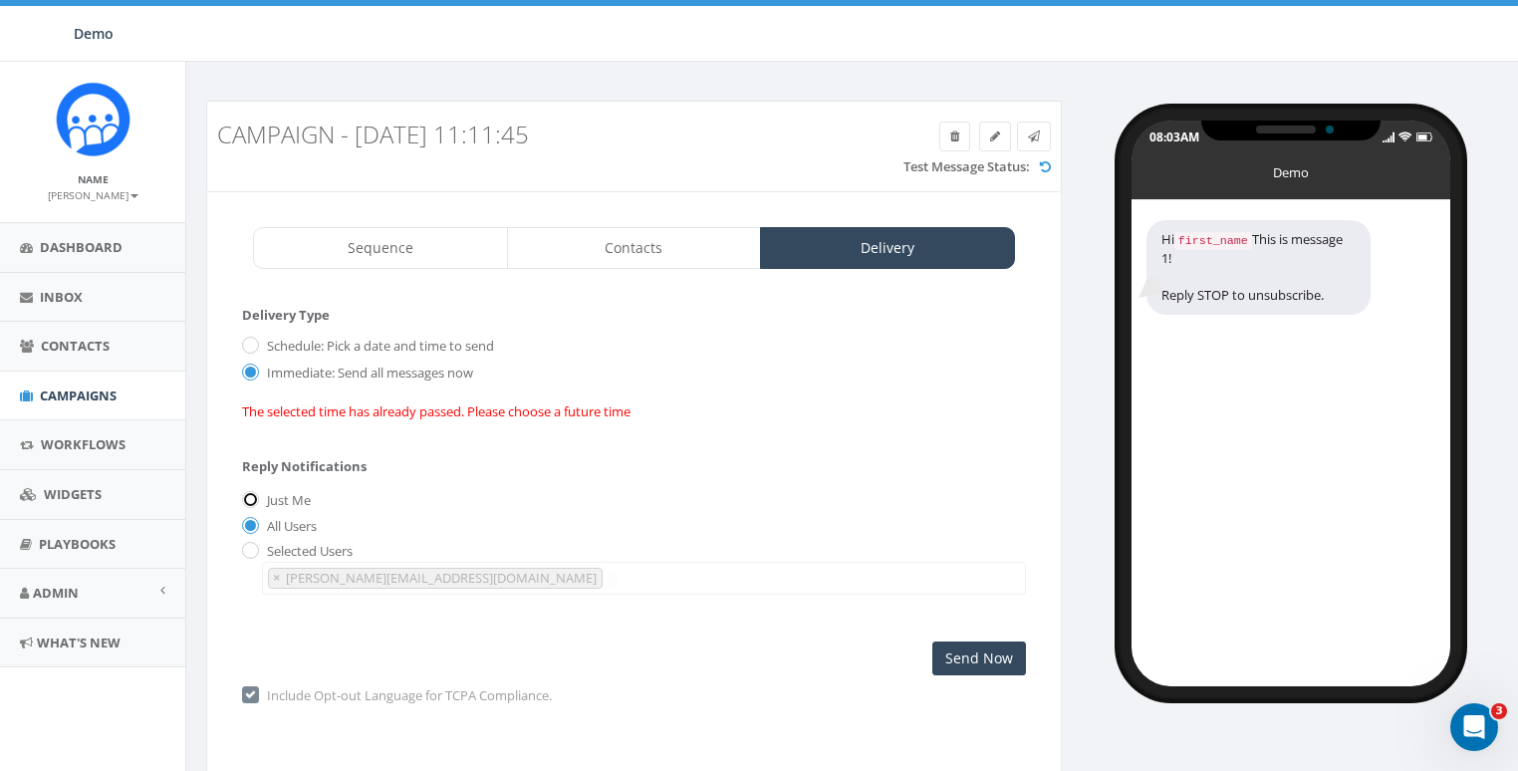
radio input "true"
click at [986, 649] on input "Send Now" at bounding box center [979, 658] width 94 height 34
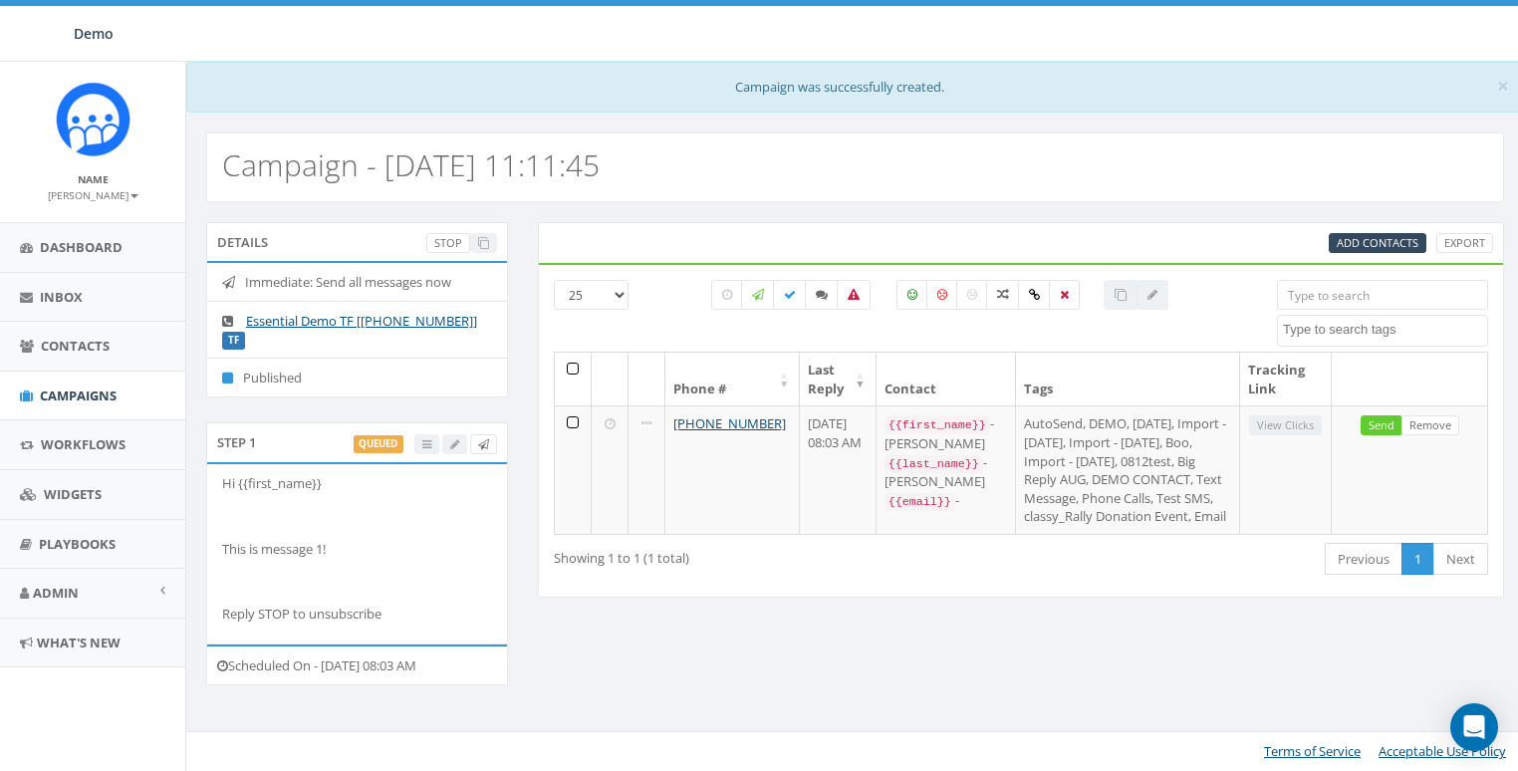
select select
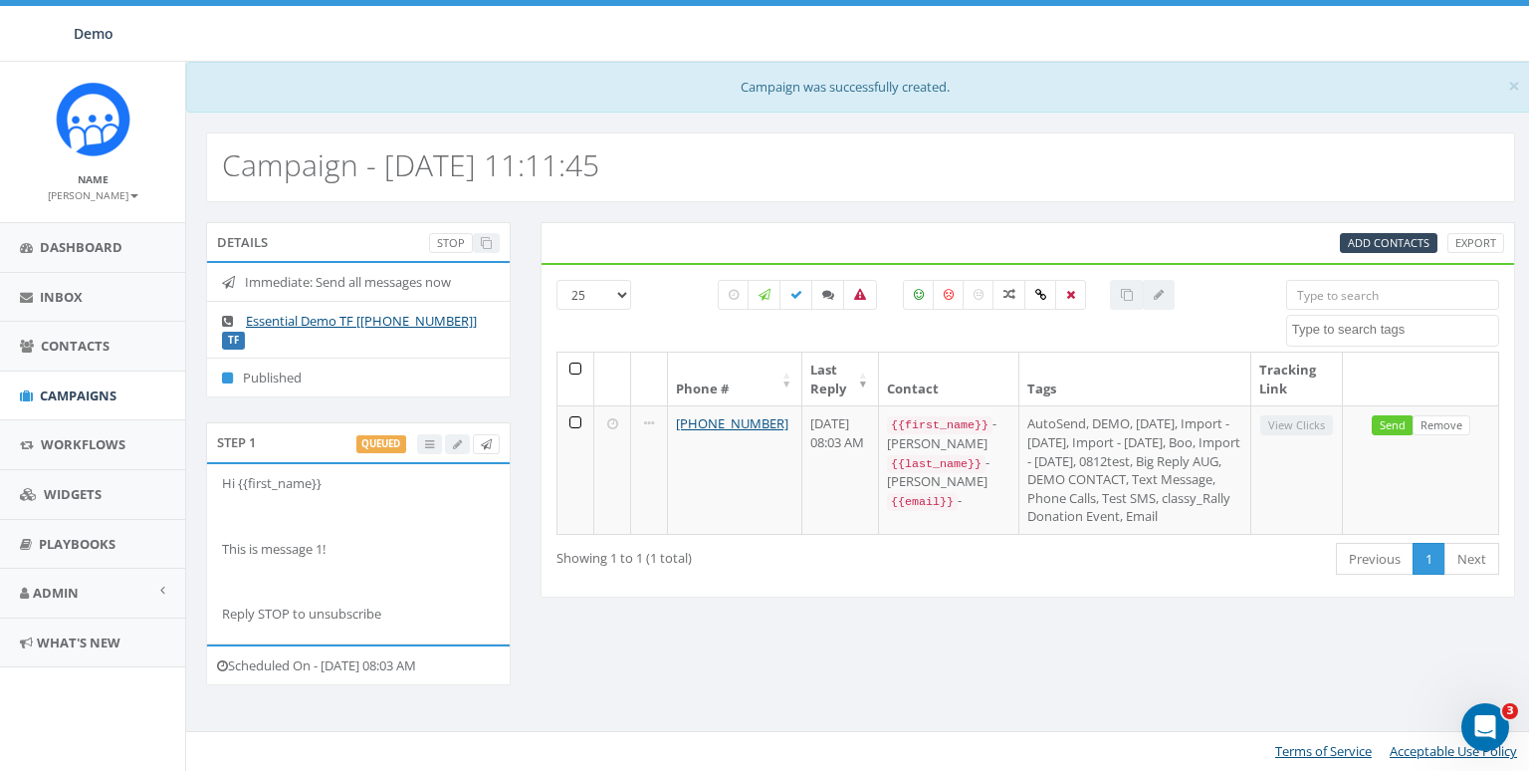
click at [933, 597] on div "25 50 100 0812test [DATE] AutoSend Big Reply AUG Boo Boo1 Boo2 Boo3 classy clas…" at bounding box center [1028, 430] width 975 height 335
drag, startPoint x: 640, startPoint y: 677, endPoint x: 436, endPoint y: 670, distance: 204.2
click at [620, 677] on div "Details Stop Immediate: Send all messages now Essential Demo TF [[PHONE_NUMBER]…" at bounding box center [860, 466] width 1339 height 489
click at [546, 657] on div "Details Stop Immediate: Send all messages now Essential Demo TF [[PHONE_NUMBER]…" at bounding box center [860, 466] width 1339 height 489
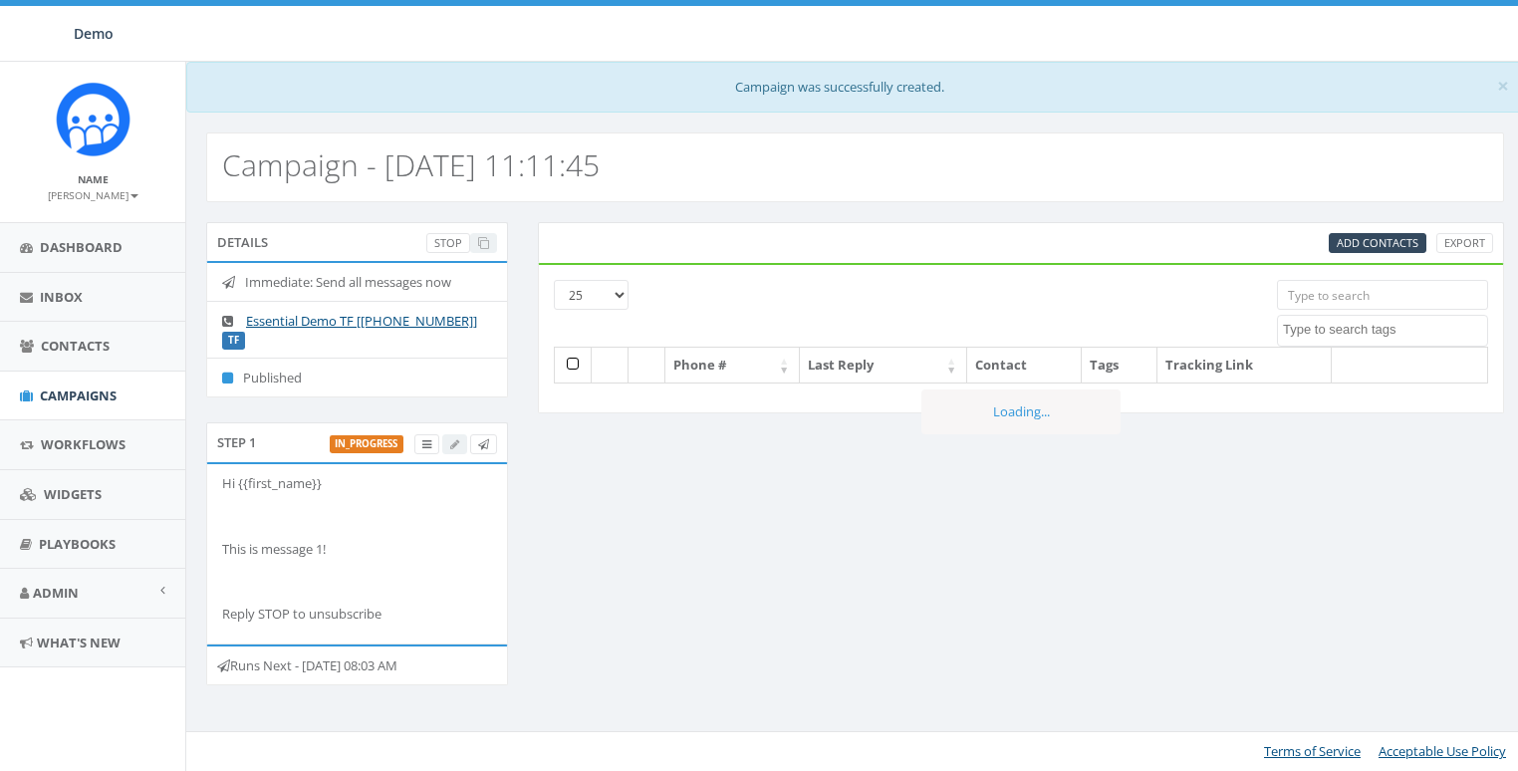
select select
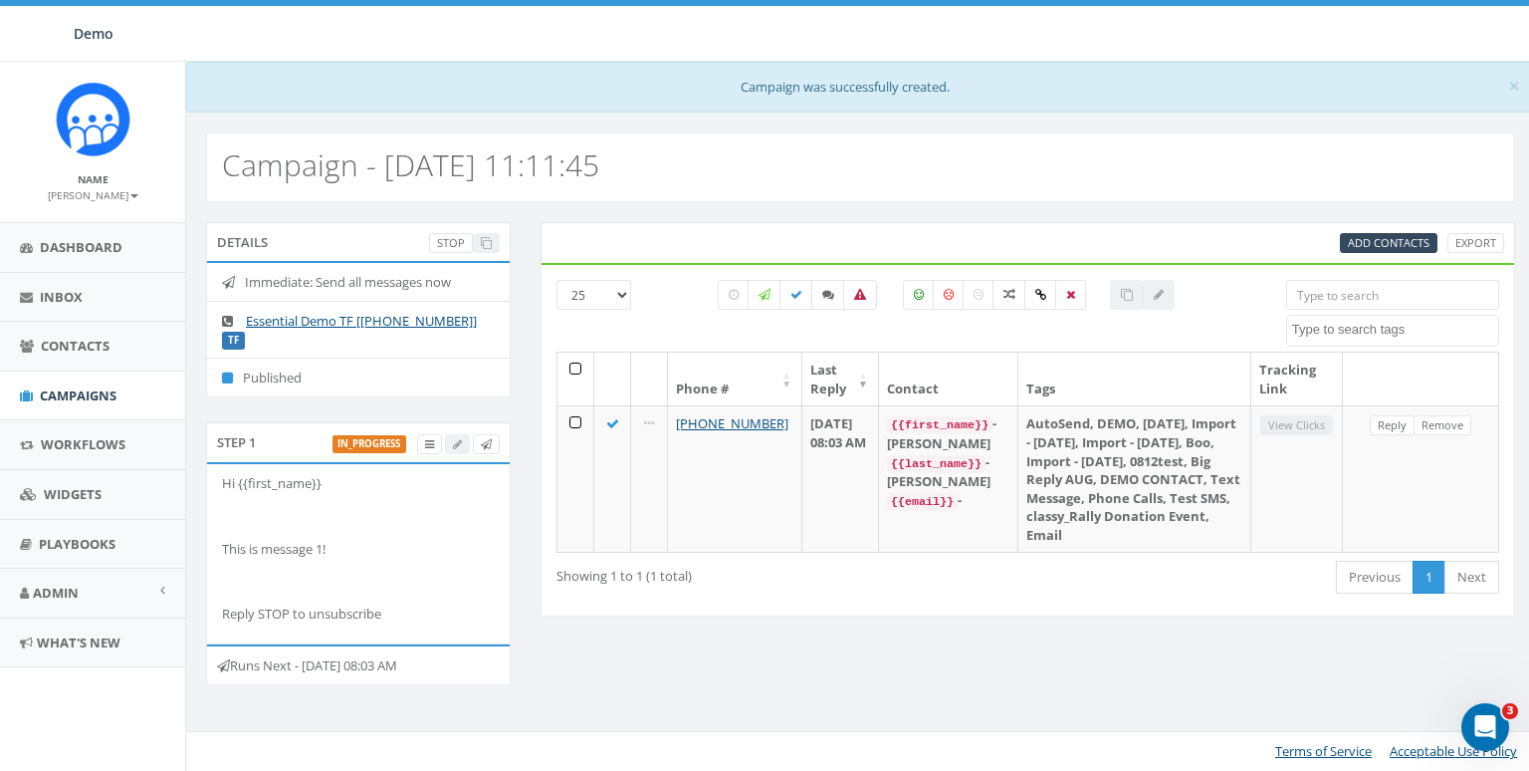
click at [656, 678] on div "Details Stop Immediate: Send all messages now Essential Demo TF [[PHONE_NUMBER]…" at bounding box center [860, 466] width 1339 height 489
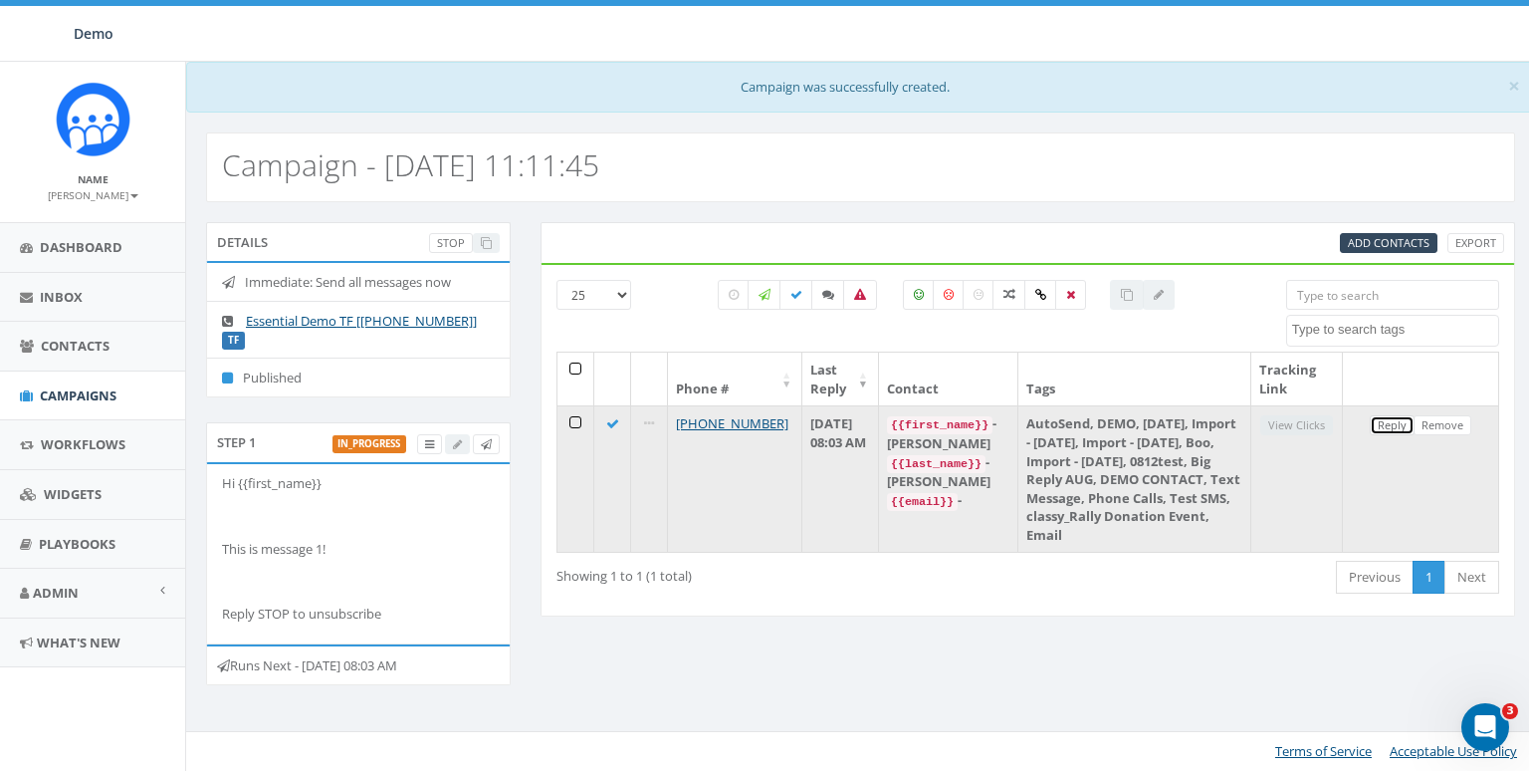
click at [1389, 419] on link "Reply" at bounding box center [1392, 425] width 45 height 21
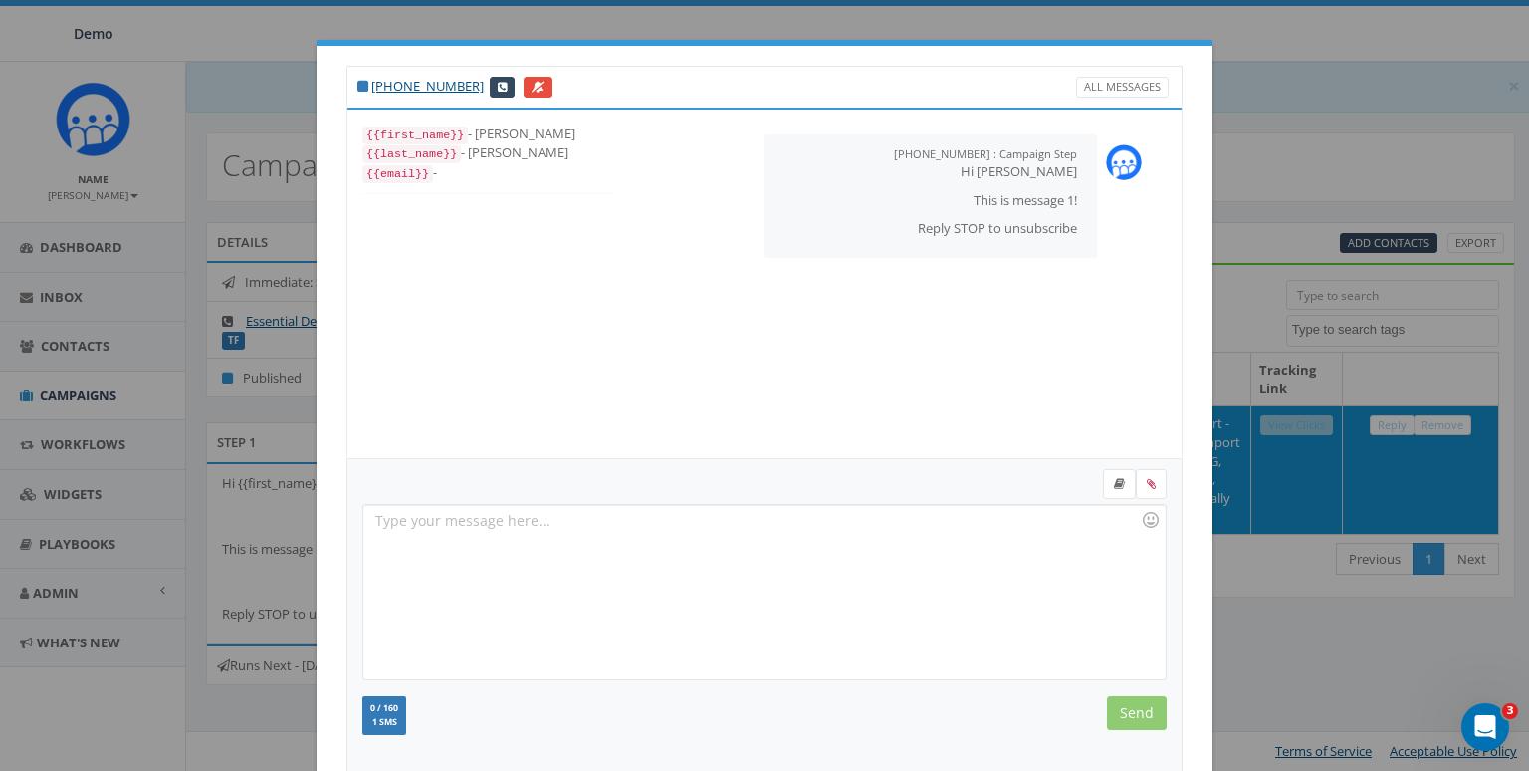
scroll to position [267, 0]
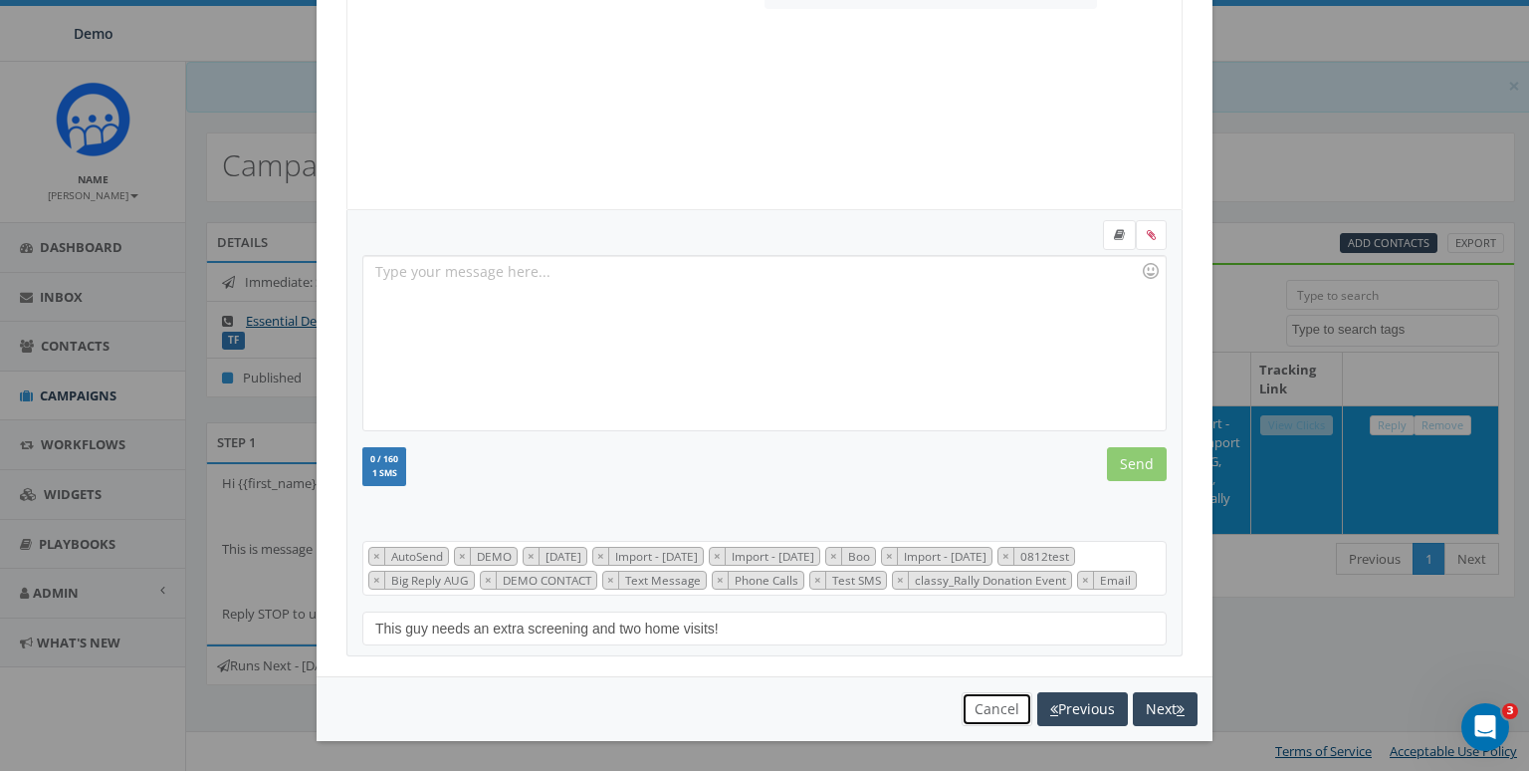
click at [999, 713] on button "Cancel" at bounding box center [997, 709] width 71 height 34
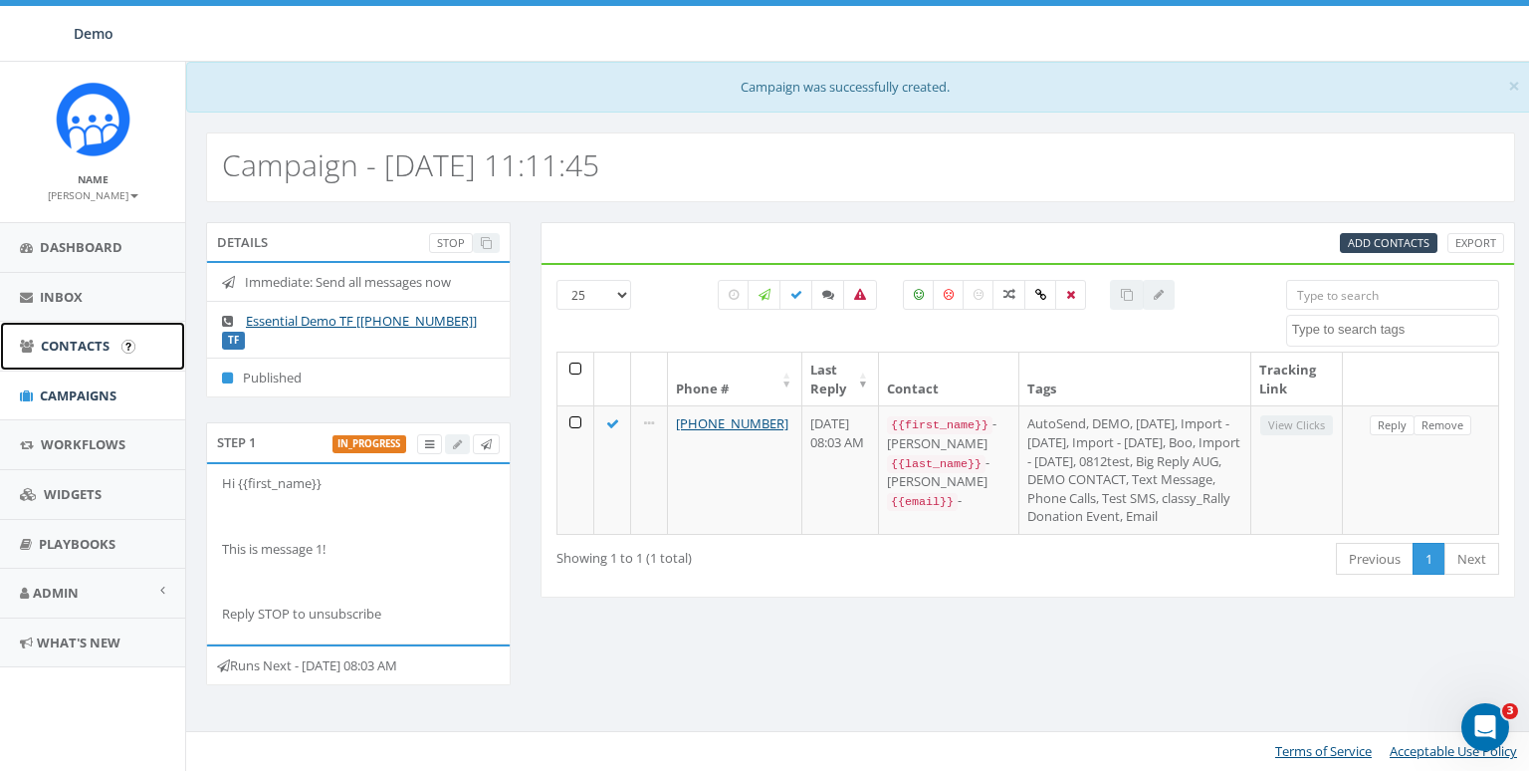
click at [49, 335] on link "Contacts" at bounding box center [92, 346] width 185 height 49
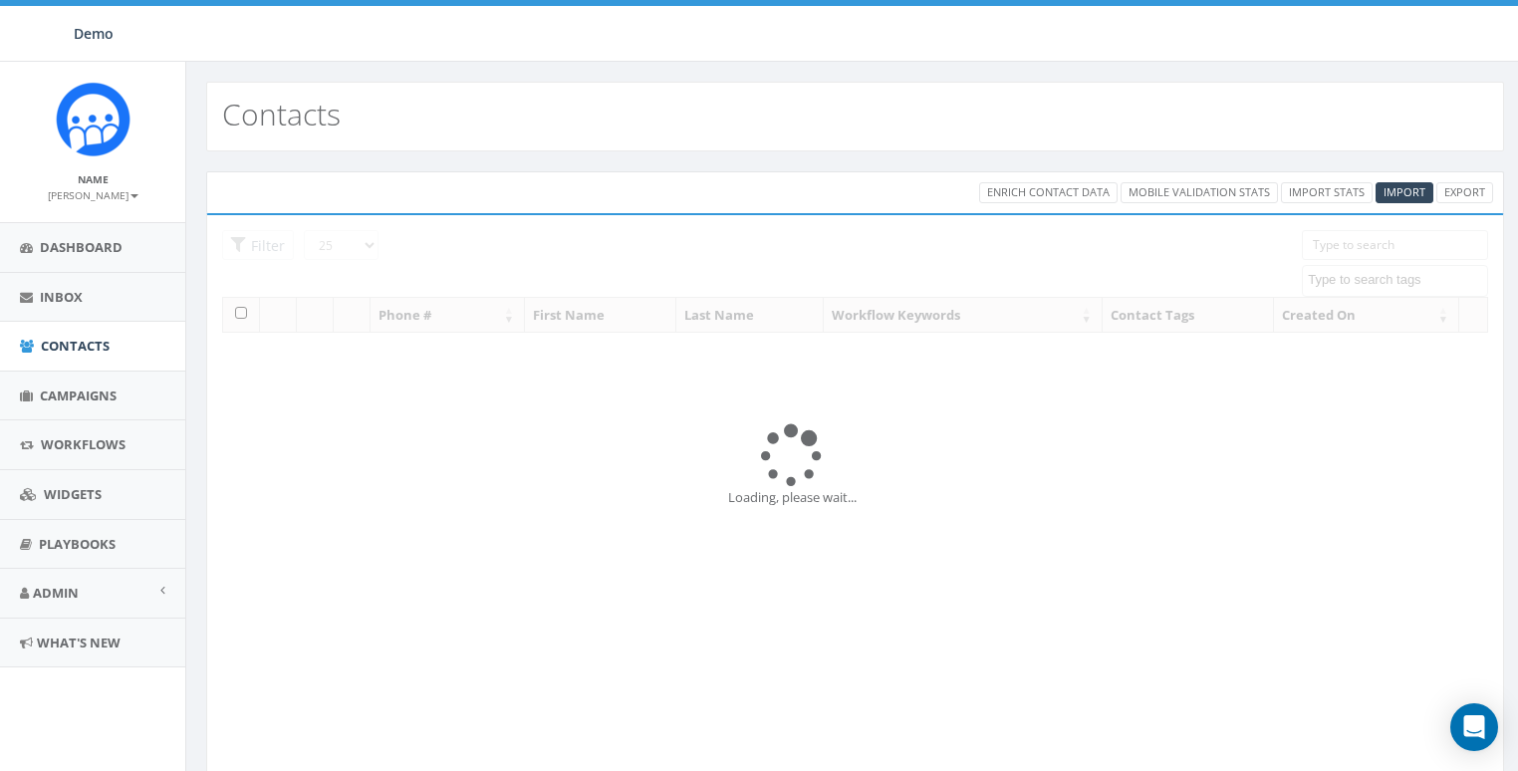
select select
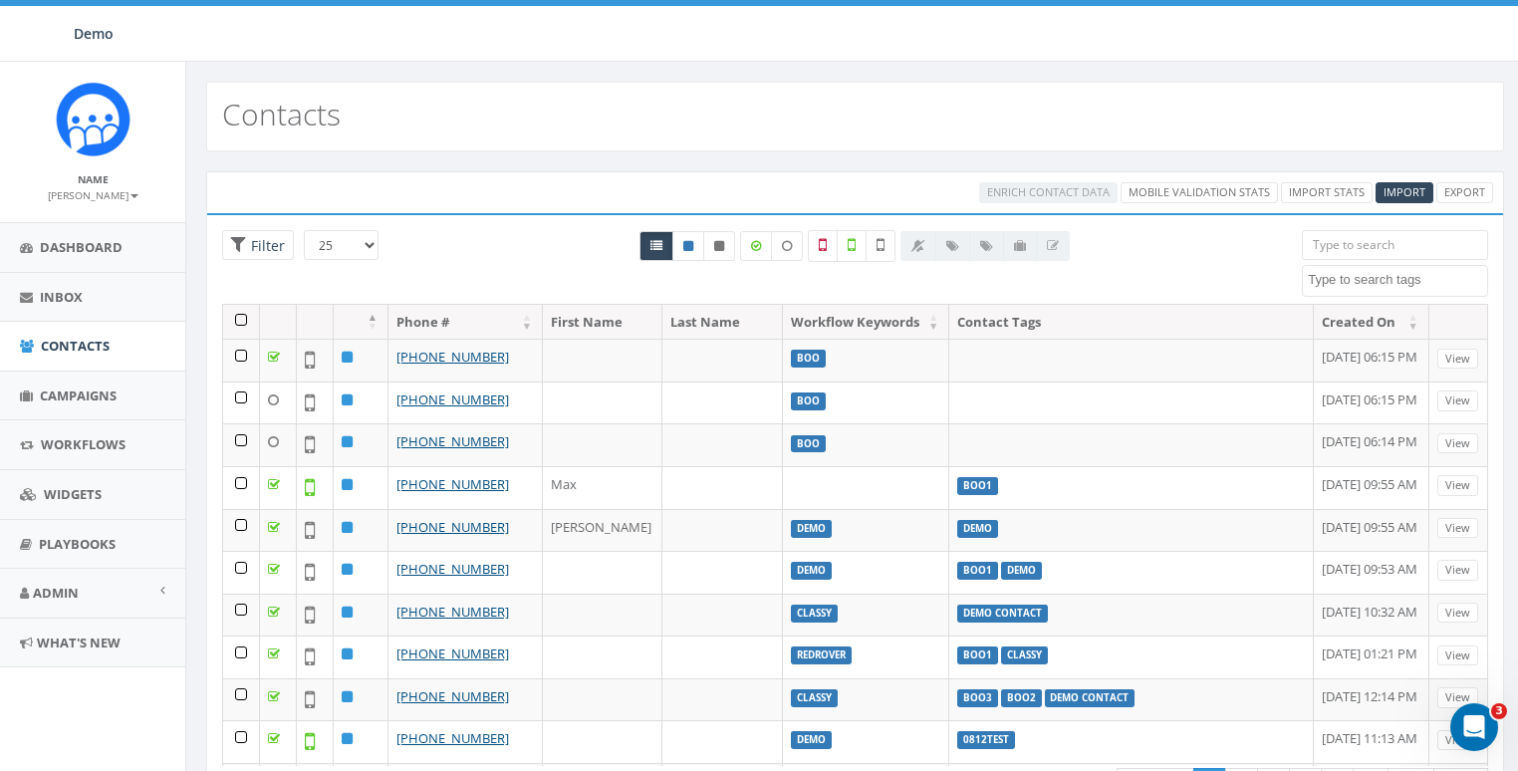
click at [1372, 240] on input "search" at bounding box center [1394, 245] width 186 height 30
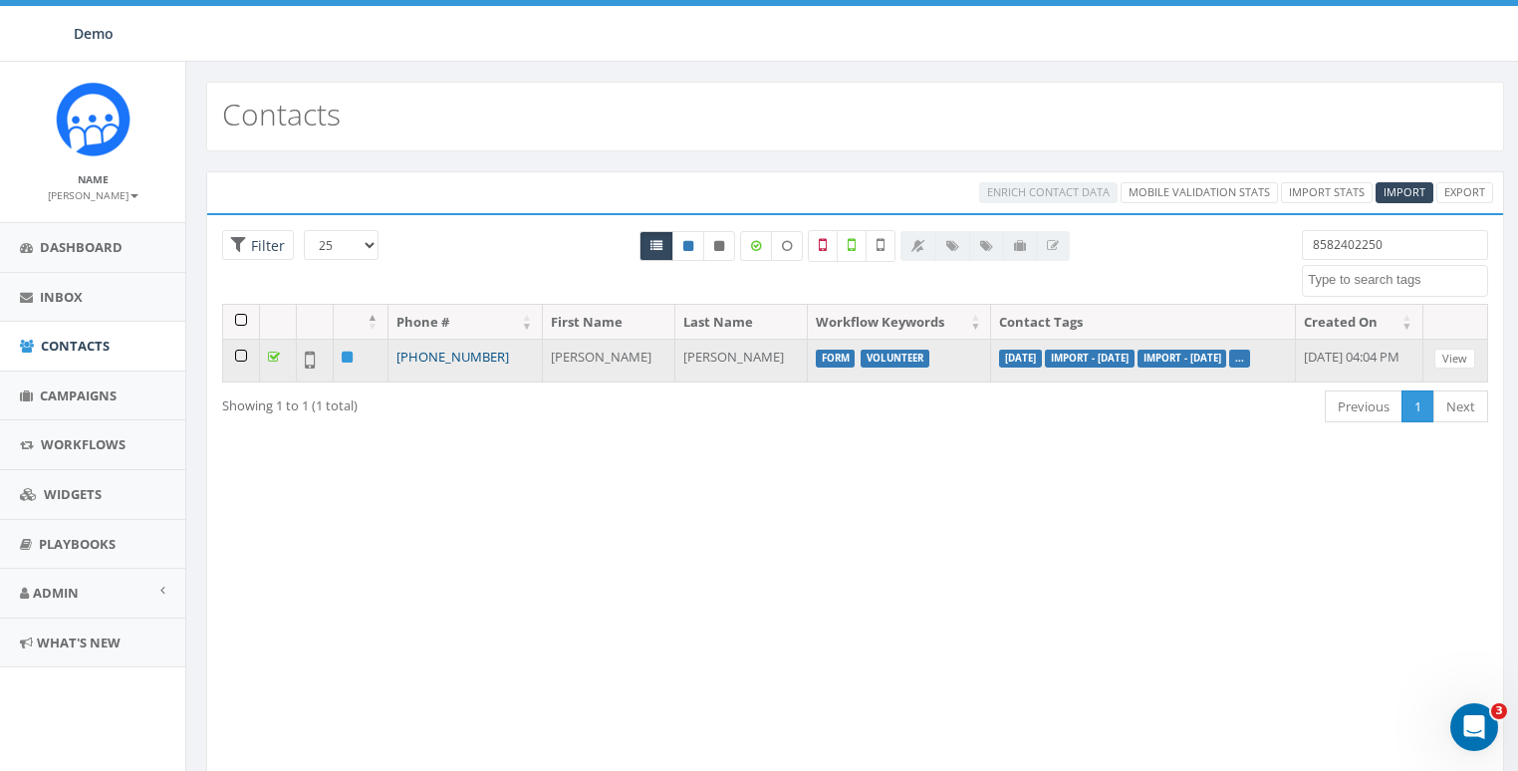
type input "8582402250"
click at [451, 350] on link "[PHONE_NUMBER]" at bounding box center [452, 357] width 113 height 18
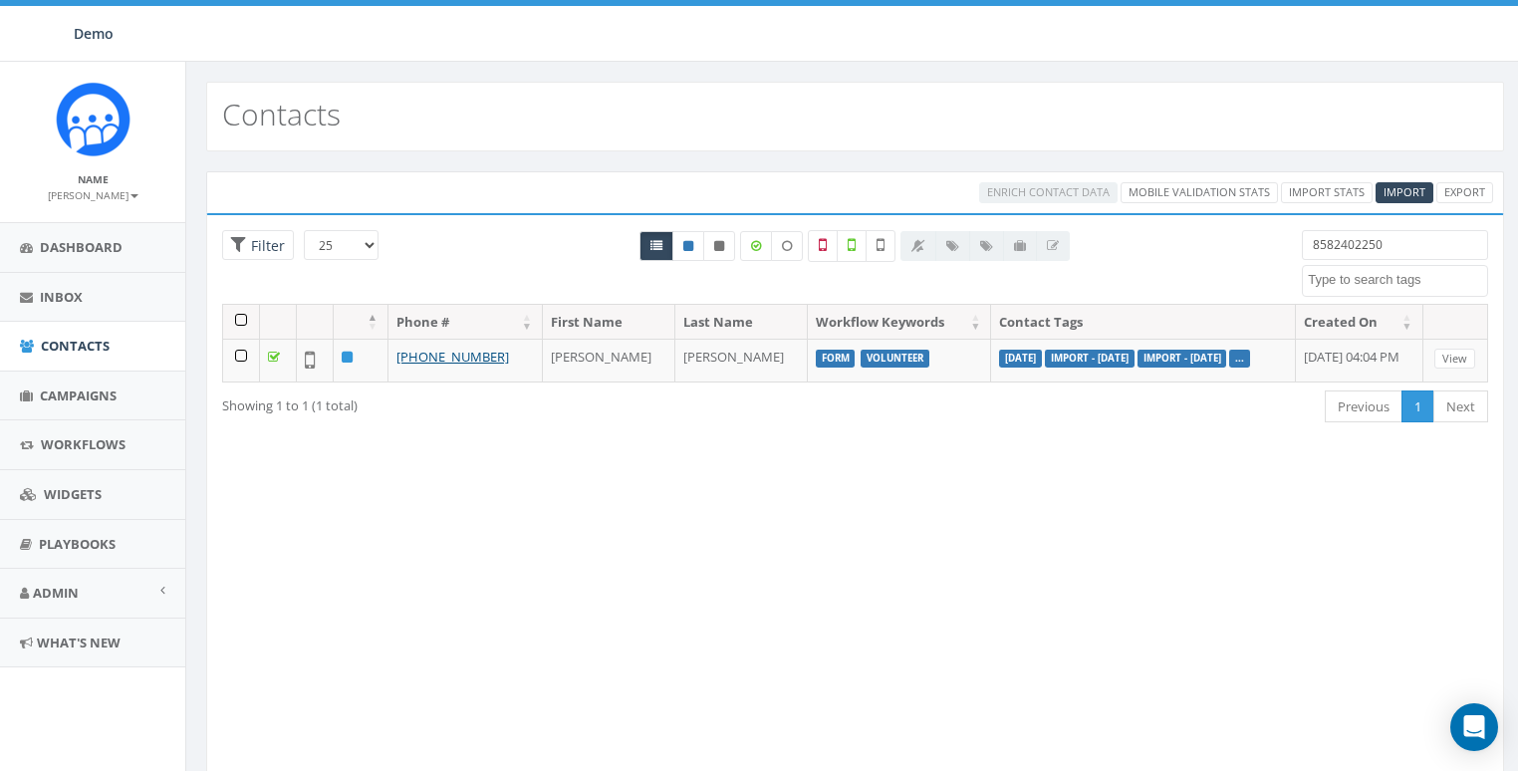
select select
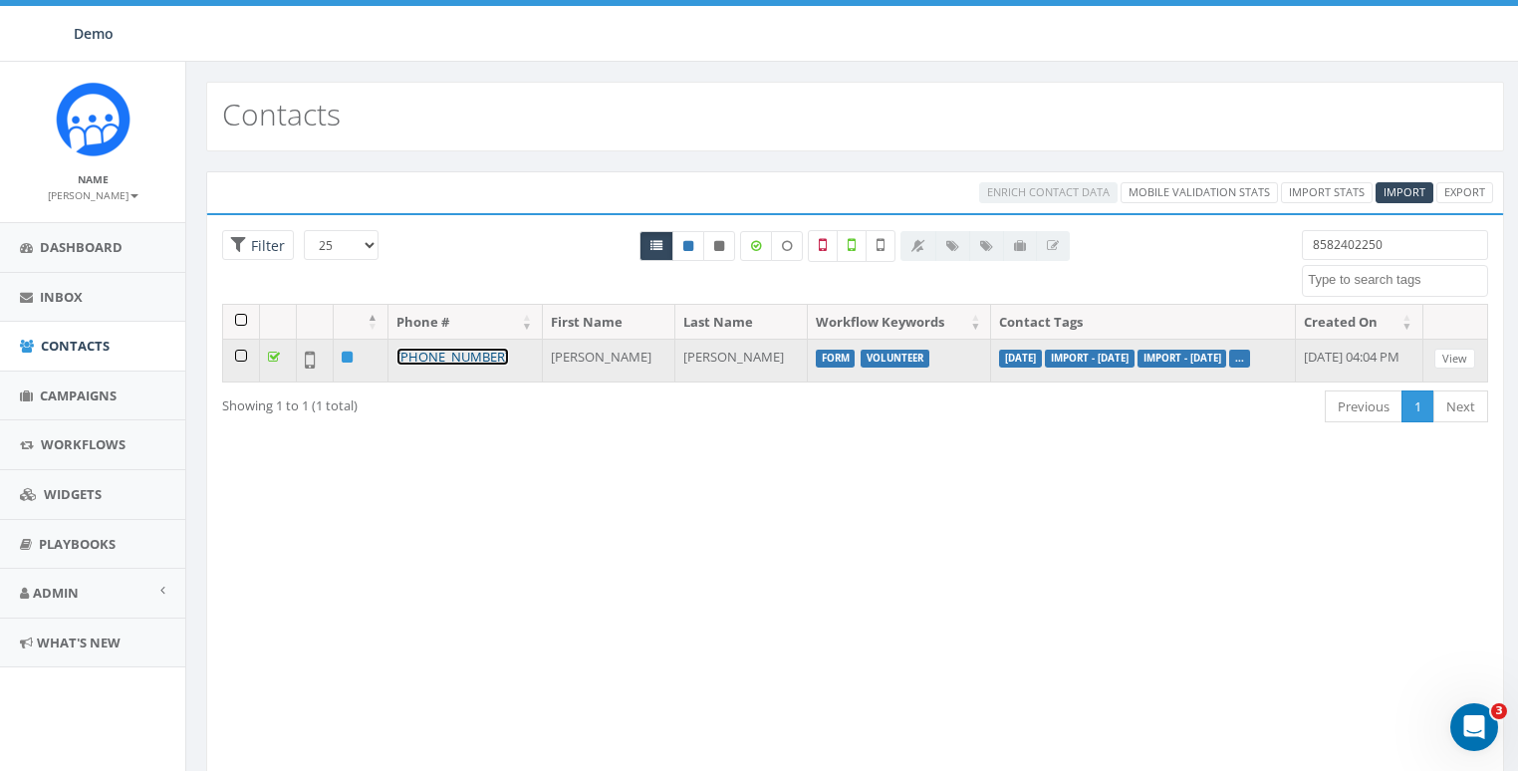
click at [465, 350] on link "[PHONE_NUMBER]" at bounding box center [452, 357] width 113 height 18
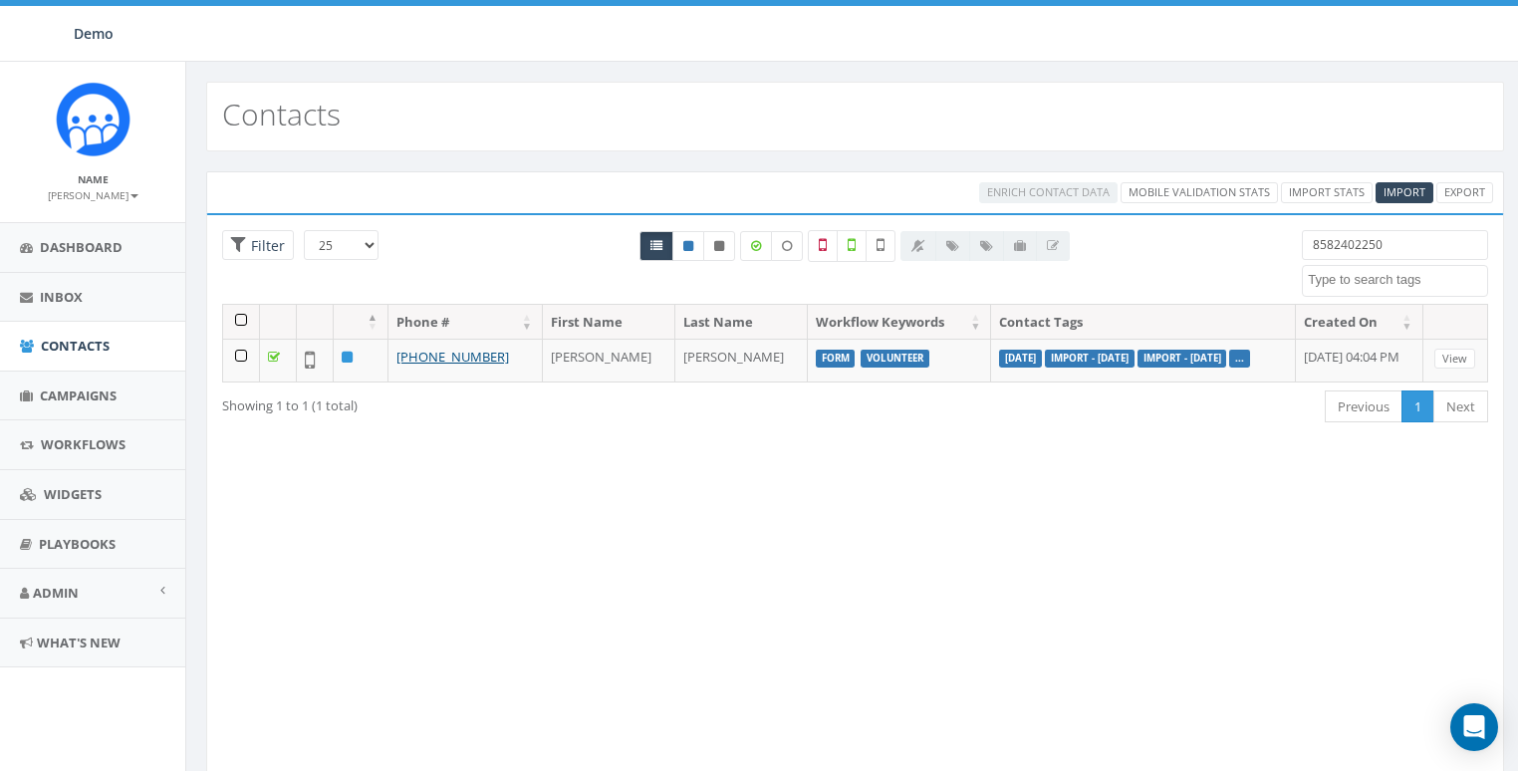
select select
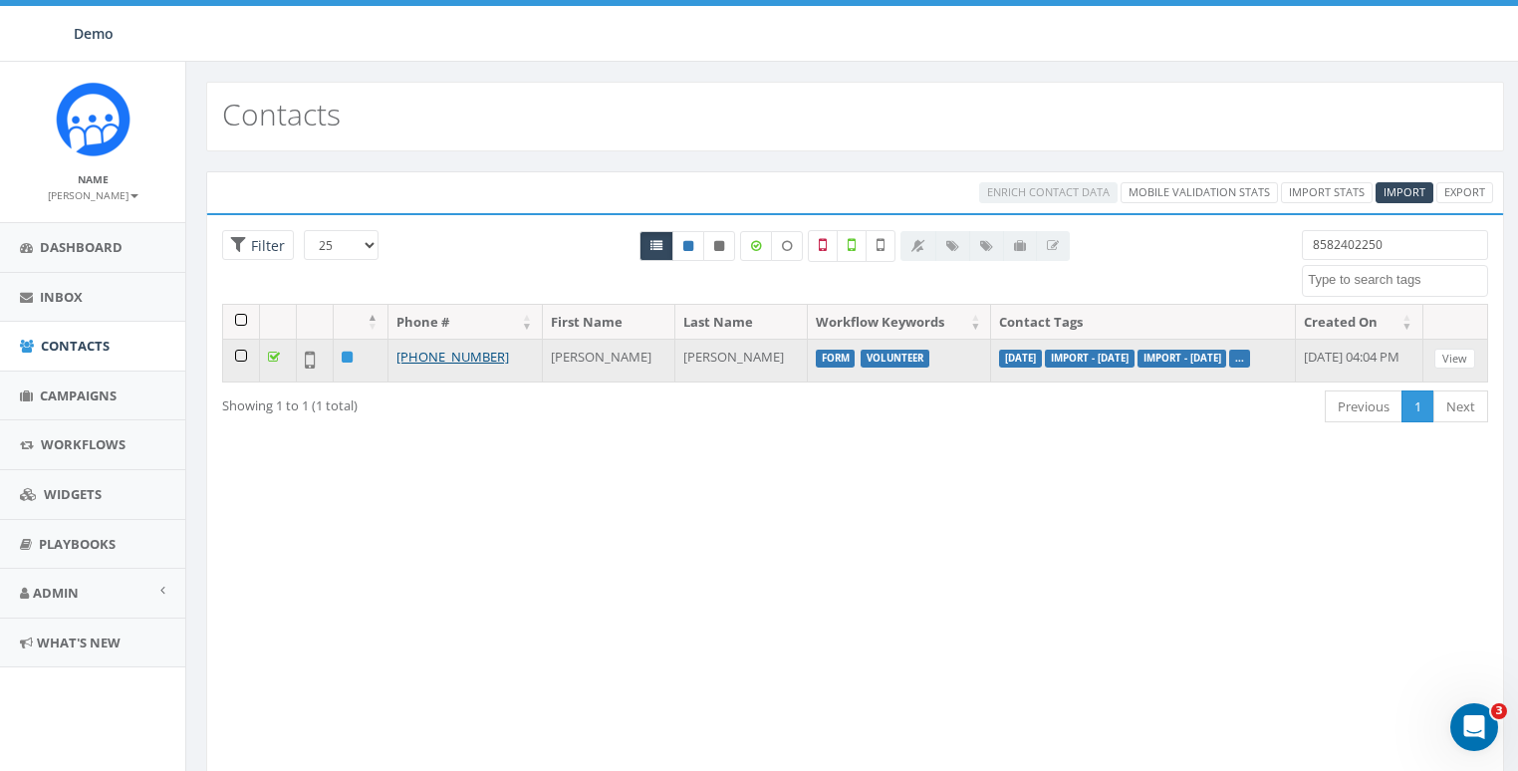
click at [234, 348] on td at bounding box center [241, 360] width 37 height 43
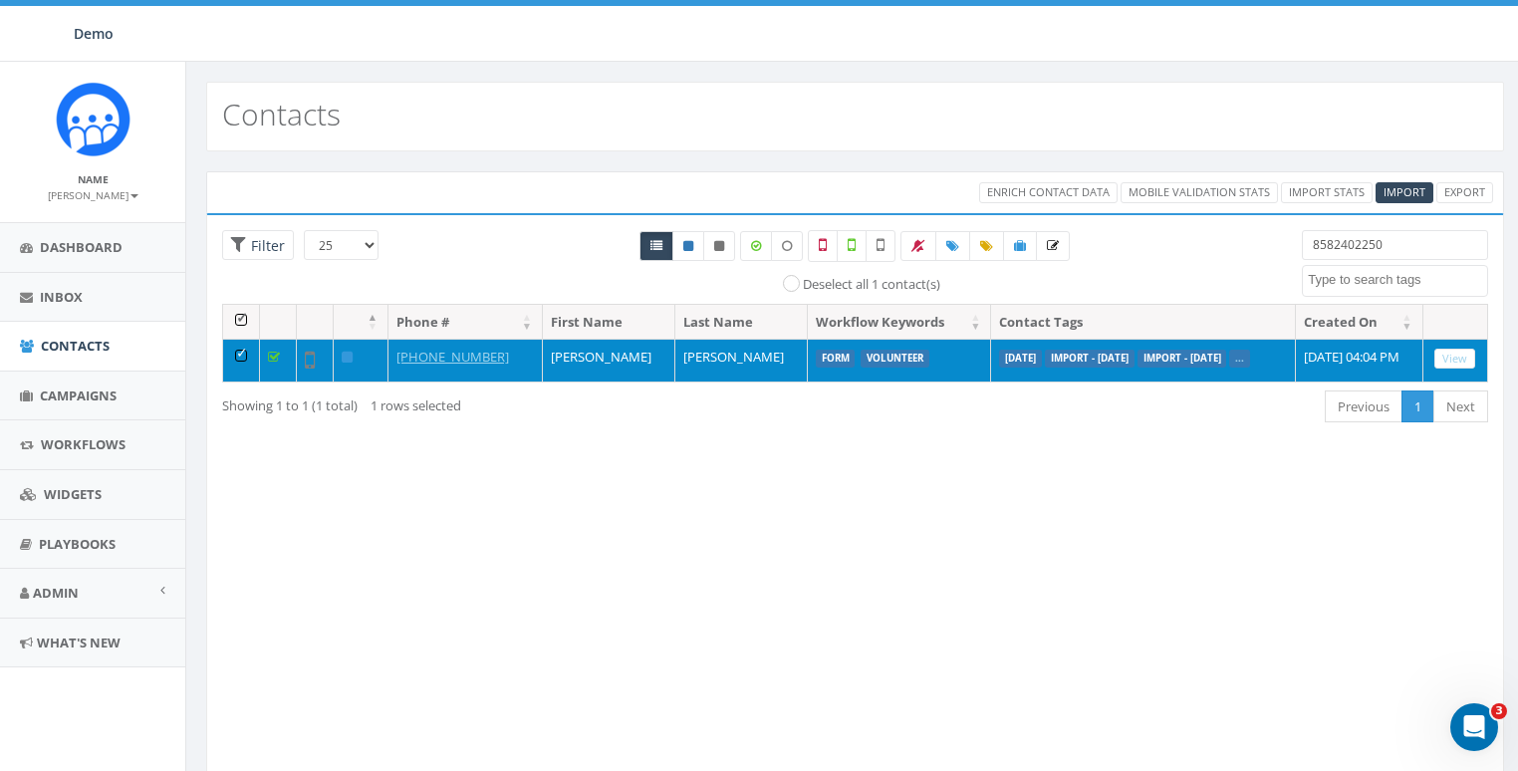
click at [237, 352] on td at bounding box center [241, 360] width 37 height 43
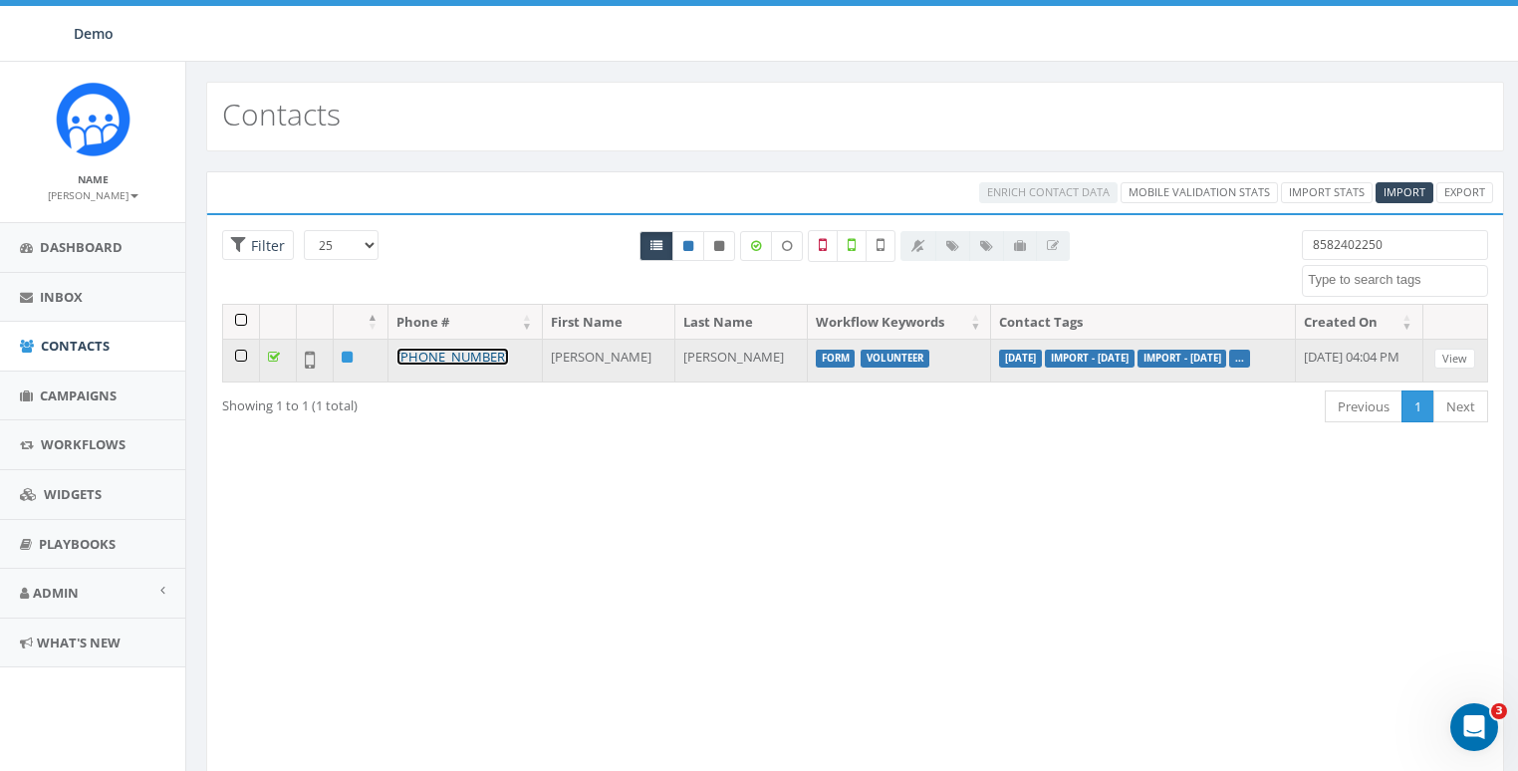
click at [448, 350] on link "[PHONE_NUMBER]" at bounding box center [452, 357] width 113 height 18
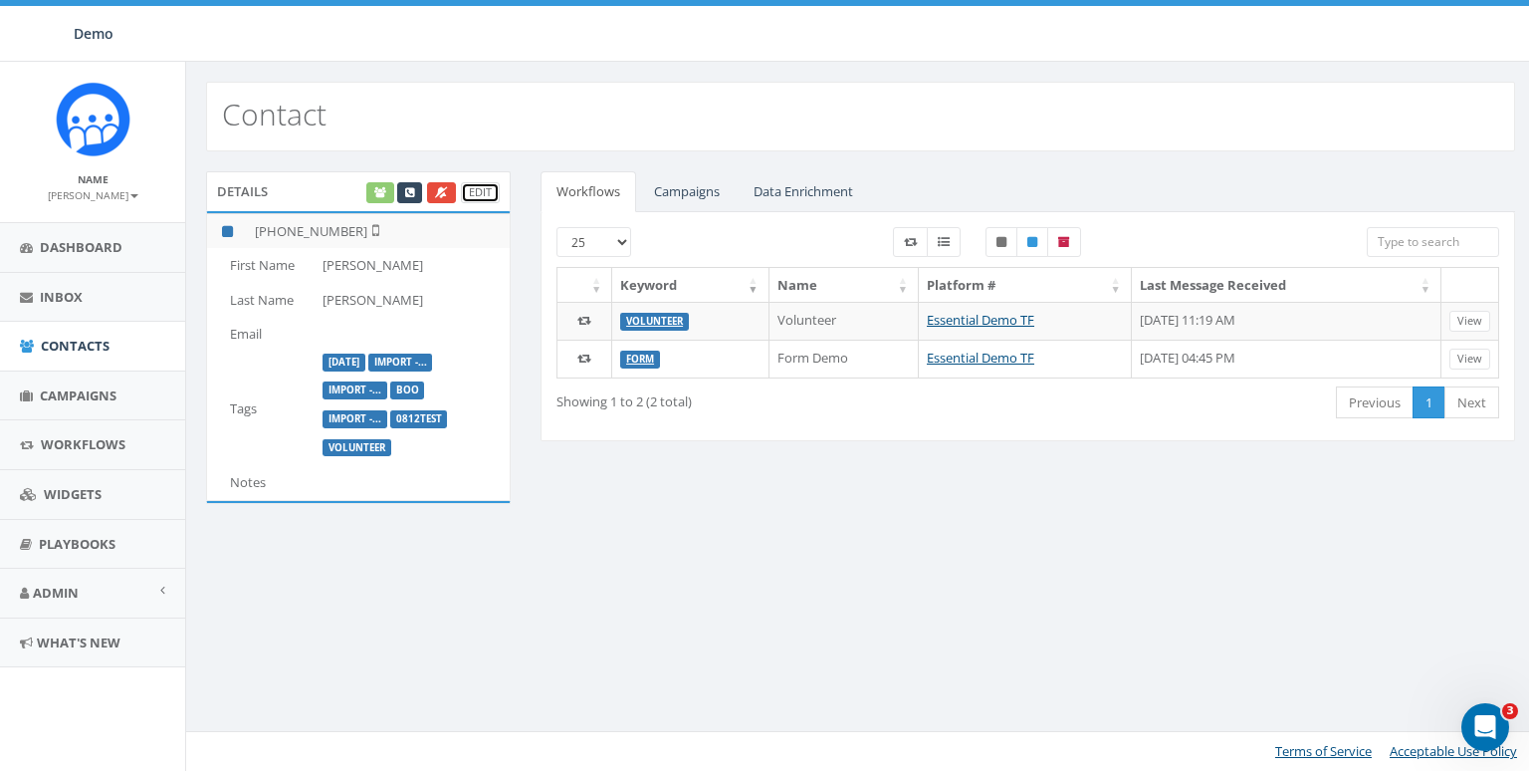
click at [479, 188] on link "Edit" at bounding box center [480, 192] width 39 height 21
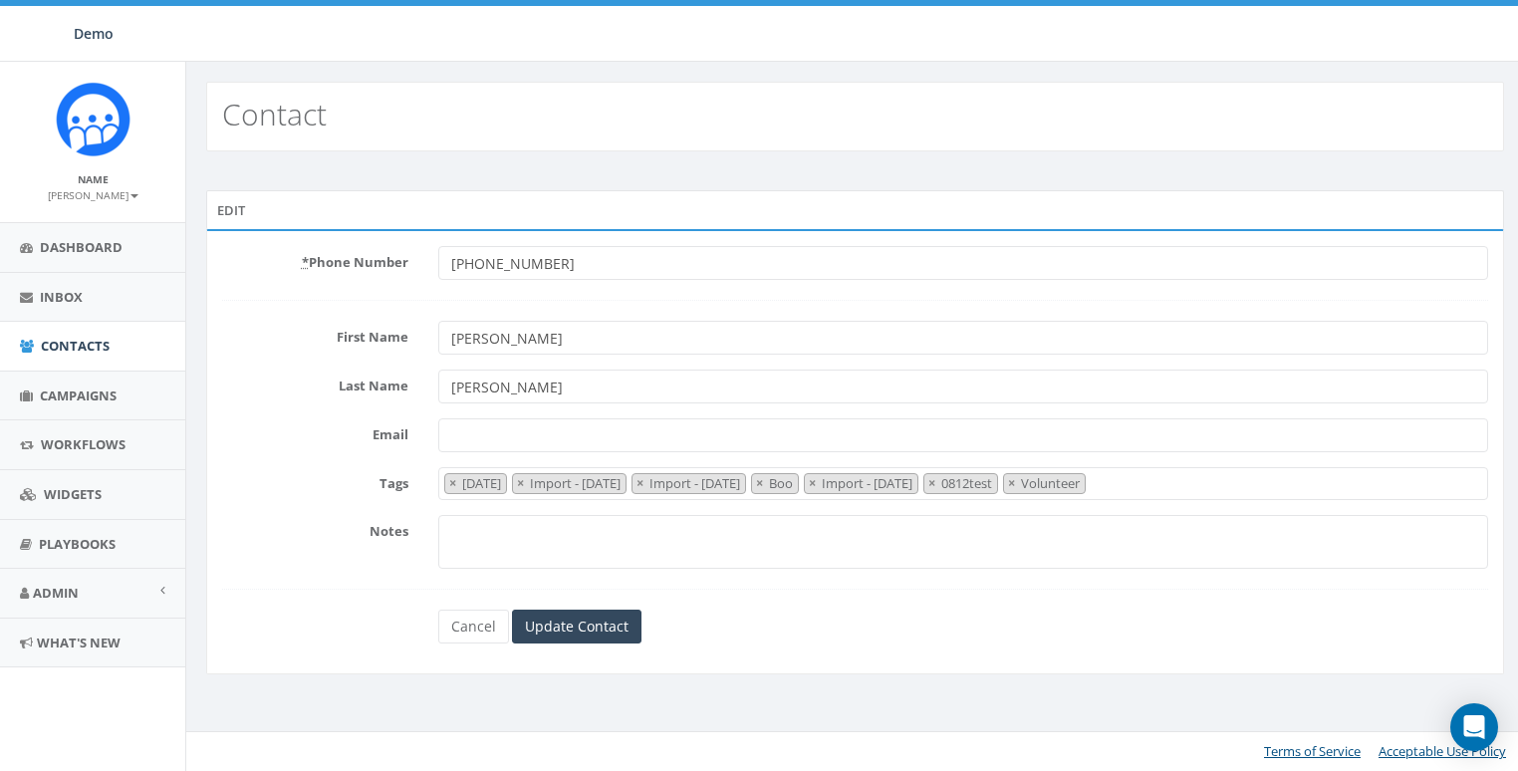
select select "[DATE]"
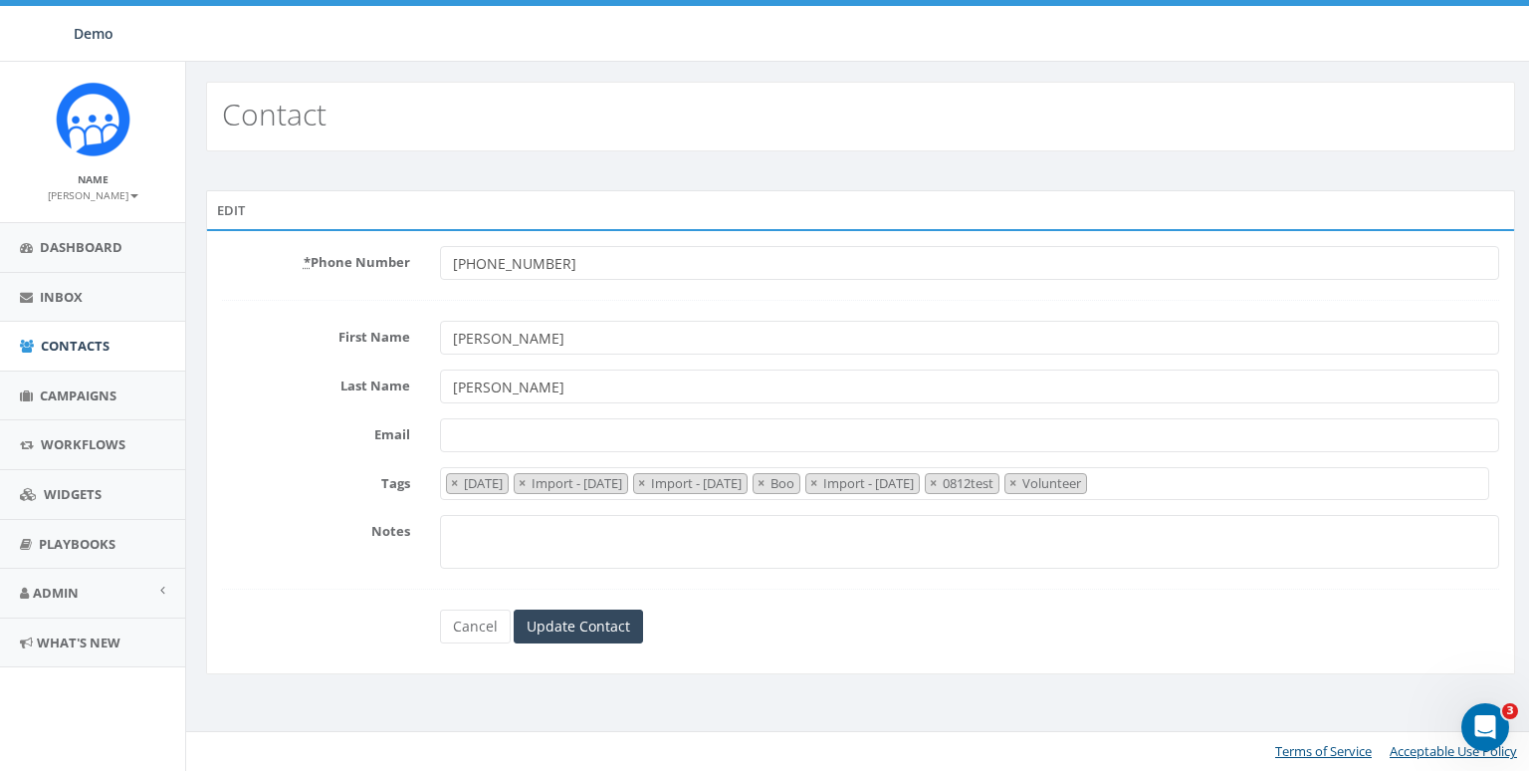
click at [1424, 479] on span "× 2025/08/27 × Import - 08/27/2025 × Import - 08/20/2025 × Boo × Import - 08/14…" at bounding box center [965, 483] width 1051 height 33
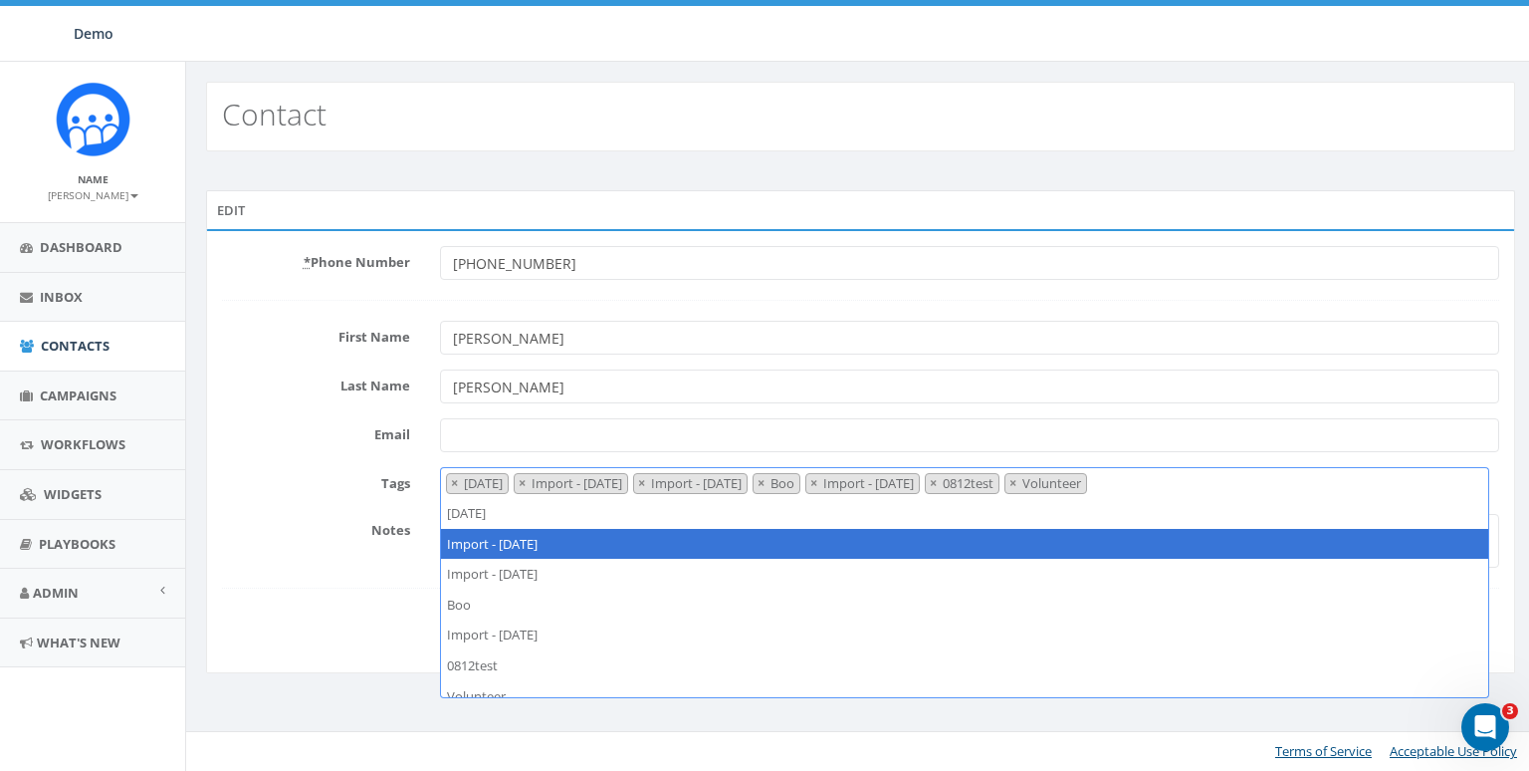
type textarea "a"
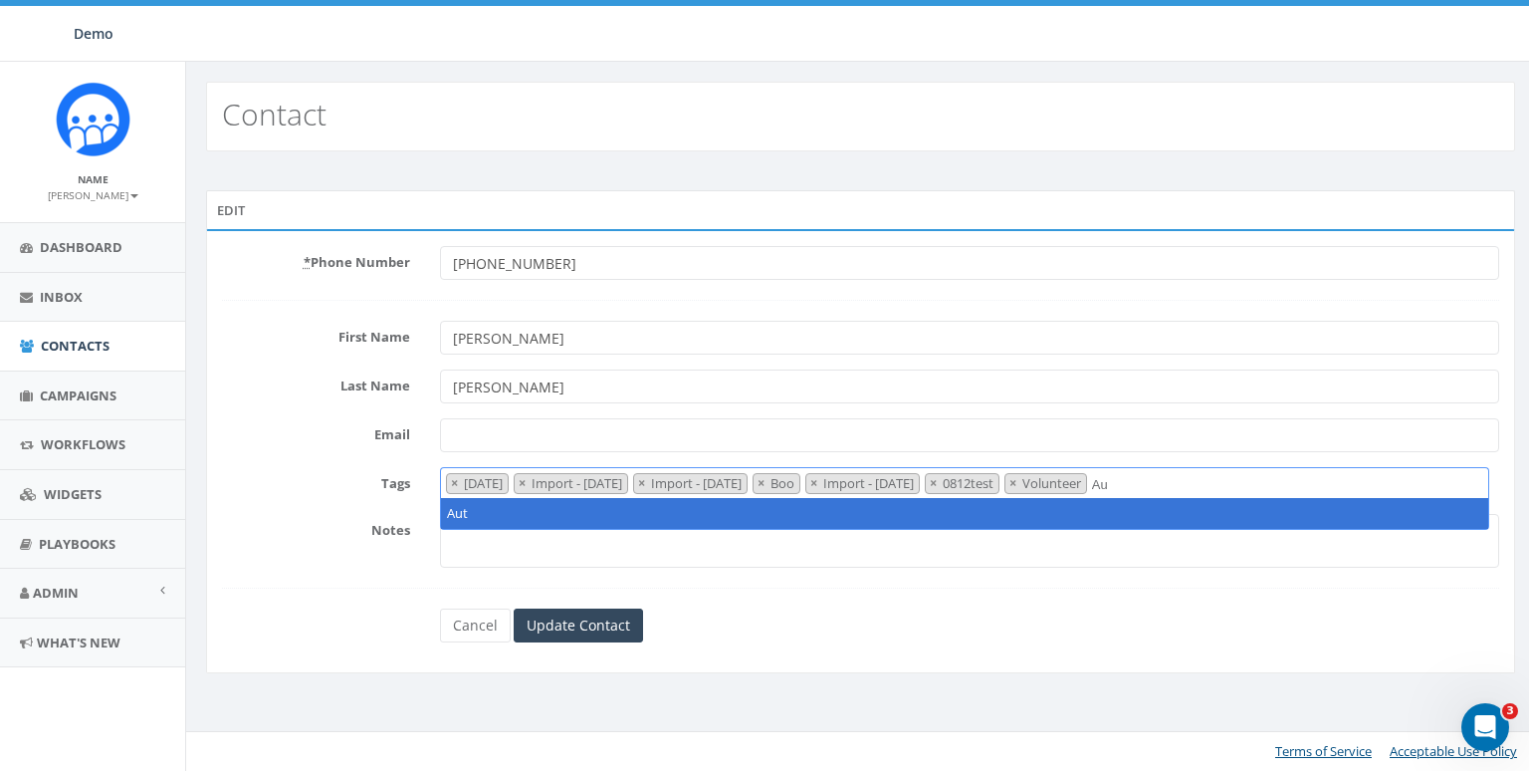
type textarea "A"
type textarea "AutoSend"
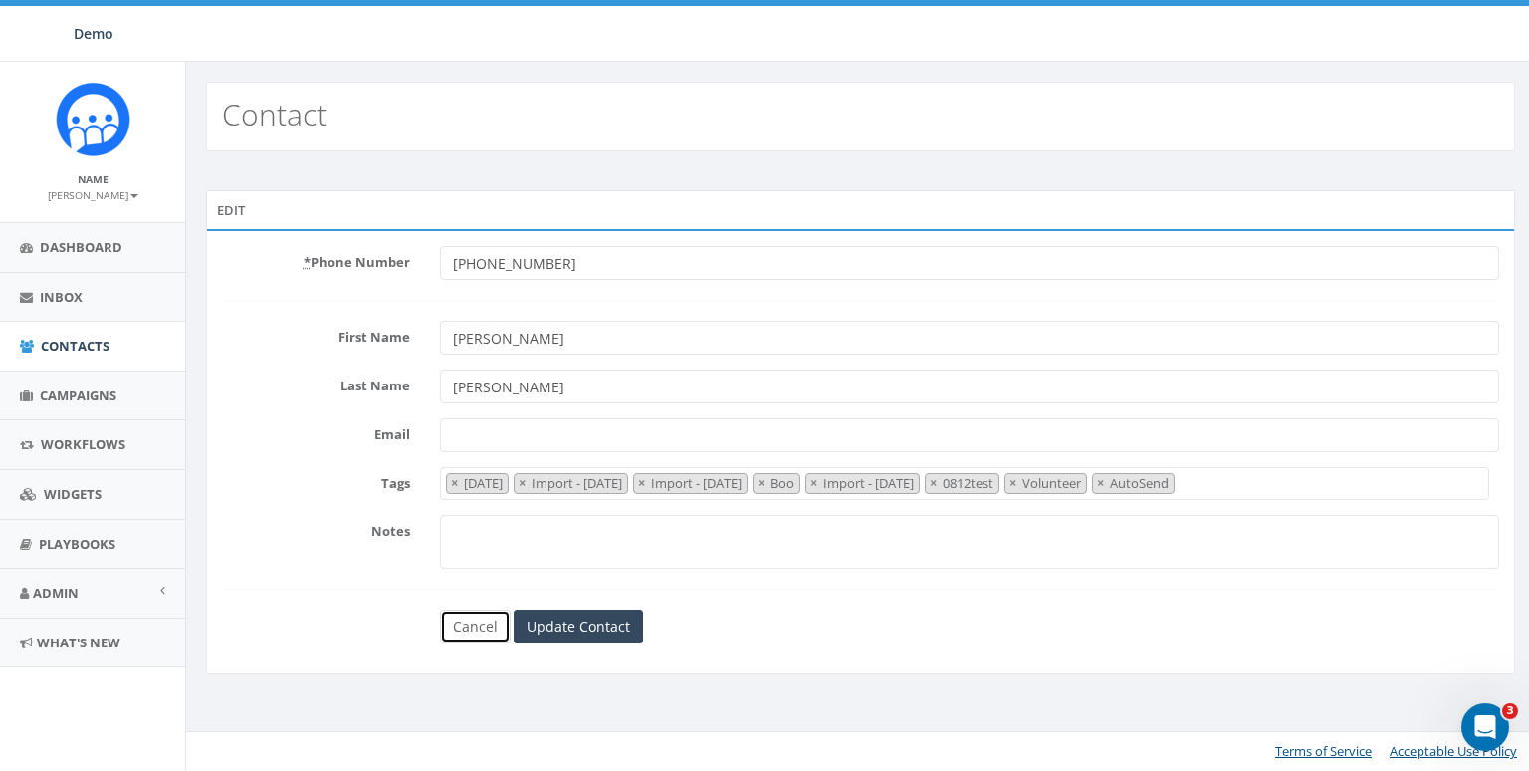
click at [449, 616] on link "Cancel" at bounding box center [475, 626] width 71 height 34
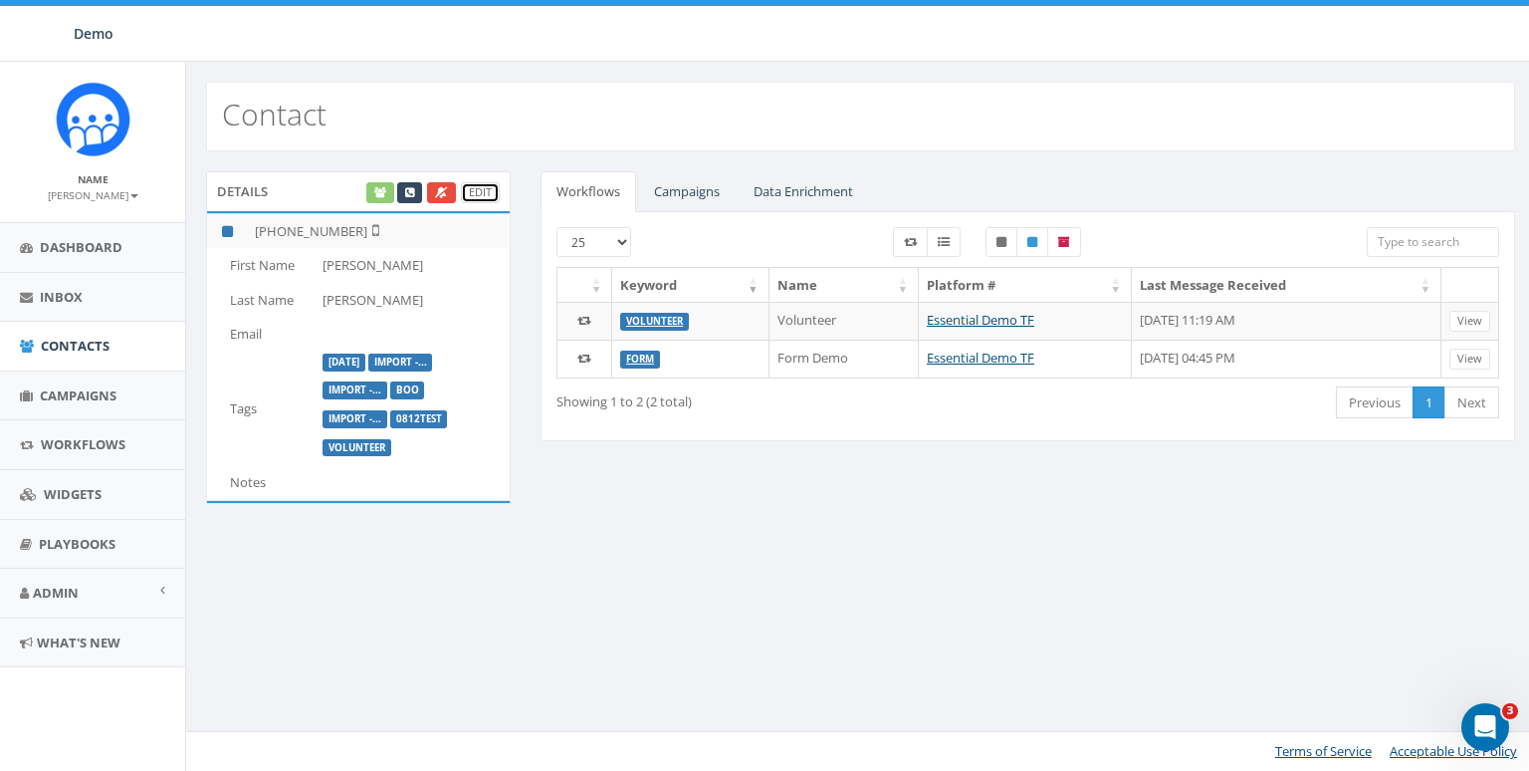
click at [471, 190] on link "Edit" at bounding box center [480, 192] width 39 height 21
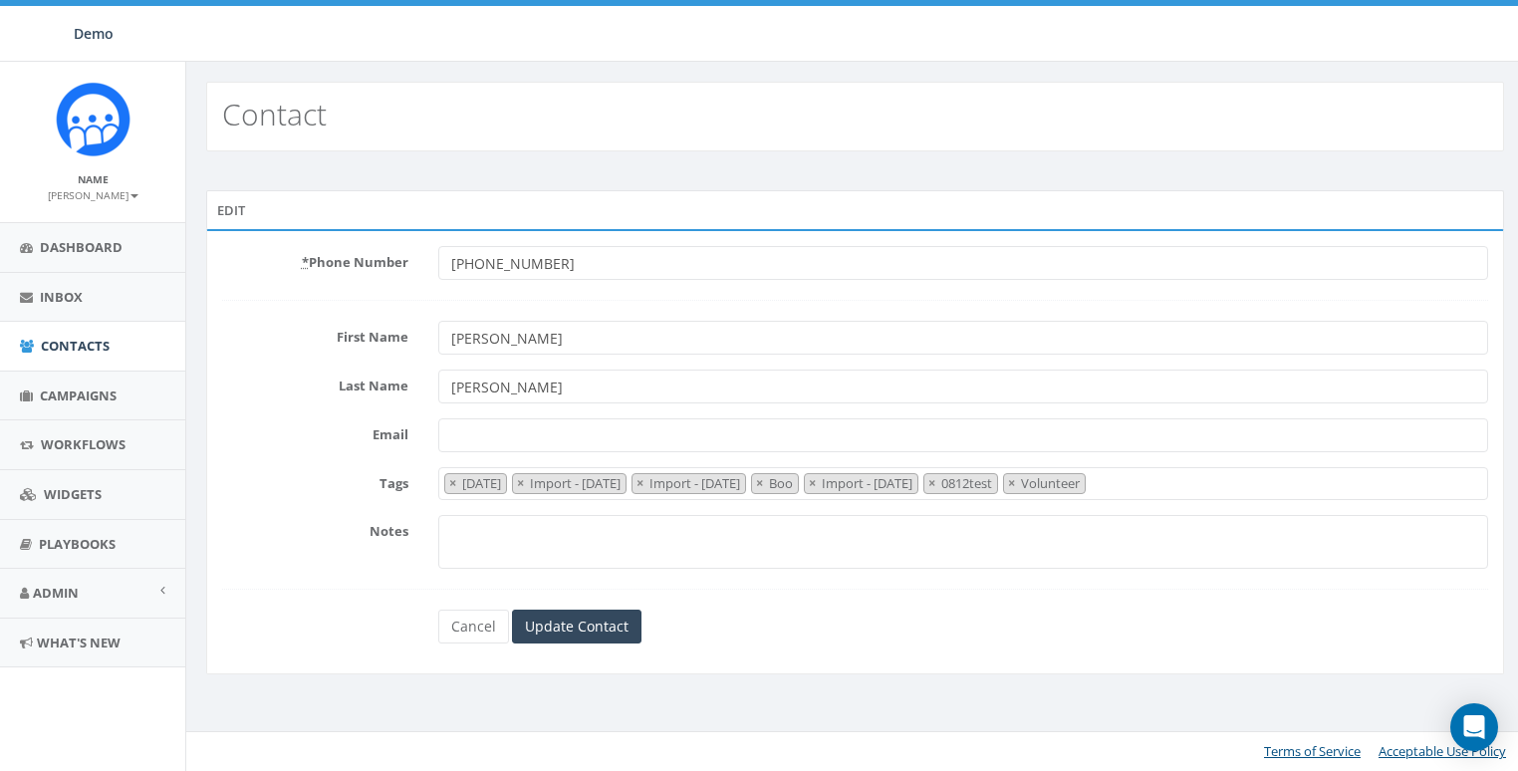
select select "[DATE]"
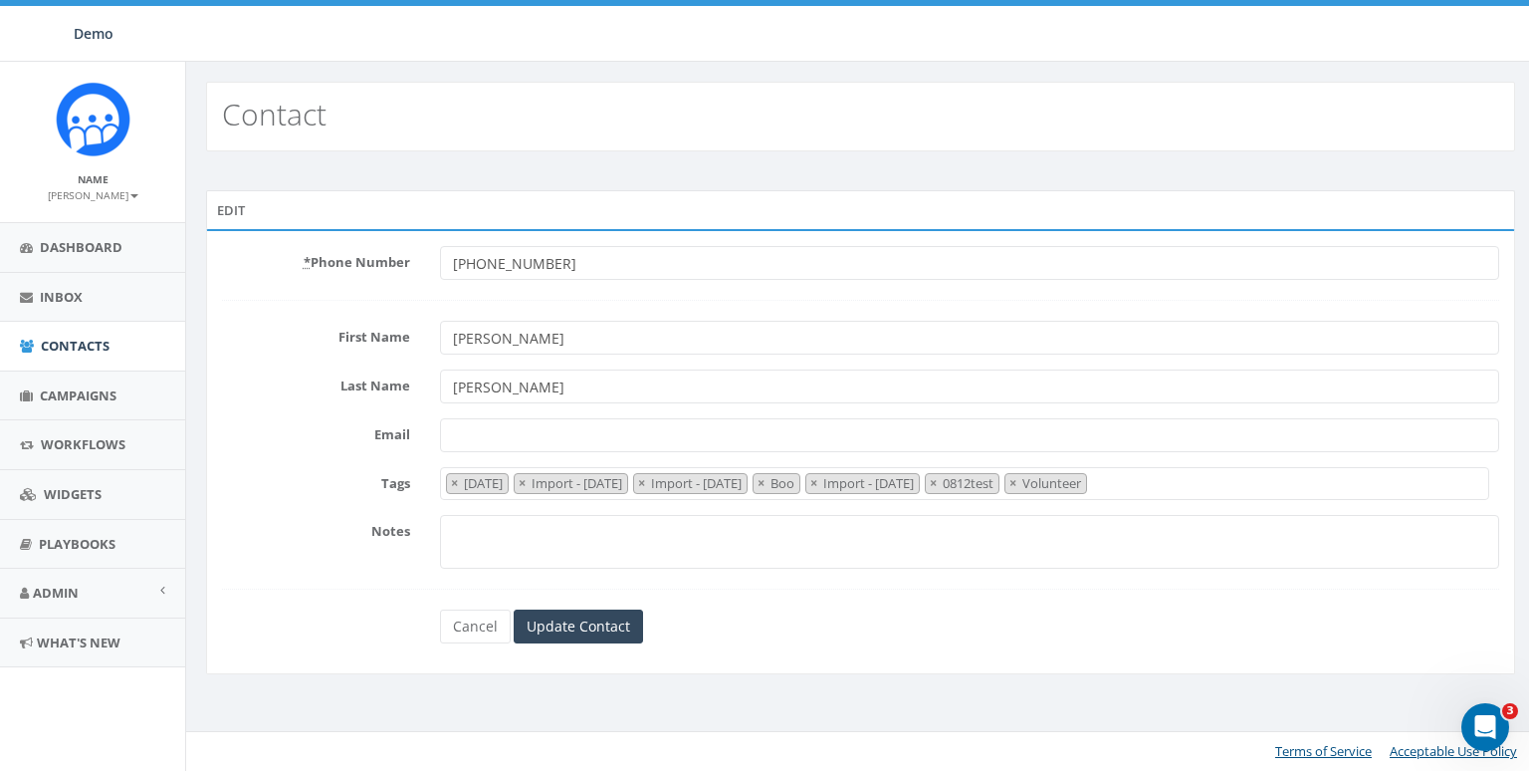
click at [1318, 497] on span "× [DATE] × Import - [DATE] × Import - [DATE] × Boo × Import - [DATE] × 0812test…" at bounding box center [965, 483] width 1051 height 33
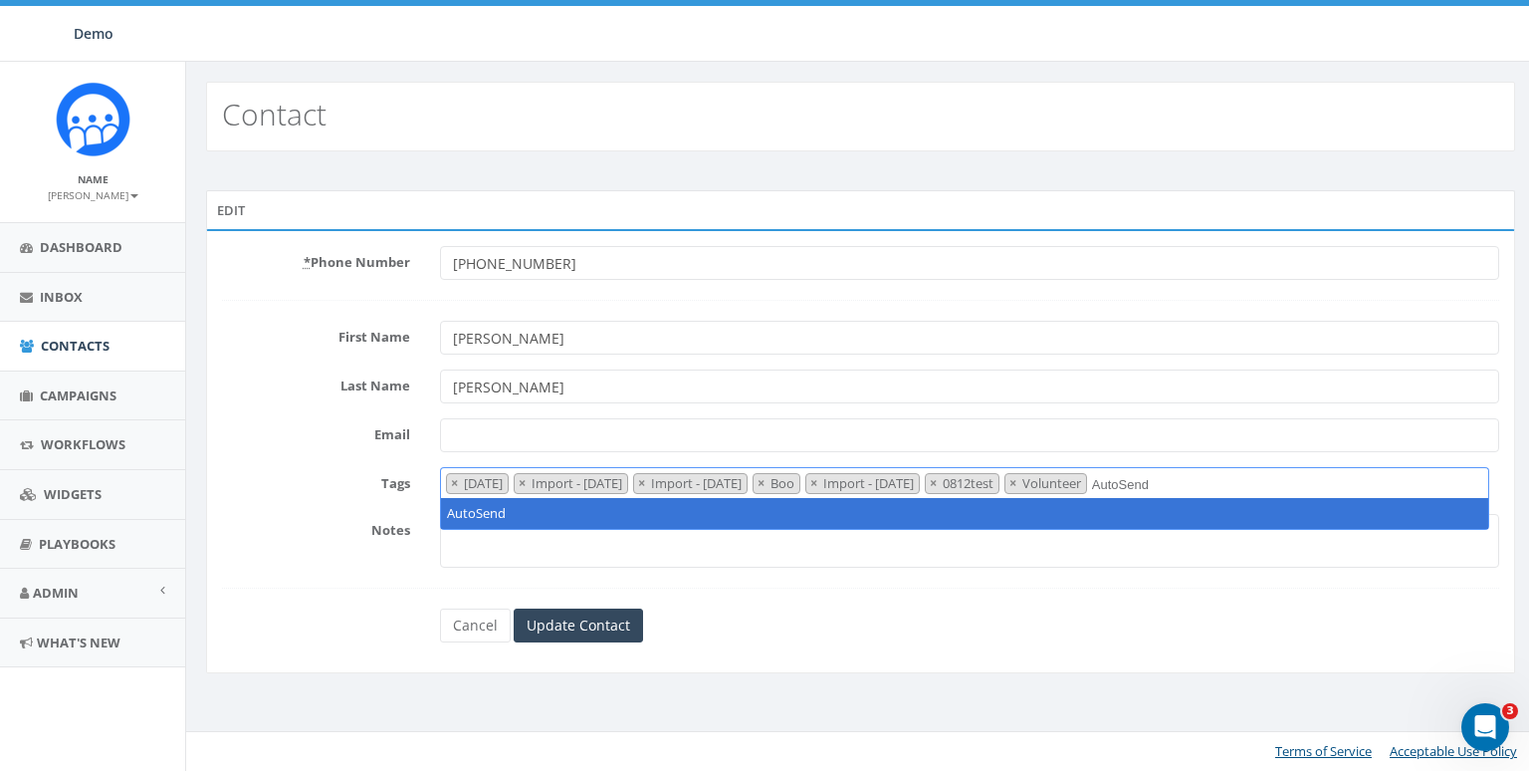
type textarea "AutoSend"
click at [254, 475] on label "Tags" at bounding box center [316, 480] width 218 height 26
click at [440, 468] on select "2025/08/27 Import - 08/27/2025 Import - 08/20/2025 Boo Import - 08/14/2025 0812…" at bounding box center [440, 467] width 1 height 1
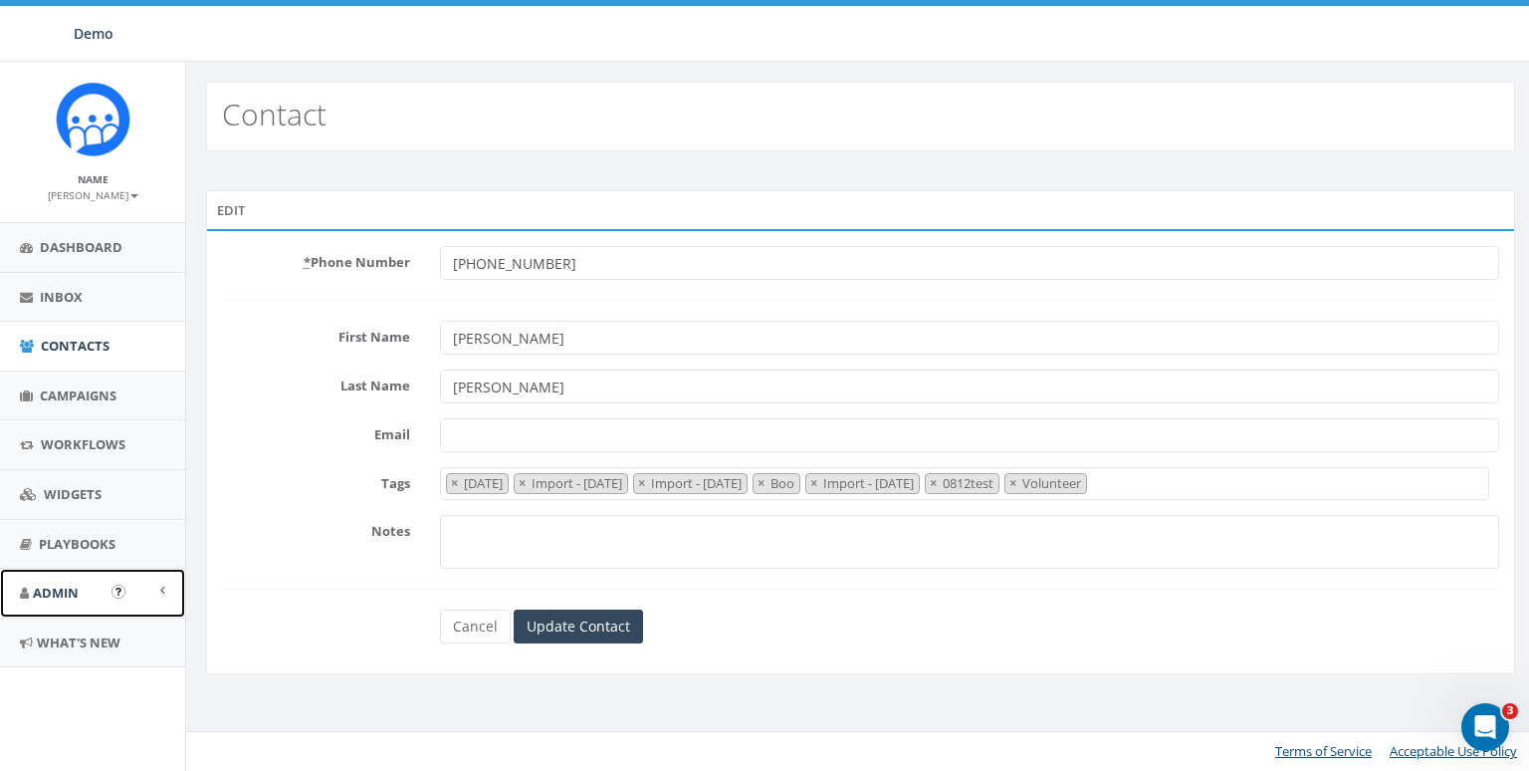
click at [53, 584] on span "Admin" at bounding box center [56, 593] width 46 height 18
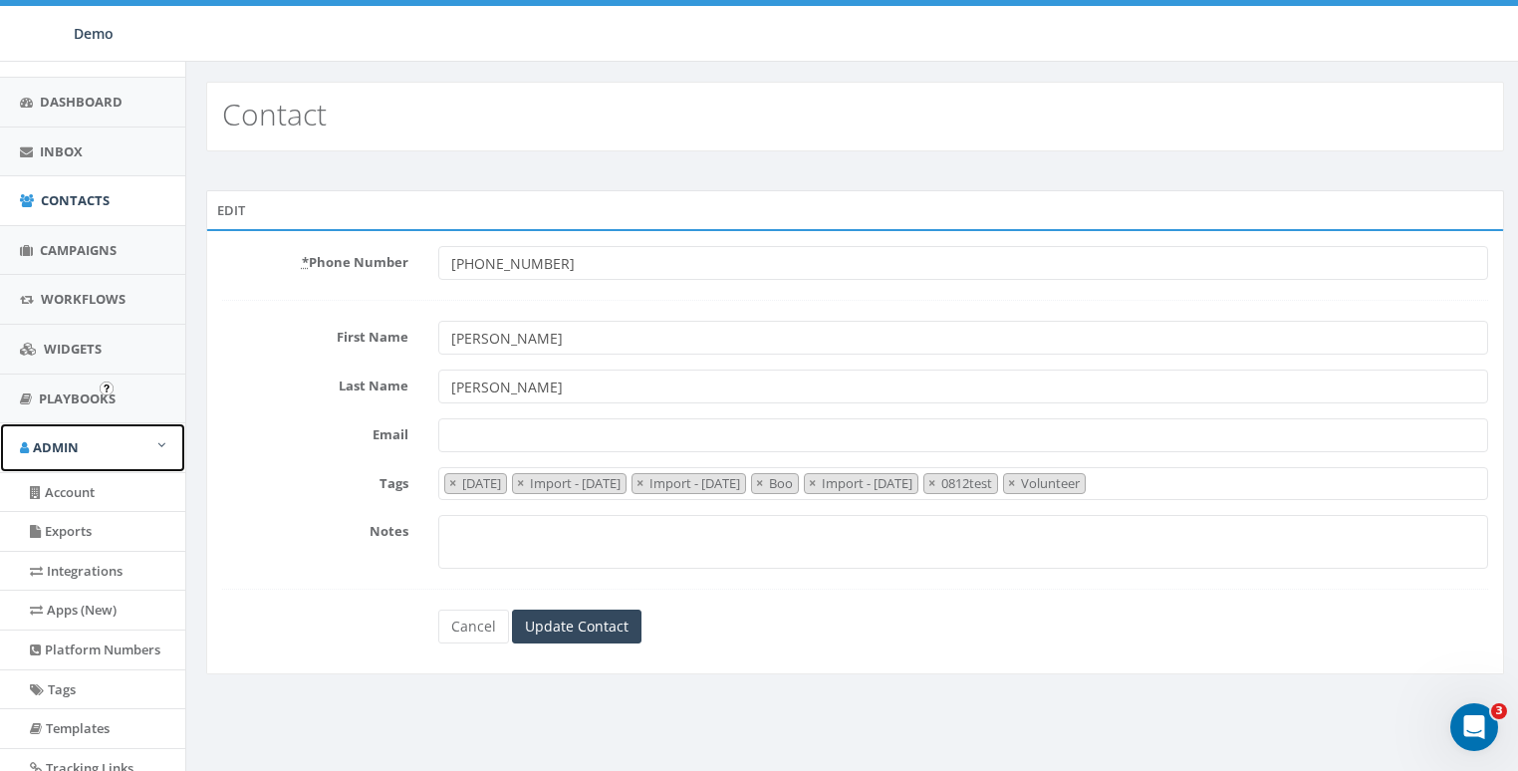
scroll to position [342, 0]
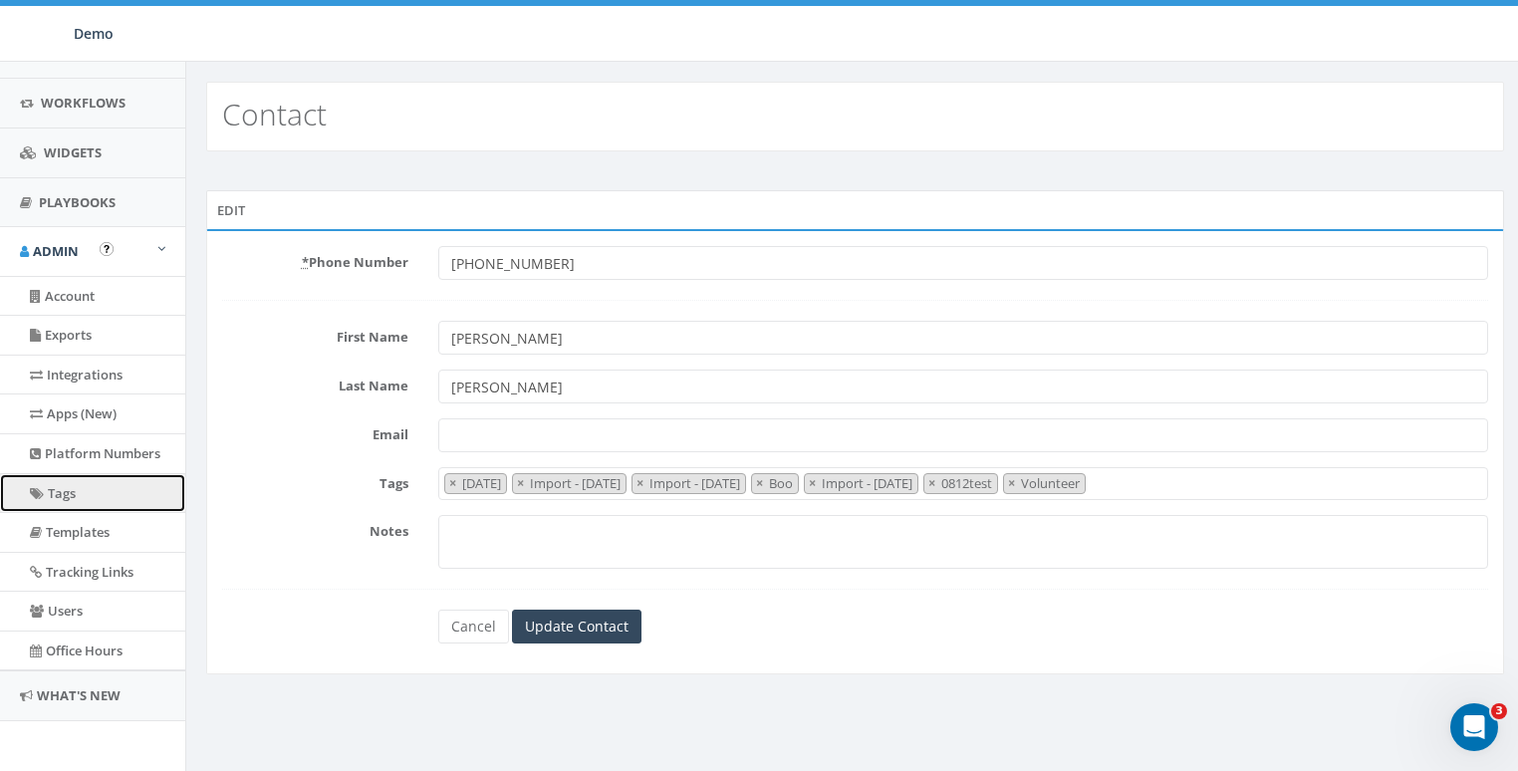
click at [70, 485] on link "Tags" at bounding box center [92, 493] width 185 height 39
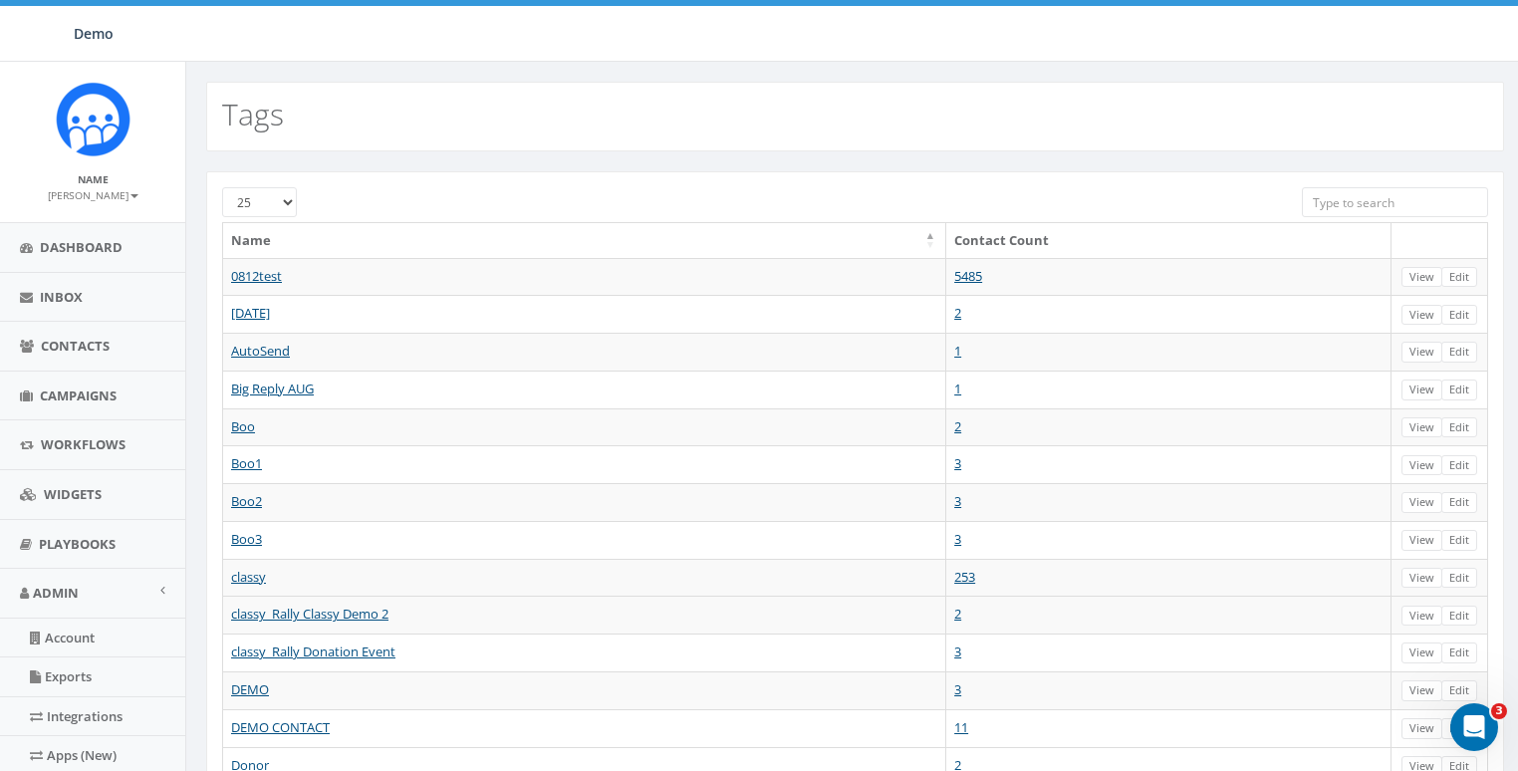
click at [1380, 195] on input "search" at bounding box center [1394, 202] width 186 height 30
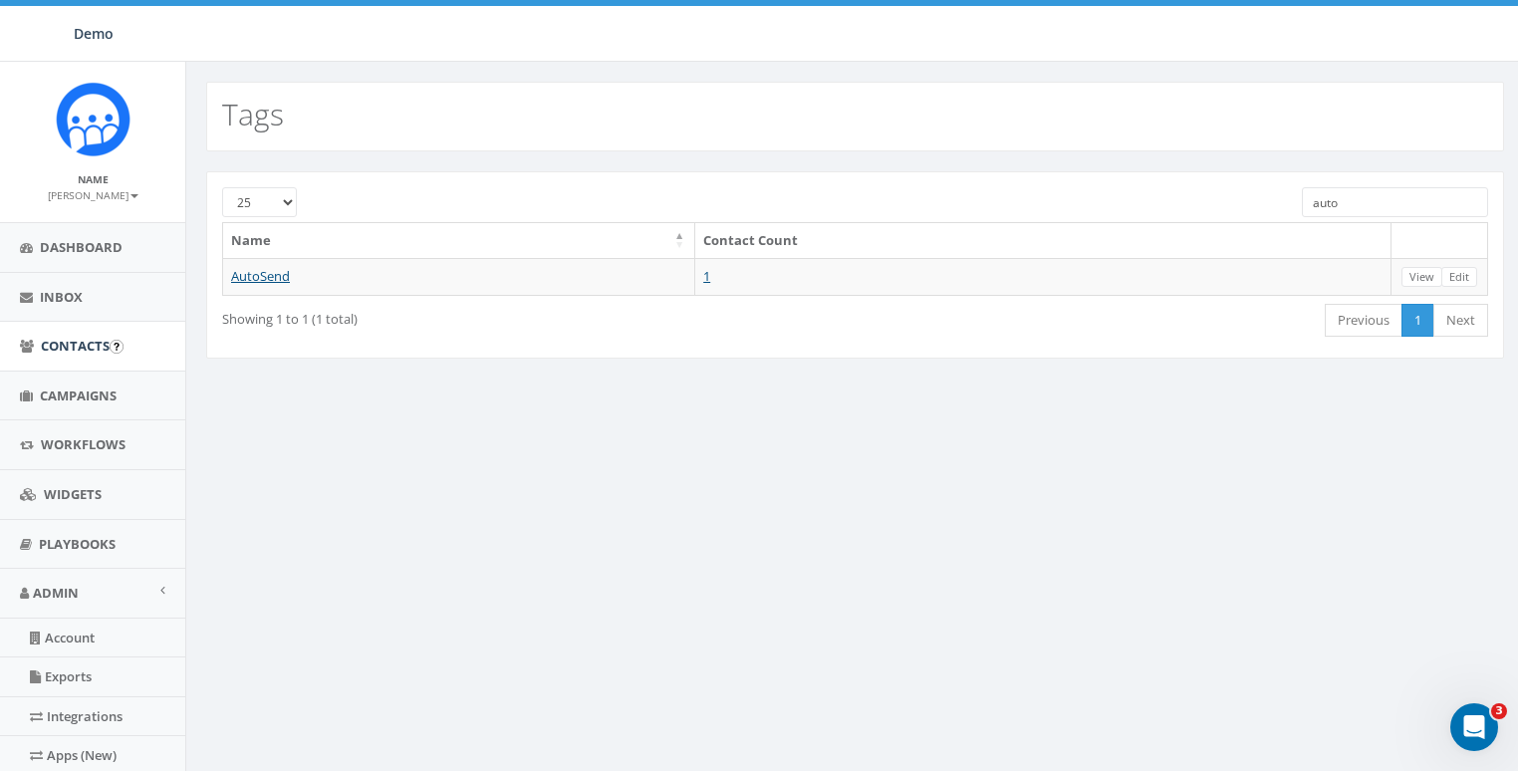
type input "auto"
click at [45, 337] on span "Contacts" at bounding box center [75, 346] width 69 height 18
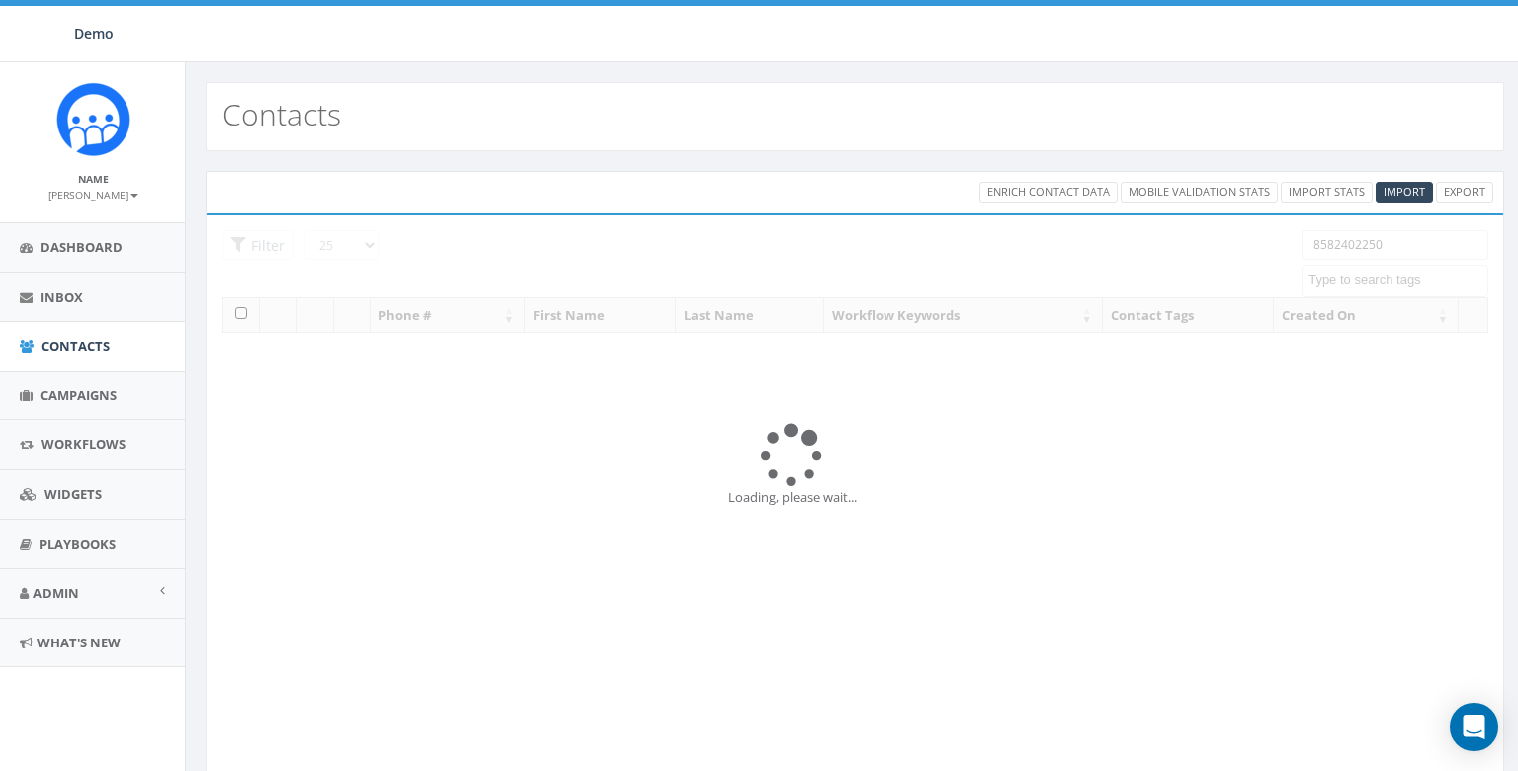
select select
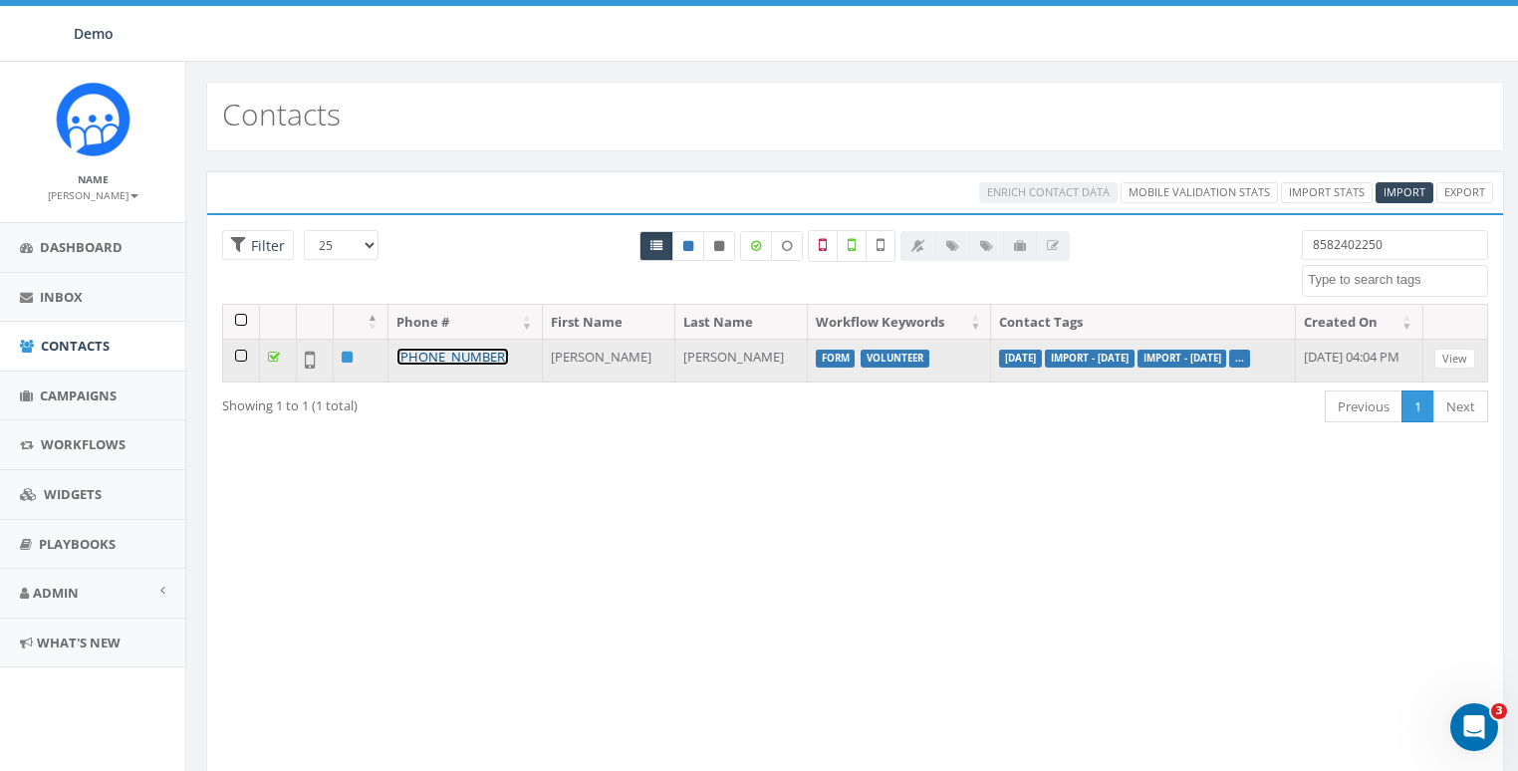
click at [445, 351] on link "[PHONE_NUMBER]" at bounding box center [452, 357] width 113 height 18
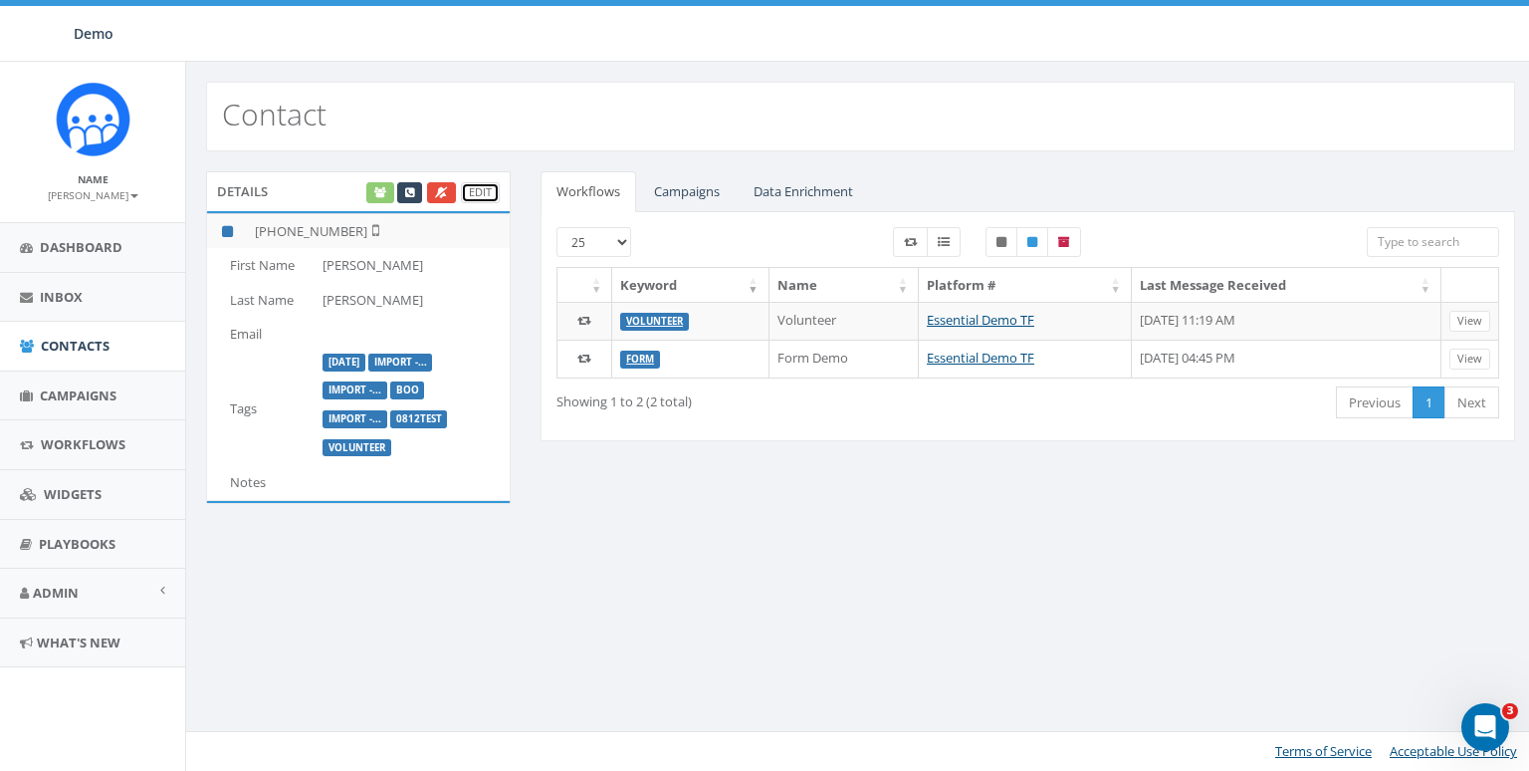
click at [478, 194] on link "Edit" at bounding box center [480, 192] width 39 height 21
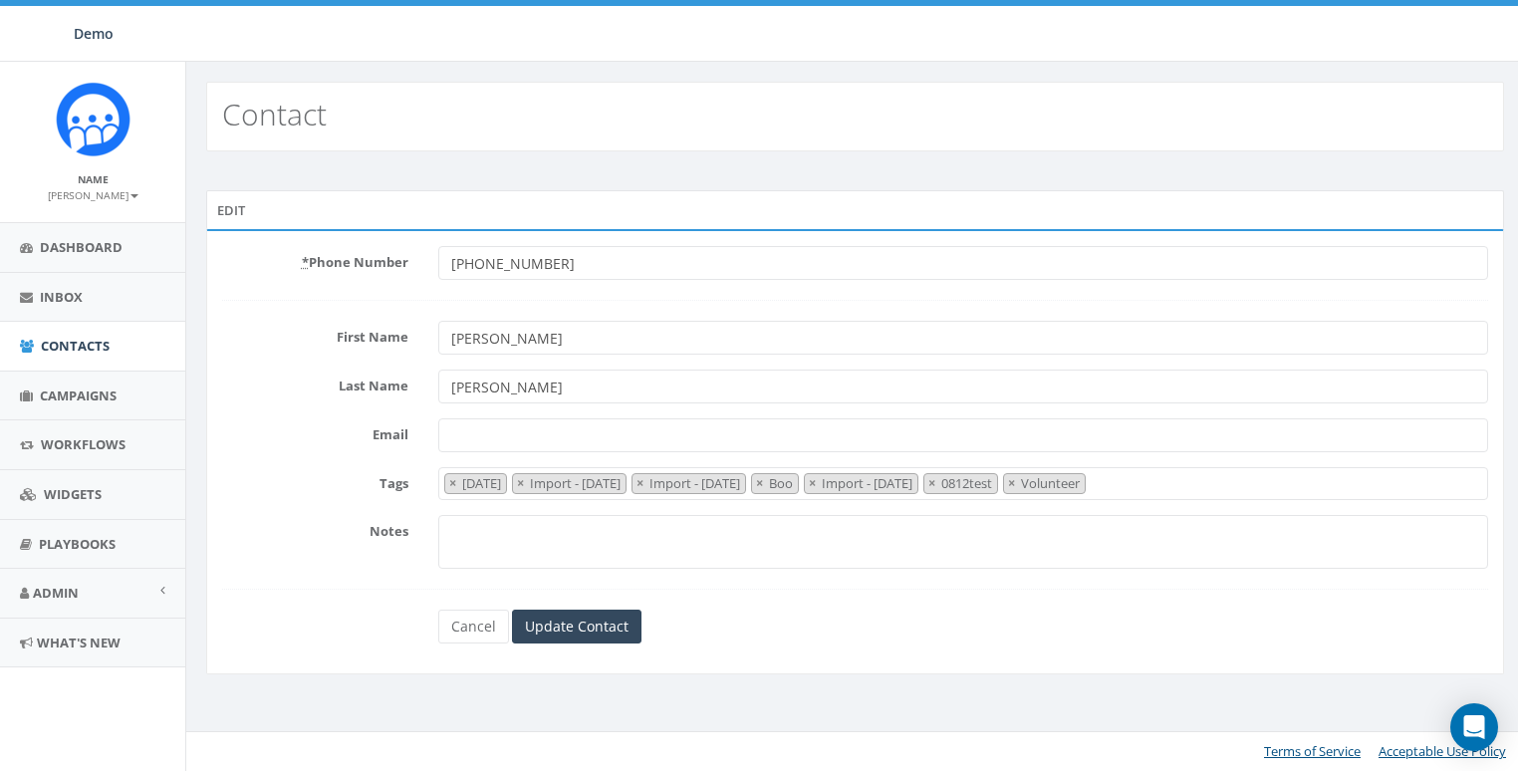
select select "[DATE]"
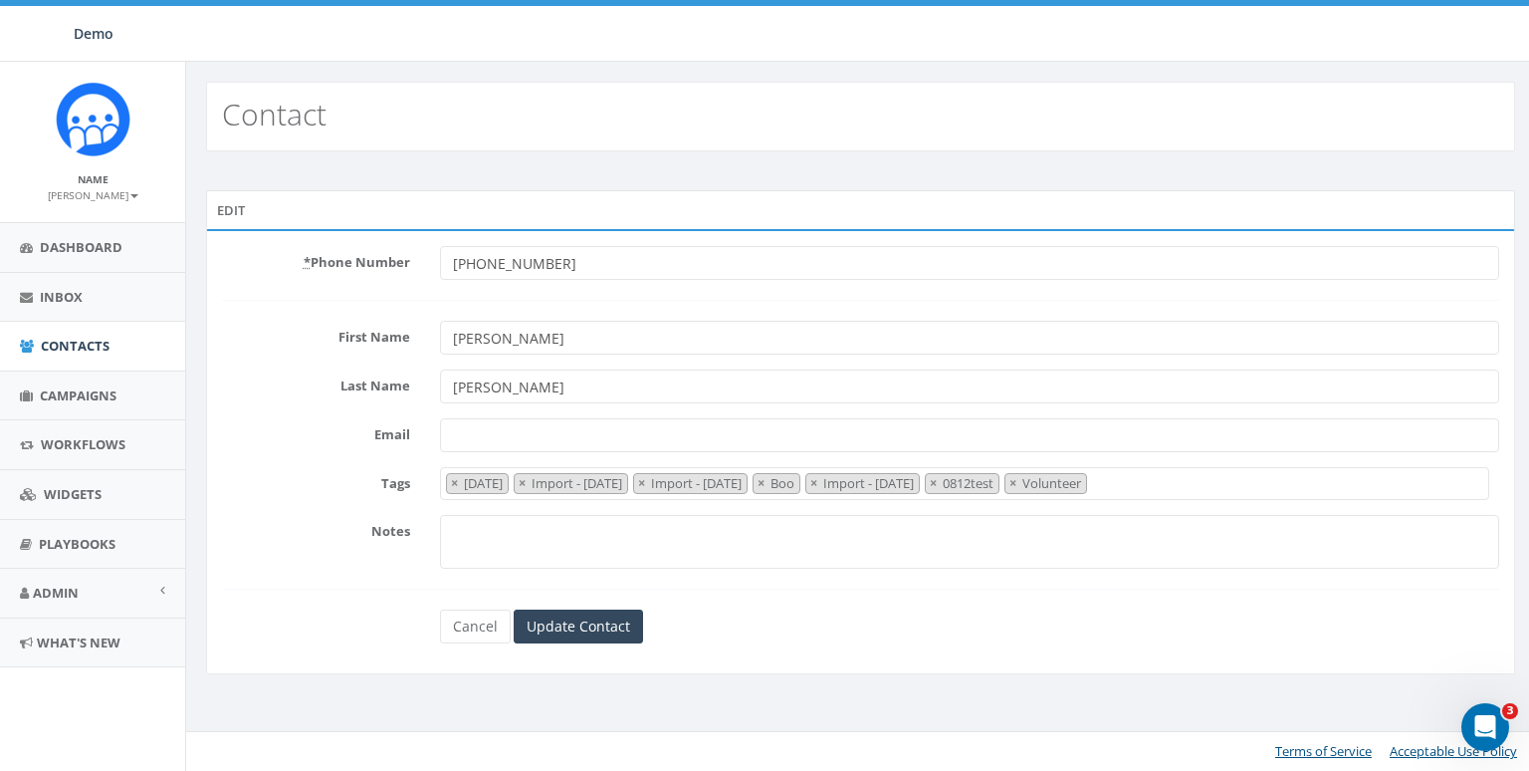
click at [1322, 486] on span "× [DATE] × Import - [DATE] × Import - [DATE] × Boo × Import - [DATE] × 0812test…" at bounding box center [965, 483] width 1051 height 33
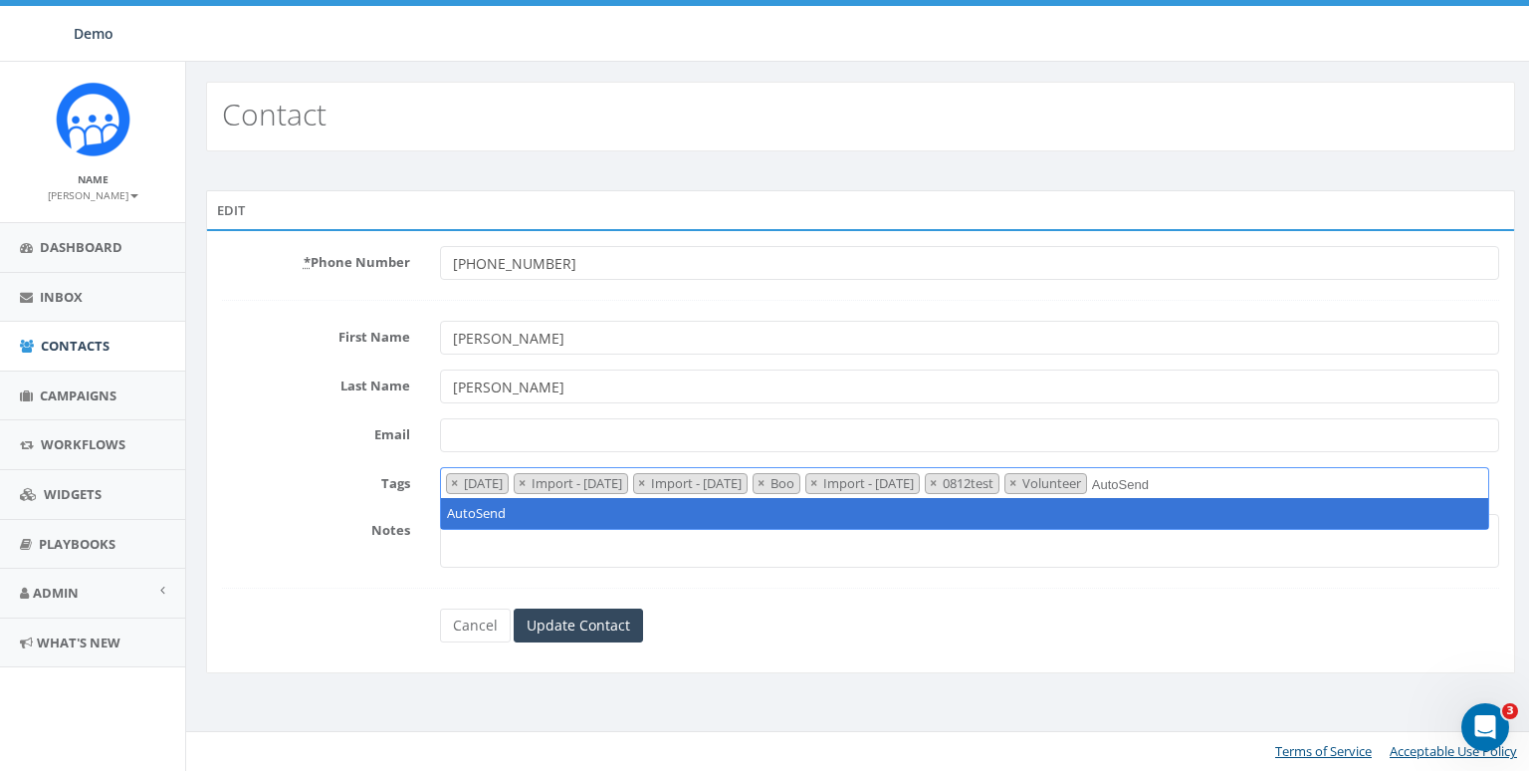
type textarea "AutoSend"
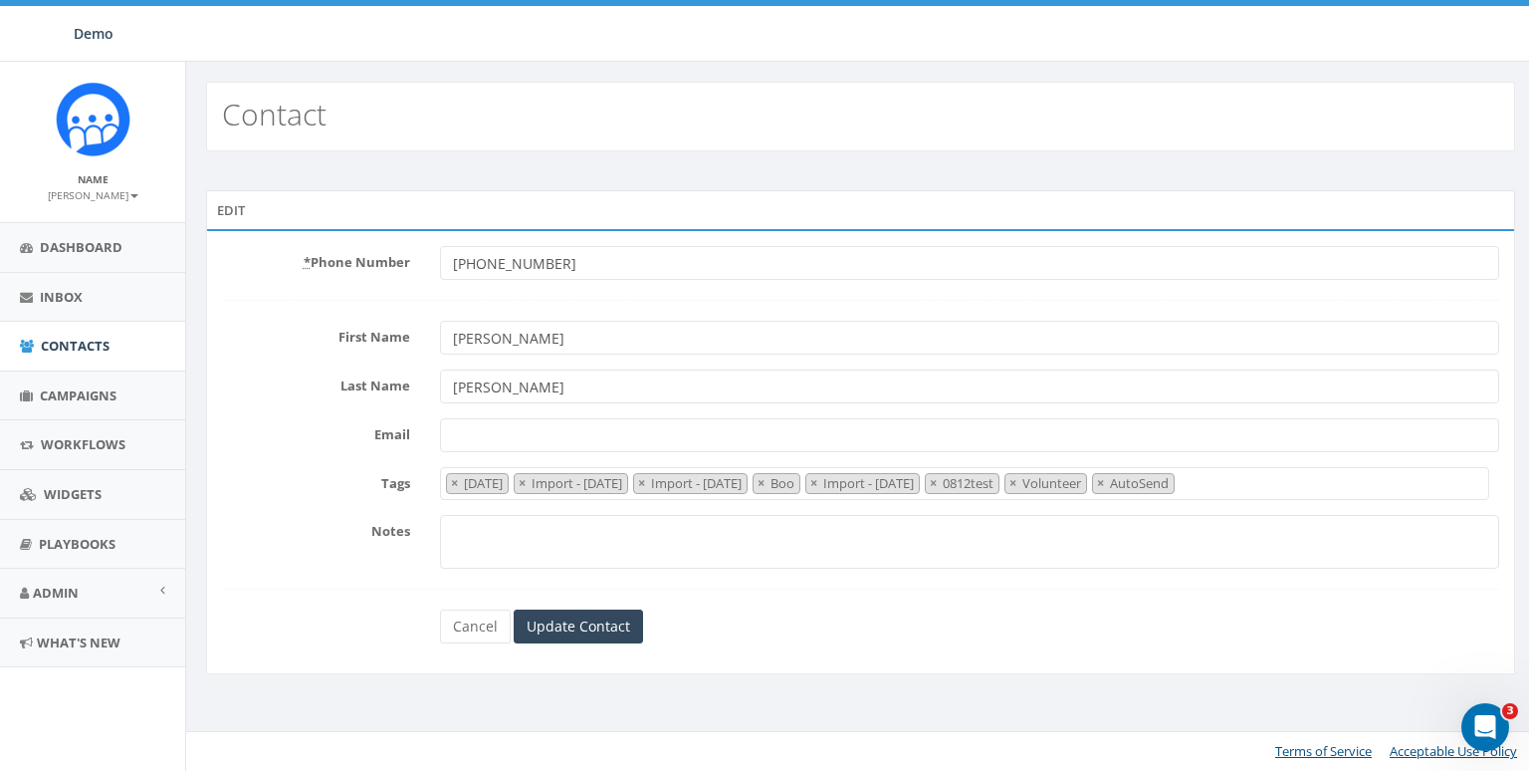
click at [830, 652] on div "* Phone Number [PHONE_NUMBER] First Name [PERSON_NAME] Last Name [PERSON_NAME] …" at bounding box center [860, 451] width 1309 height 445
click at [628, 624] on input "Update Contact" at bounding box center [578, 626] width 129 height 34
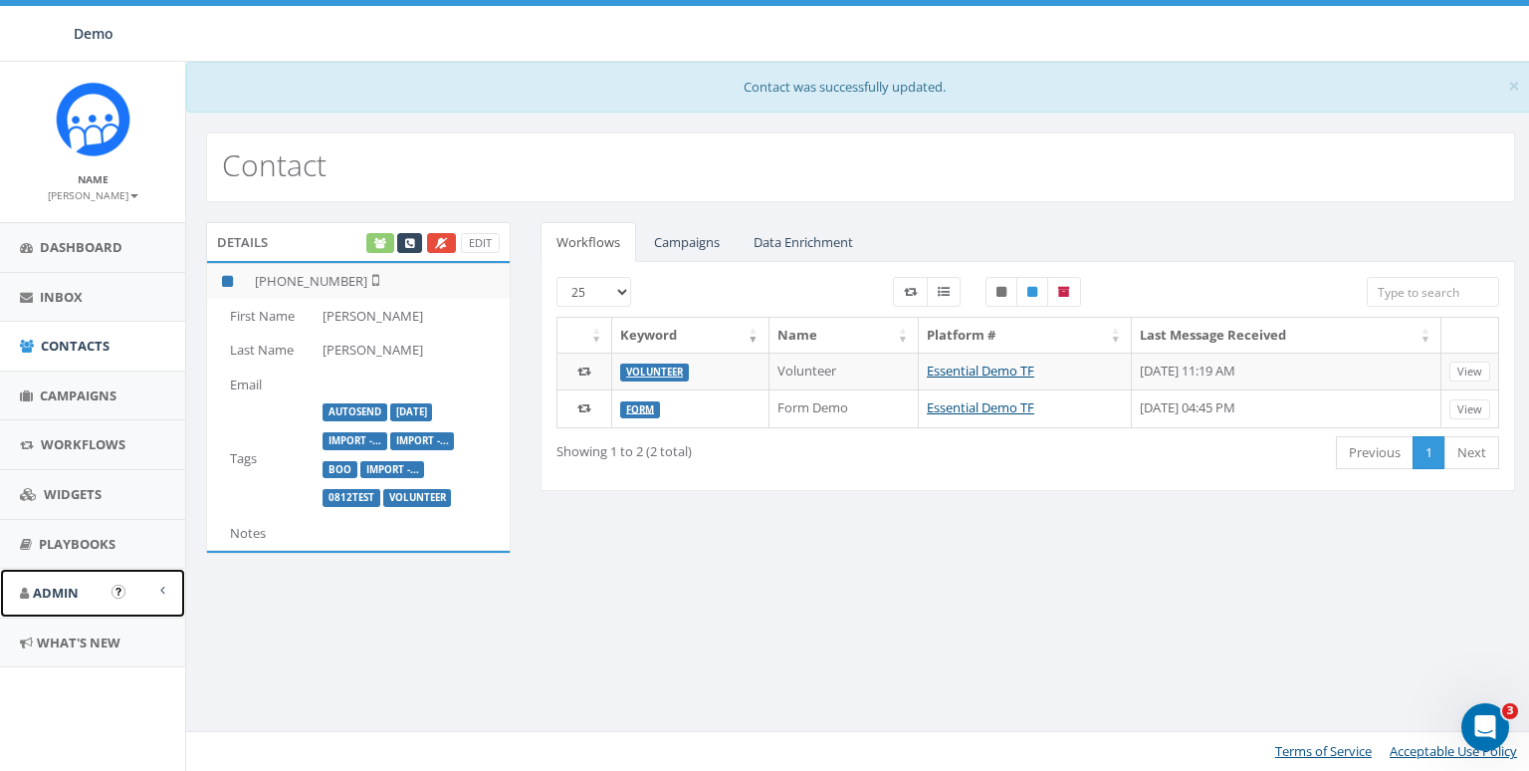
click at [76, 591] on span "Admin" at bounding box center [56, 593] width 46 height 18
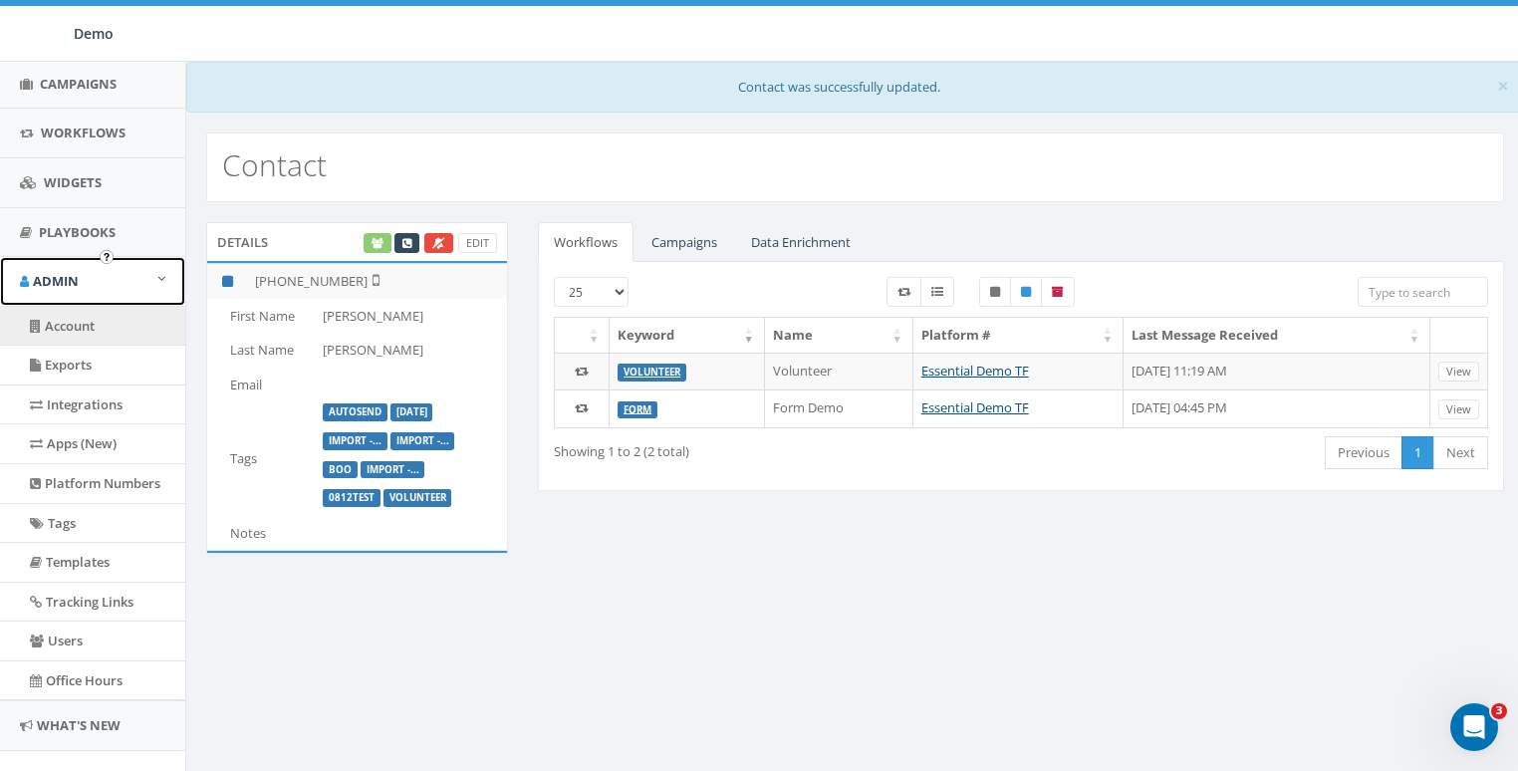
scroll to position [337, 0]
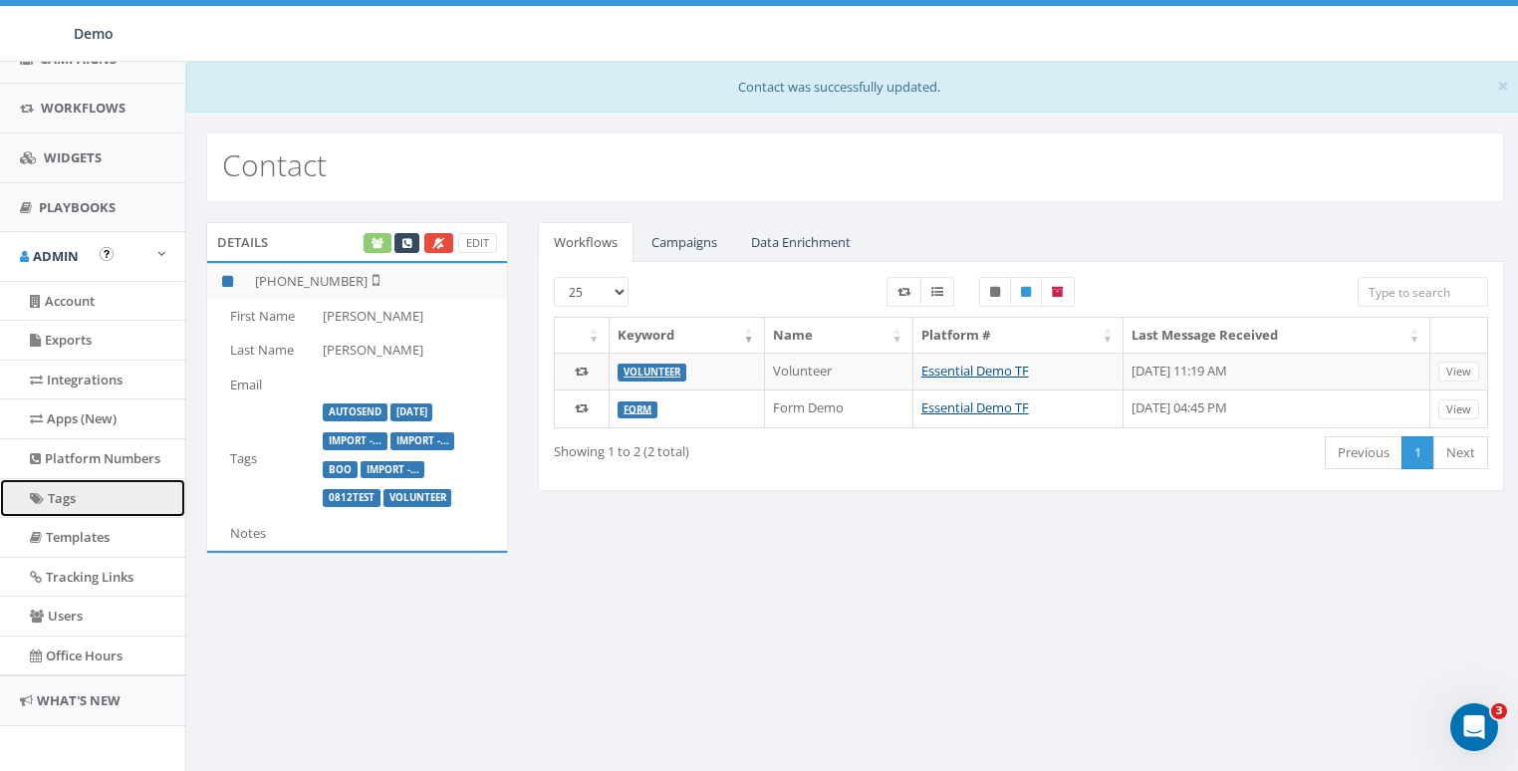
click at [71, 507] on link "Tags" at bounding box center [92, 498] width 185 height 39
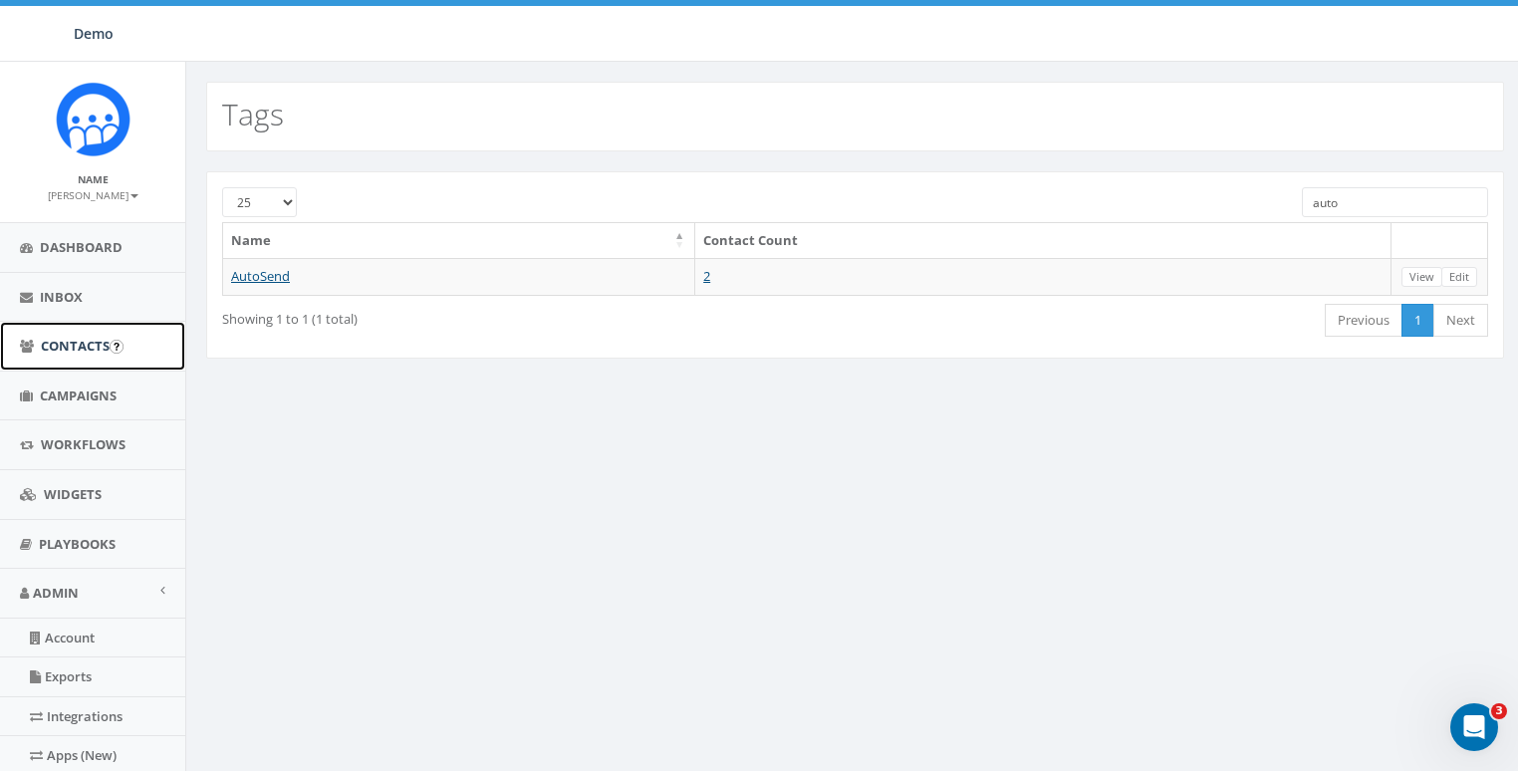
click at [69, 347] on span "Contacts" at bounding box center [75, 346] width 69 height 18
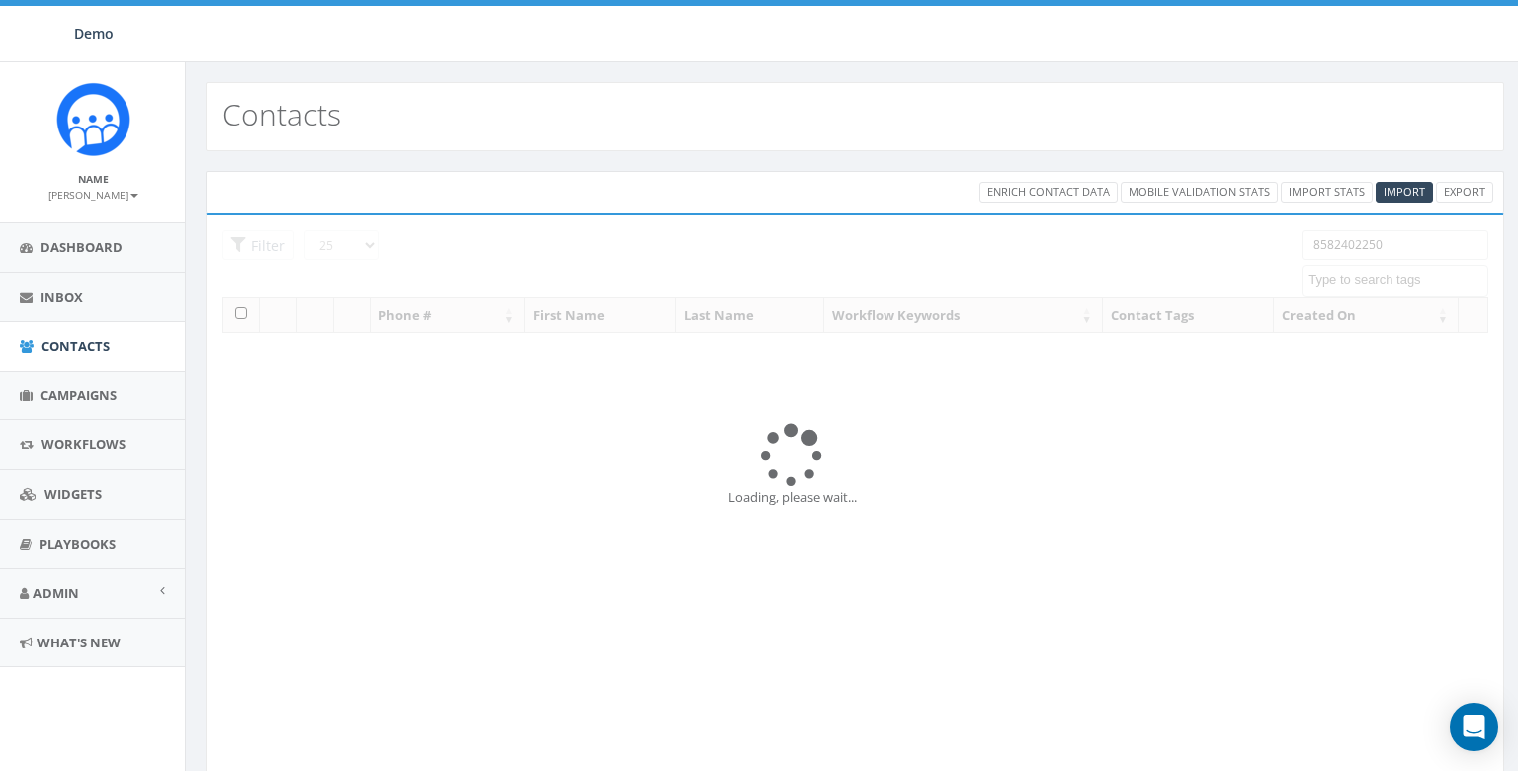
select select
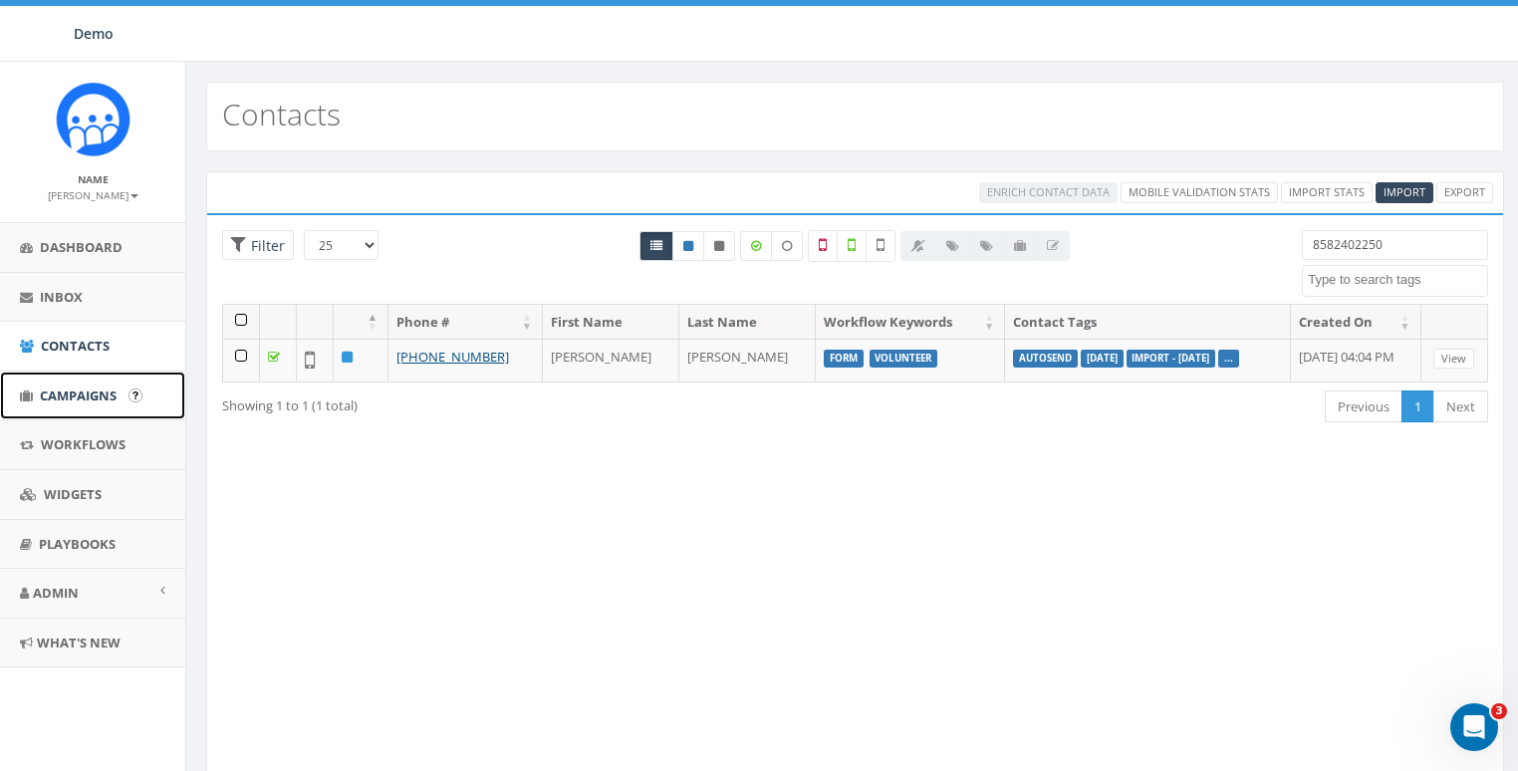
click at [64, 394] on span "Campaigns" at bounding box center [78, 395] width 77 height 18
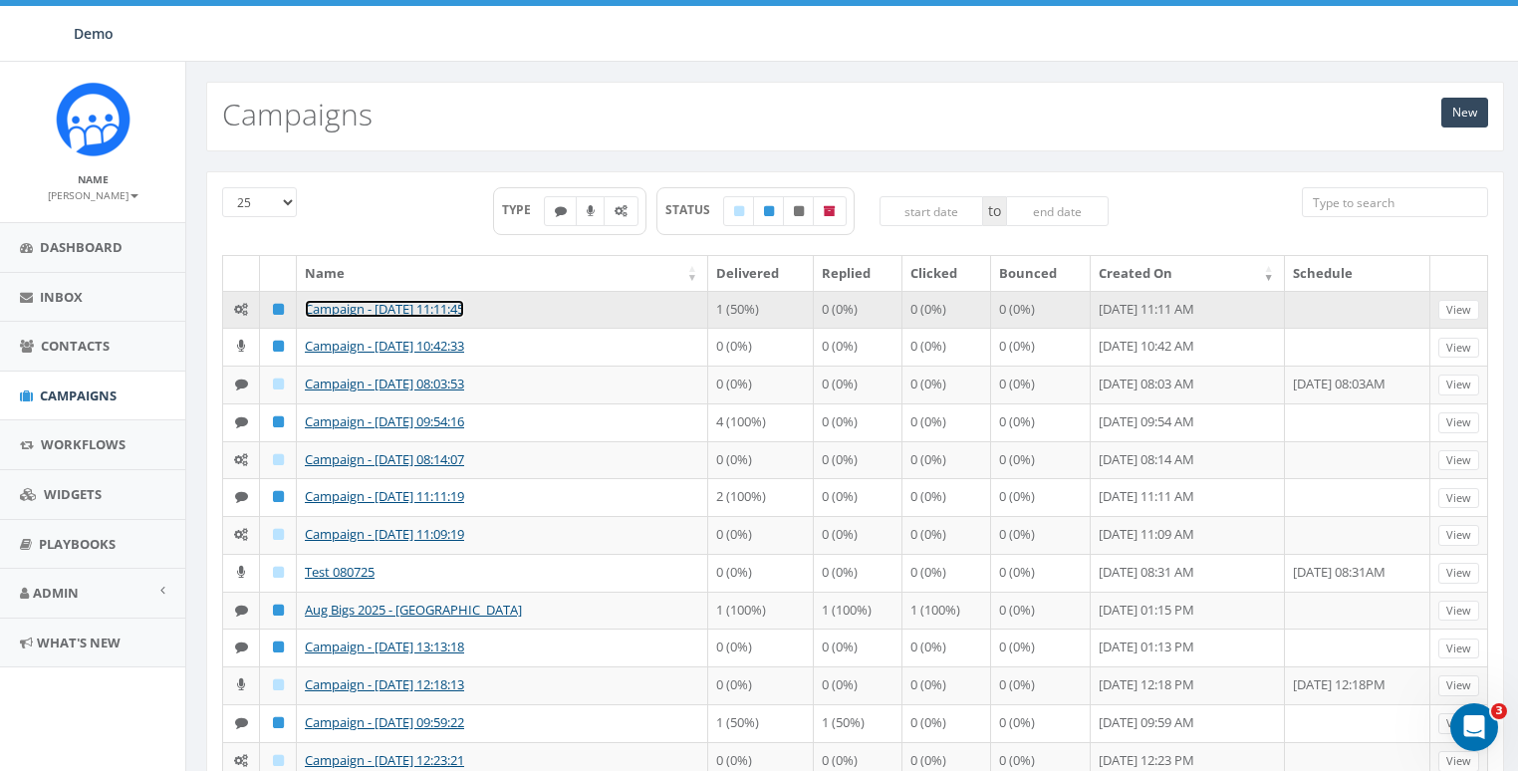
click at [344, 301] on link "Campaign - 09/15/2025, 11:11:45" at bounding box center [384, 309] width 159 height 18
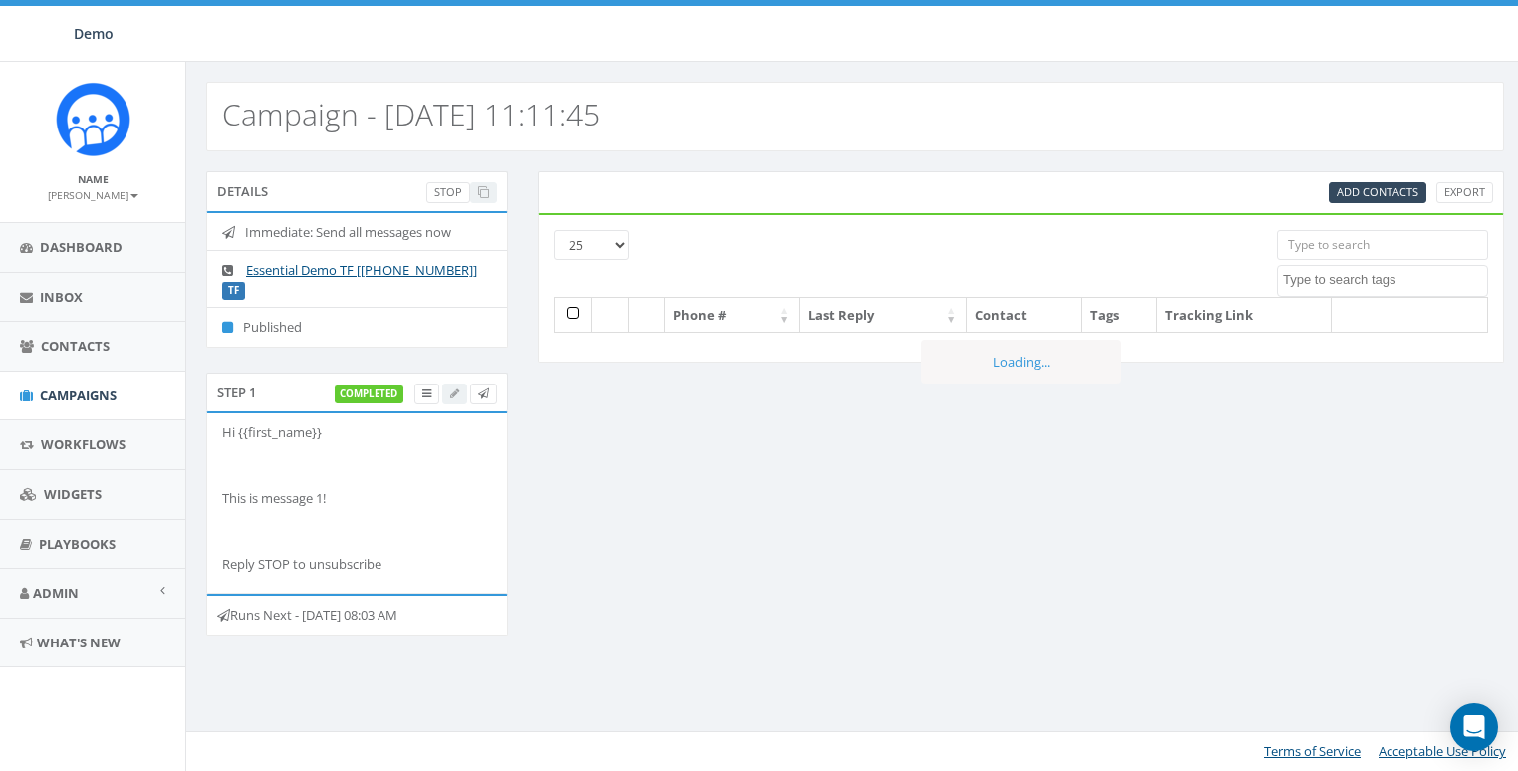
select select
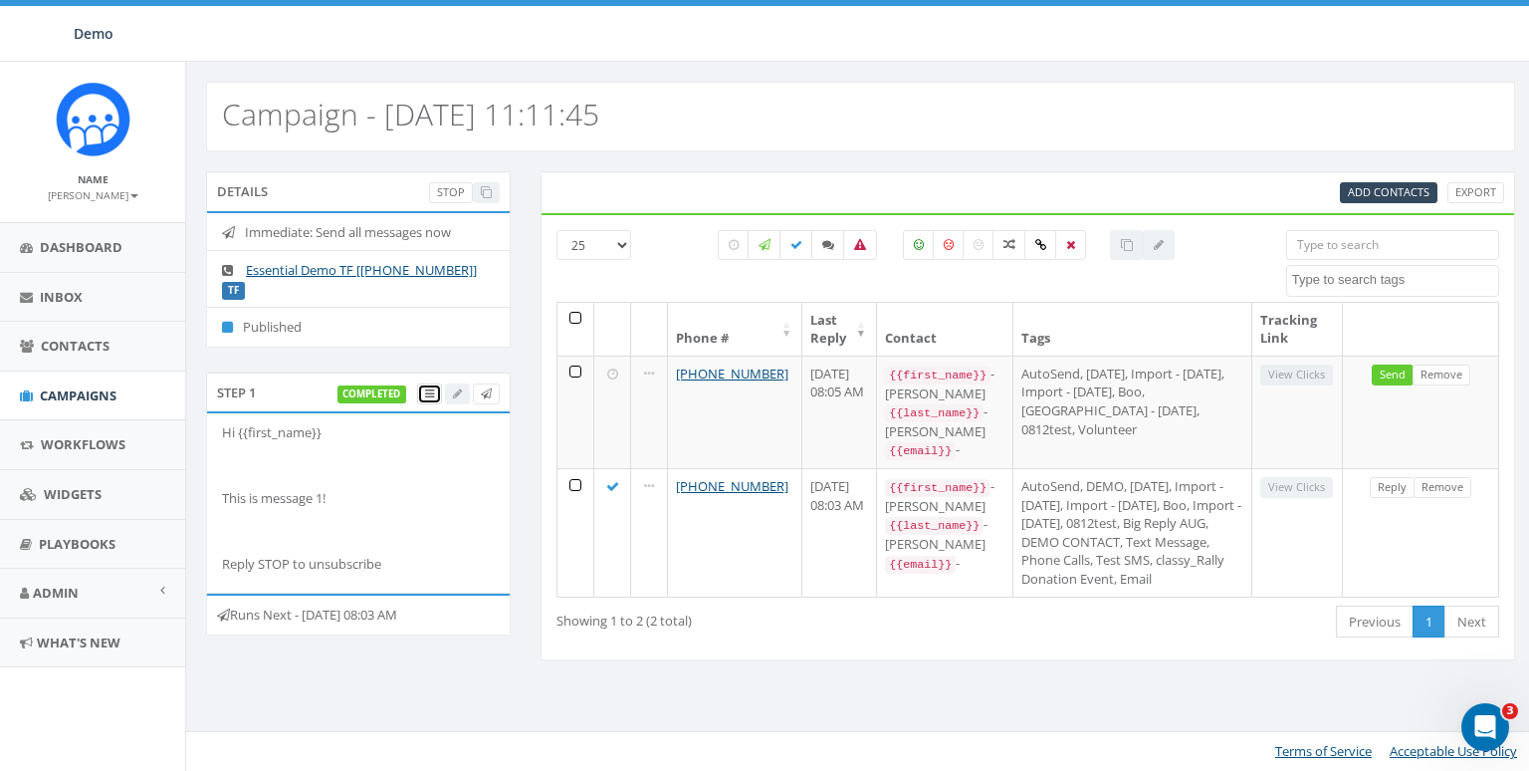
click at [436, 383] on link at bounding box center [429, 393] width 25 height 21
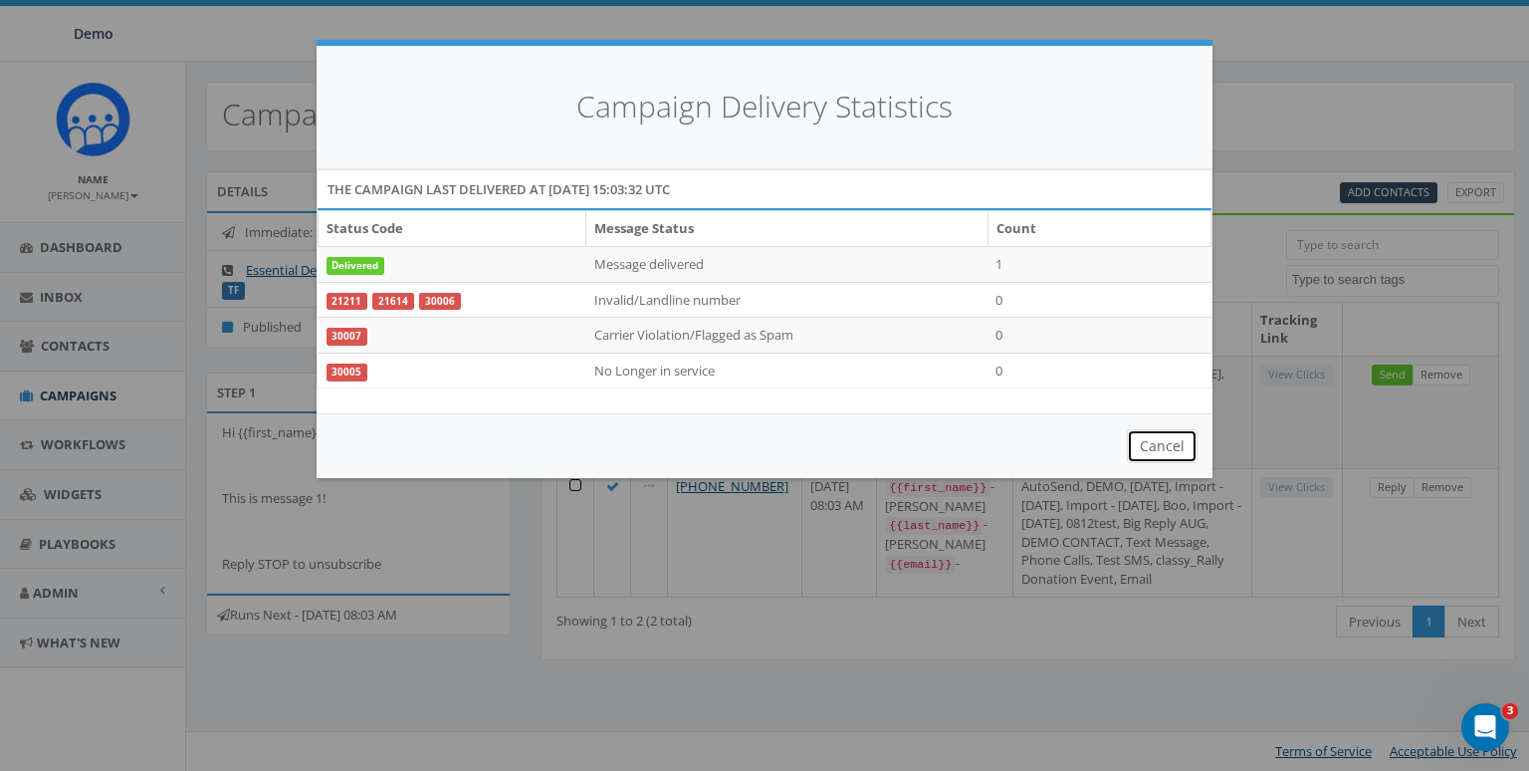
click at [1170, 450] on button "Cancel" at bounding box center [1162, 446] width 71 height 34
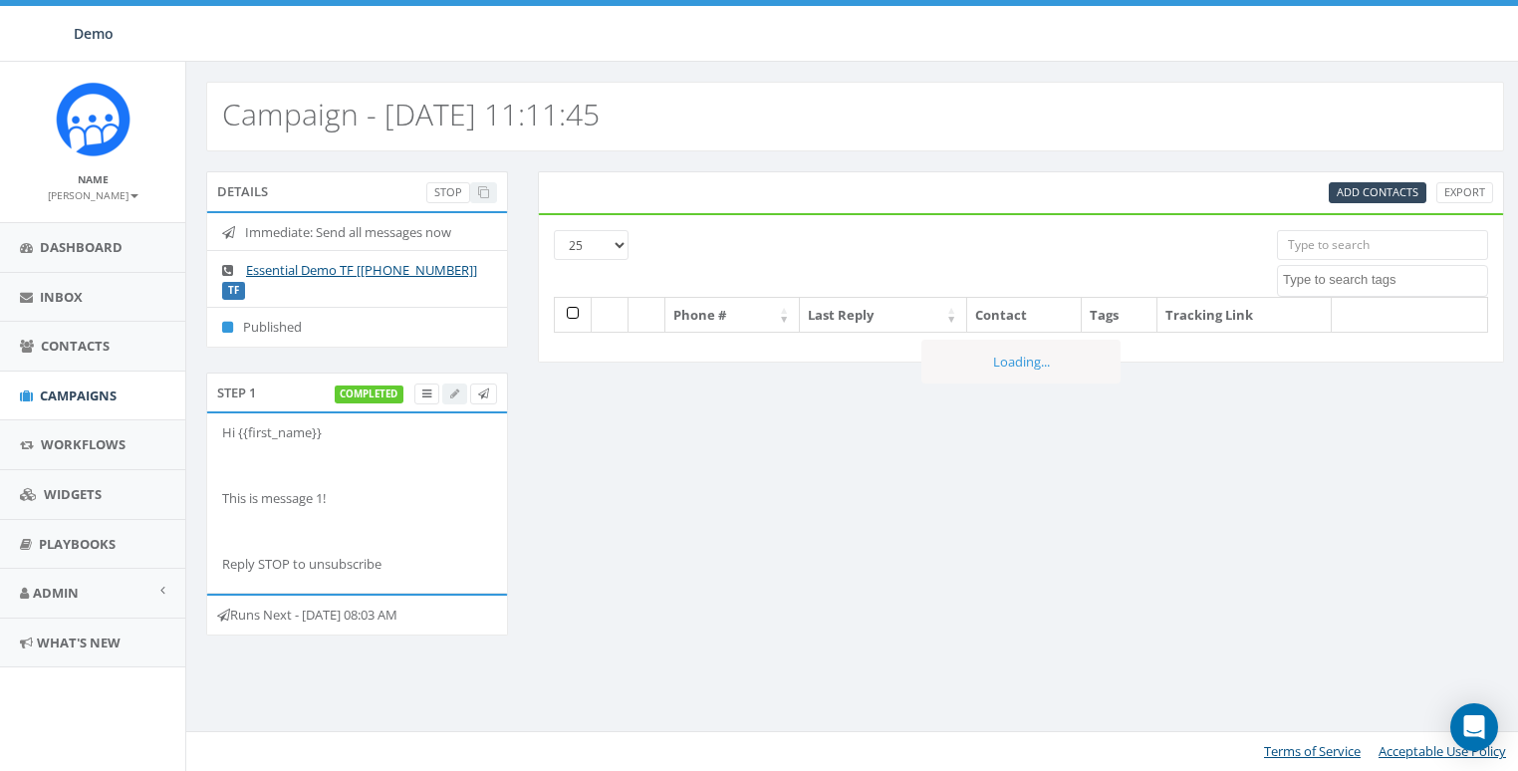
select select
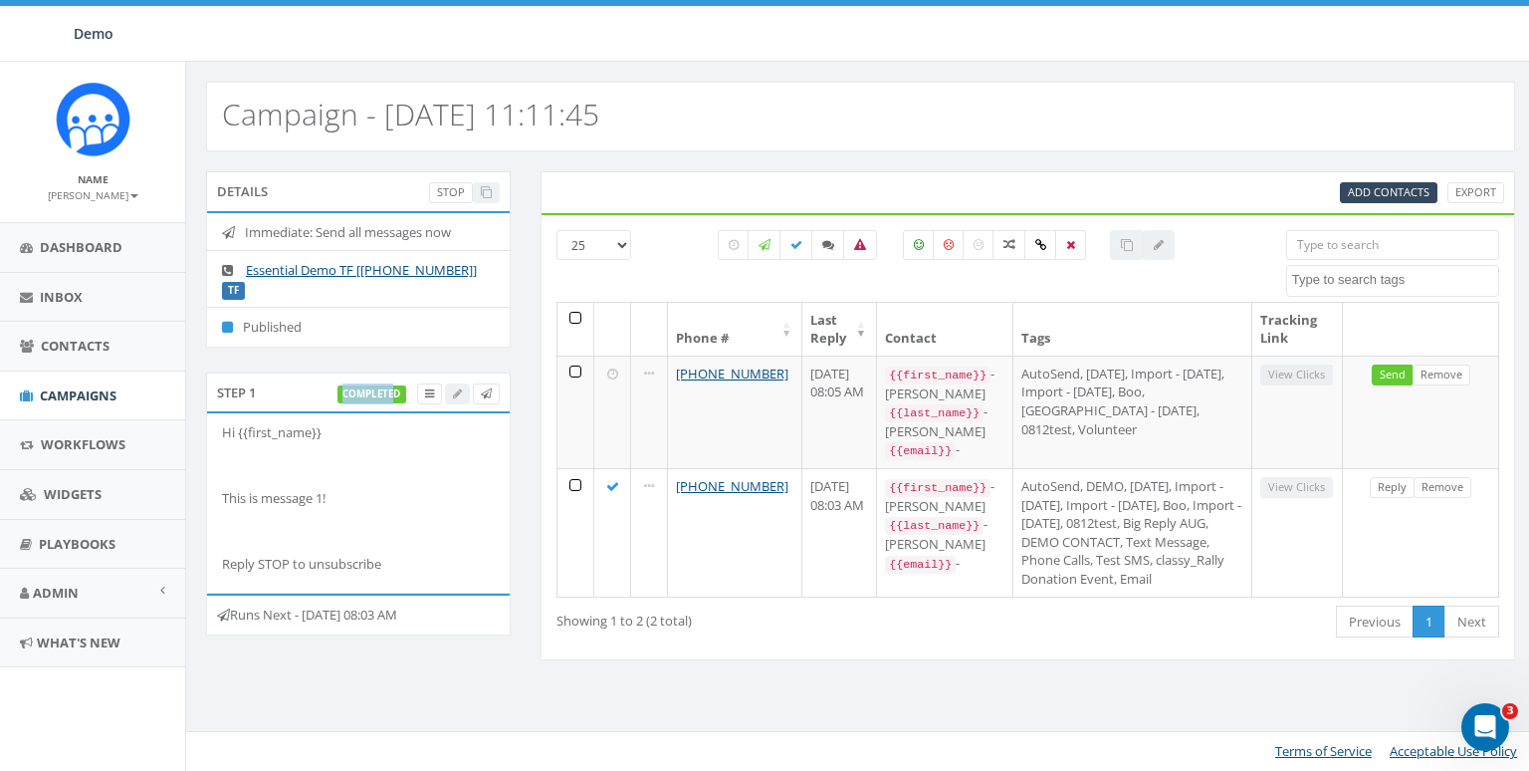
drag, startPoint x: 341, startPoint y: 373, endPoint x: 394, endPoint y: 376, distance: 53.9
click at [394, 385] on label "completed" at bounding box center [373, 394] width 70 height 18
click at [309, 372] on div "Step 1 completed" at bounding box center [358, 392] width 305 height 40
click at [269, 307] on li "Published" at bounding box center [358, 327] width 303 height 40
click at [855, 684] on div "Add Contacts Export 25 50 100 0812test [DATE] AutoSend Big Reply AUG Boo Boo1 B…" at bounding box center [1028, 428] width 1005 height 514
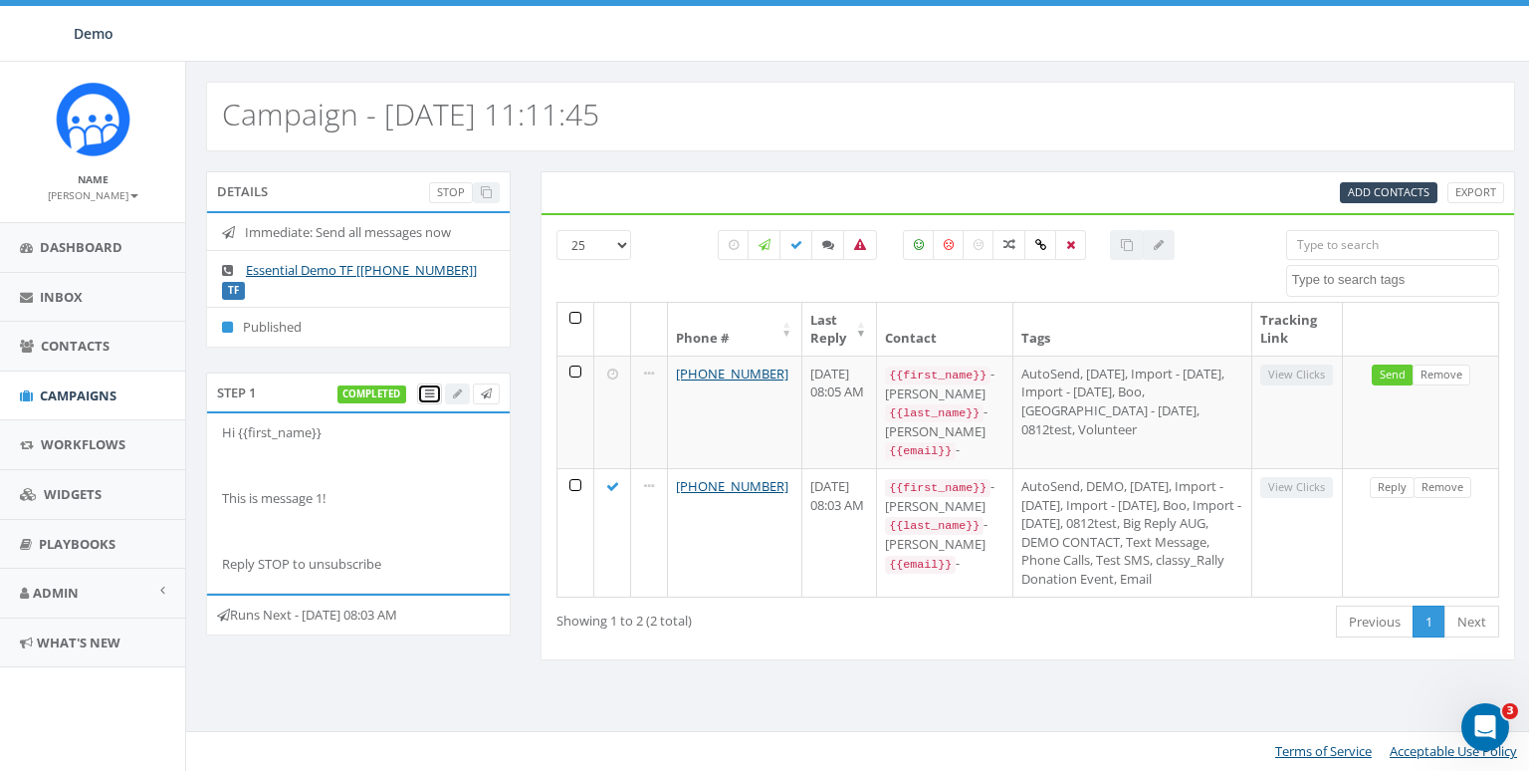
click at [431, 388] on icon at bounding box center [429, 393] width 9 height 11
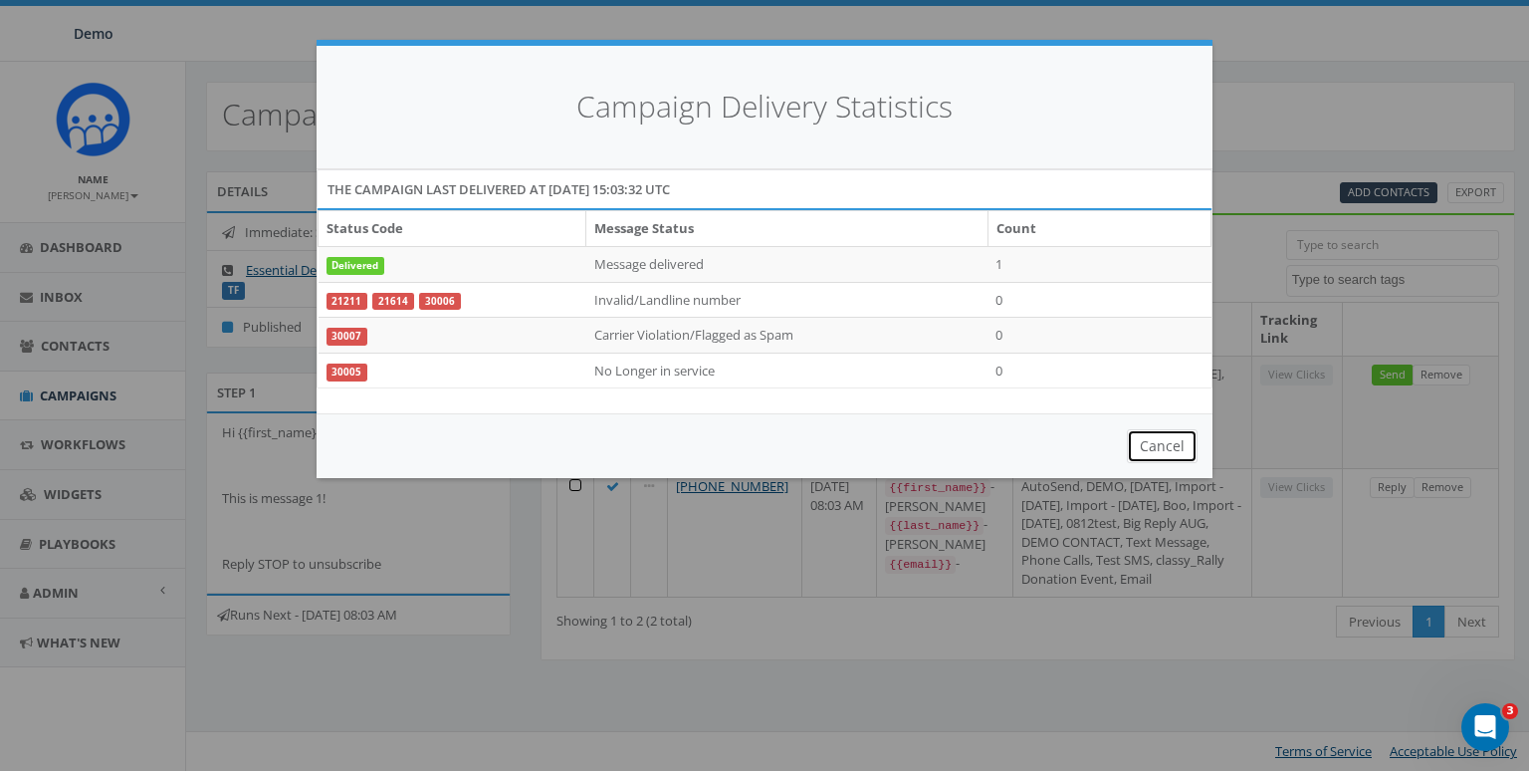
click at [1188, 454] on button "Cancel" at bounding box center [1162, 446] width 71 height 34
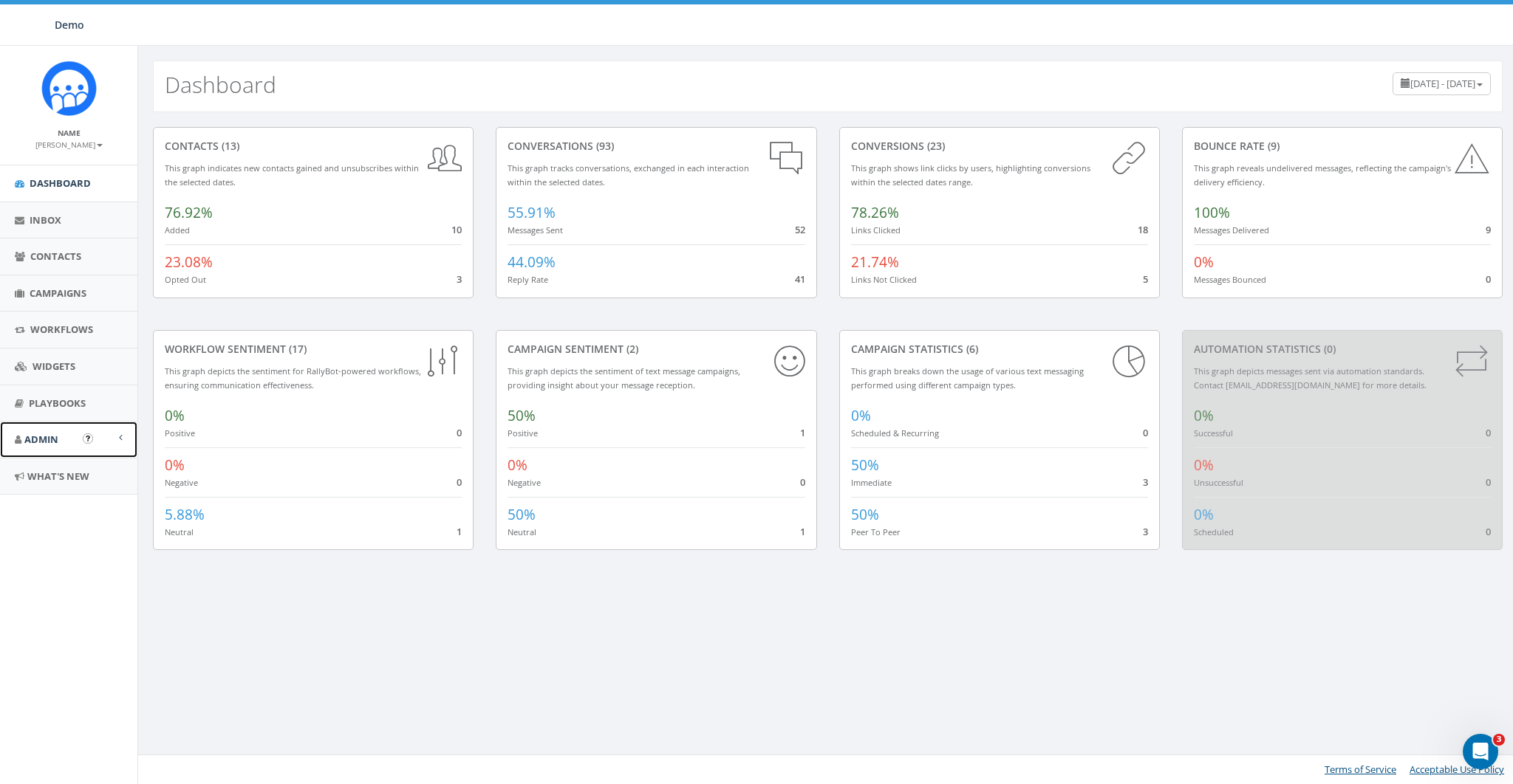
click at [44, 436] on span "Admin" at bounding box center [42, 440] width 34 height 13
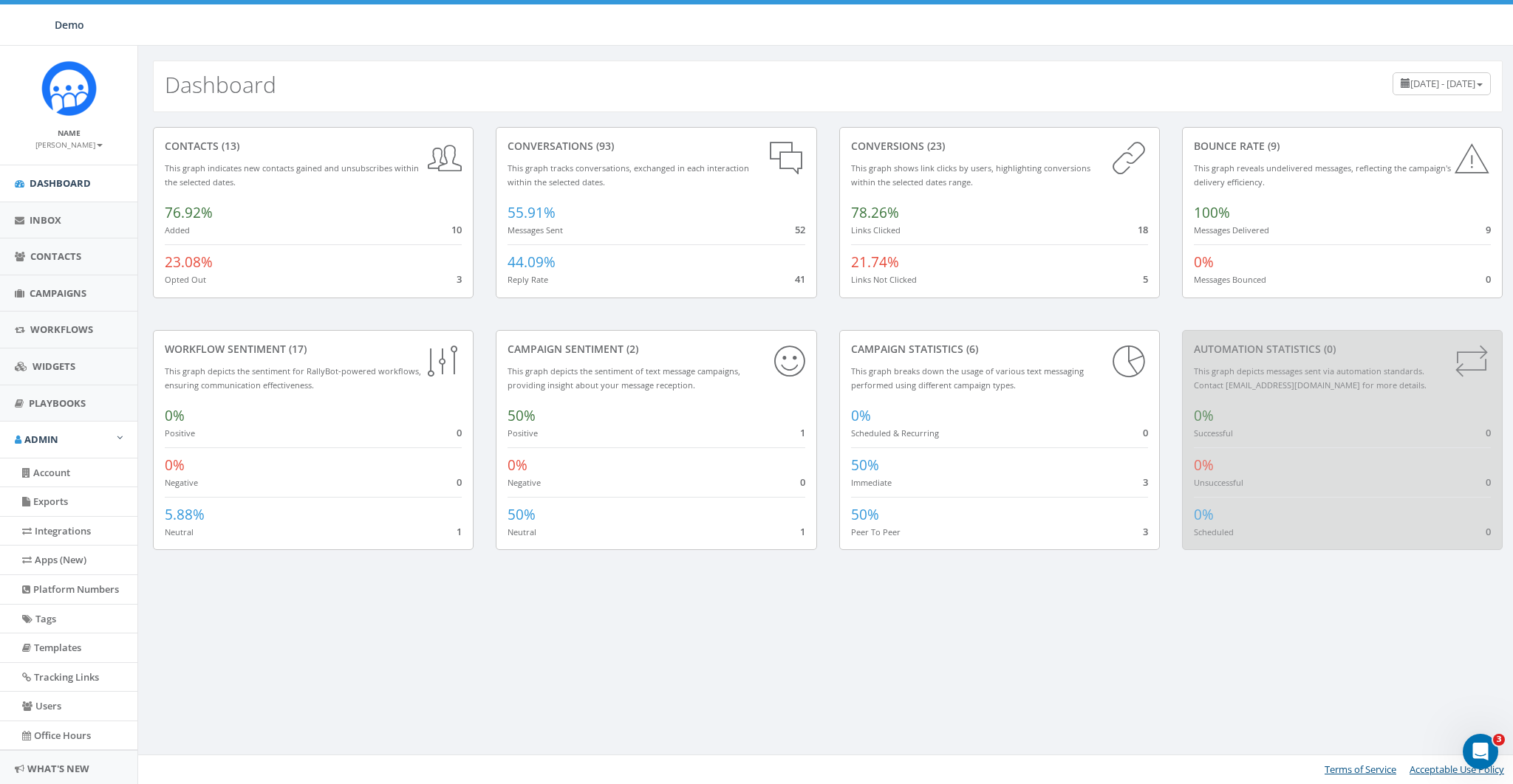
click at [77, 145] on small "[PERSON_NAME]" at bounding box center [69, 145] width 68 height 10
click at [62, 182] on link "Sign Out" at bounding box center [73, 185] width 116 height 19
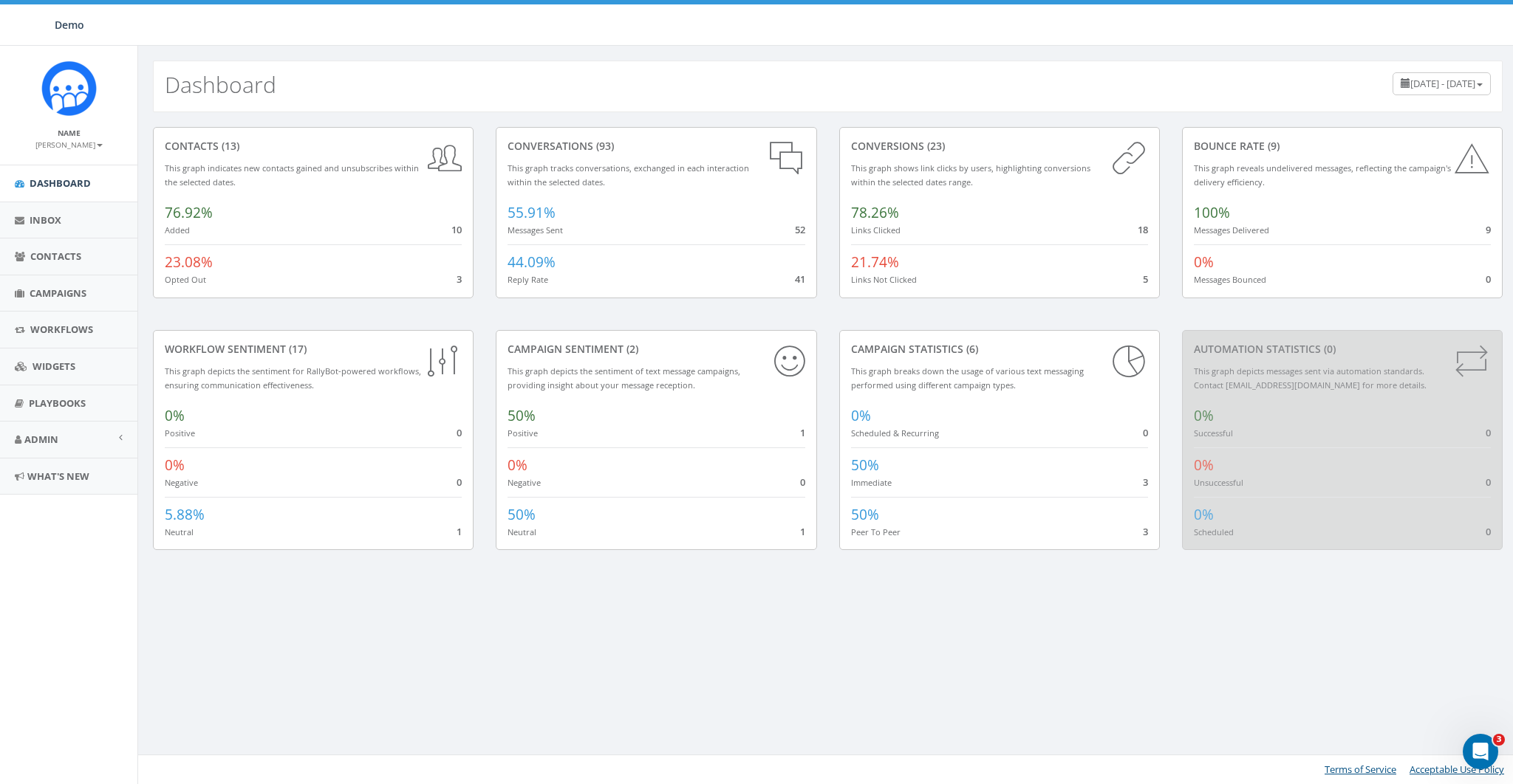
click at [73, 22] on span "Demo" at bounding box center [70, 24] width 30 height 14
click at [43, 254] on span "Contacts" at bounding box center [56, 257] width 51 height 13
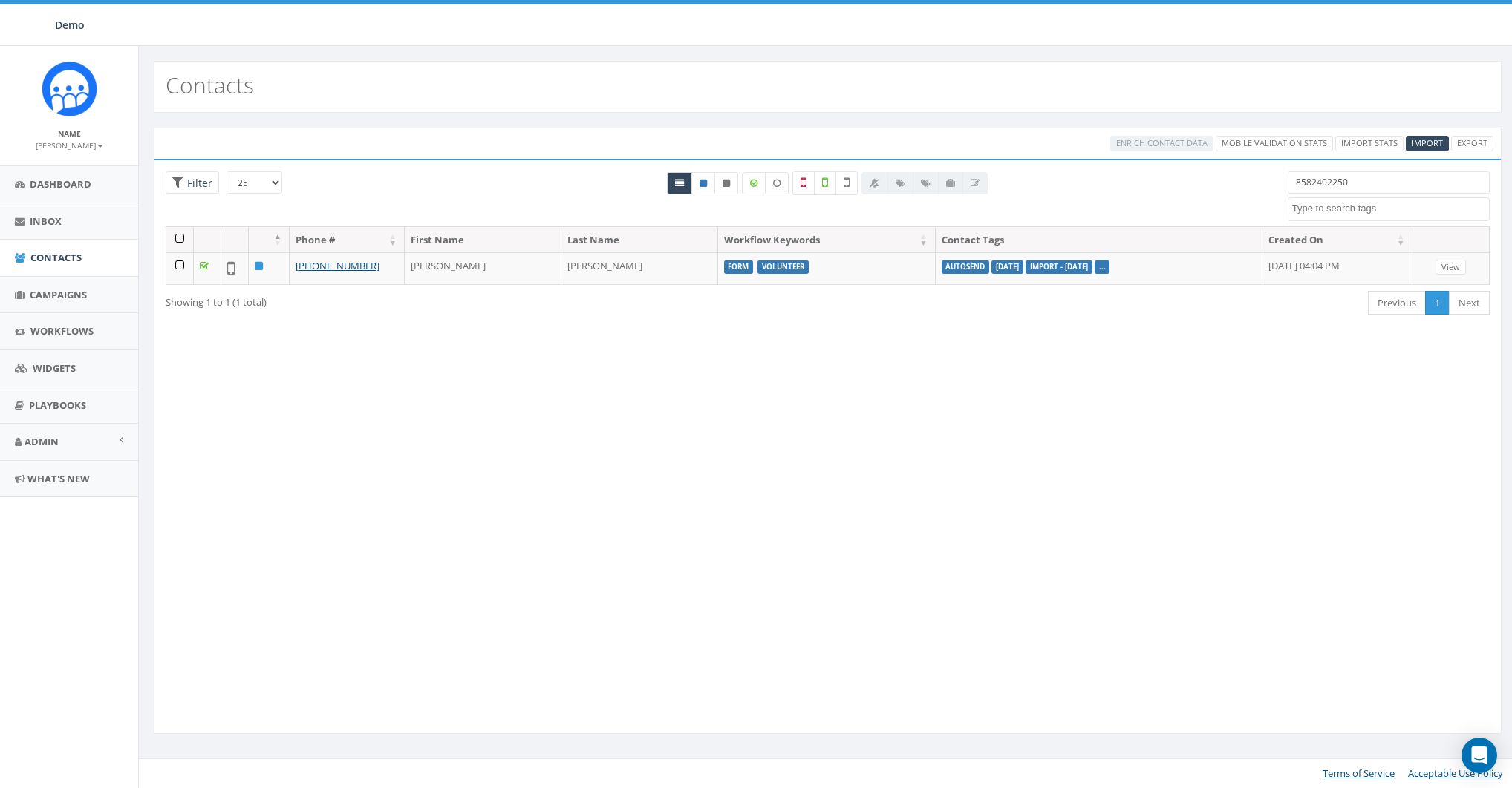
select select
click at [1384, 178] on input "8582402250" at bounding box center [1397, 183] width 204 height 22
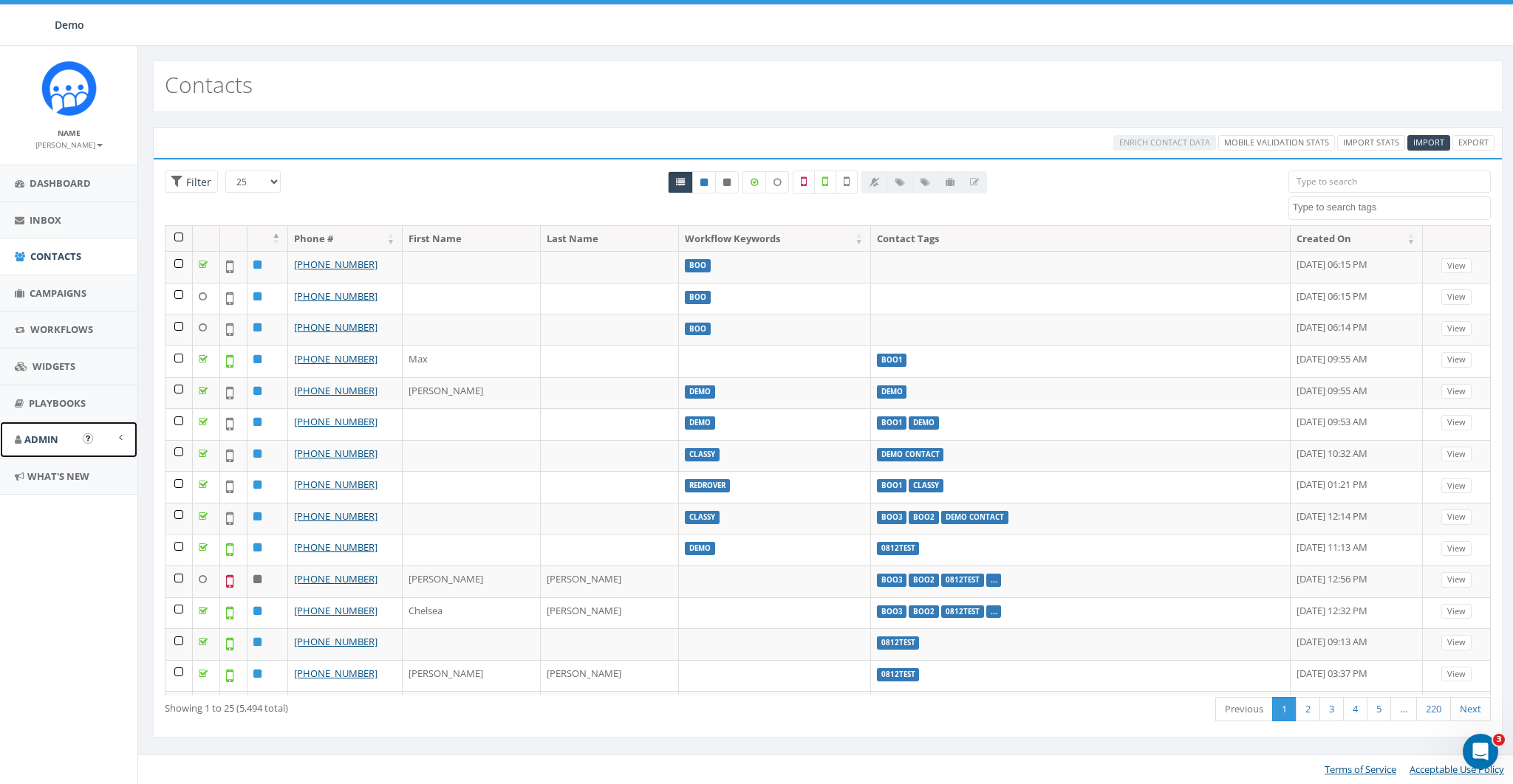
click at [34, 447] on link "Admin" at bounding box center [68, 440] width 137 height 36
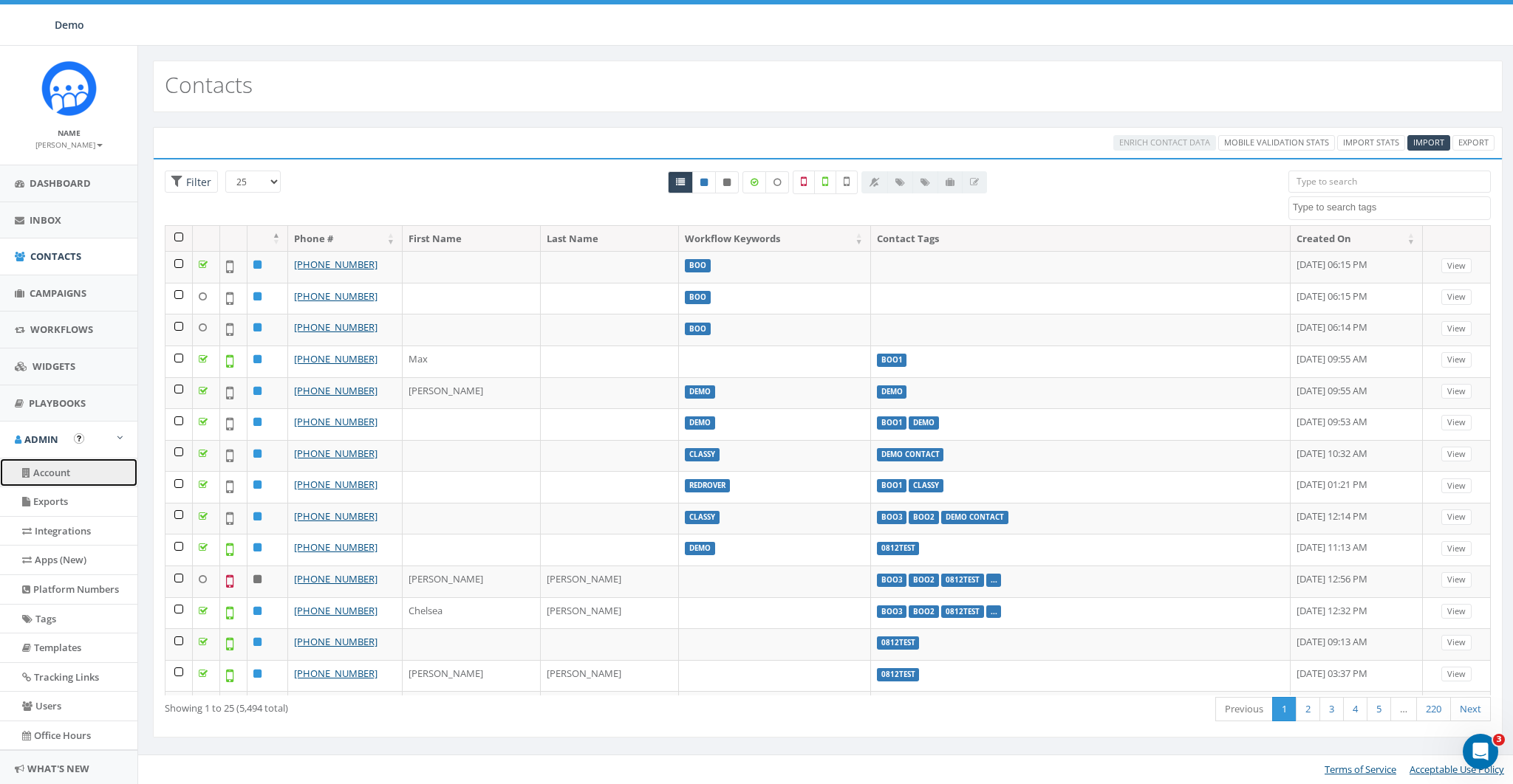
click at [39, 464] on link "Account" at bounding box center [68, 472] width 137 height 29
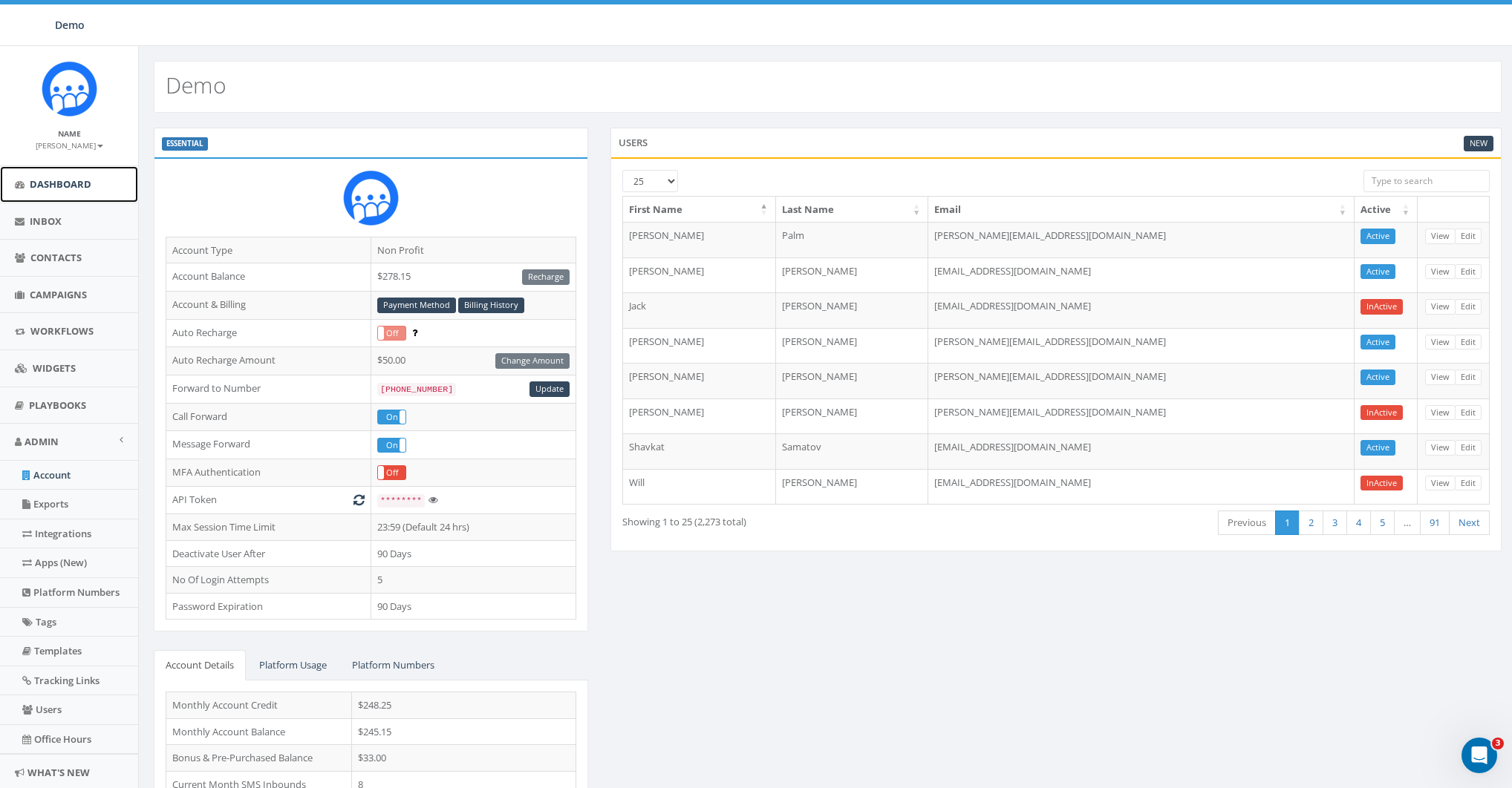
click at [77, 187] on span "Dashboard" at bounding box center [60, 184] width 62 height 13
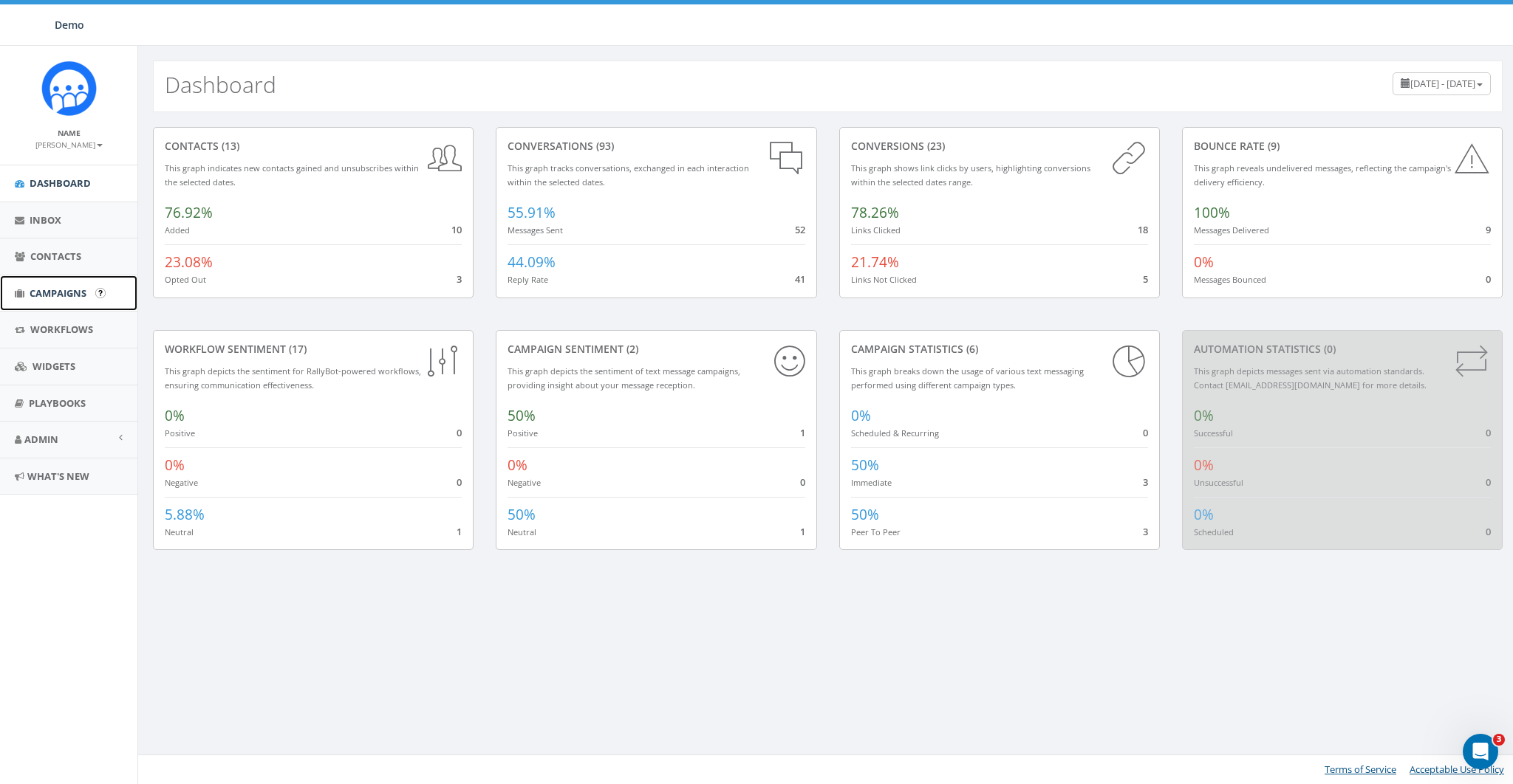
click at [31, 289] on span "Campaigns" at bounding box center [58, 293] width 57 height 13
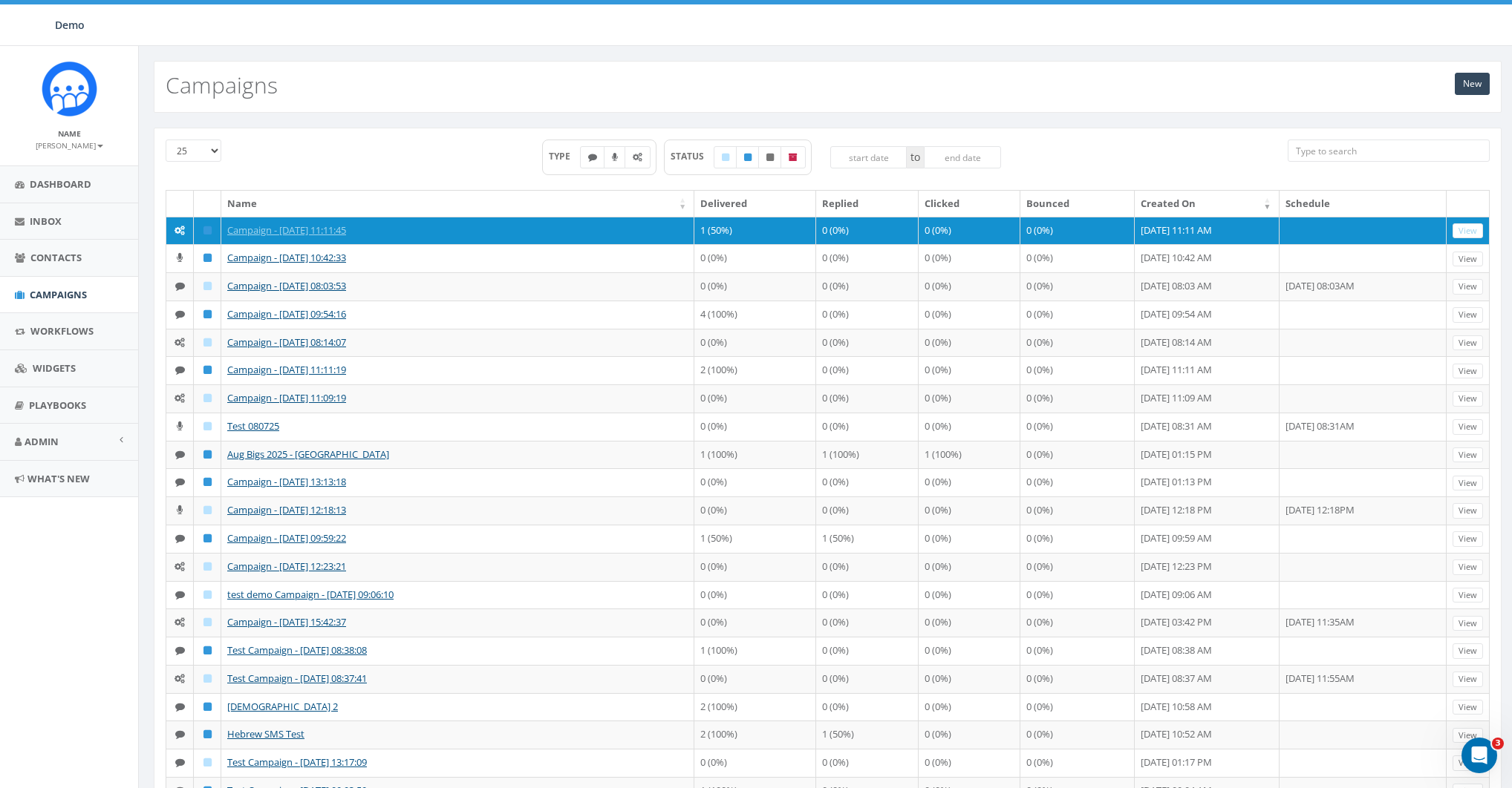
click at [84, 145] on small "[PERSON_NAME]" at bounding box center [69, 145] width 68 height 10
click at [73, 189] on link "Sign Out" at bounding box center [74, 186] width 117 height 19
